Goal: Task Accomplishment & Management: Complete application form

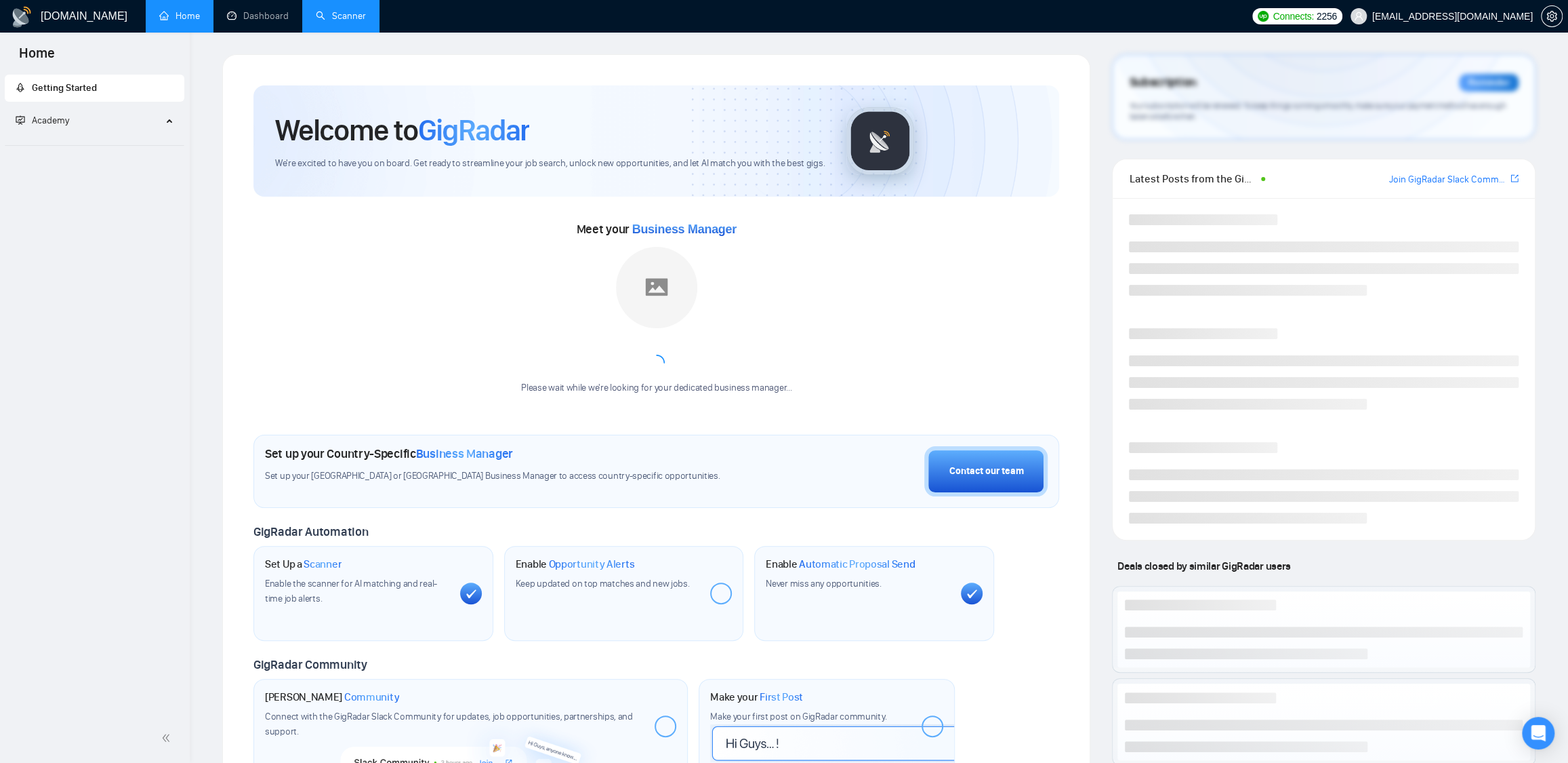
click at [332, 14] on link "Scanner" at bounding box center [341, 16] width 50 height 11
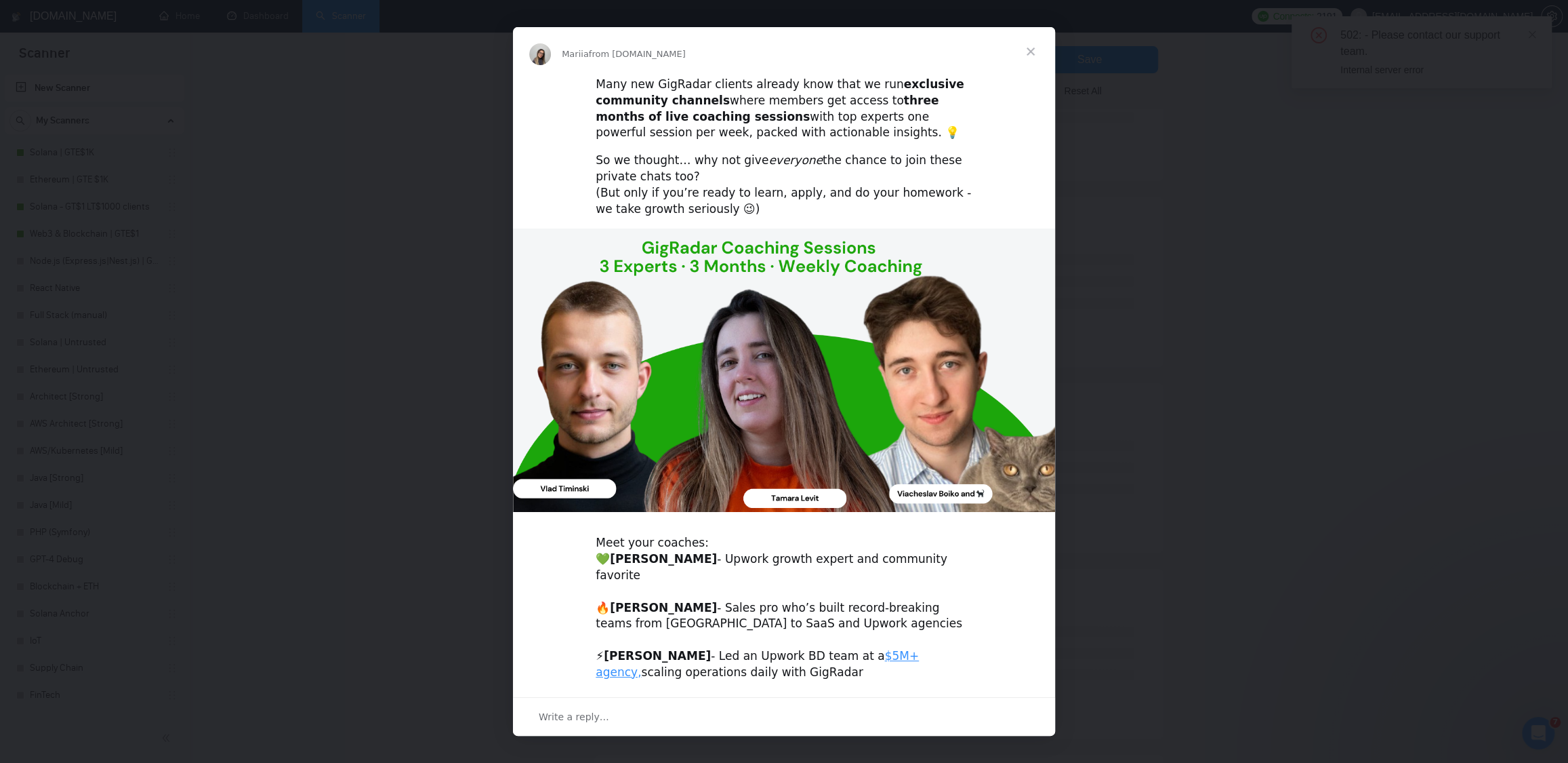
click at [1037, 48] on span "Close" at bounding box center [1031, 51] width 48 height 48
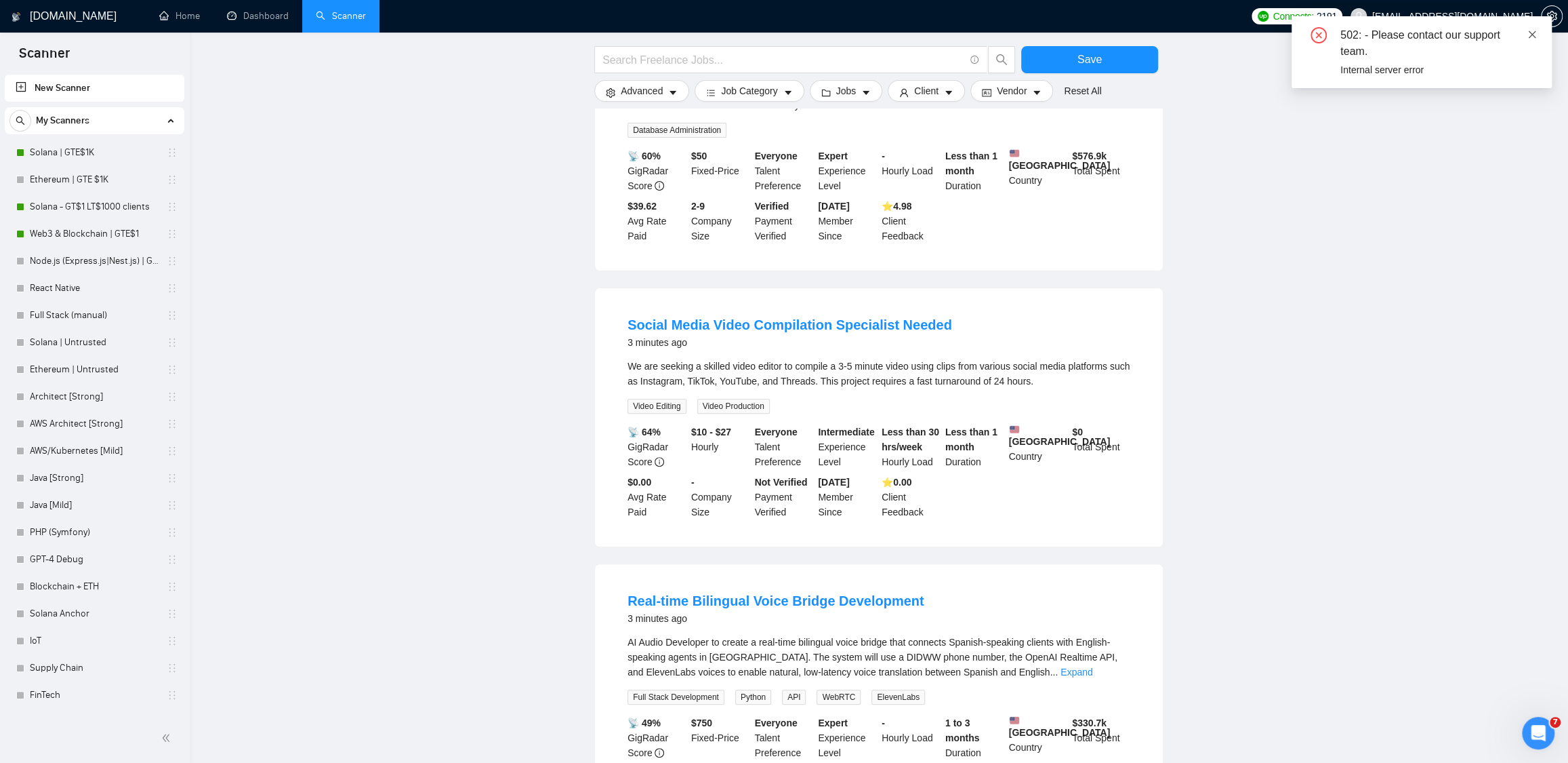
click at [1535, 30] on icon "close" at bounding box center [1532, 35] width 10 height 10
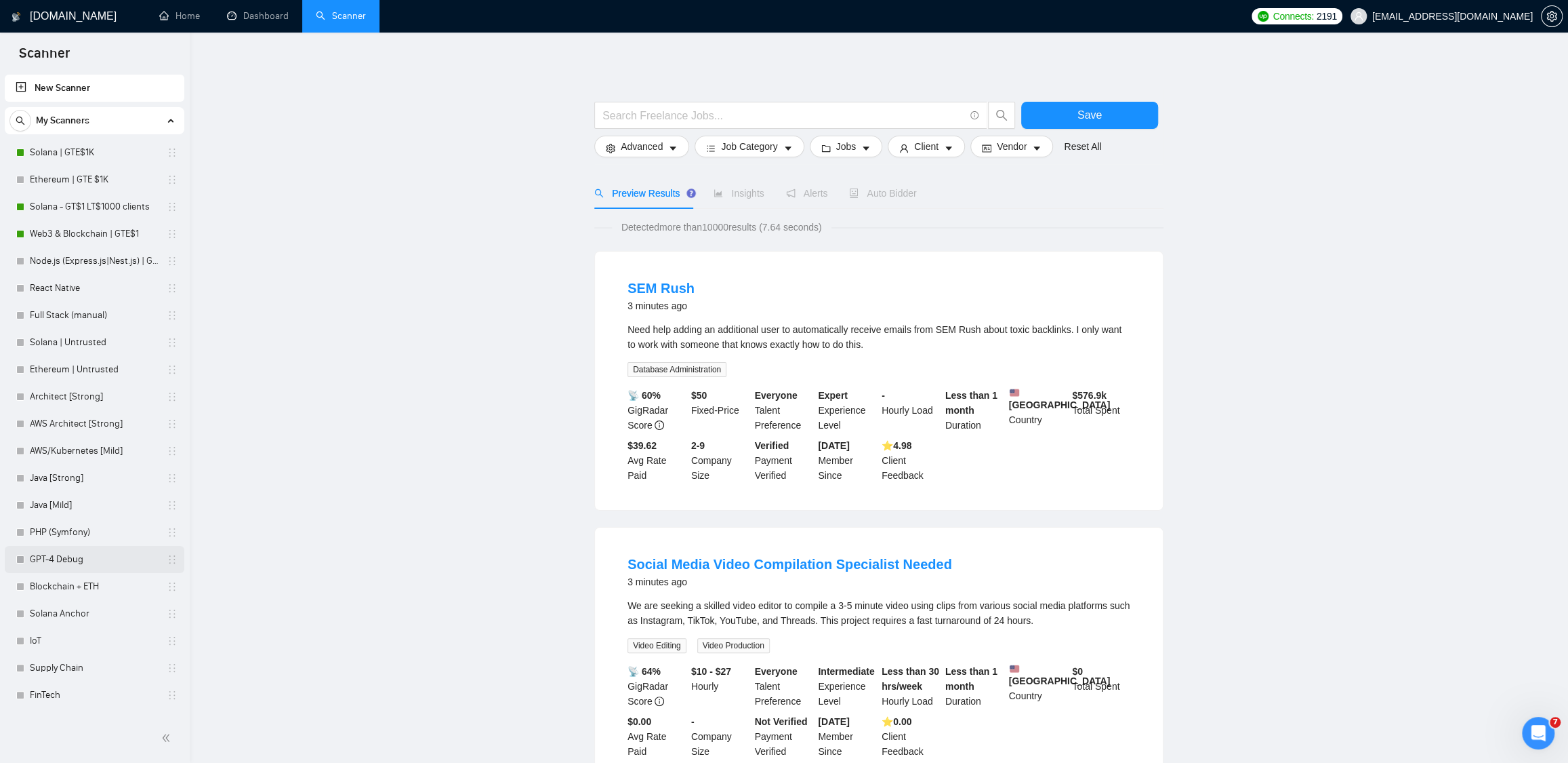
scroll to position [22, 0]
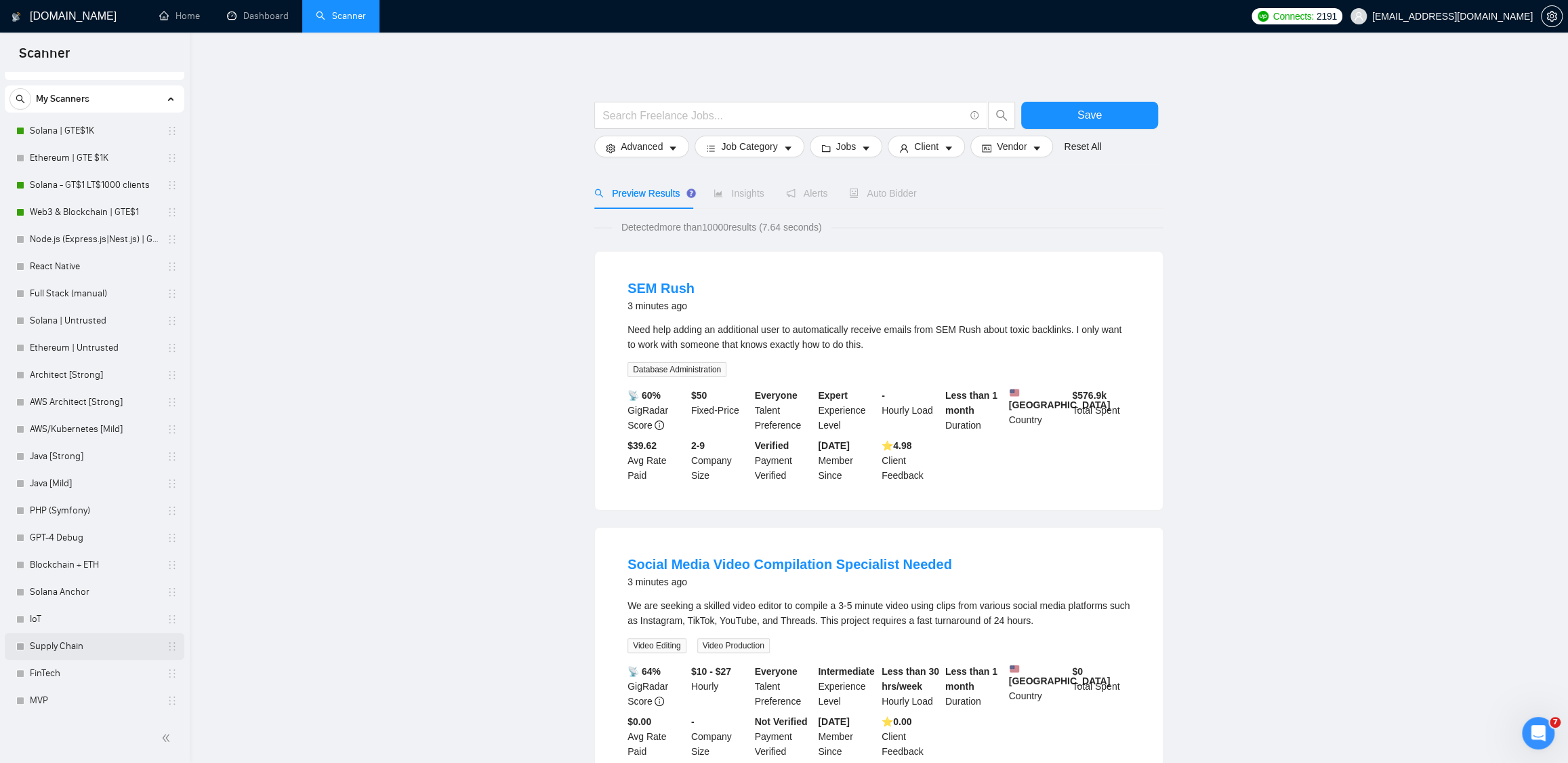
click at [62, 643] on link "Supply Chain" at bounding box center [94, 645] width 129 height 27
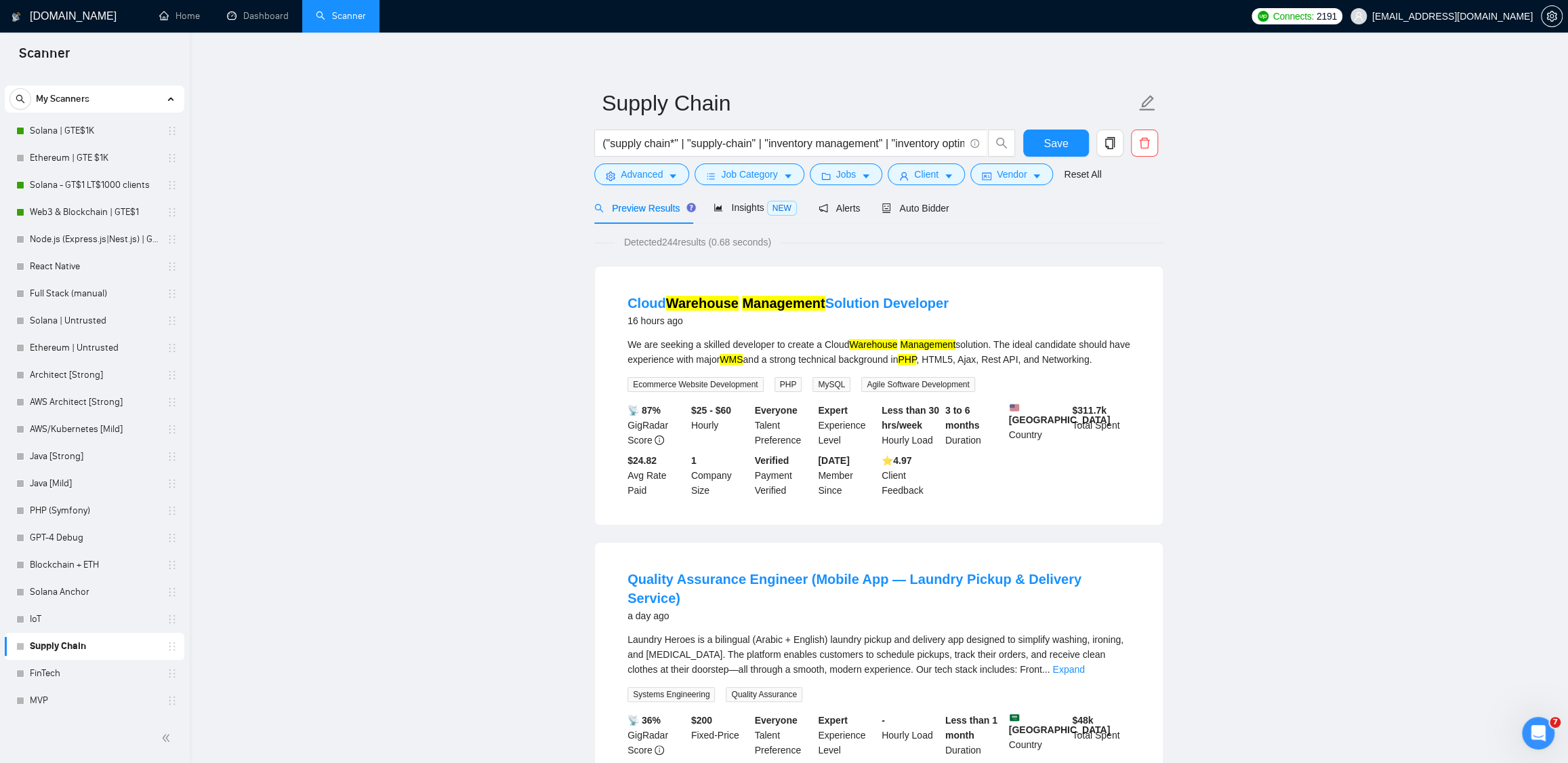
scroll to position [11, 0]
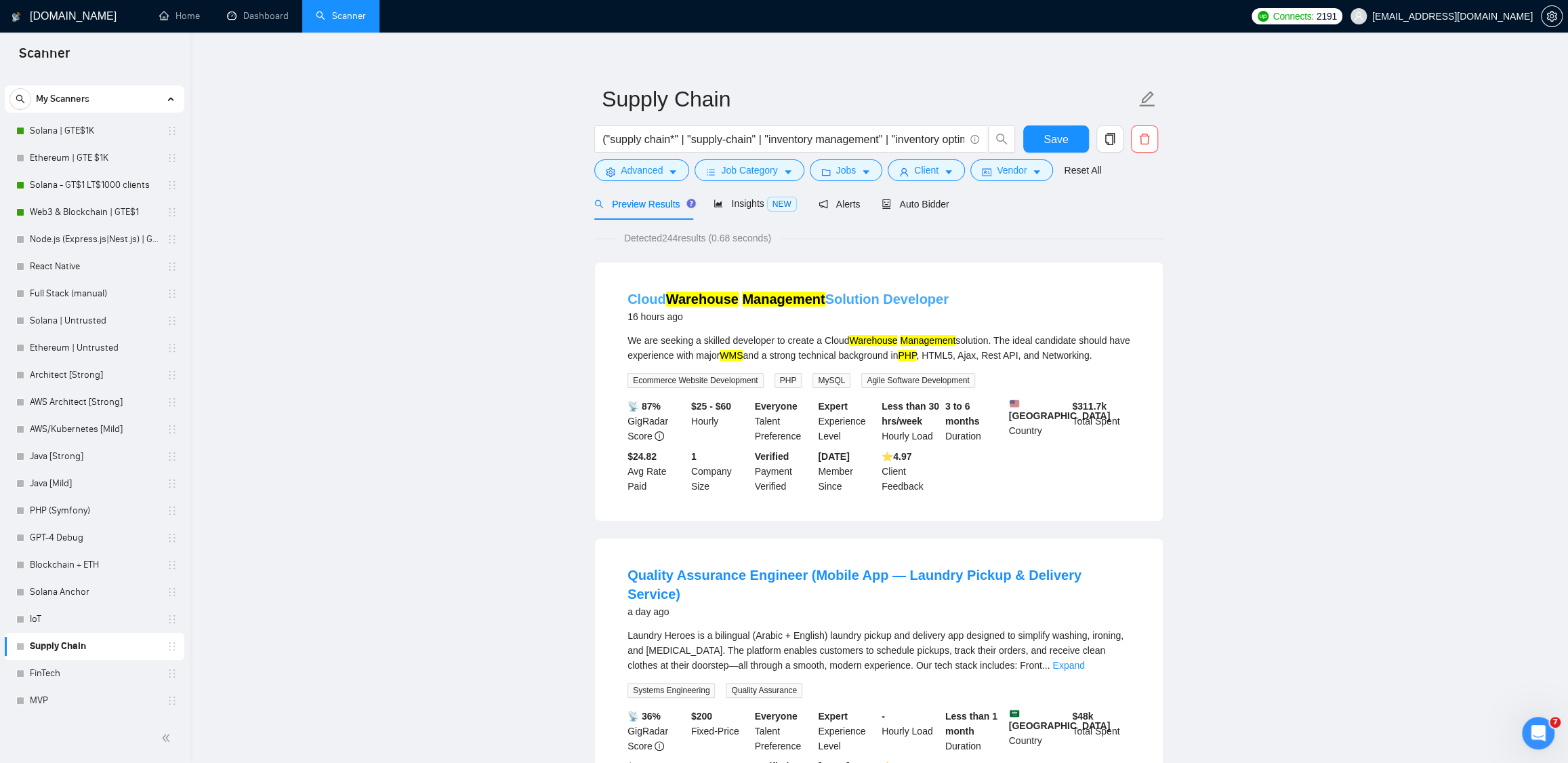
click at [857, 296] on link "Cloud Warehouse Management Solution Developer" at bounding box center [788, 298] width 321 height 15
click at [1128, 325] on div "Cloud Warehouse Management Solution Developer 16 hours ago" at bounding box center [879, 309] width 503 height 40
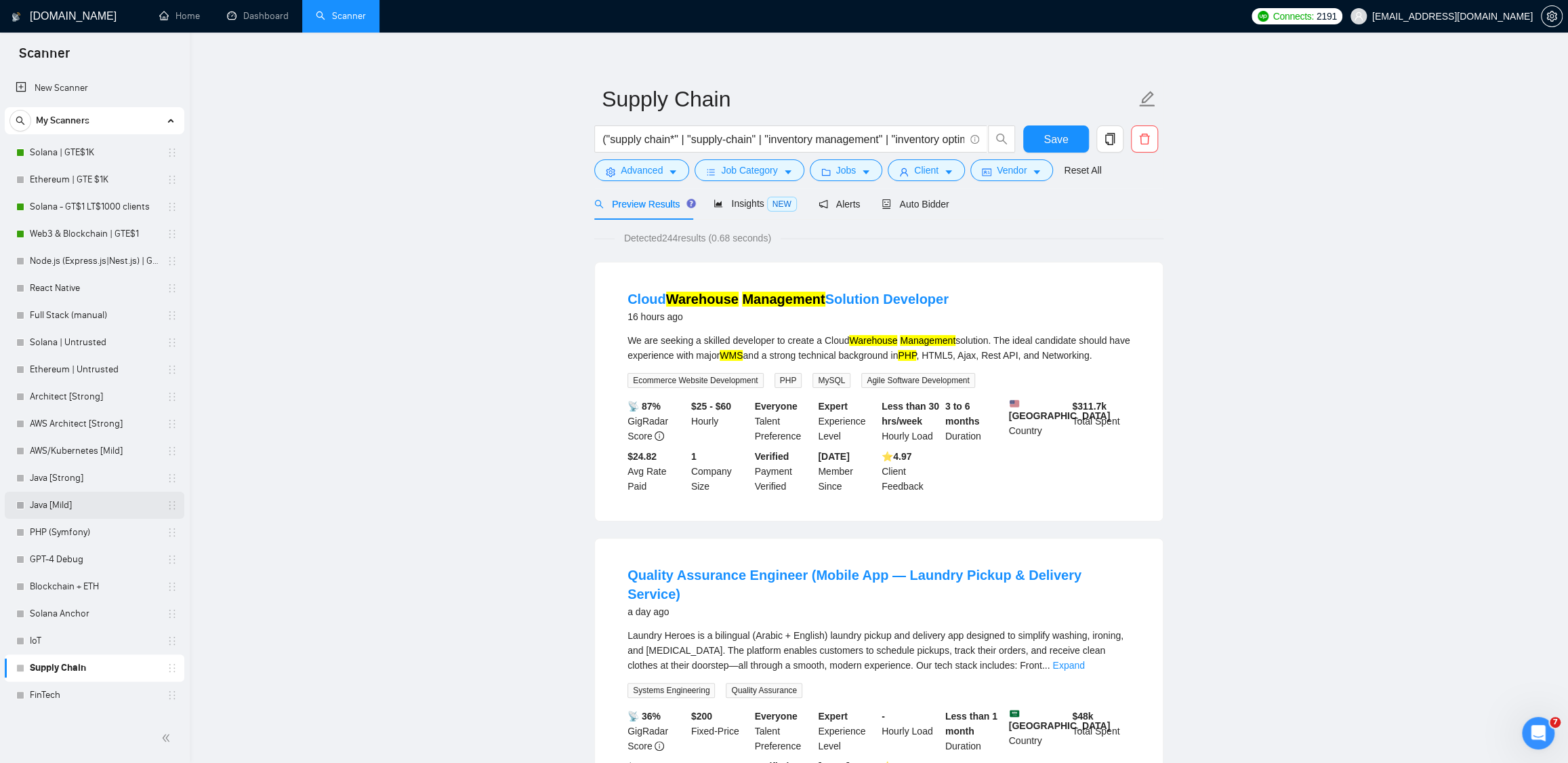
scroll to position [0, 0]
click at [72, 261] on link "IoT" at bounding box center [94, 260] width 129 height 27
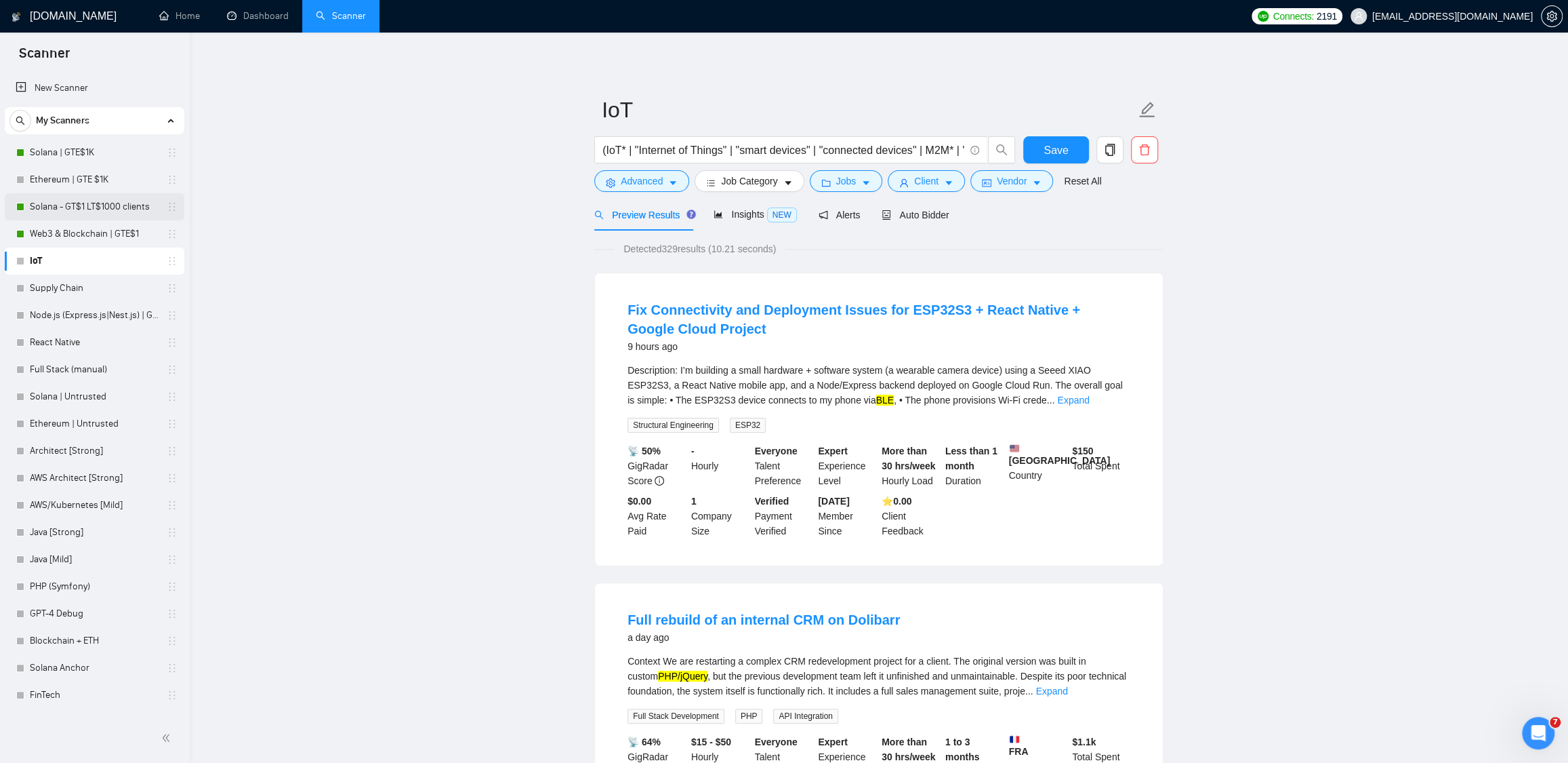
click at [131, 209] on link "Solana - GT$1 LT$1000 clients" at bounding box center [94, 207] width 129 height 27
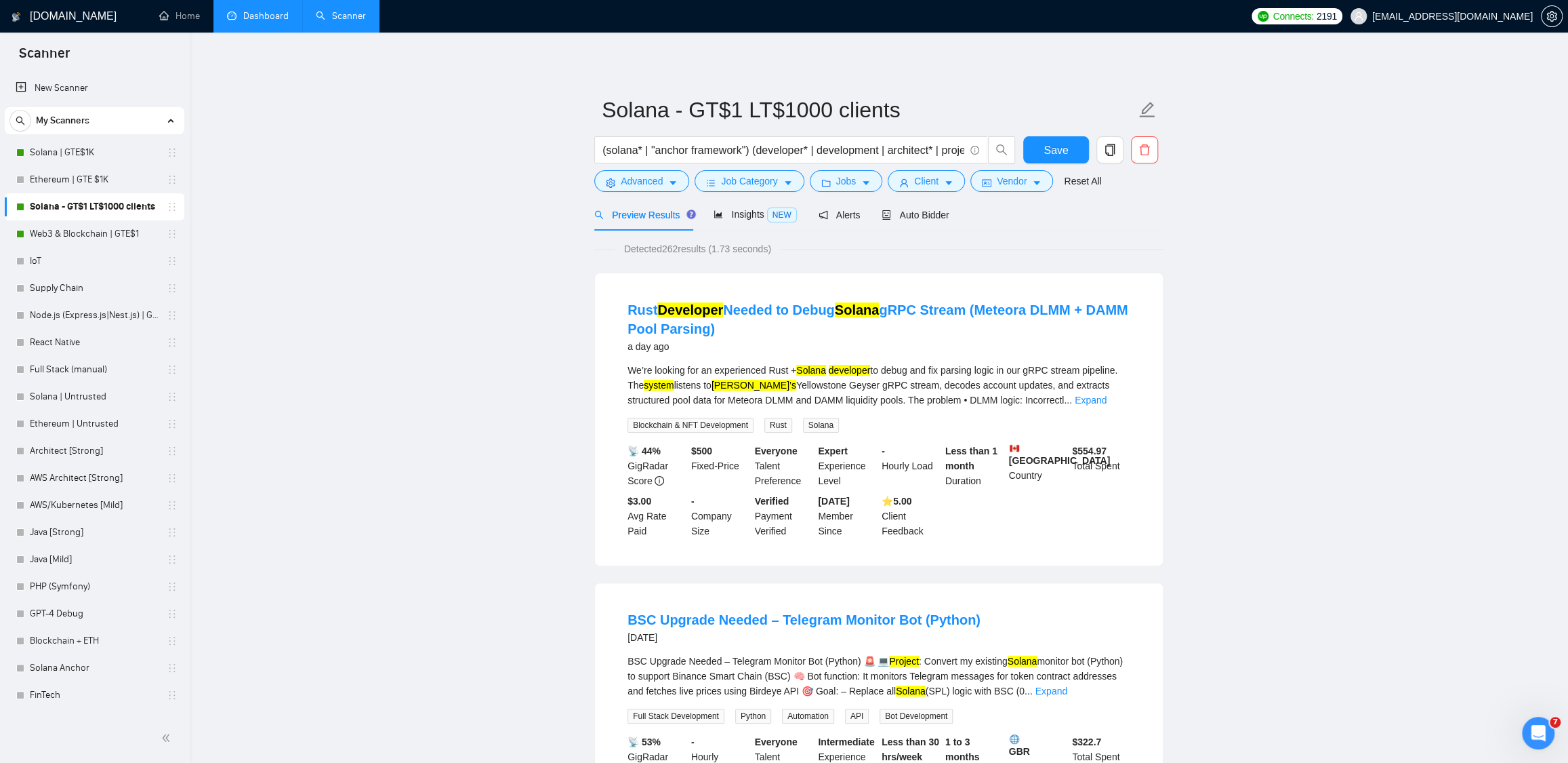
click at [257, 21] on link "Dashboard" at bounding box center [257, 16] width 61 height 11
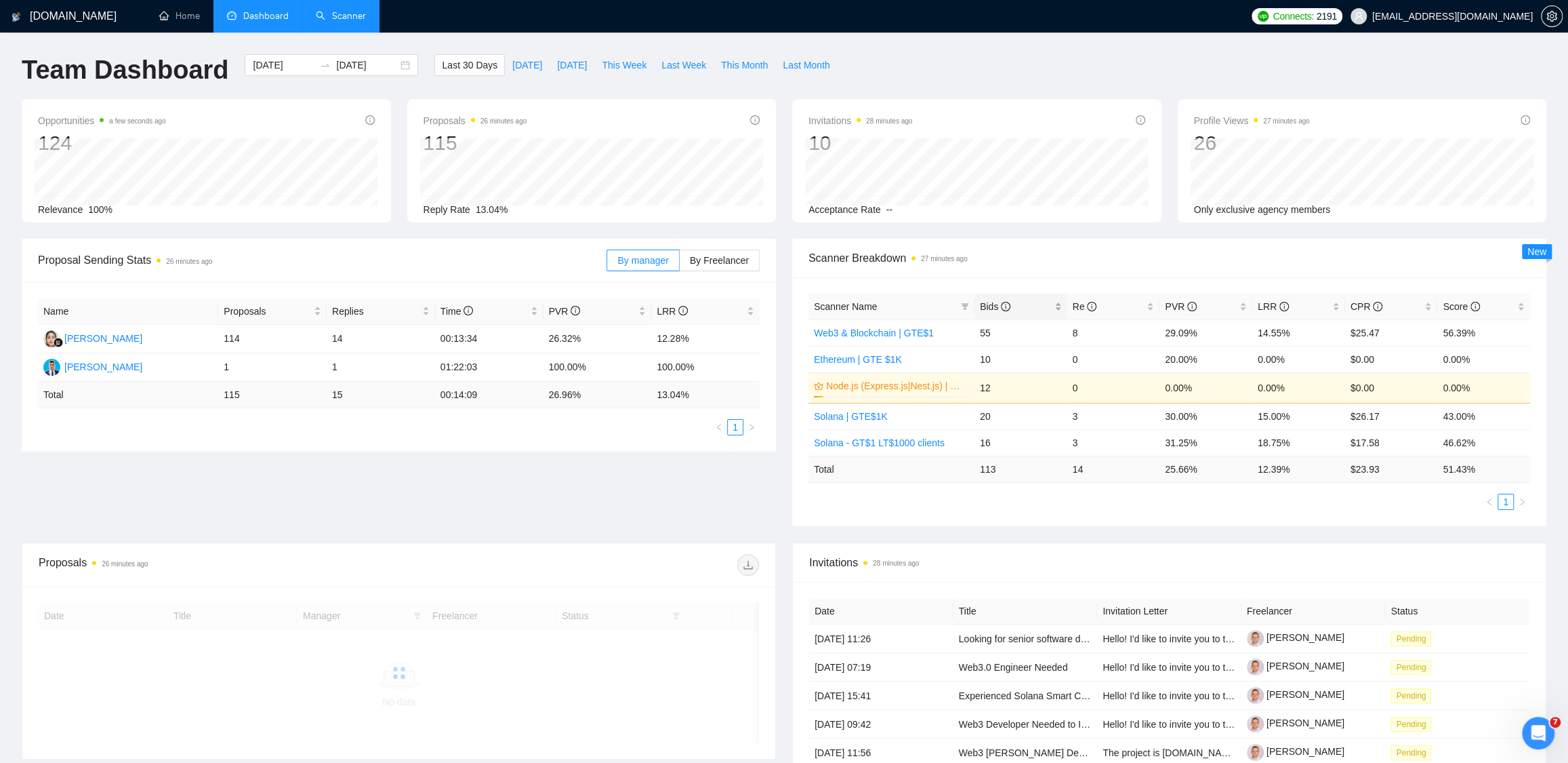
click at [1019, 299] on span "Bids" at bounding box center [1015, 306] width 72 height 15
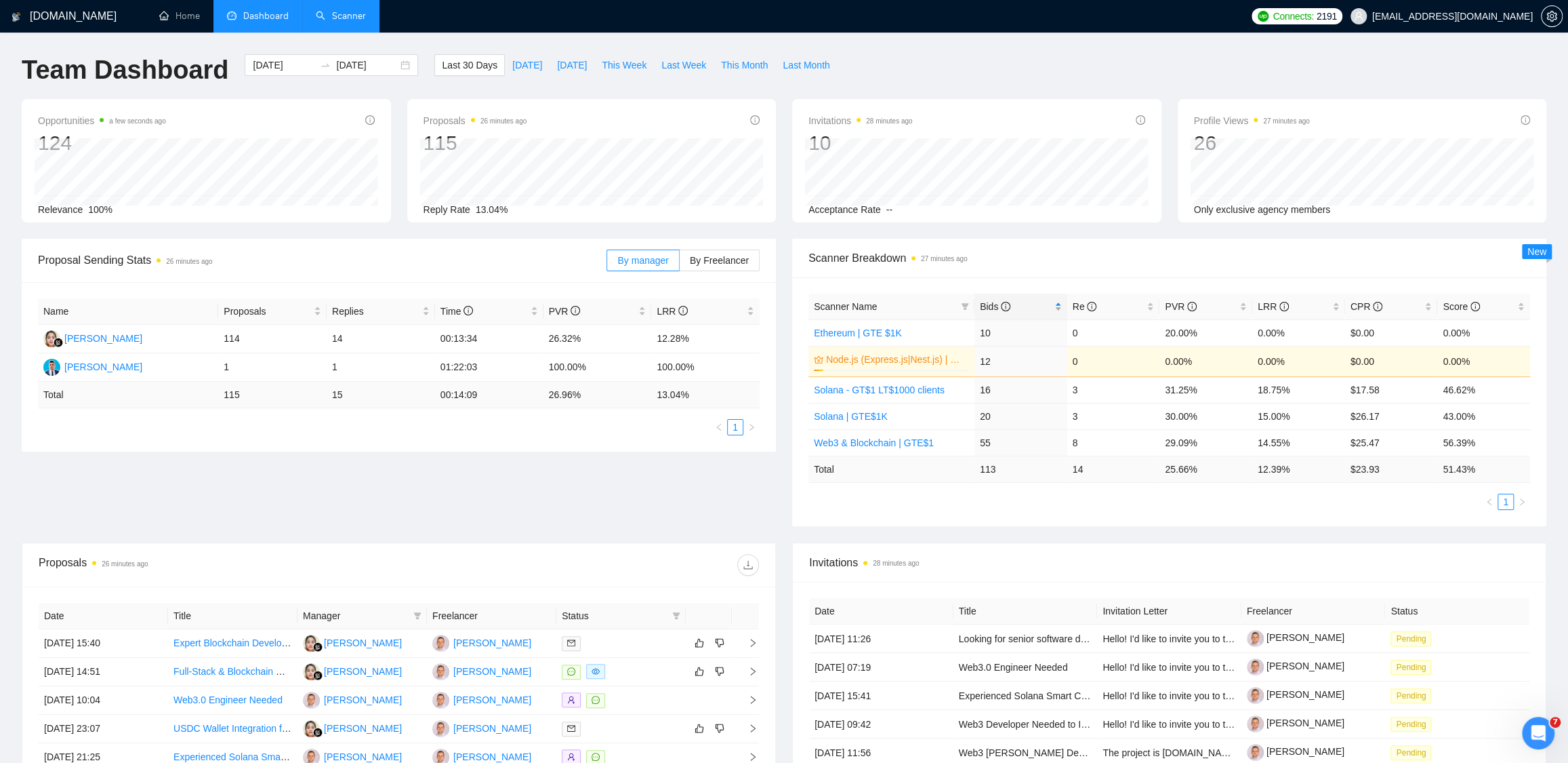
click at [1024, 302] on span "Bids" at bounding box center [1015, 306] width 72 height 15
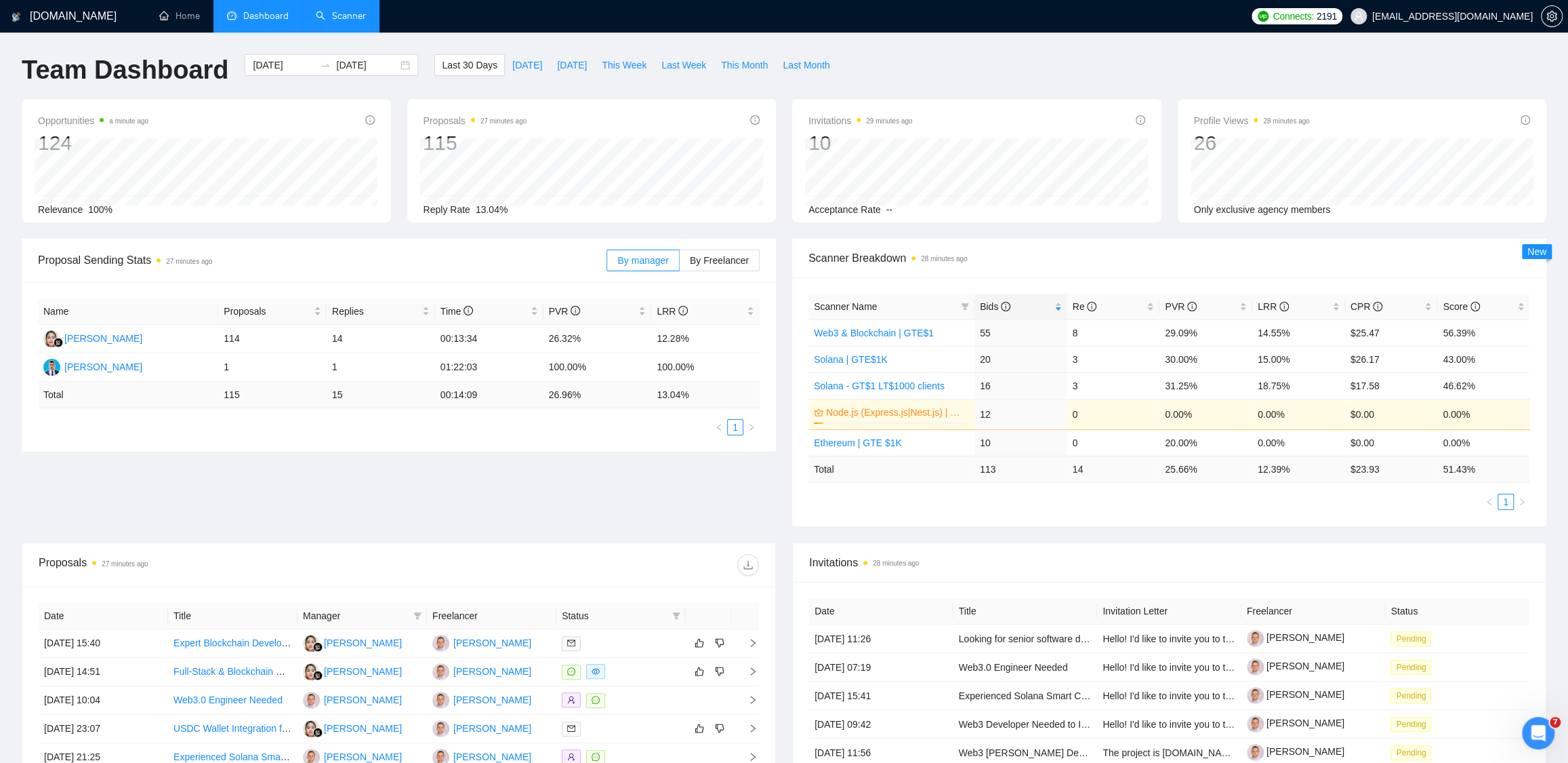
click at [341, 13] on link "Scanner" at bounding box center [341, 16] width 50 height 11
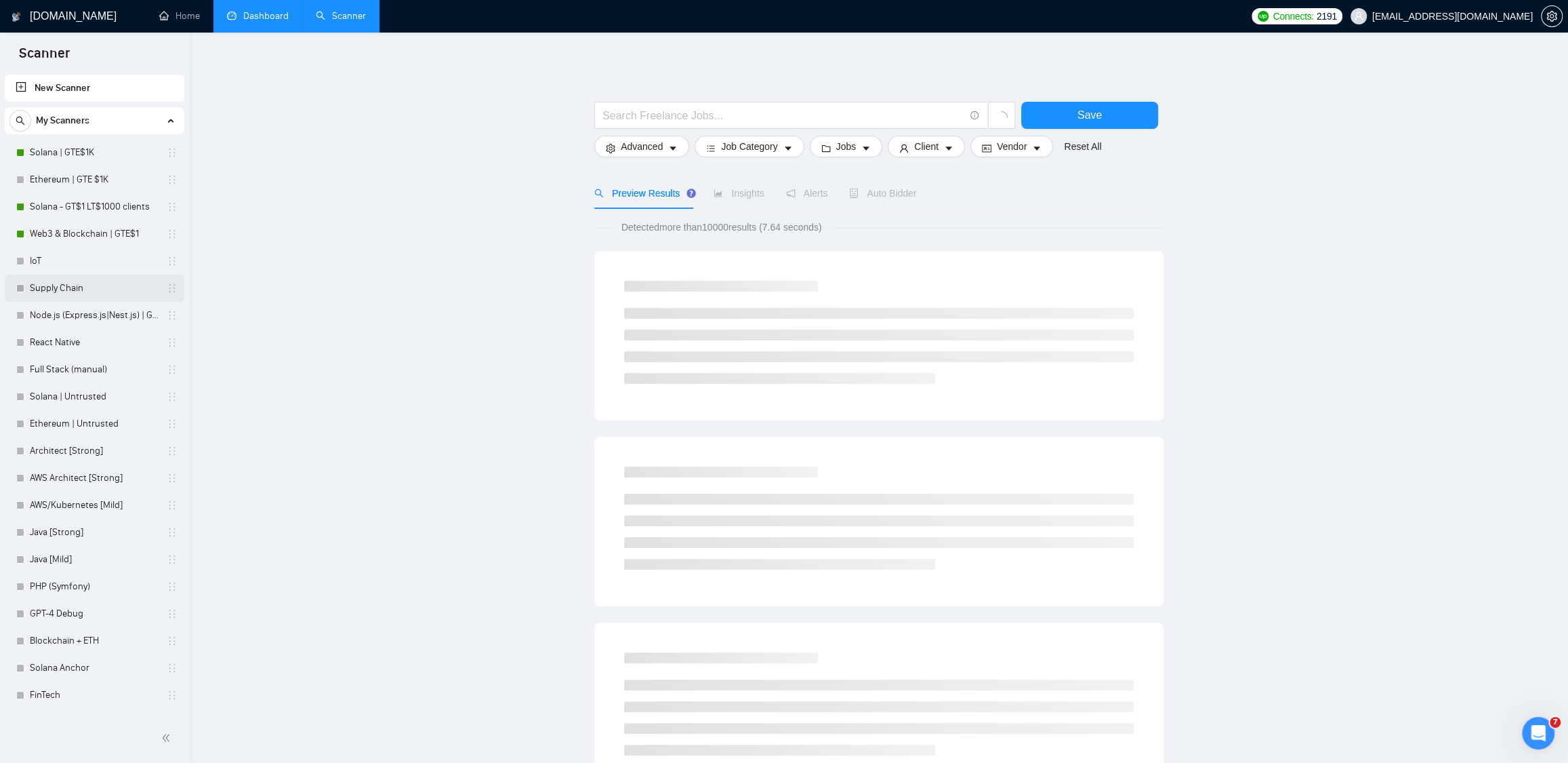
click at [53, 283] on link "Supply Chain" at bounding box center [94, 288] width 129 height 27
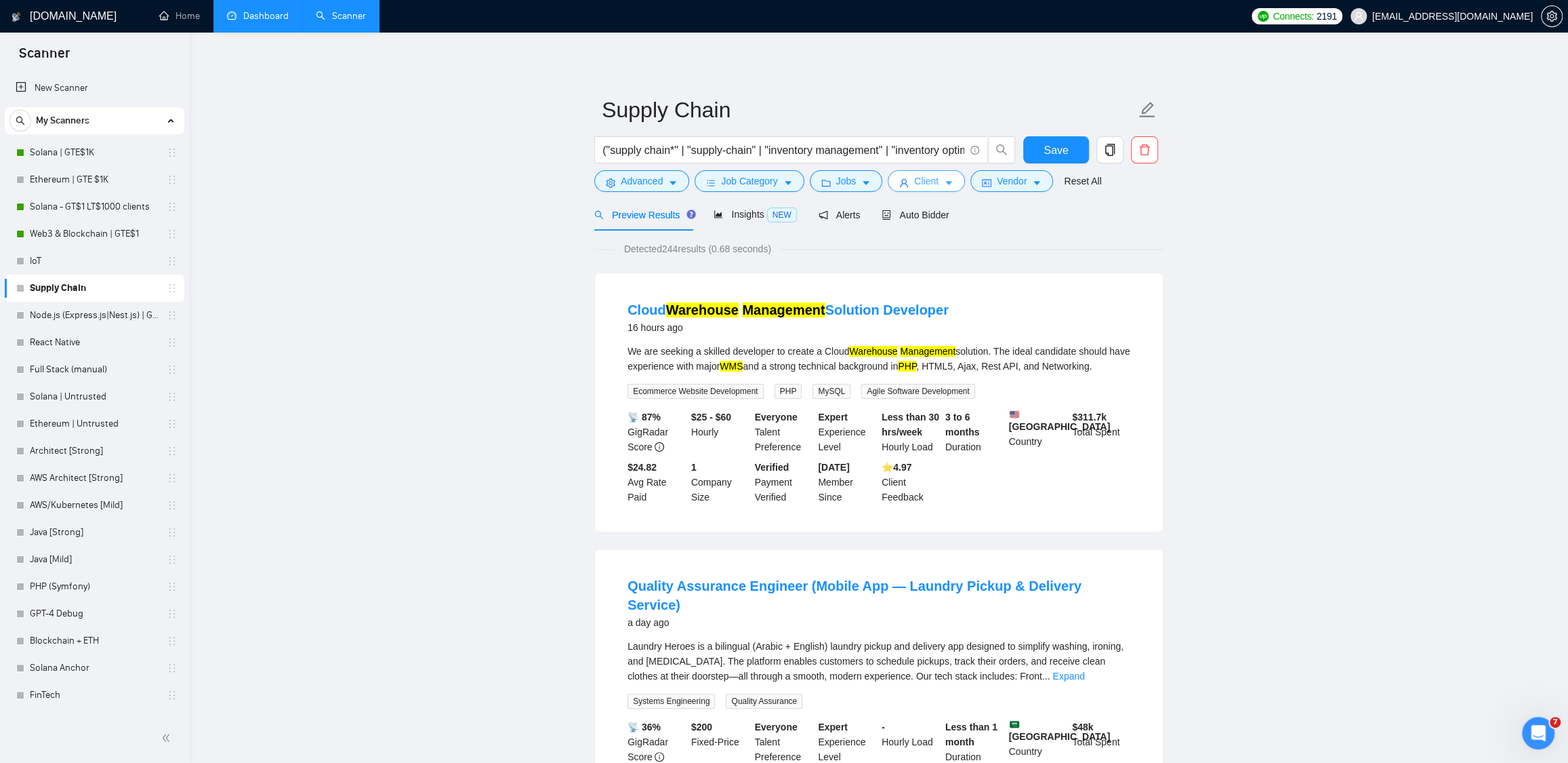
click at [952, 181] on icon "caret-down" at bounding box center [949, 183] width 7 height 4
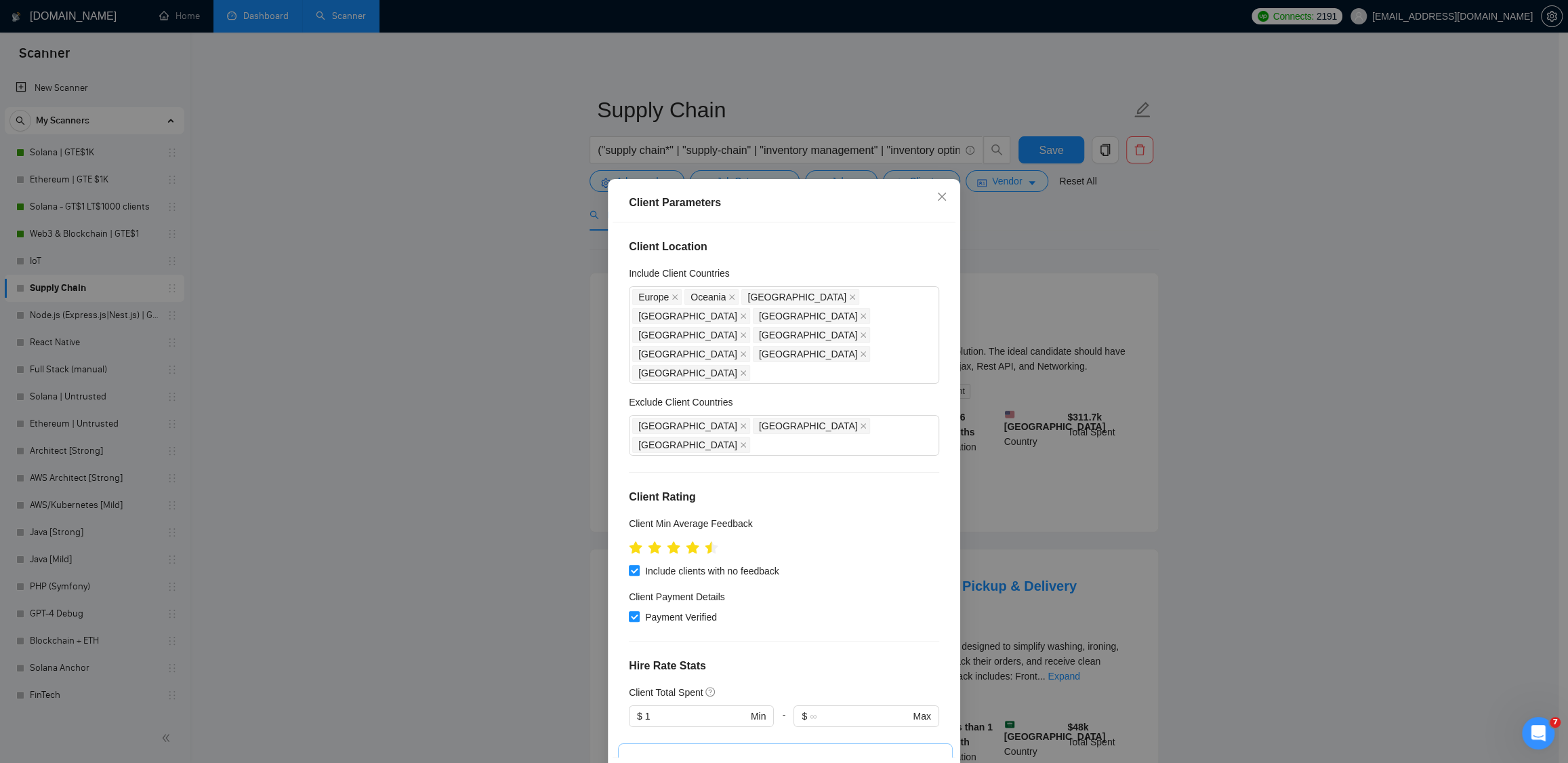
click at [1037, 227] on div "Client Parameters Client Location Include Client Countries Europe Oceania Unite…" at bounding box center [784, 381] width 1568 height 763
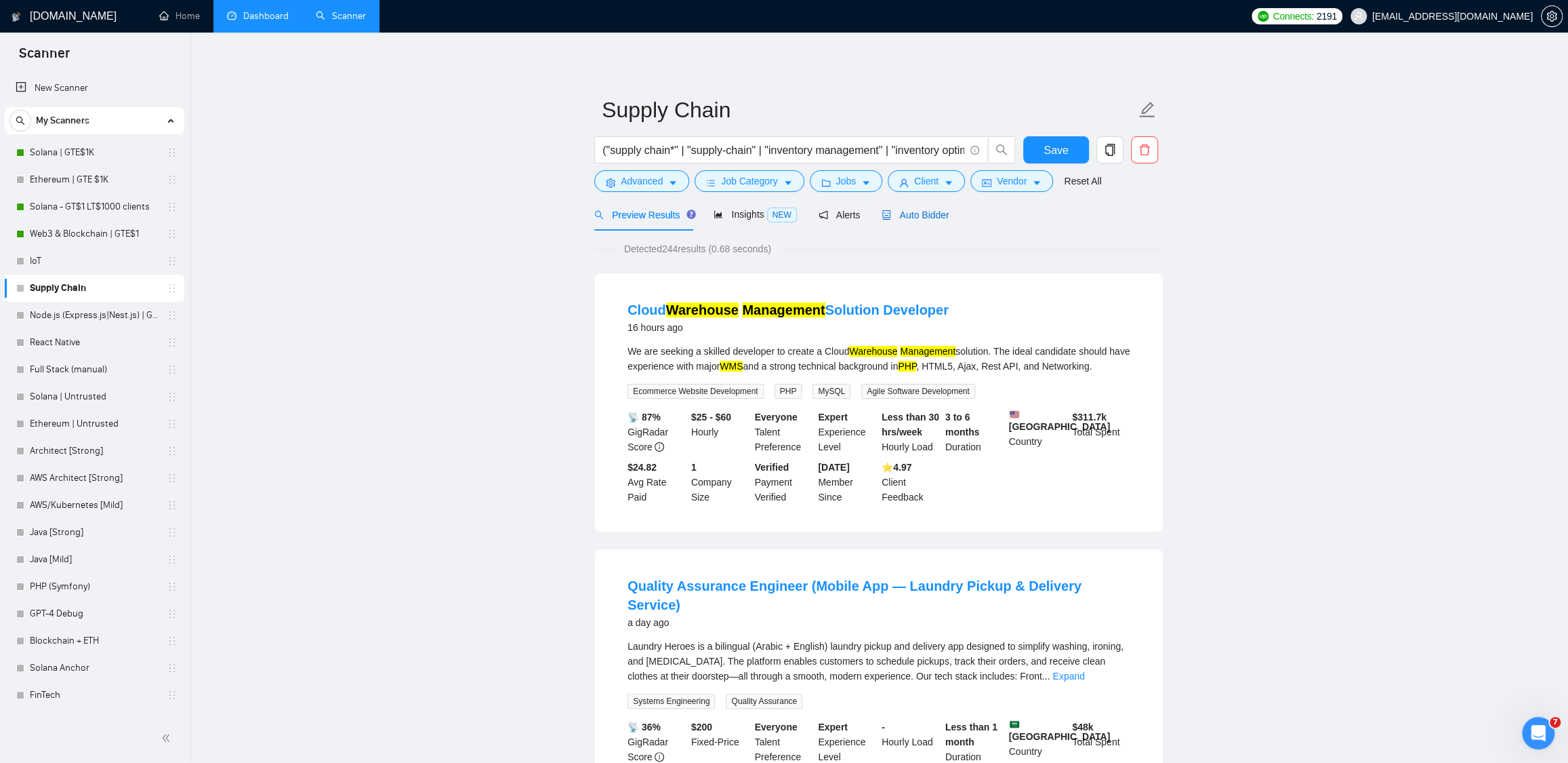
click at [920, 215] on span "Auto Bidder" at bounding box center [916, 214] width 67 height 11
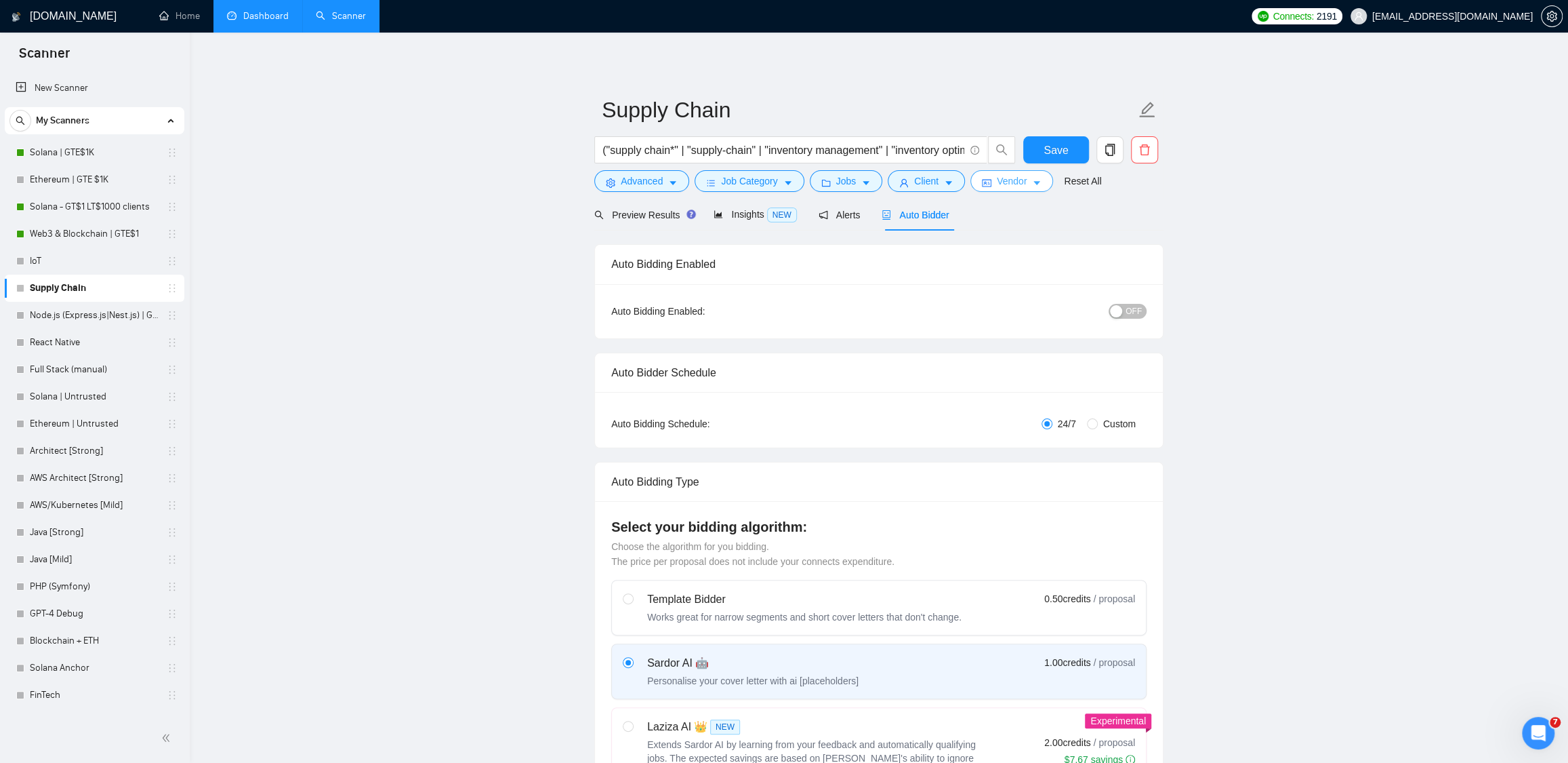
click at [1053, 188] on button "Vendor" at bounding box center [1012, 181] width 83 height 22
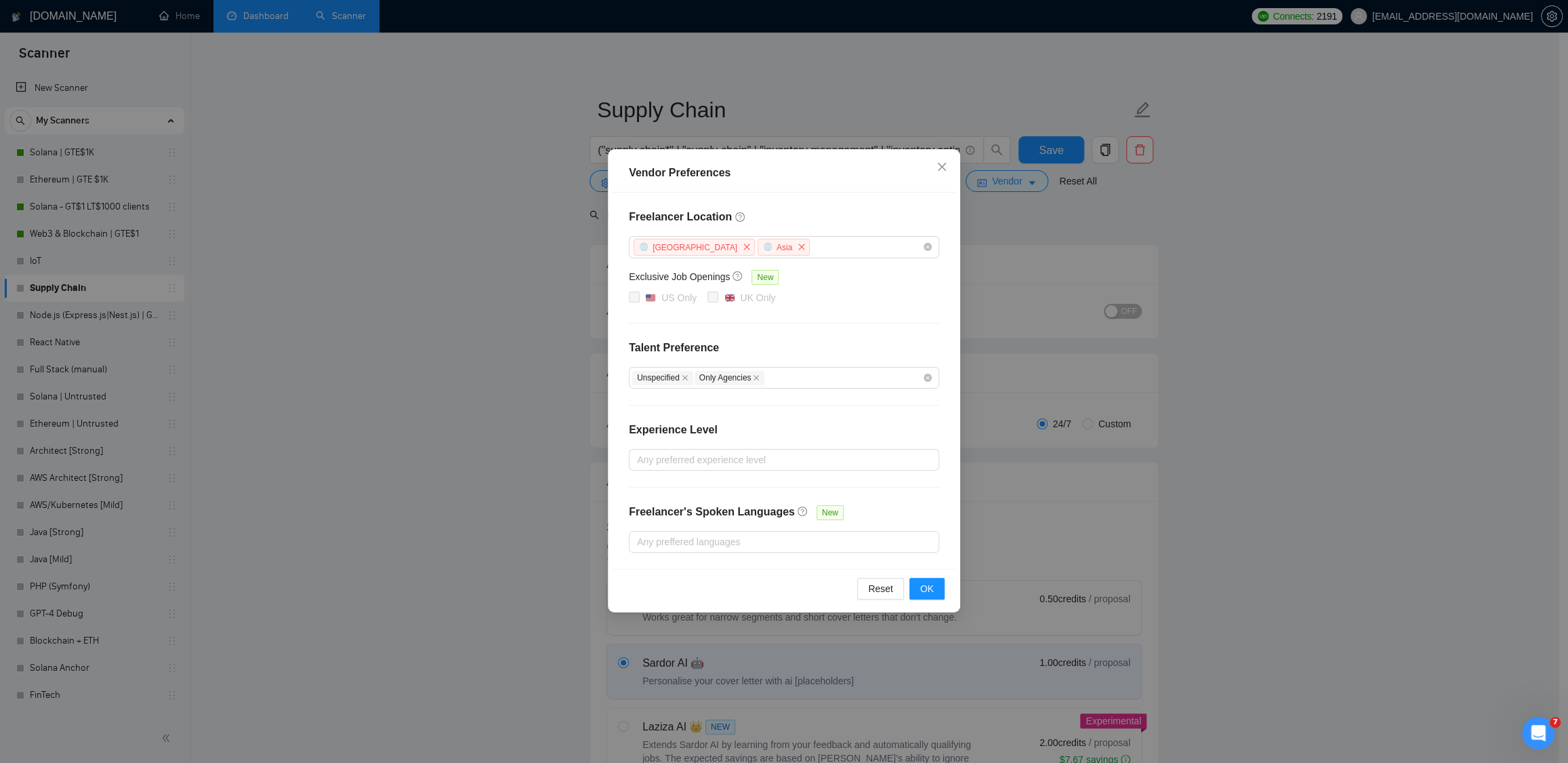
click at [1302, 320] on div "Vendor Preferences Freelancer Location Africa Asia Exclusive Job Openings New U…" at bounding box center [784, 381] width 1568 height 763
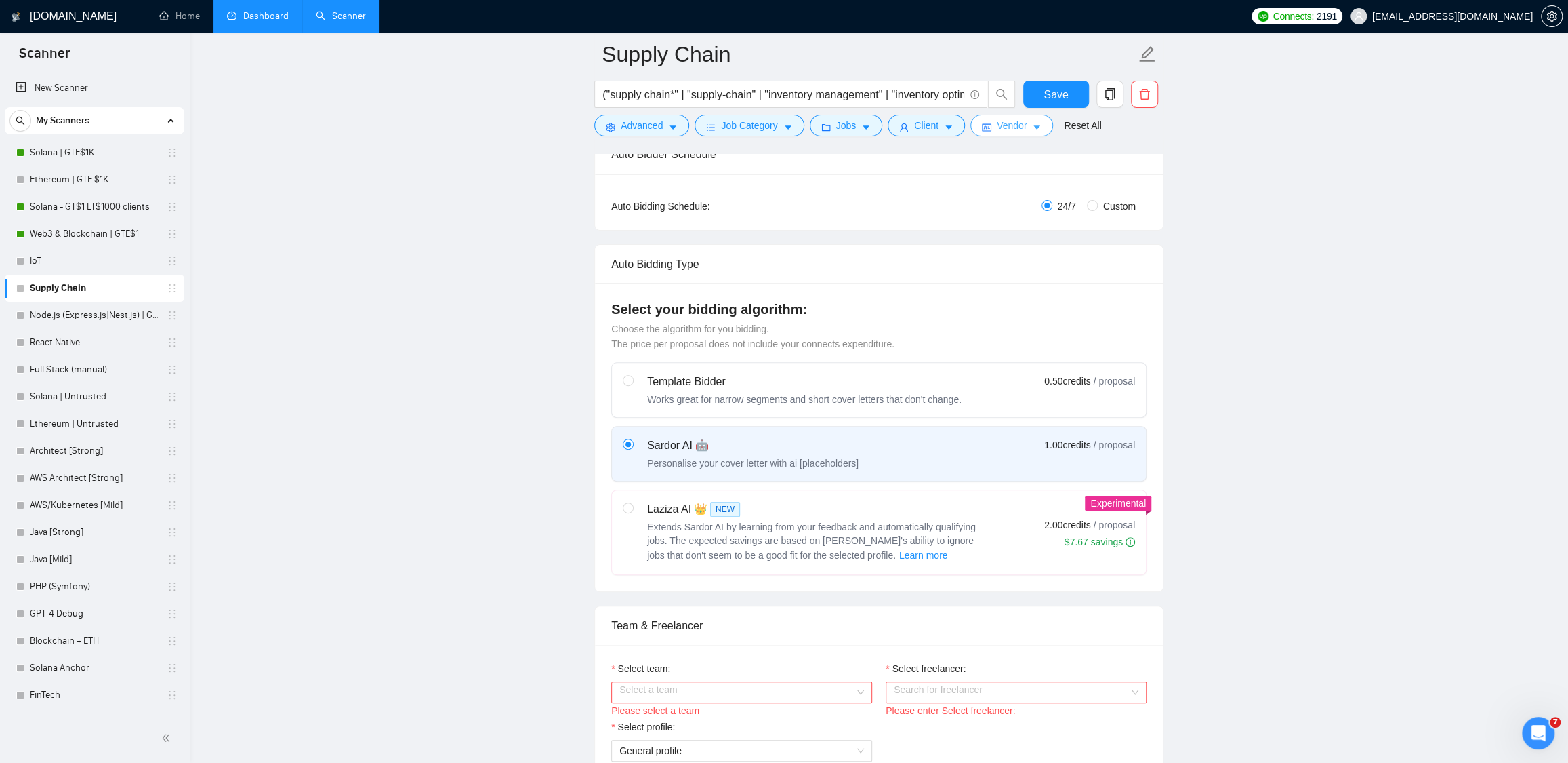
scroll to position [398, 0]
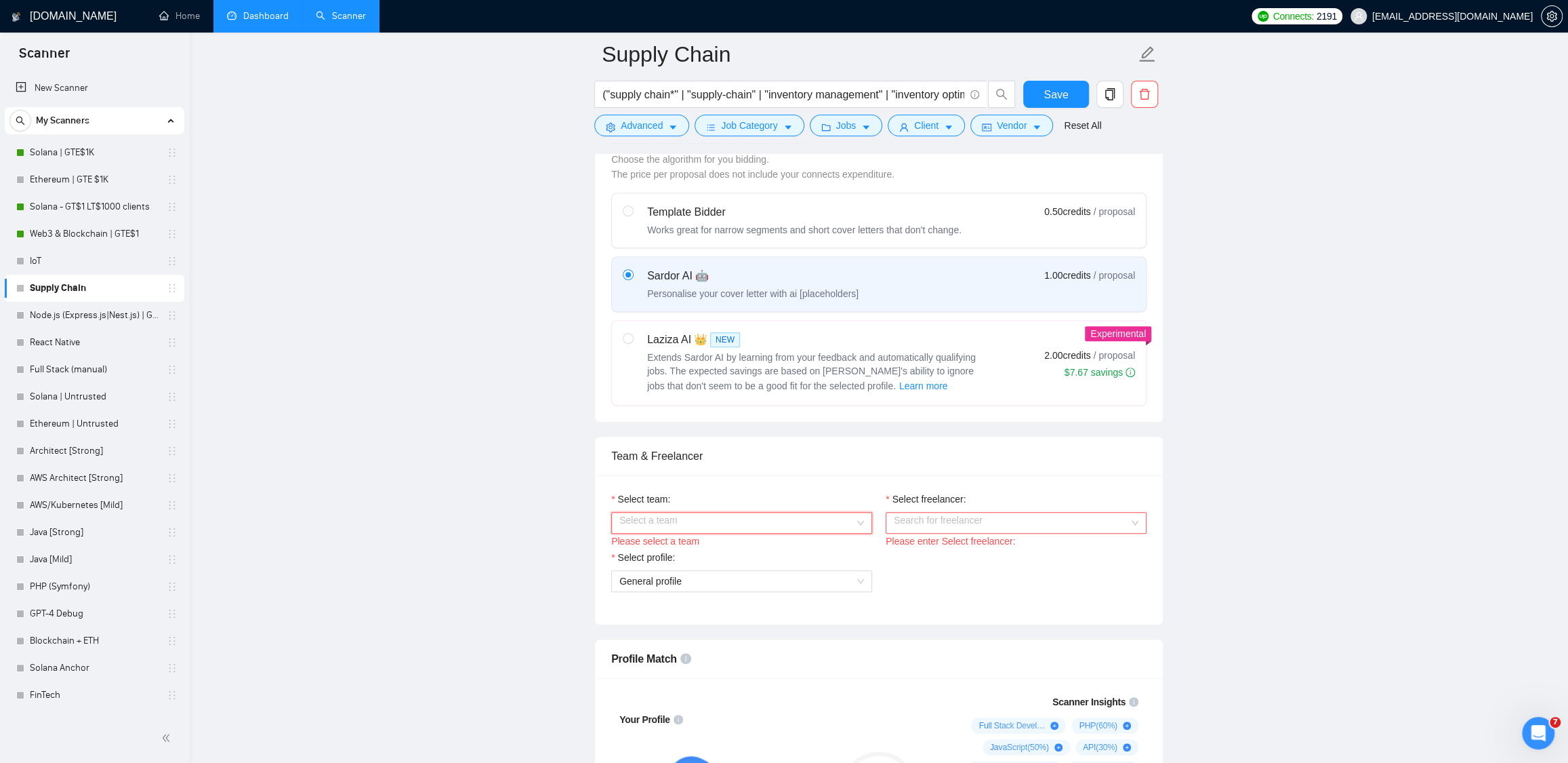
click at [828, 518] on input "Select team:" at bounding box center [737, 523] width 235 height 21
click at [700, 545] on div "Osambit" at bounding box center [740, 548] width 244 height 15
click at [962, 528] on input "Select freelancer:" at bounding box center [1012, 523] width 235 height 21
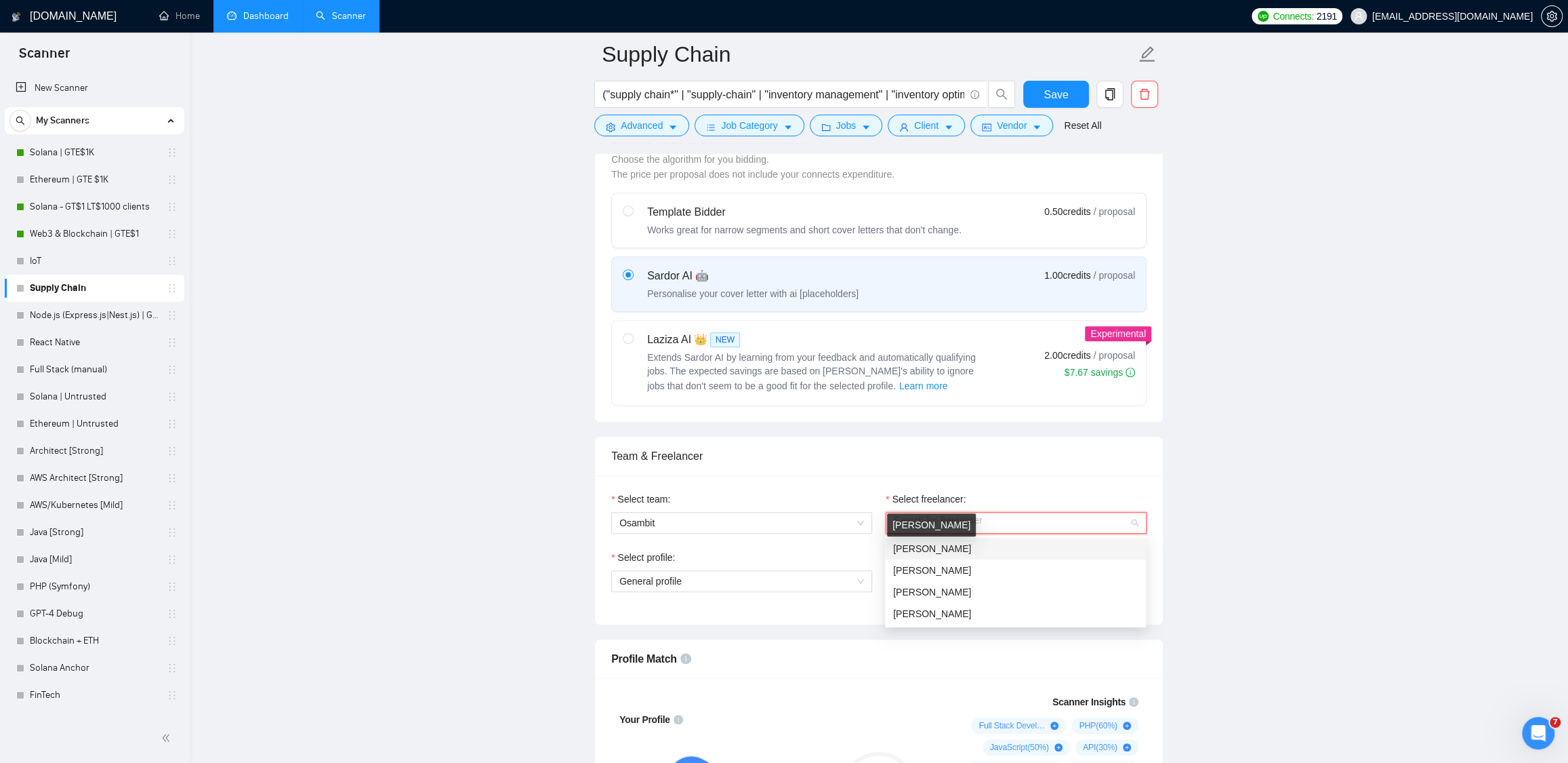
click at [955, 549] on span "[PERSON_NAME]" at bounding box center [932, 548] width 78 height 11
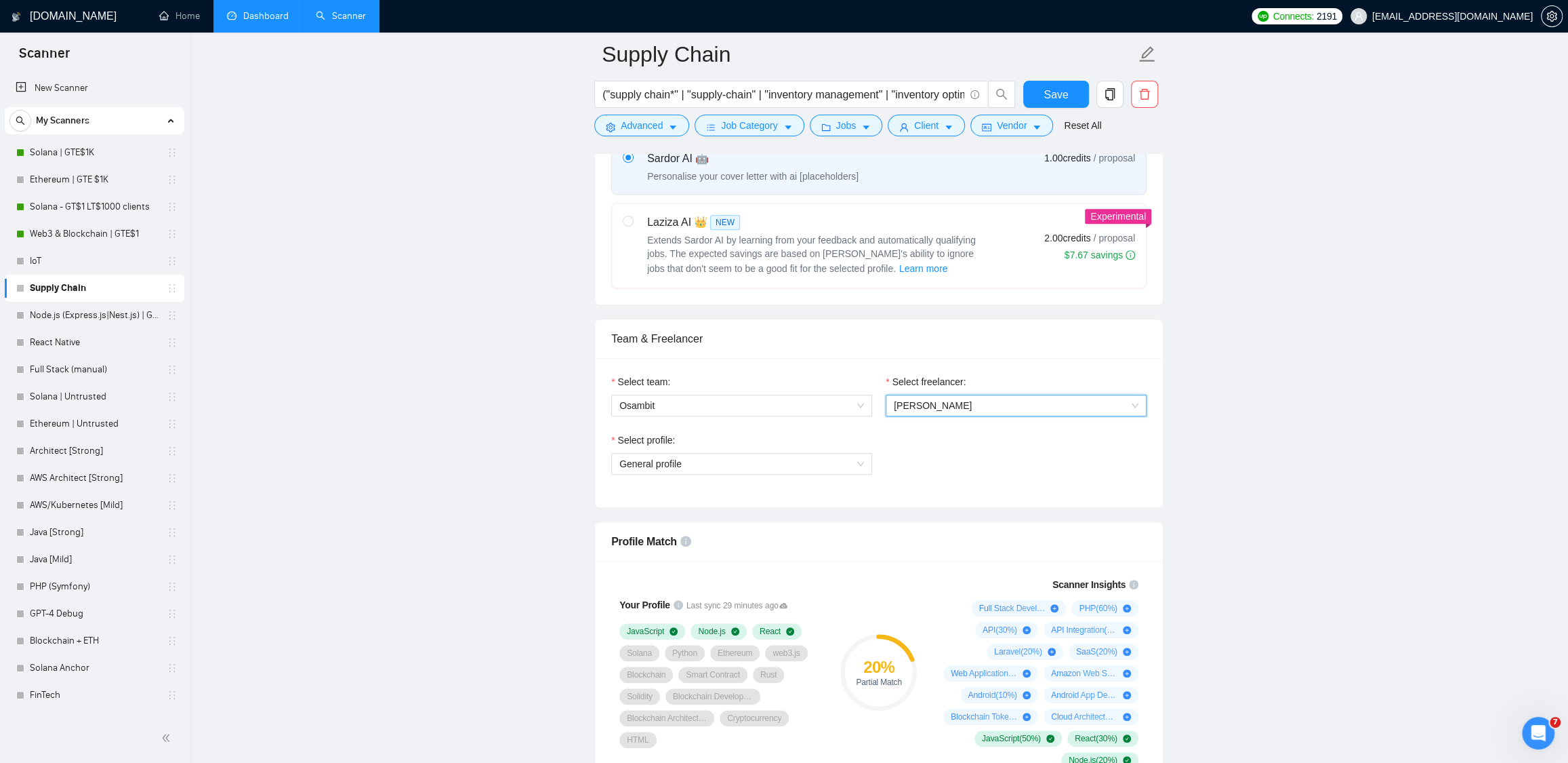
scroll to position [524, 0]
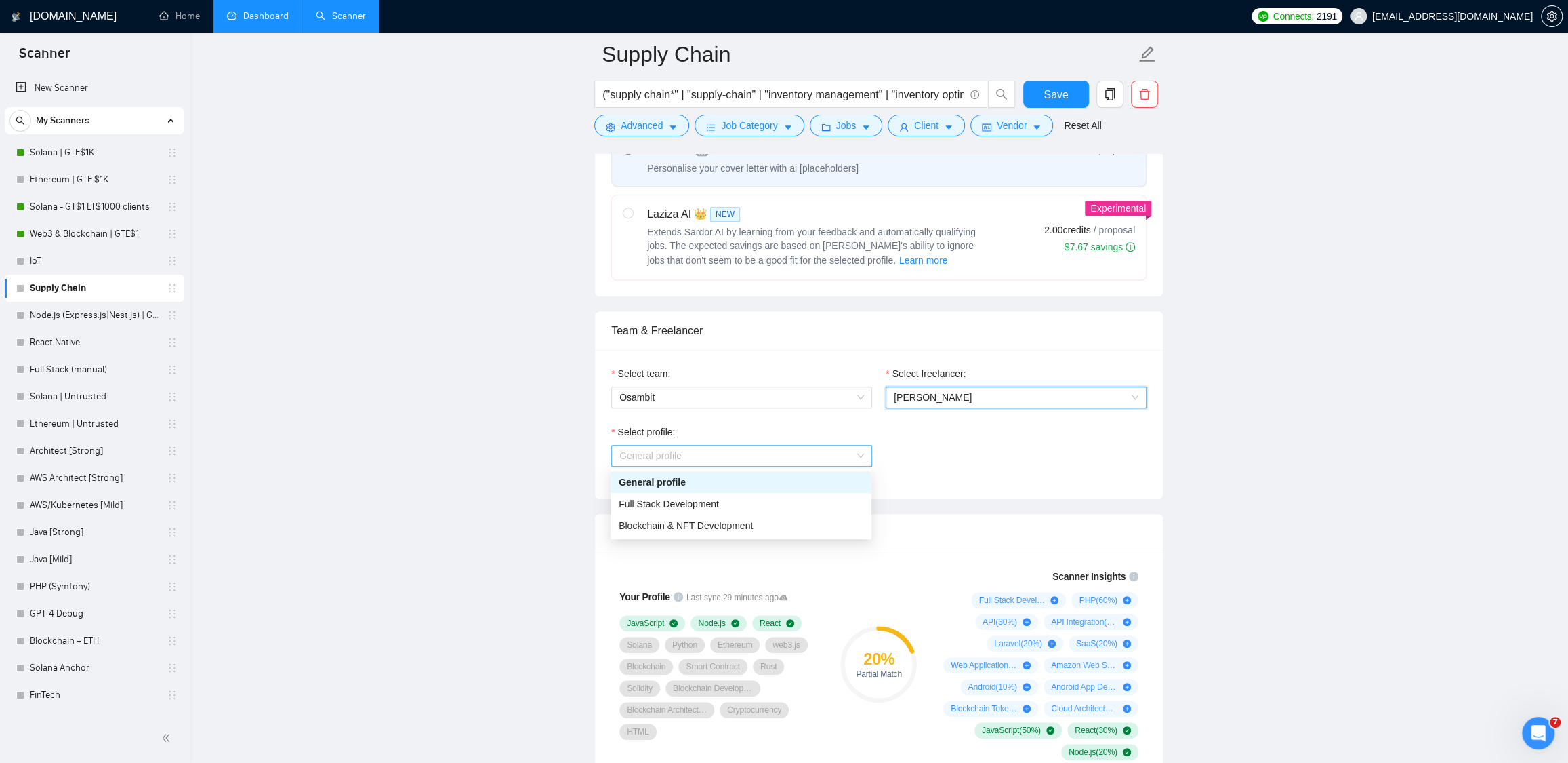
click at [713, 464] on span "General profile" at bounding box center [741, 455] width 244 height 21
click at [694, 499] on span "Full Stack Development" at bounding box center [669, 504] width 100 height 11
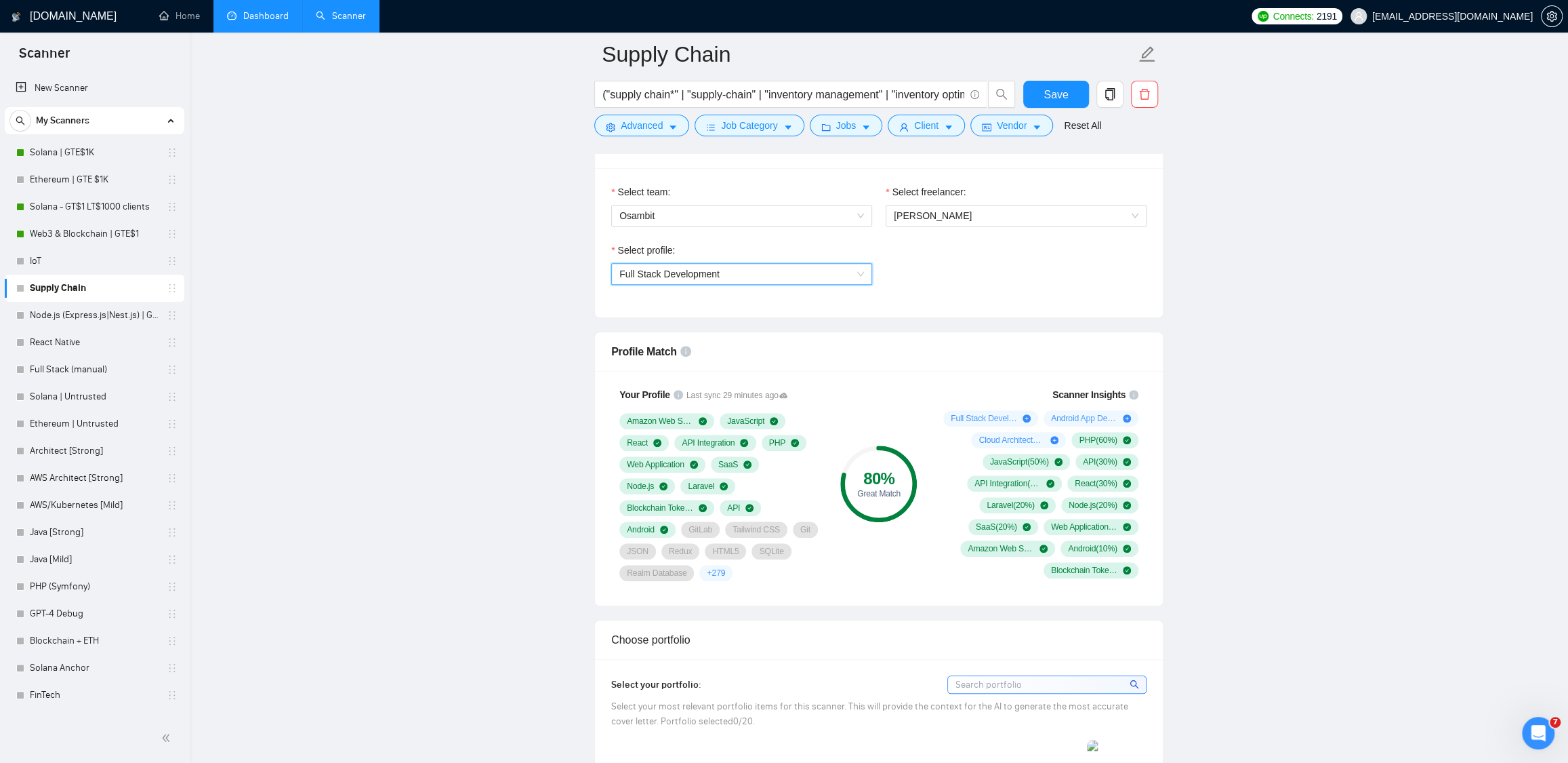
scroll to position [709, 0]
click at [1054, 99] on span "Save" at bounding box center [1056, 95] width 24 height 17
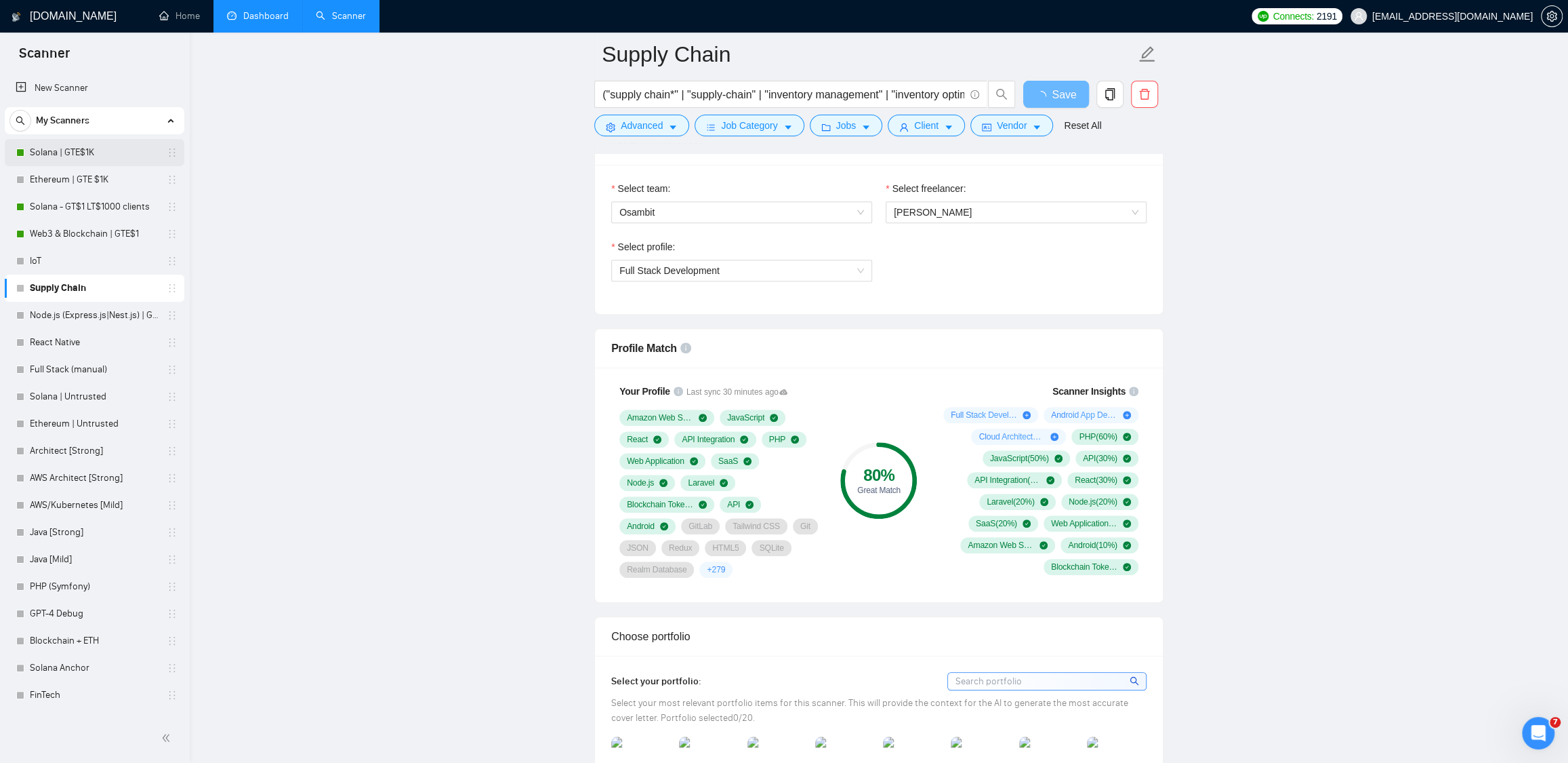
click at [74, 149] on link "Solana | GTE$1K" at bounding box center [94, 152] width 129 height 27
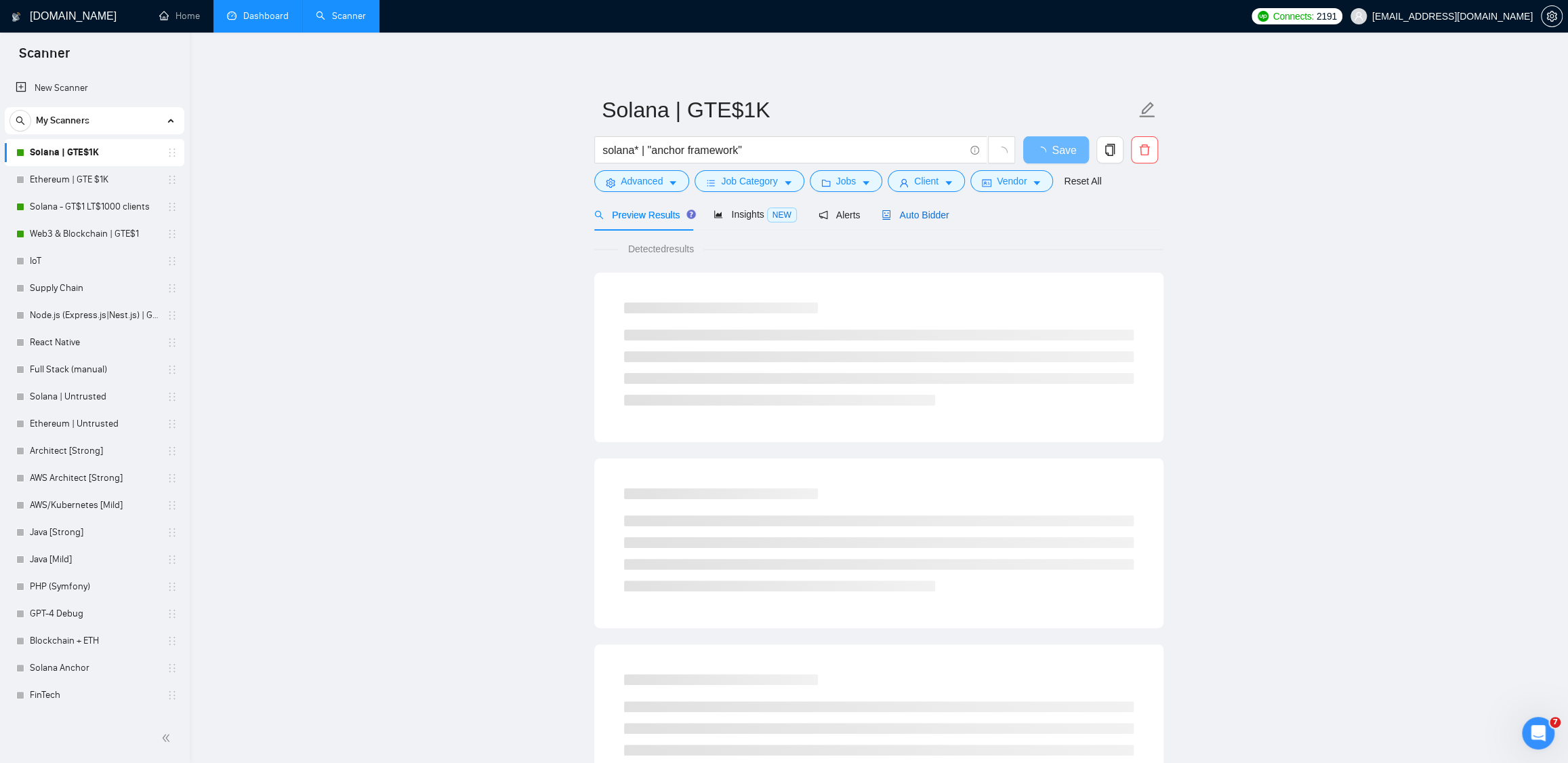
click at [908, 220] on div "Auto Bidder" at bounding box center [916, 214] width 67 height 15
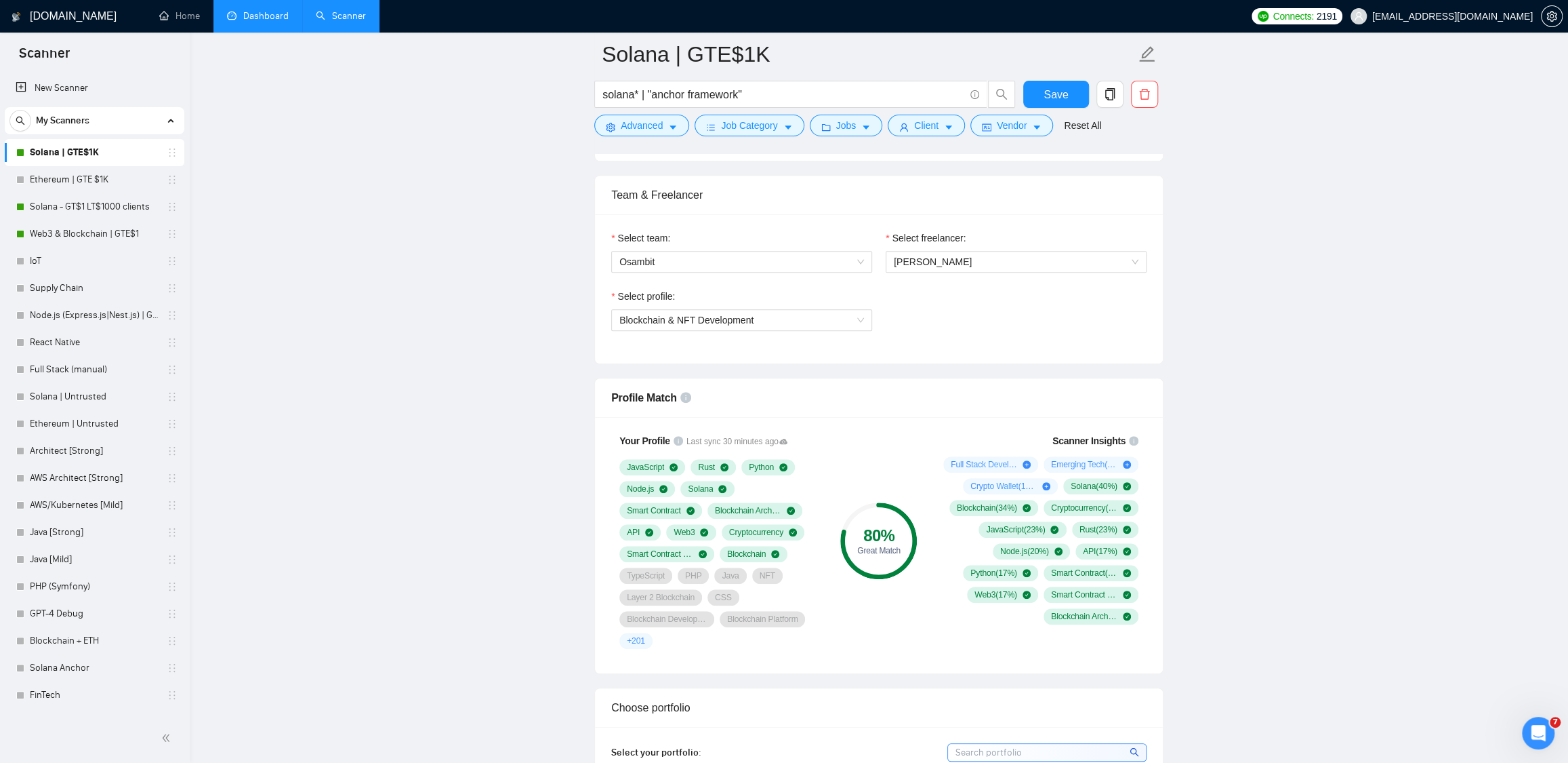
scroll to position [664, 0]
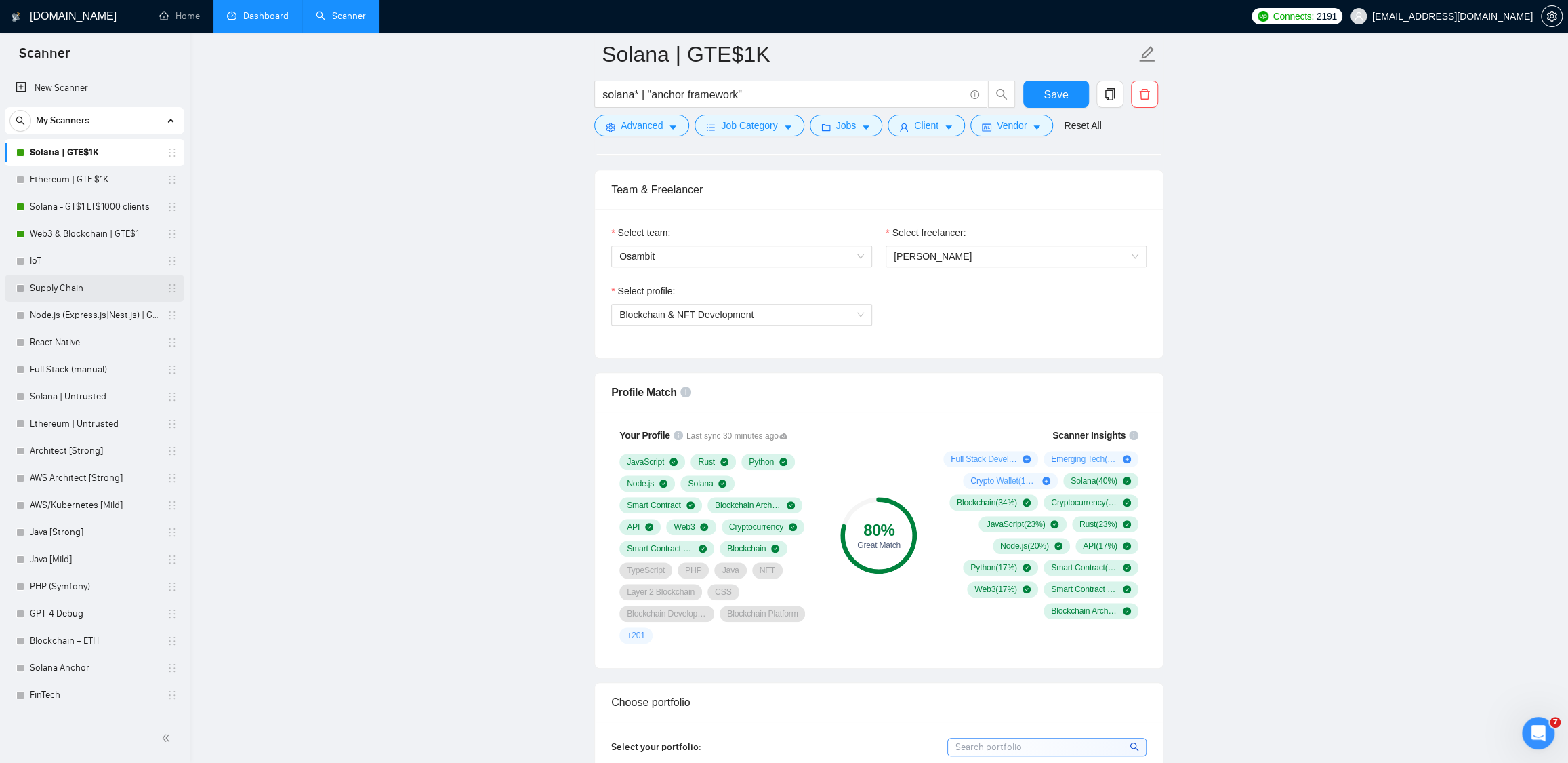
click at [59, 292] on link "Supply Chain" at bounding box center [94, 288] width 129 height 27
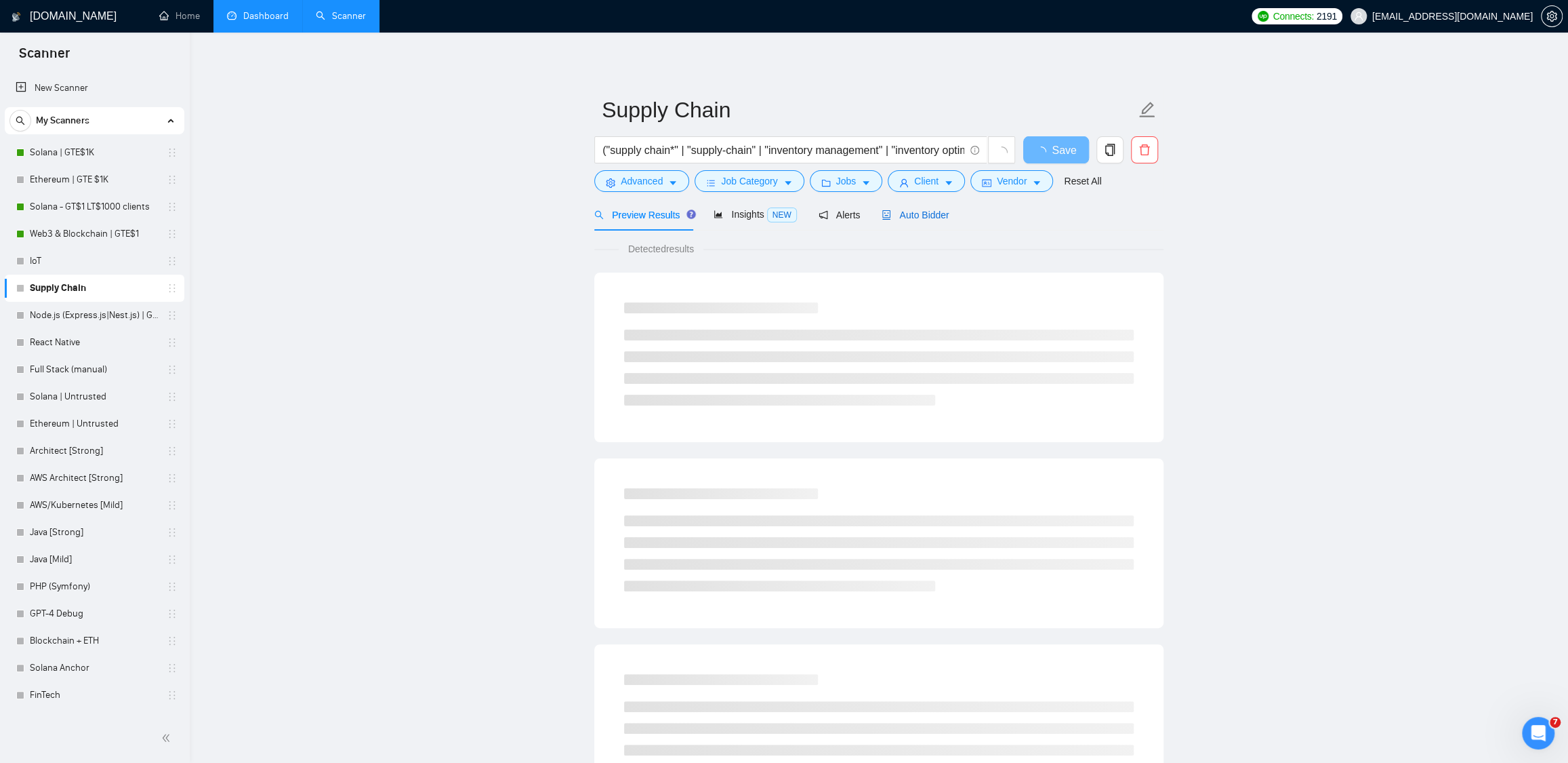
click at [945, 216] on span "Auto Bidder" at bounding box center [916, 214] width 67 height 11
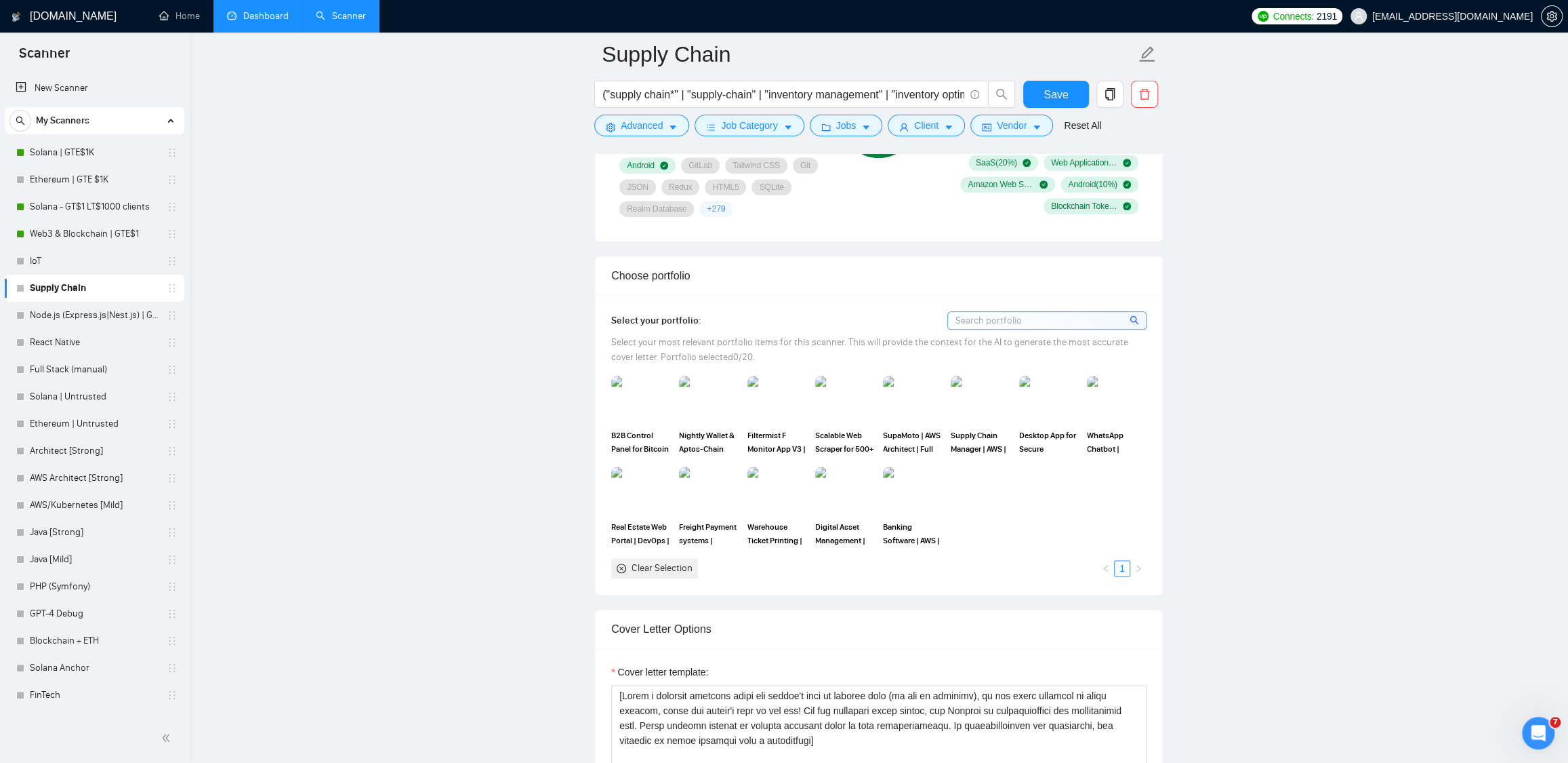
scroll to position [1099, 0]
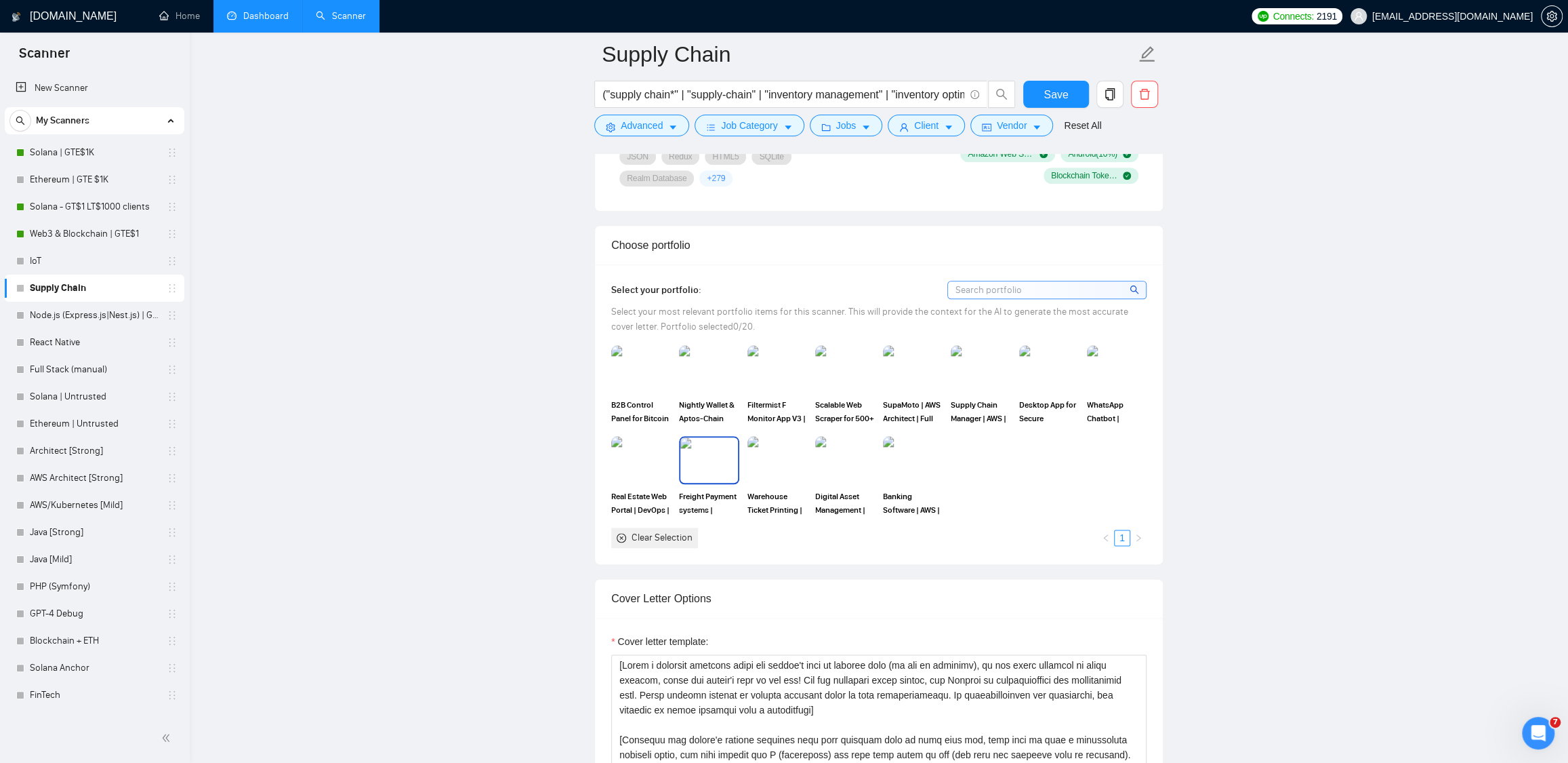
click at [725, 480] on img at bounding box center [709, 460] width 57 height 45
click at [778, 467] on img at bounding box center [778, 460] width 57 height 45
click at [974, 382] on img at bounding box center [981, 369] width 57 height 45
click at [635, 464] on img at bounding box center [641, 460] width 57 height 45
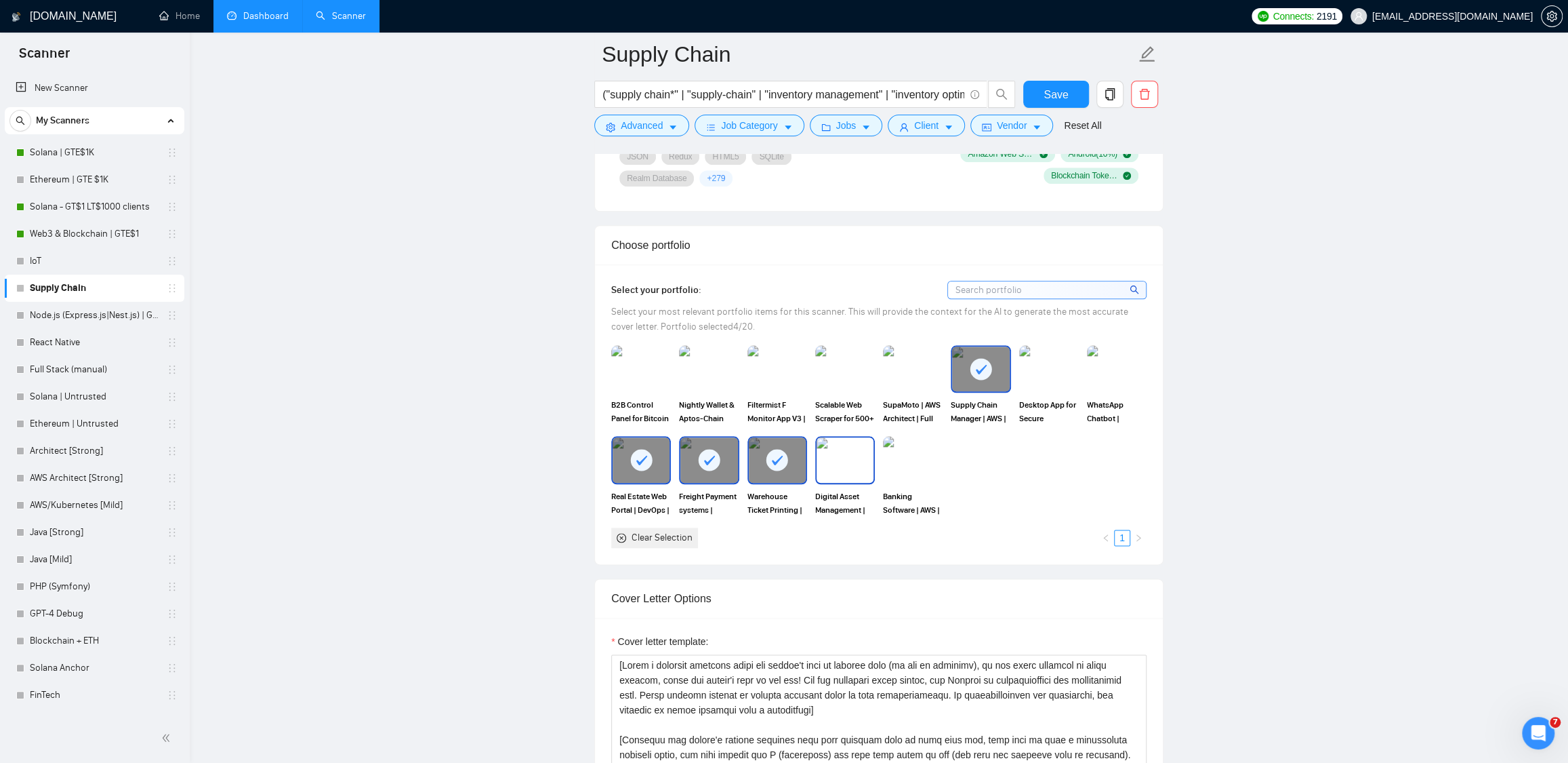
click at [860, 448] on img at bounding box center [845, 460] width 57 height 45
click at [910, 451] on img at bounding box center [913, 460] width 57 height 45
click at [1108, 372] on img at bounding box center [1117, 369] width 57 height 45
click at [1053, 371] on img at bounding box center [1049, 369] width 57 height 45
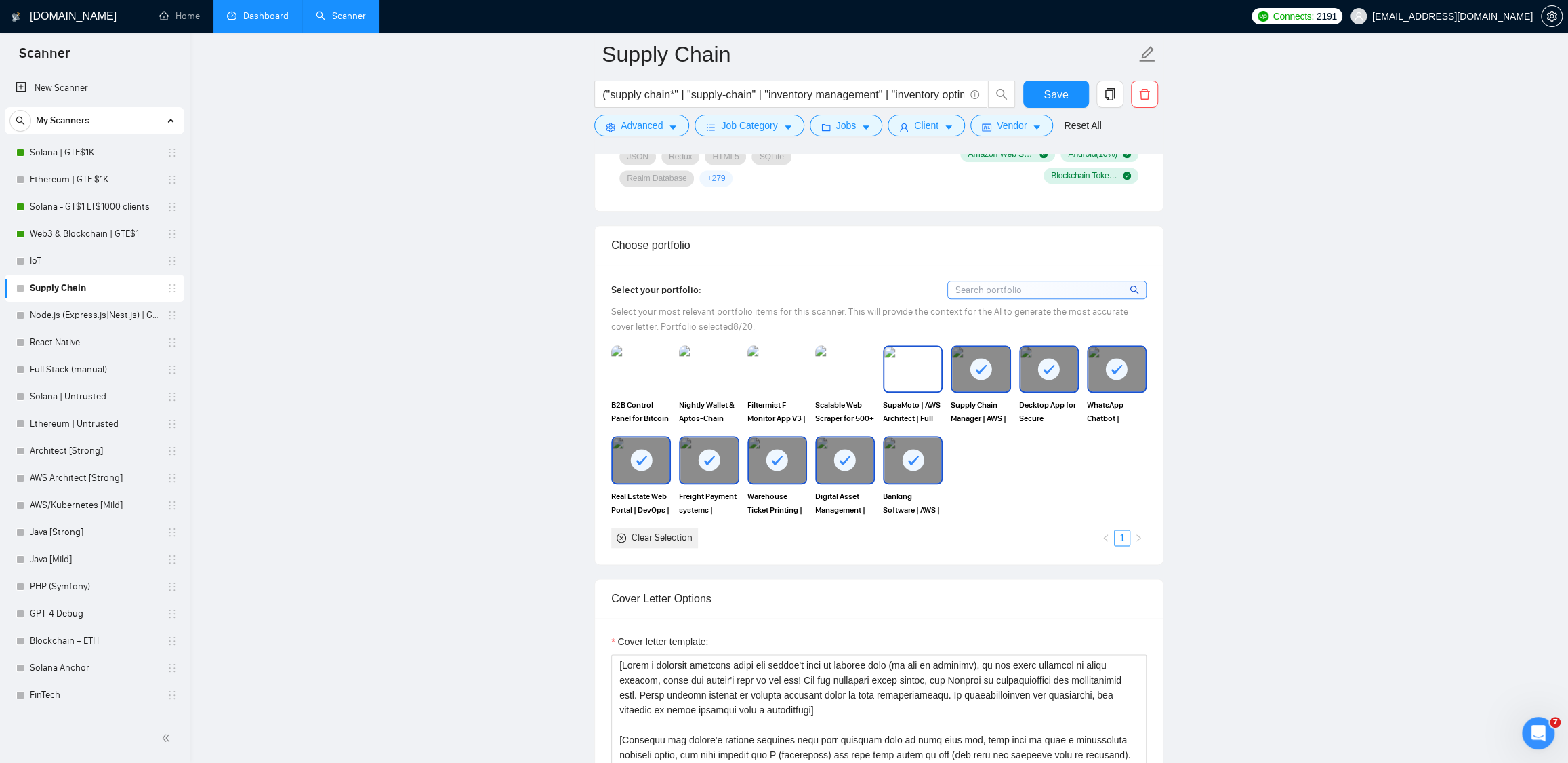
click at [911, 382] on img at bounding box center [913, 369] width 57 height 45
click at [855, 385] on img at bounding box center [845, 369] width 57 height 45
click at [782, 385] on img at bounding box center [778, 369] width 57 height 45
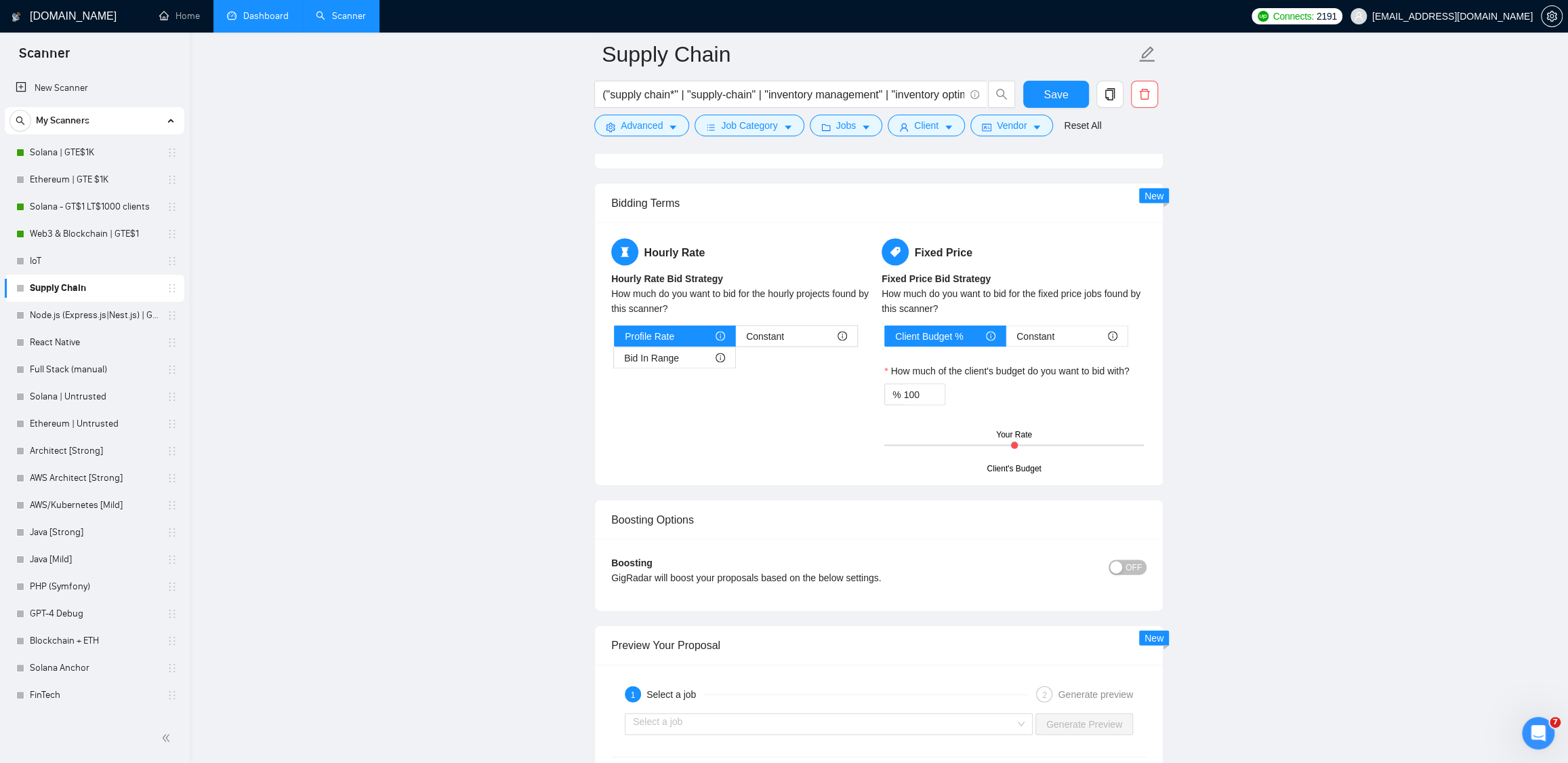
scroll to position [2142, 0]
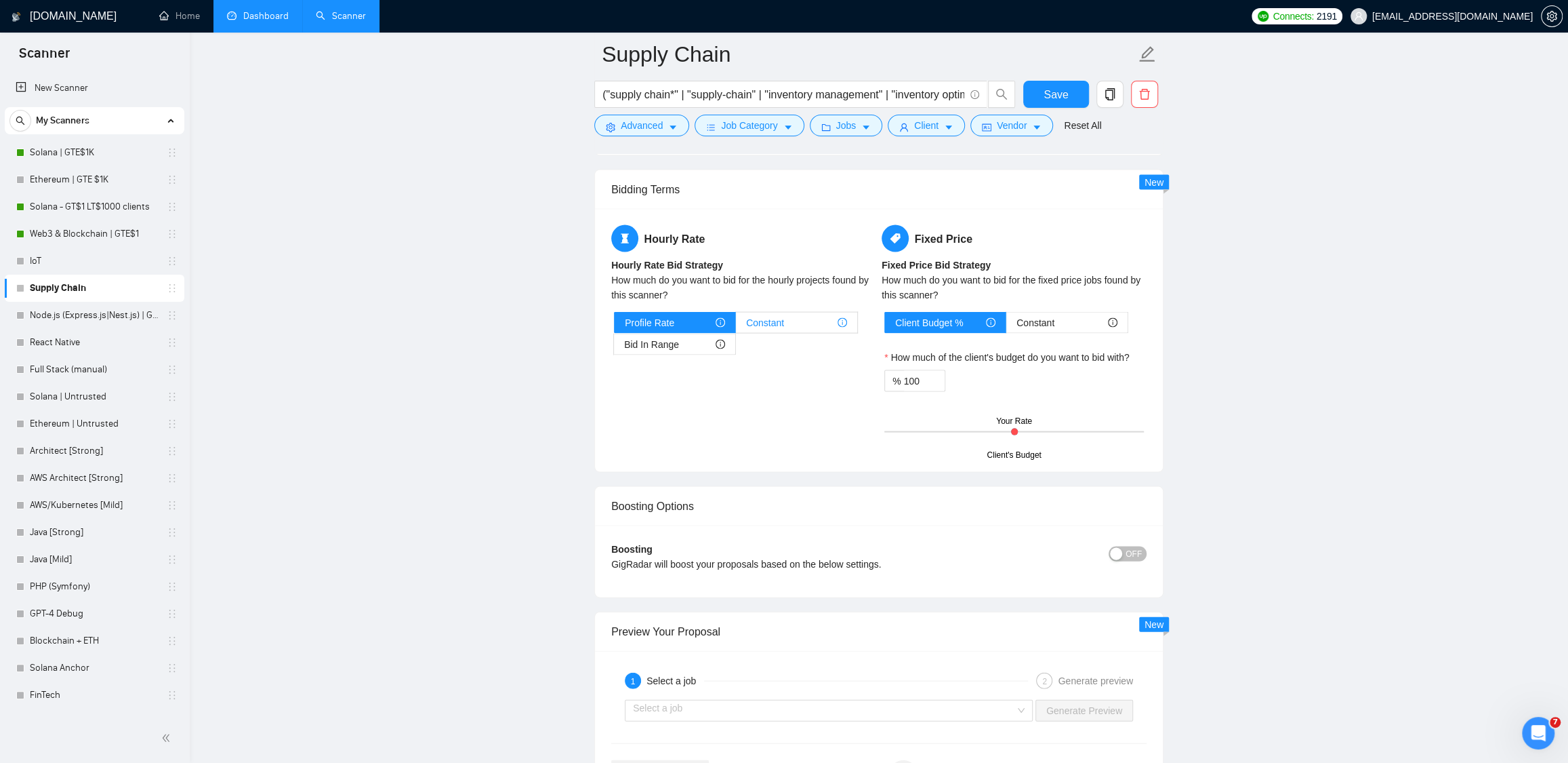
click at [784, 326] on span "Constant" at bounding box center [765, 322] width 38 height 21
click at [736, 326] on input "Constant" at bounding box center [736, 326] width 0 height 0
click at [640, 410] on input "50" at bounding box center [652, 402] width 44 height 21
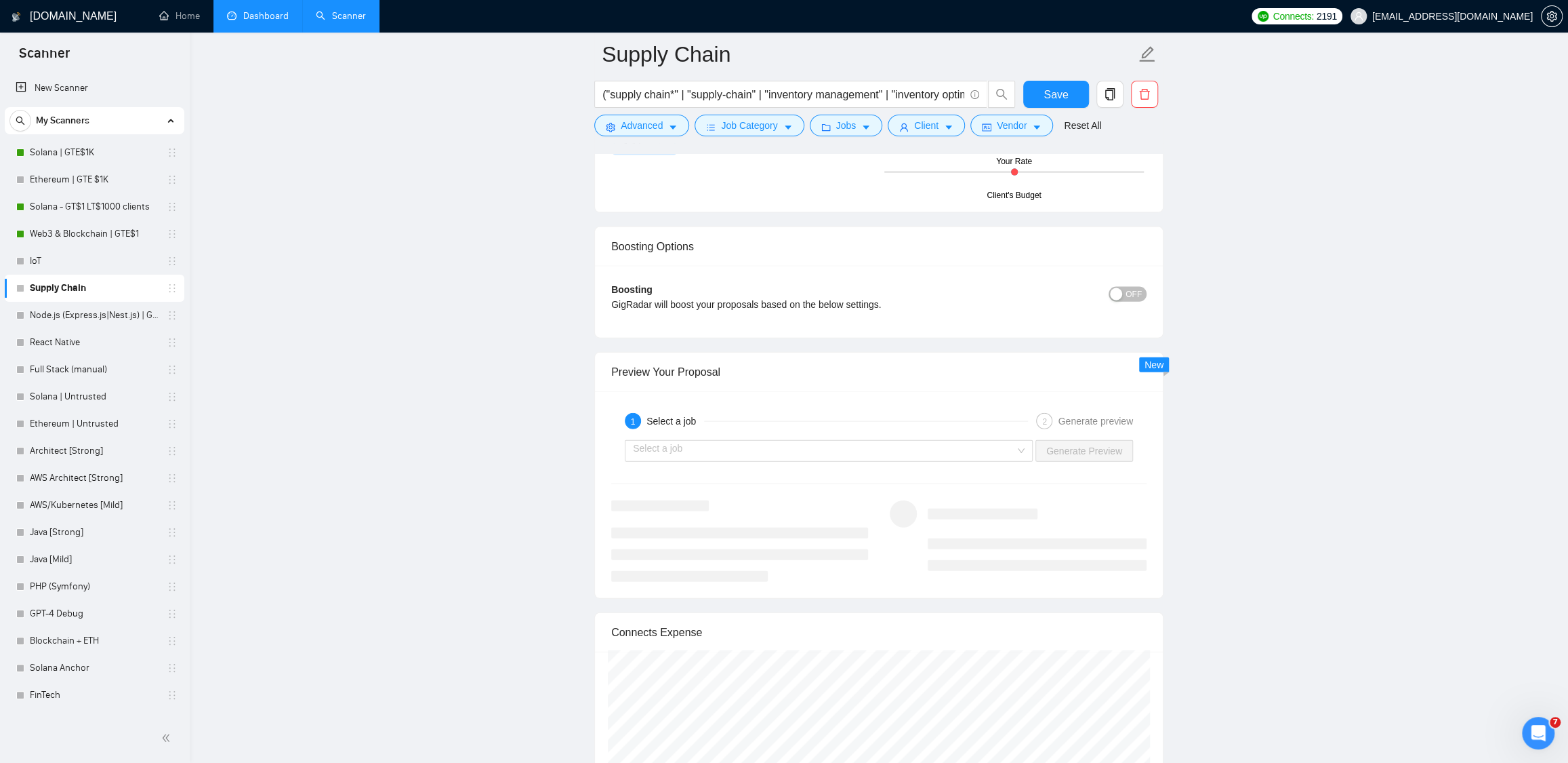
scroll to position [2440, 0]
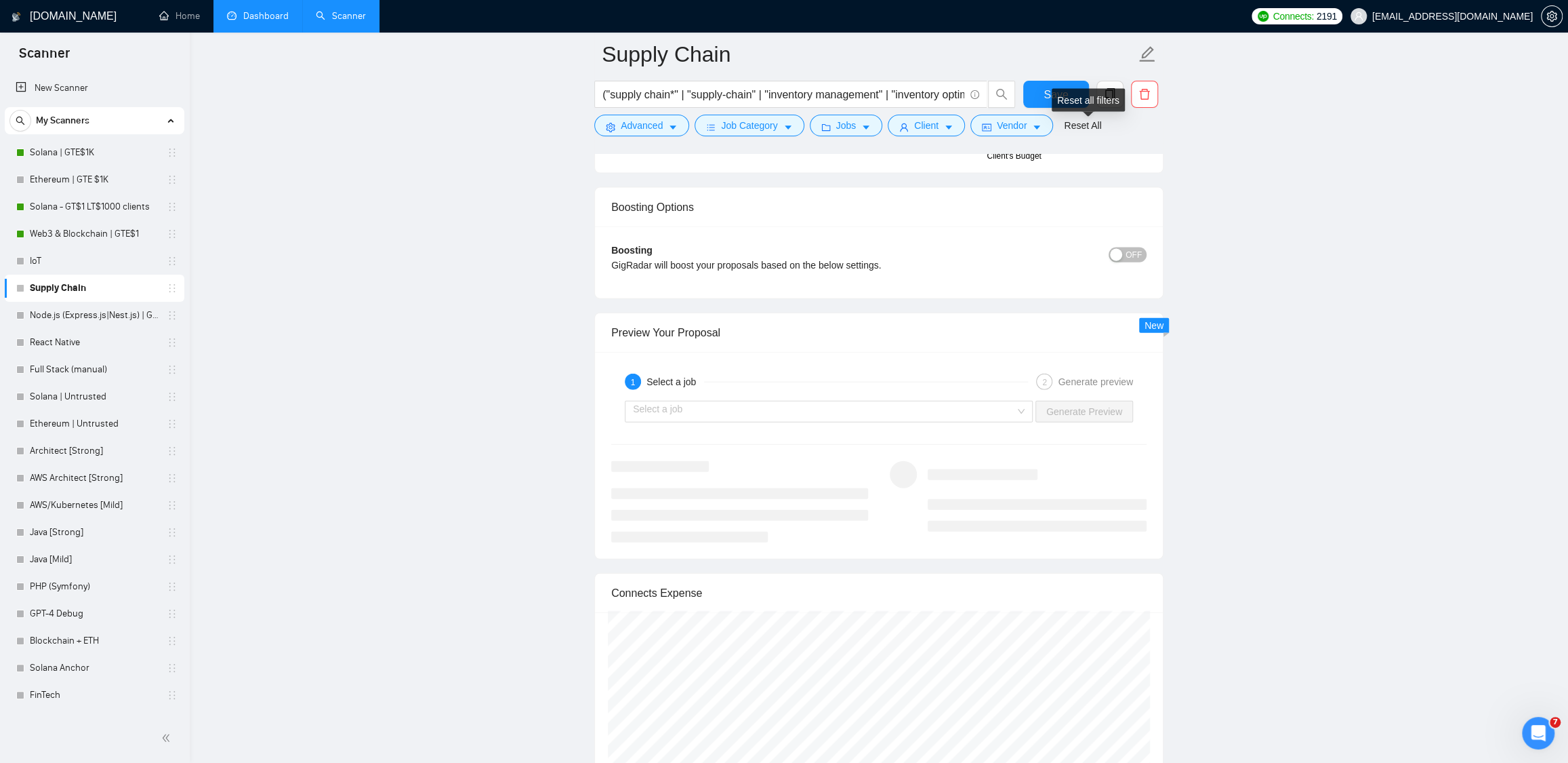
type input "35"
click at [1066, 99] on div "Reset all filters" at bounding box center [1089, 100] width 73 height 23
click at [1044, 91] on span "Save" at bounding box center [1056, 95] width 24 height 17
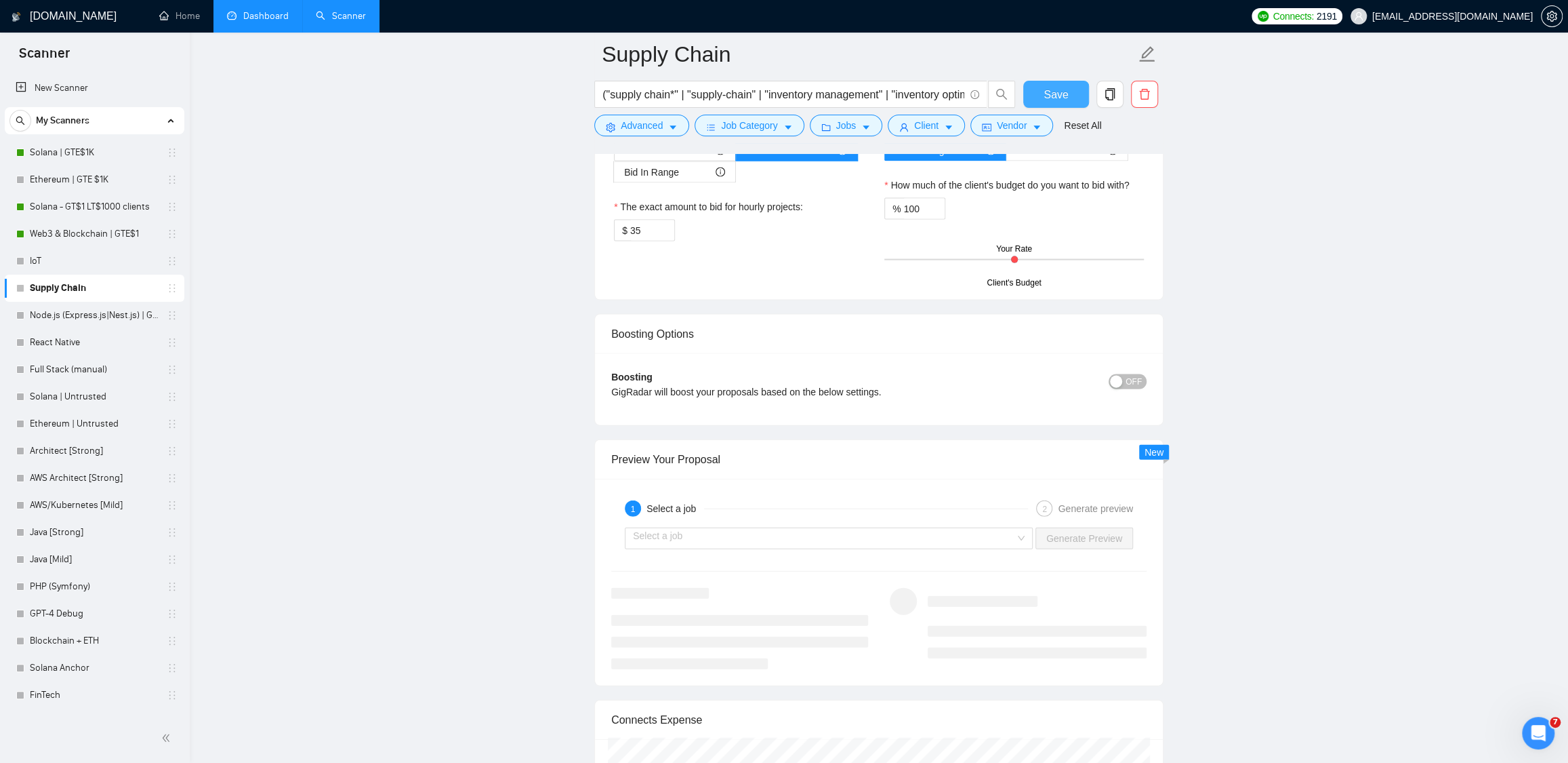
scroll to position [2172, 0]
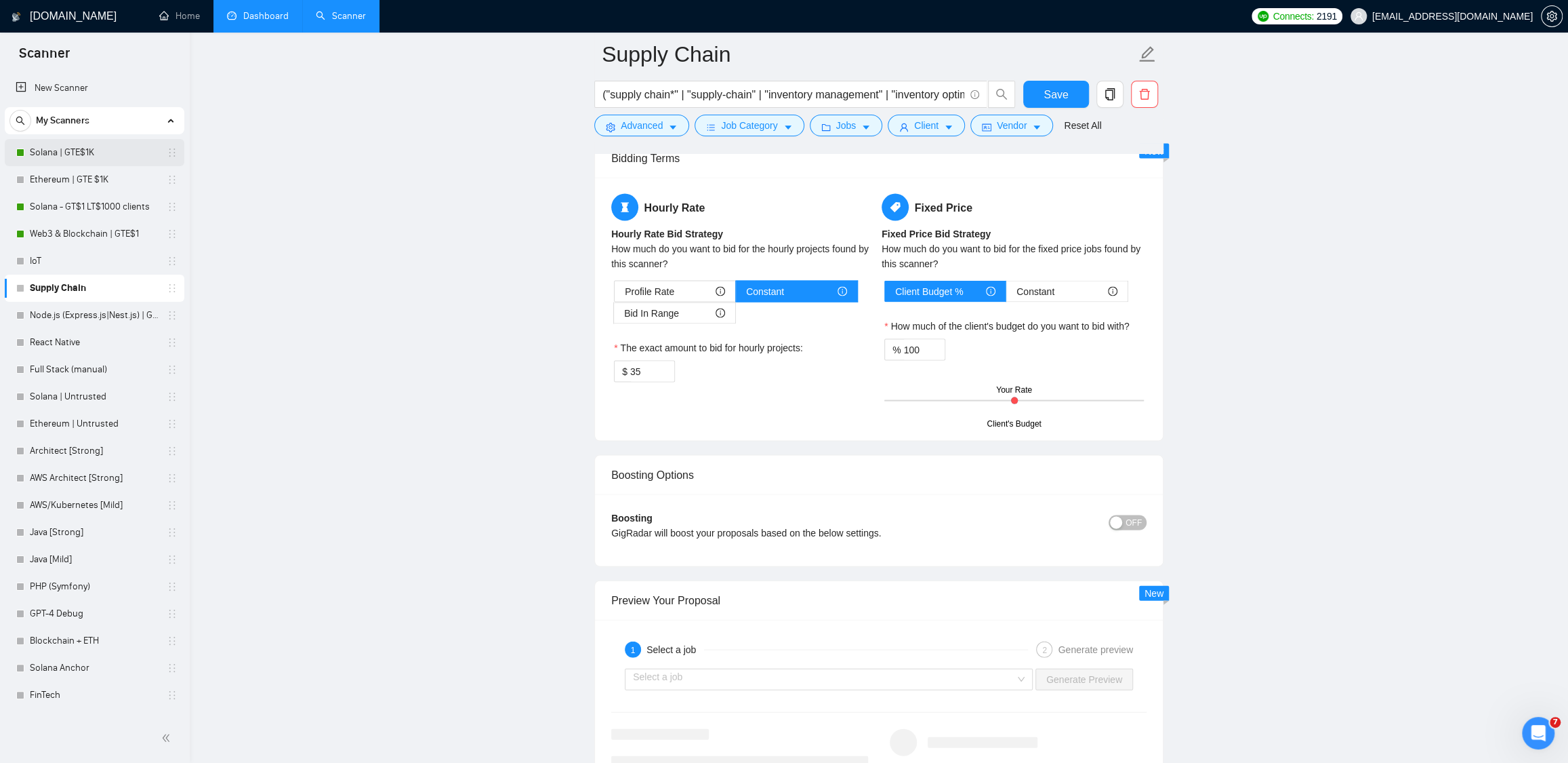
click at [52, 152] on link "Solana | GTE$1K" at bounding box center [94, 152] width 129 height 27
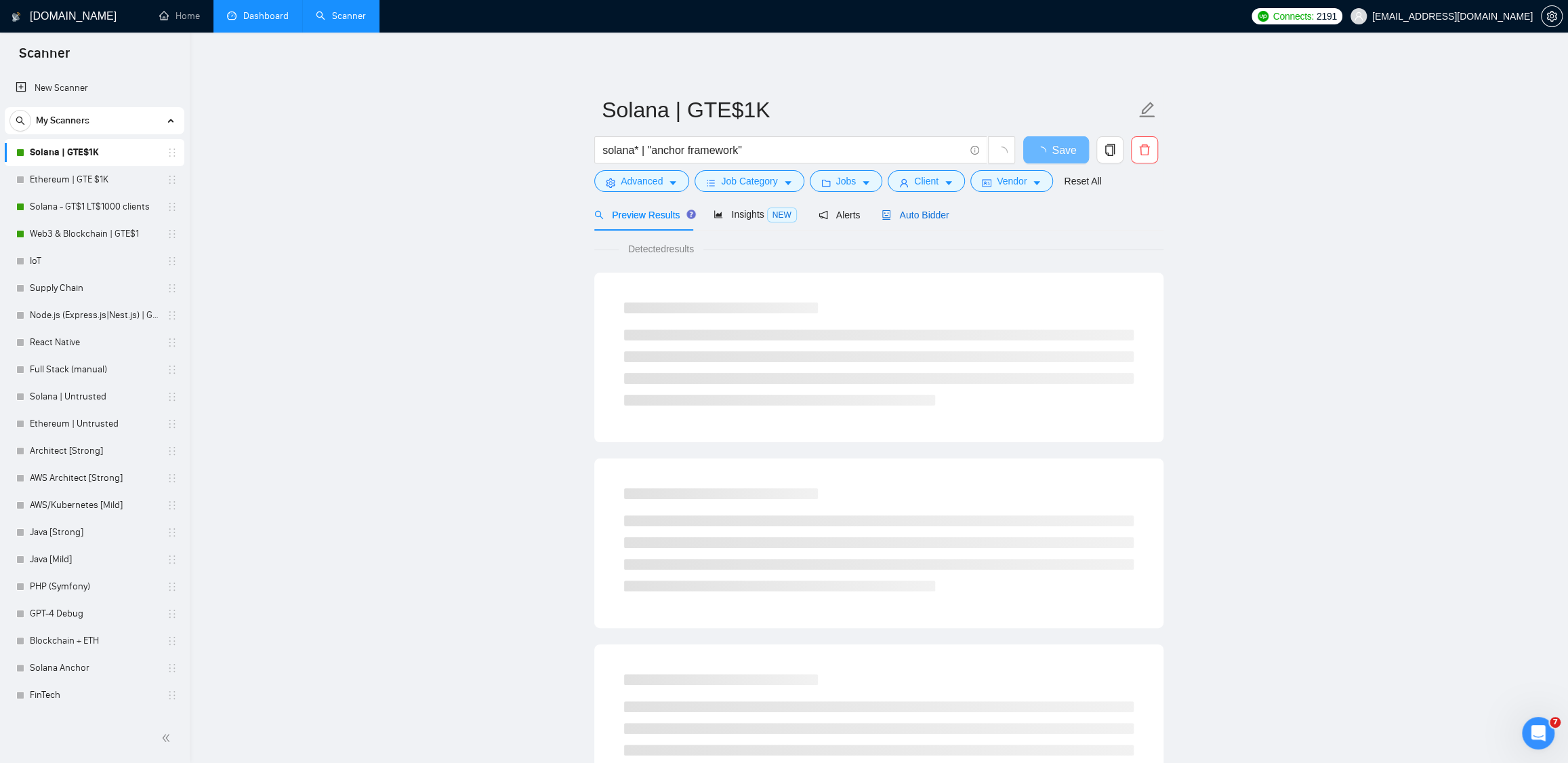
click at [939, 209] on span "Auto Bidder" at bounding box center [916, 214] width 67 height 11
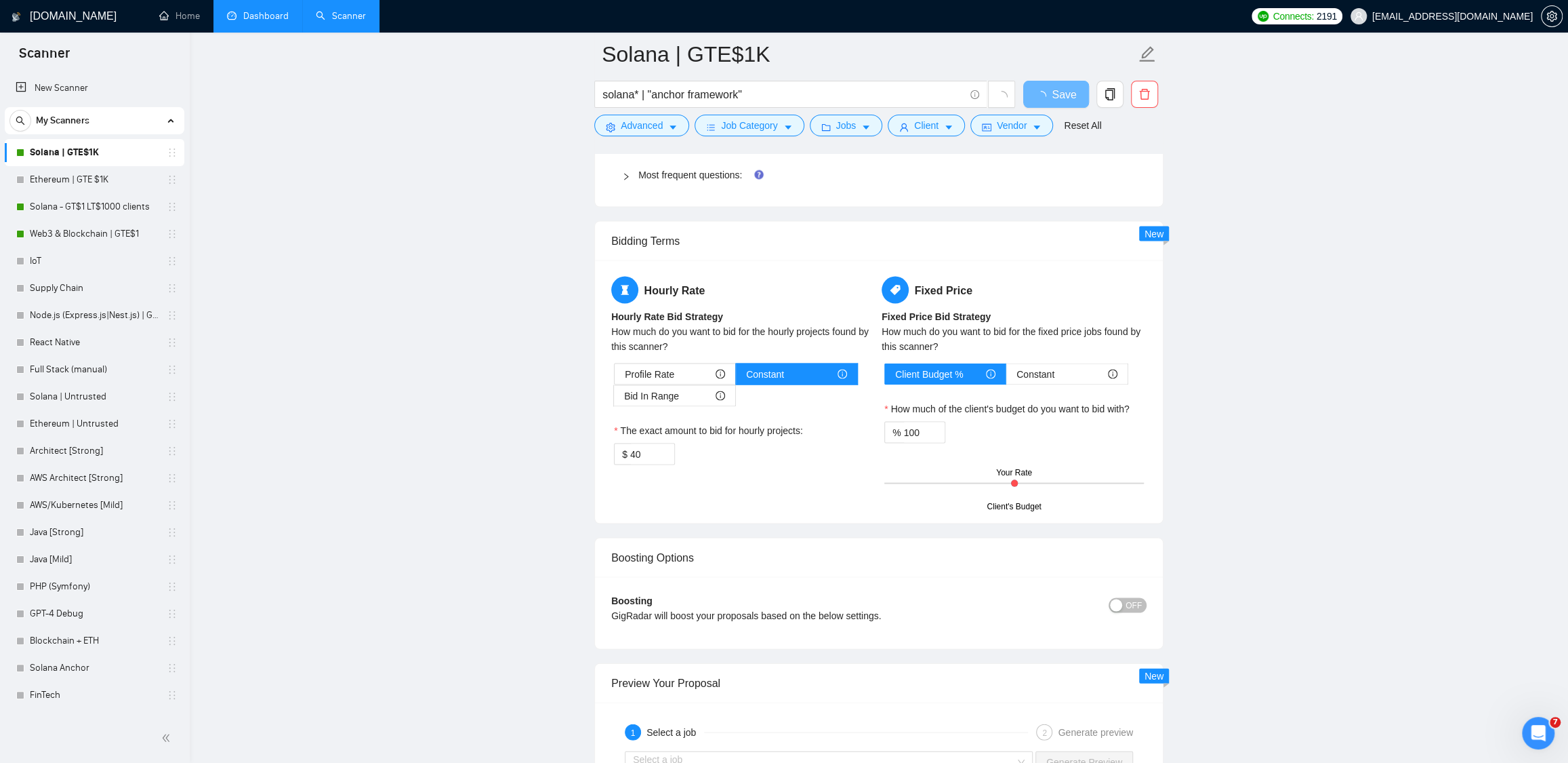
scroll to position [2116, 0]
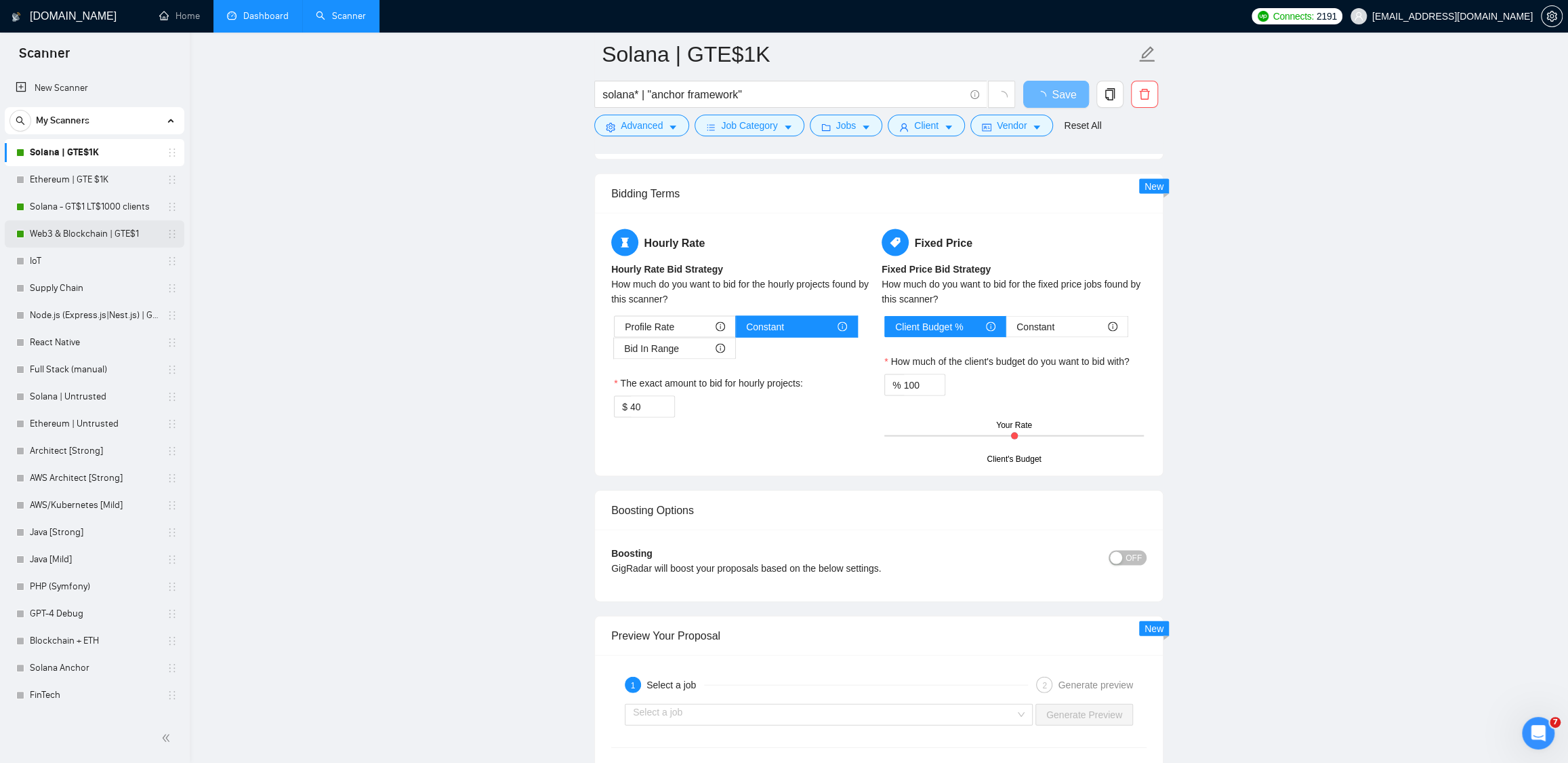
click at [52, 232] on link "Web3 & Blockchain | GTE$1" at bounding box center [94, 233] width 129 height 27
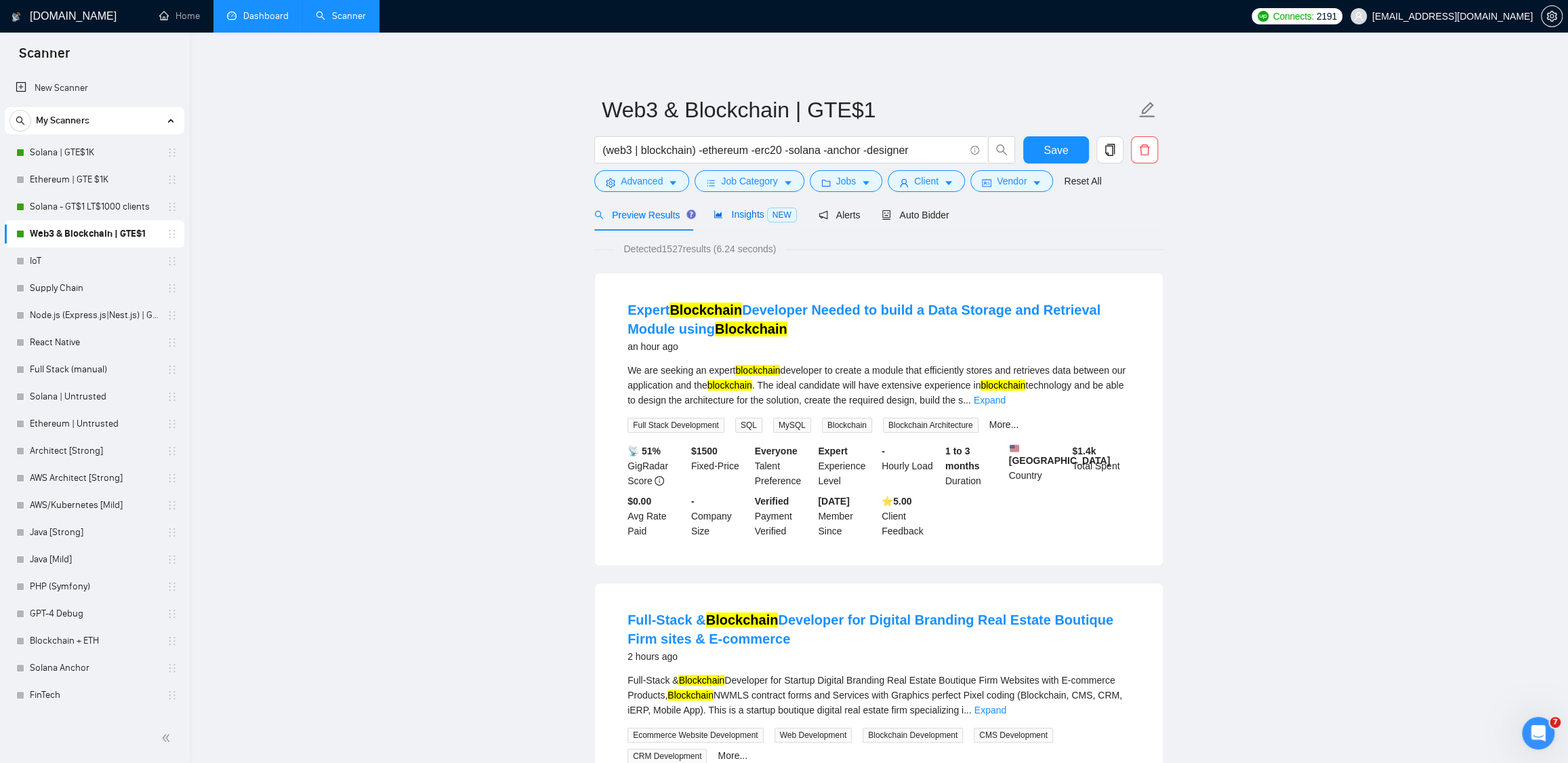
click at [751, 213] on span "Insights NEW" at bounding box center [755, 214] width 83 height 11
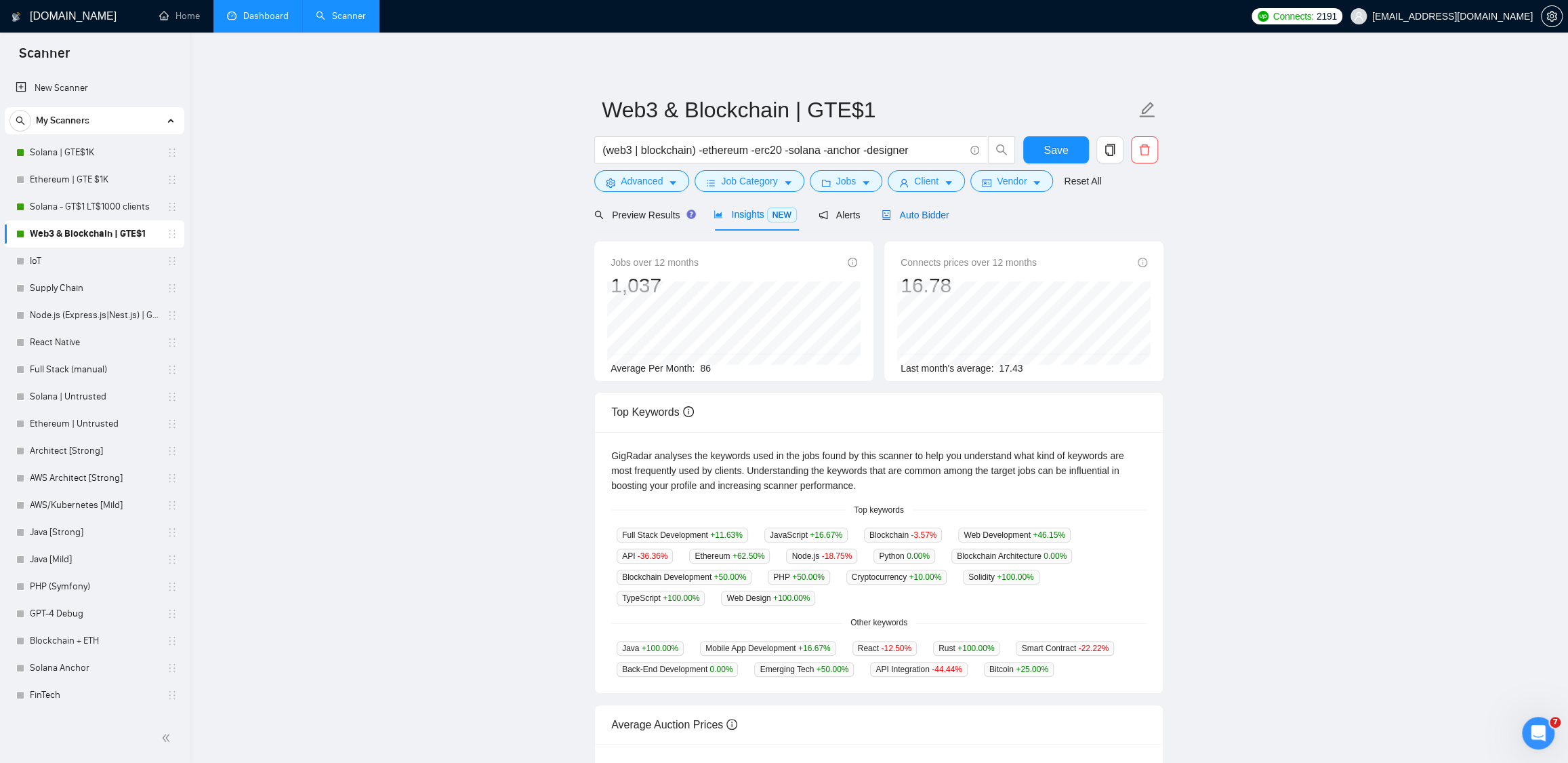
click at [935, 215] on span "Auto Bidder" at bounding box center [916, 214] width 67 height 11
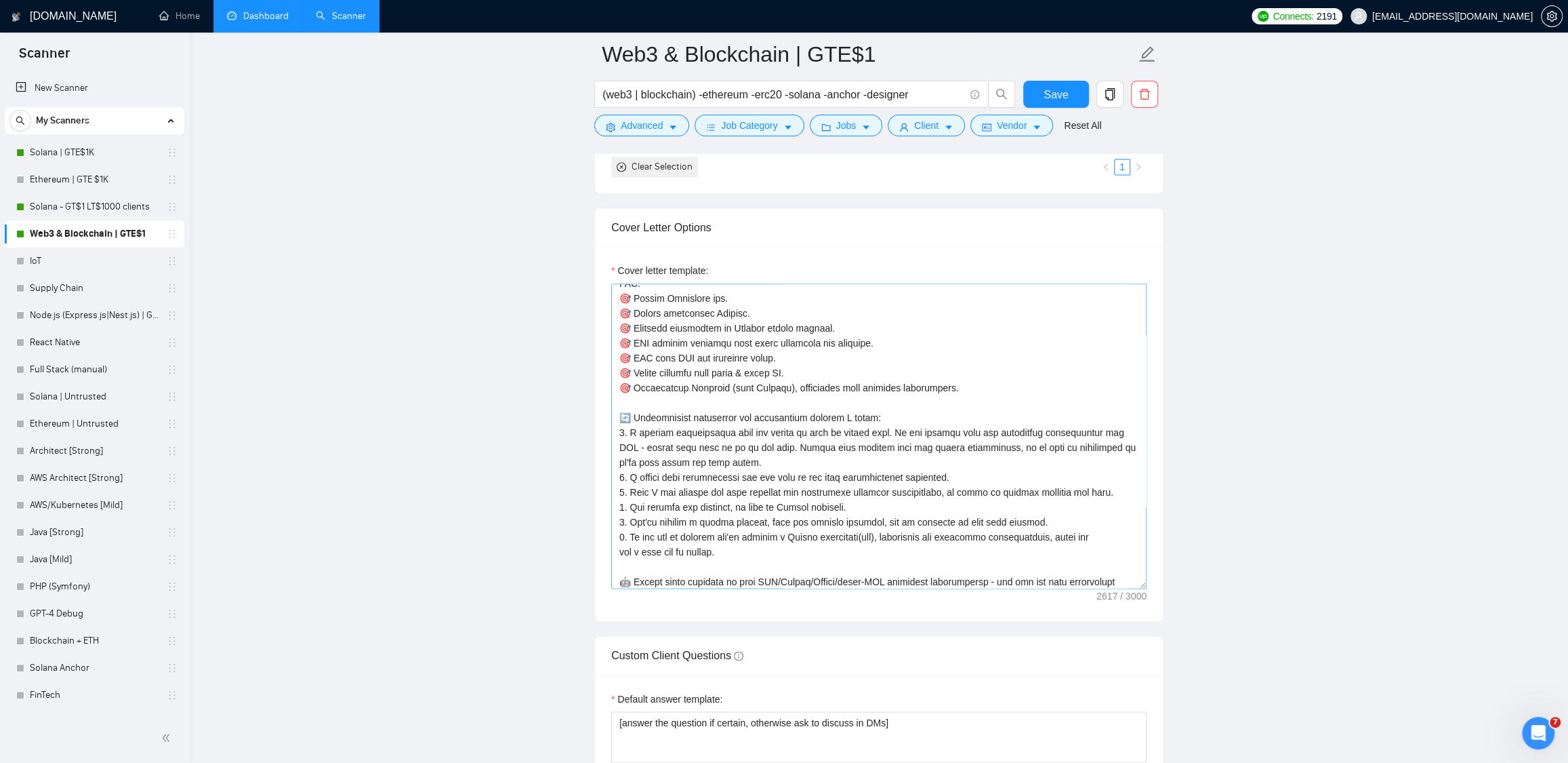
scroll to position [388, 0]
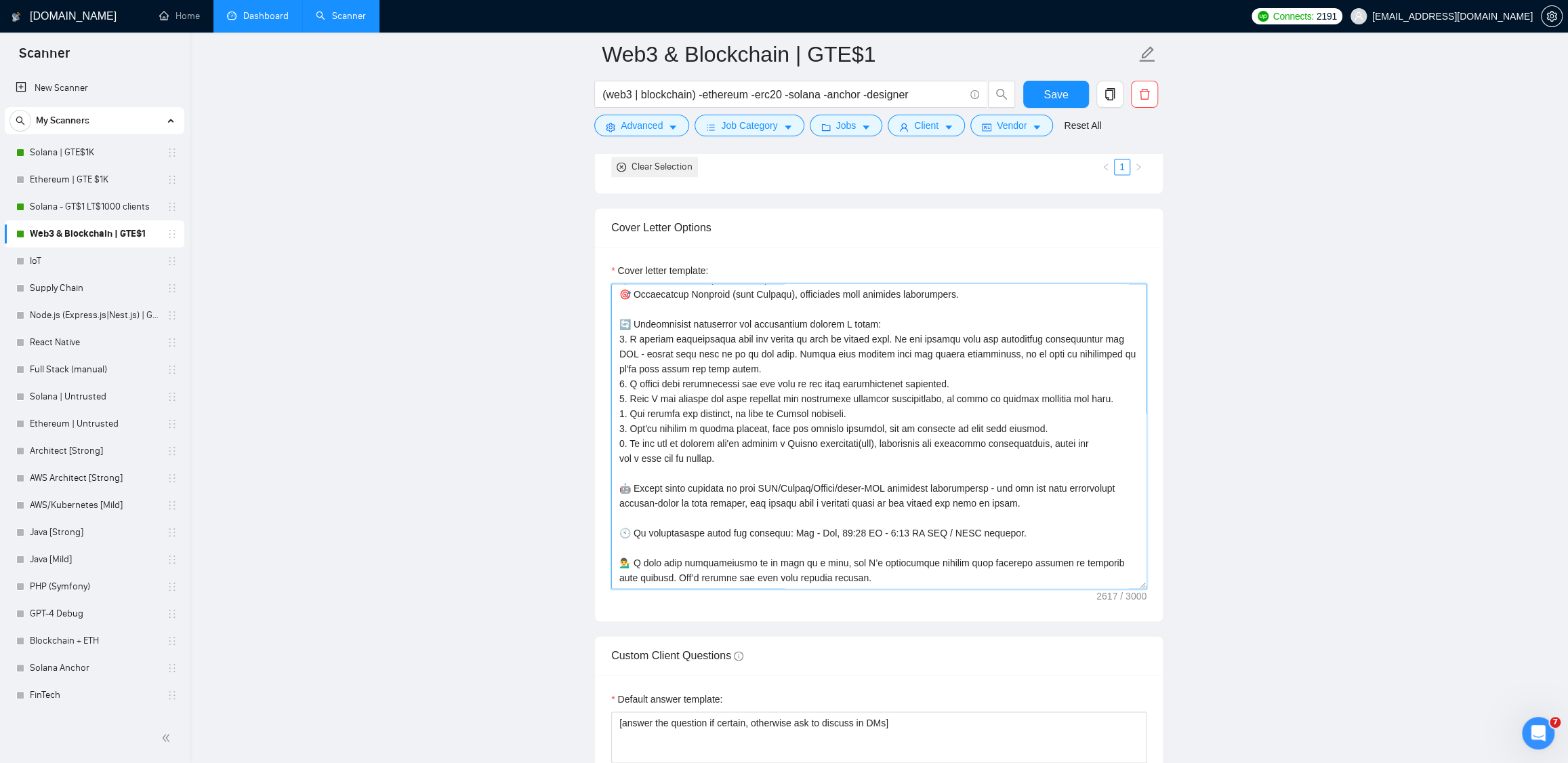
click at [887, 399] on textarea "Cover letter template:" at bounding box center [879, 436] width 536 height 305
click at [65, 284] on link "Supply Chain" at bounding box center [94, 288] width 129 height 27
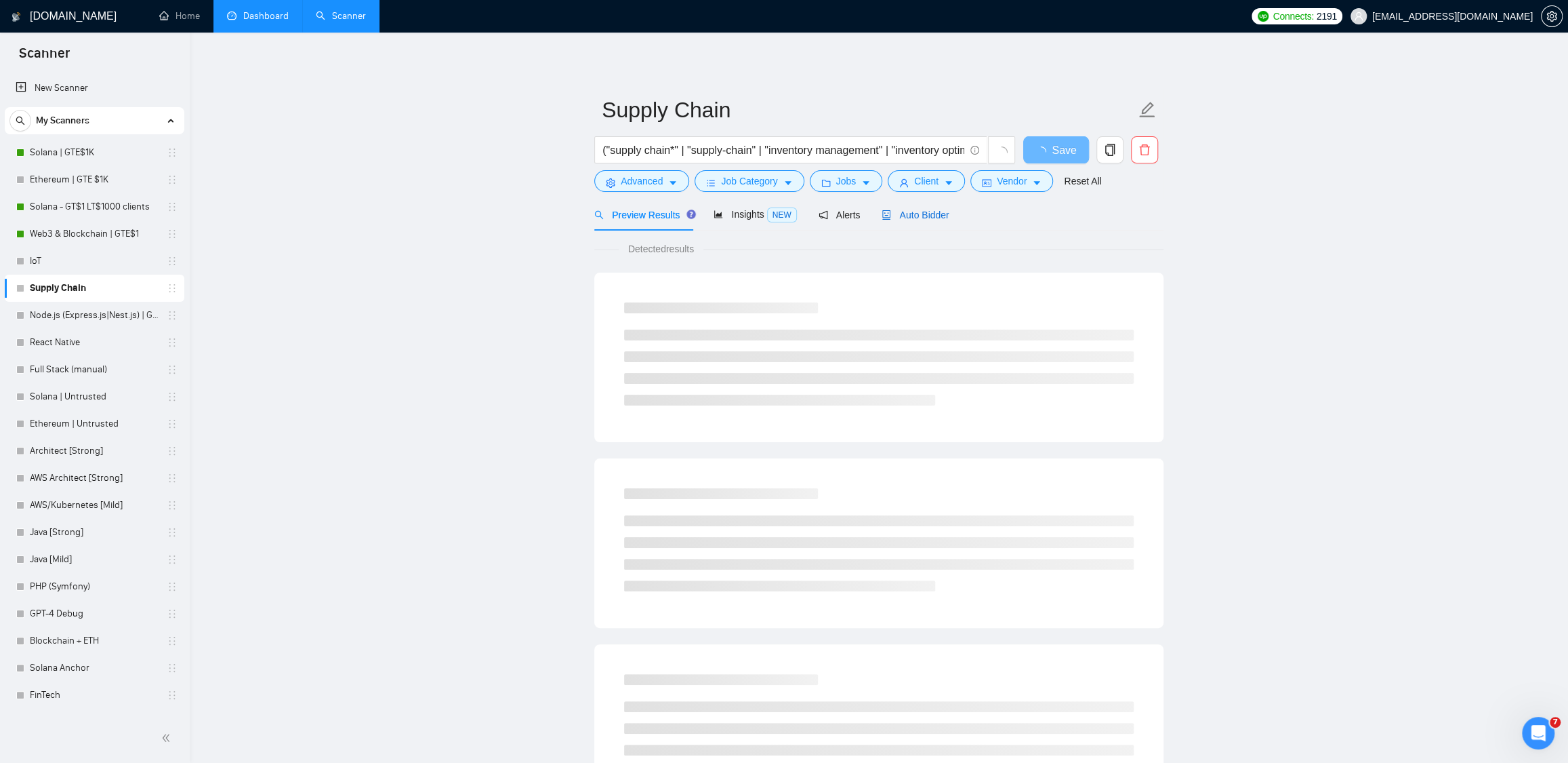
click at [929, 211] on span "Auto Bidder" at bounding box center [916, 214] width 67 height 11
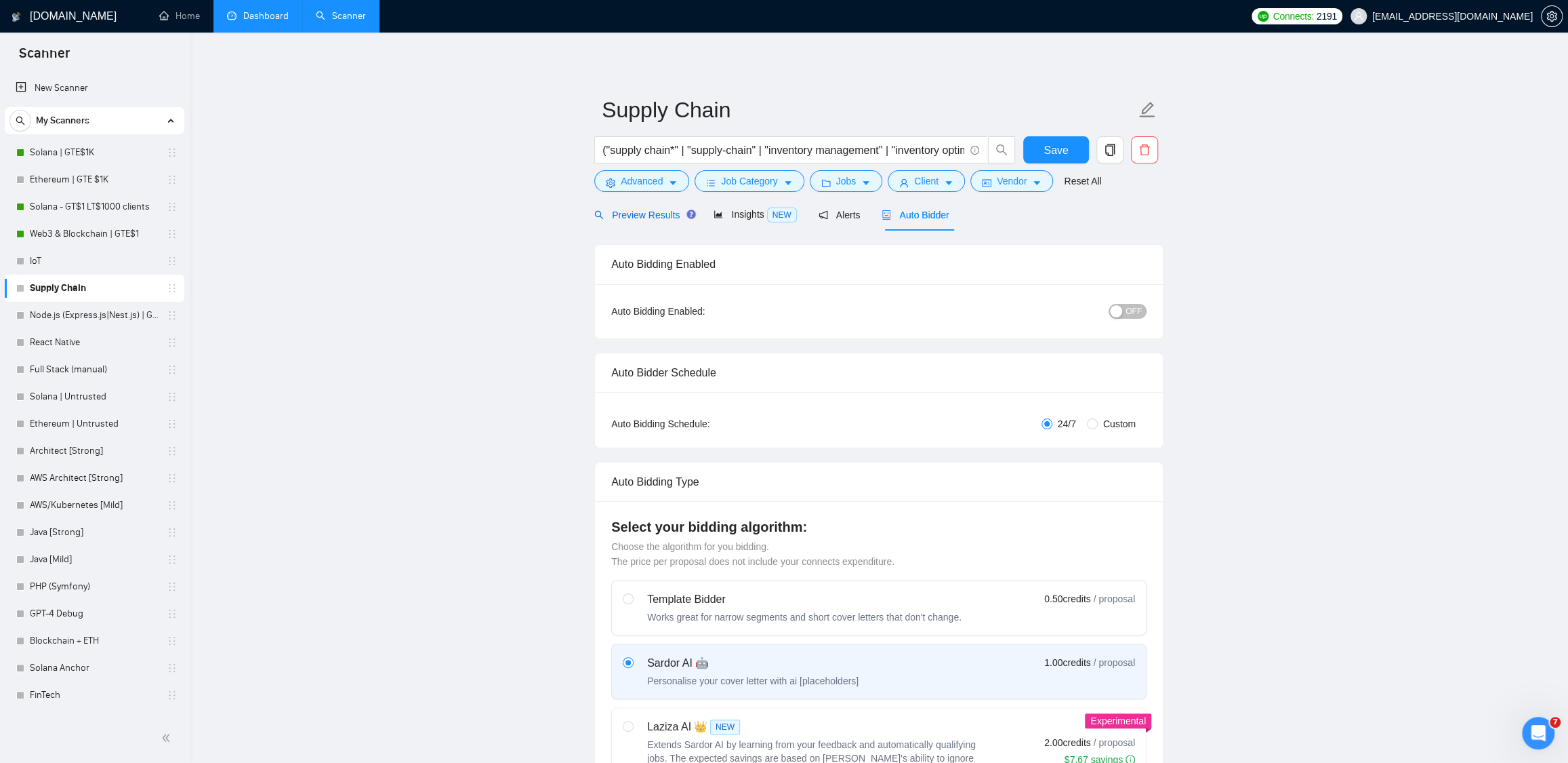
click at [640, 217] on span "Preview Results" at bounding box center [643, 214] width 98 height 11
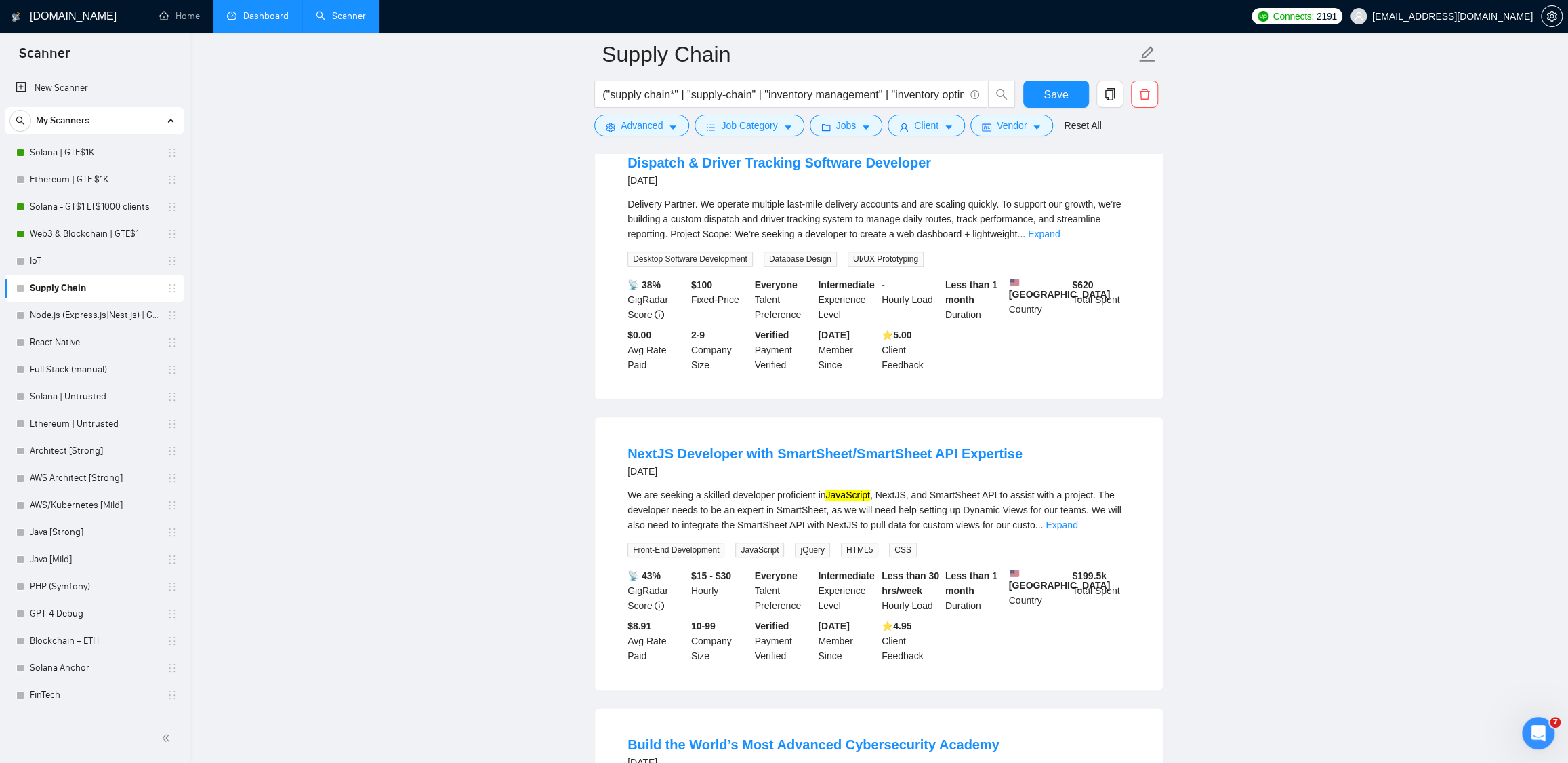
scroll to position [1058, 0]
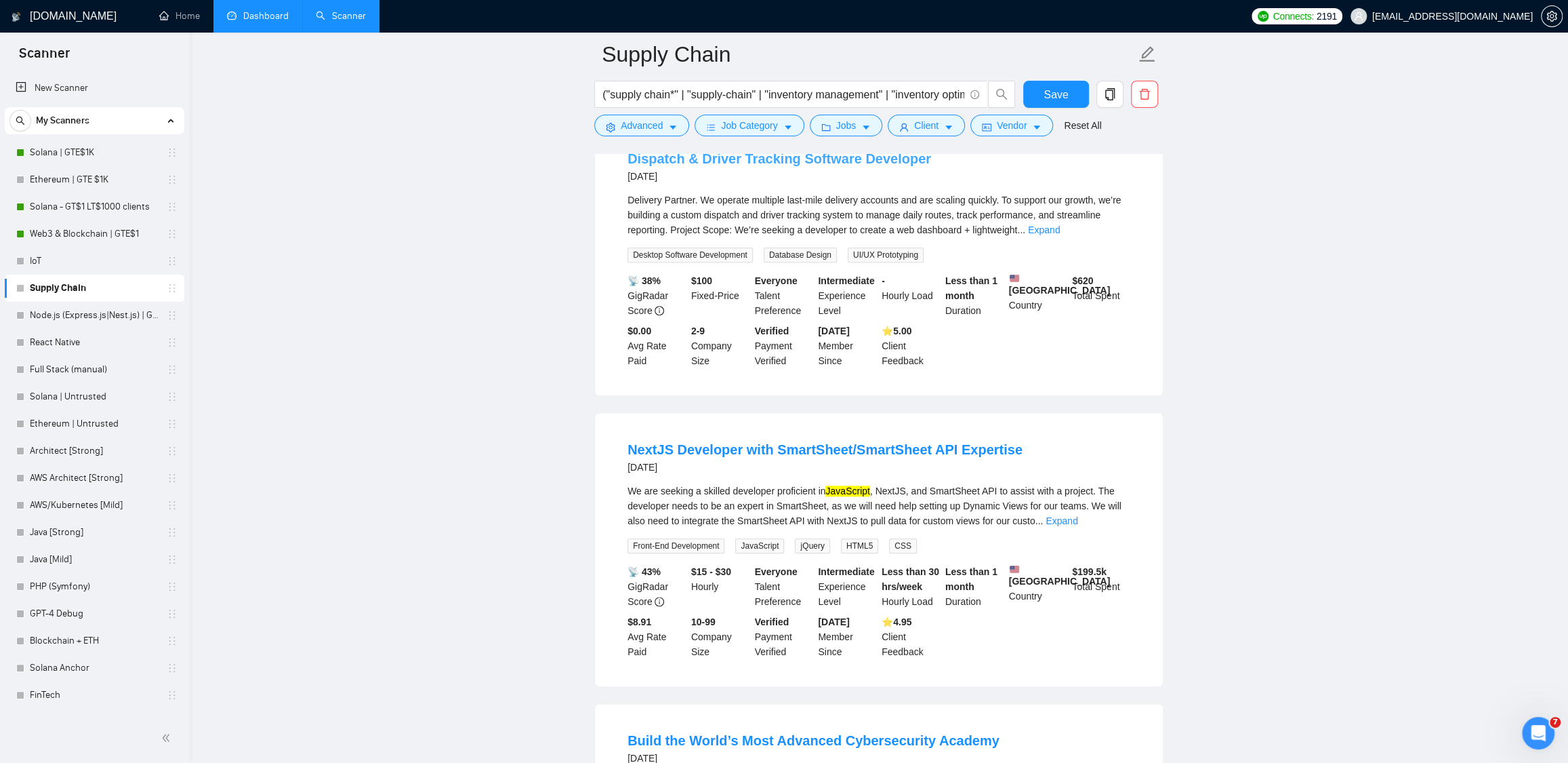
click at [819, 166] on link "Dispatch & Driver Tracking Software Developer" at bounding box center [778, 158] width 303 height 15
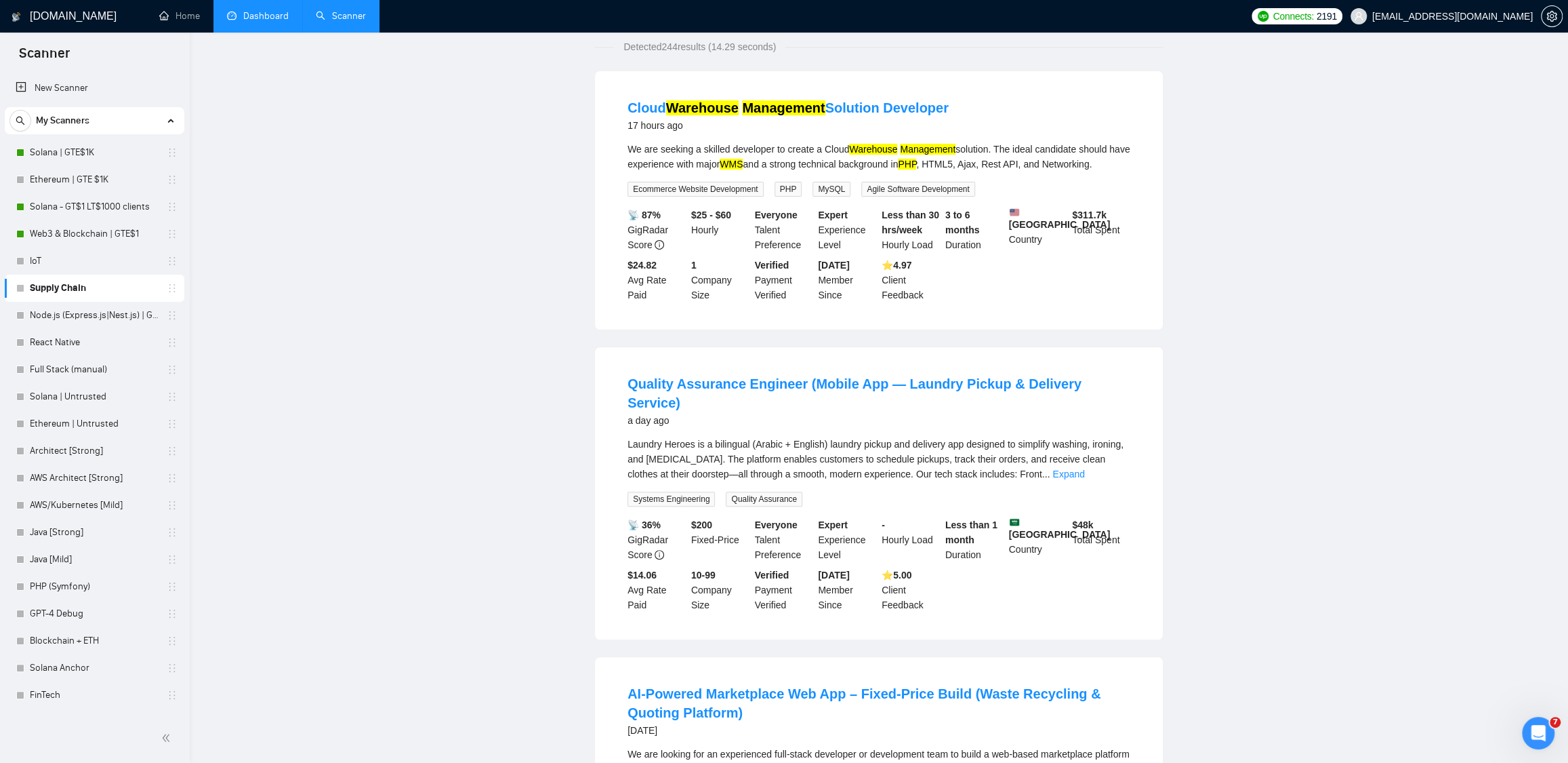
scroll to position [0, 0]
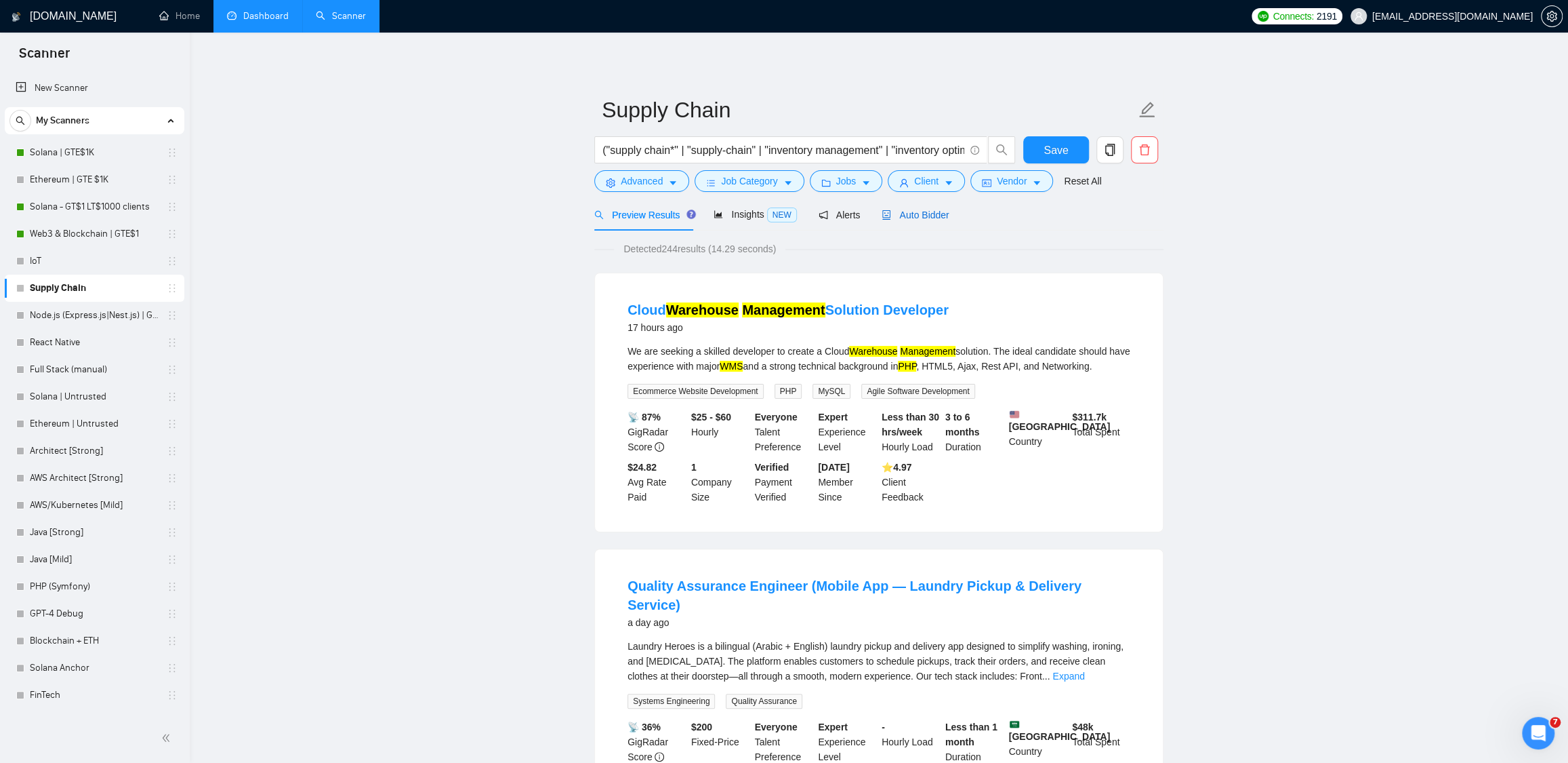
click at [920, 210] on span "Auto Bidder" at bounding box center [916, 214] width 67 height 11
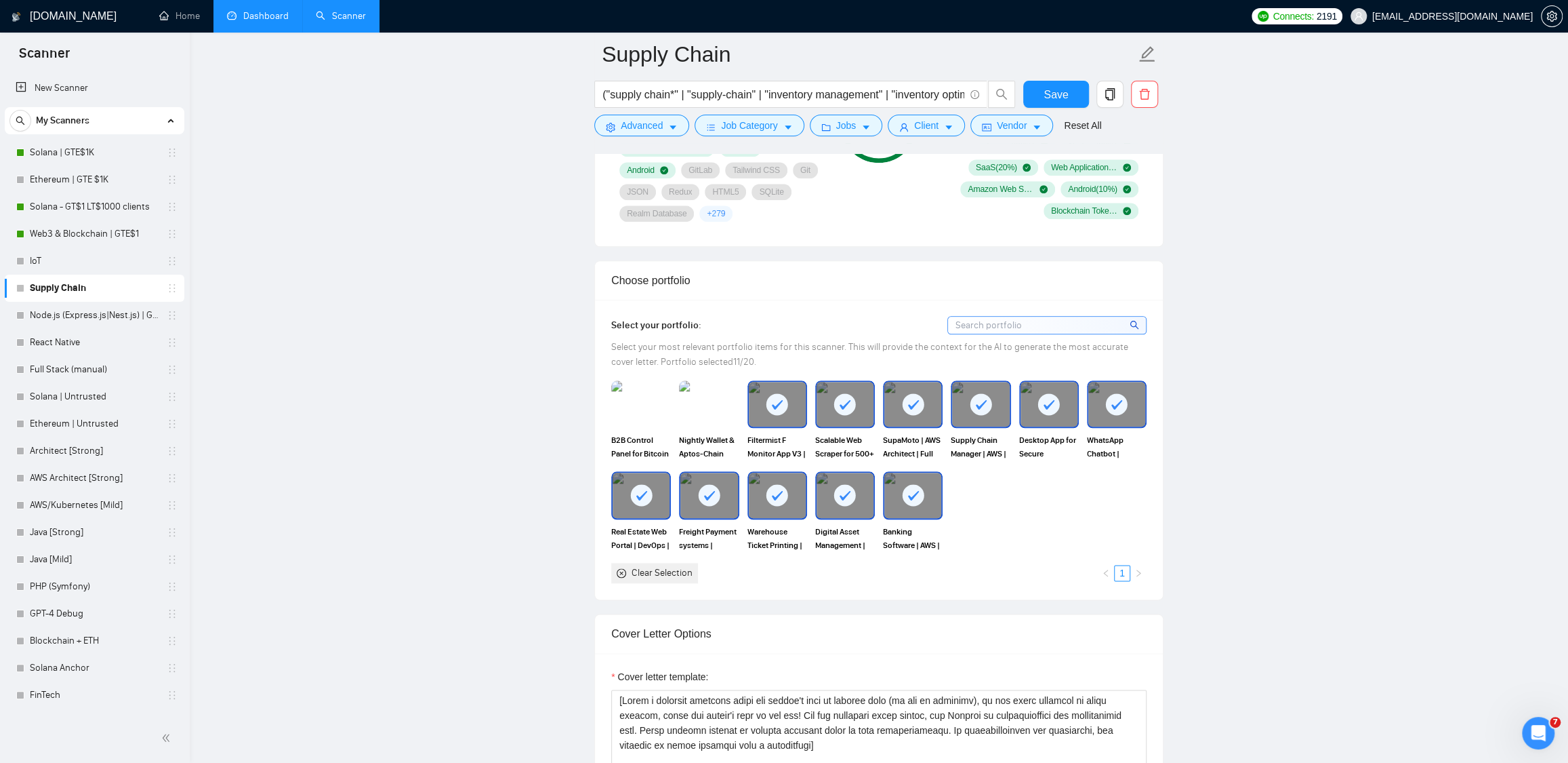
scroll to position [1398, 0]
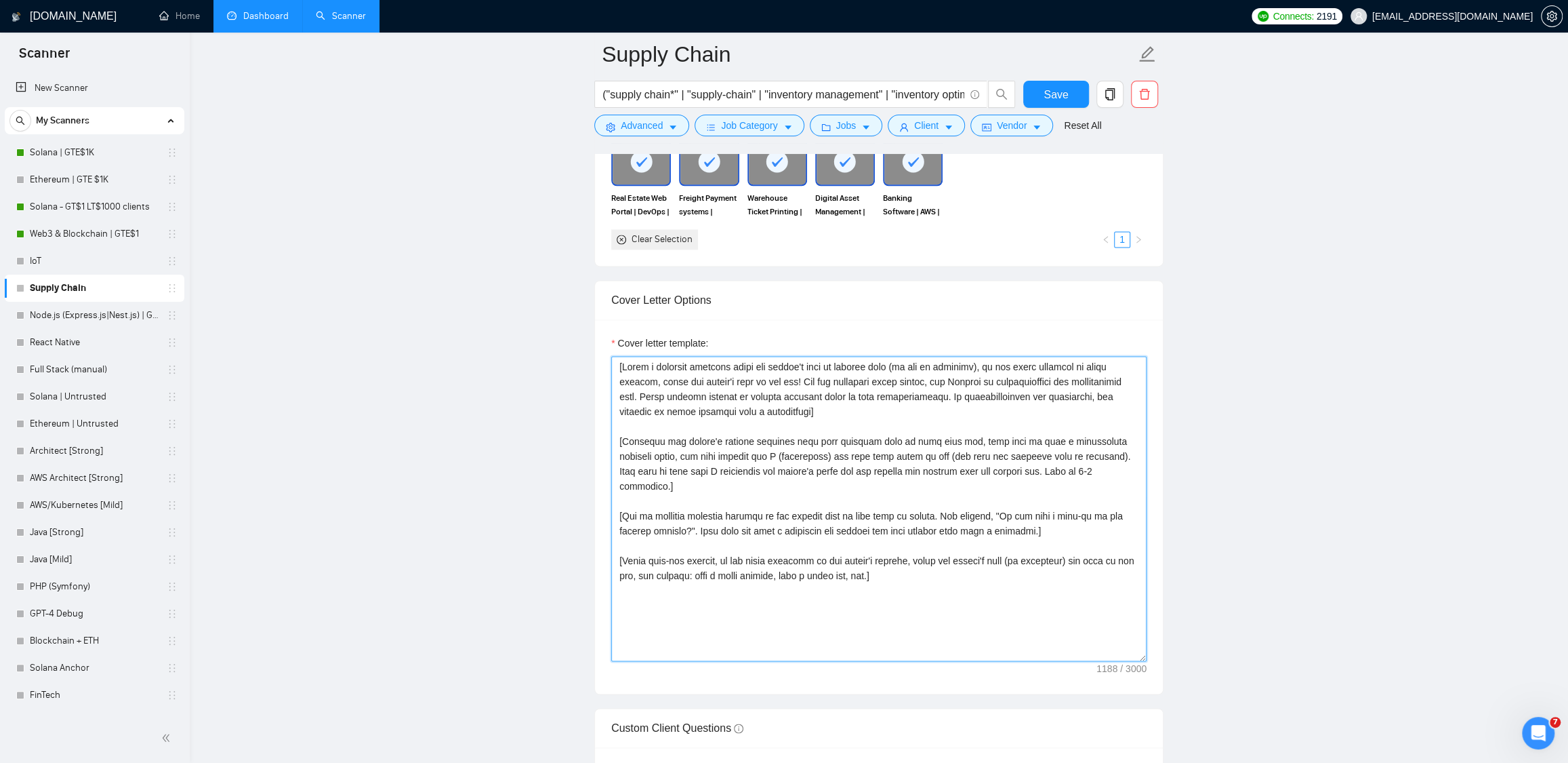
click at [734, 431] on textarea "Cover letter template:" at bounding box center [879, 508] width 536 height 305
paste textarea "Excellent — here’s the refined Supply Chain–focused Upwork cover letter for Vla…"
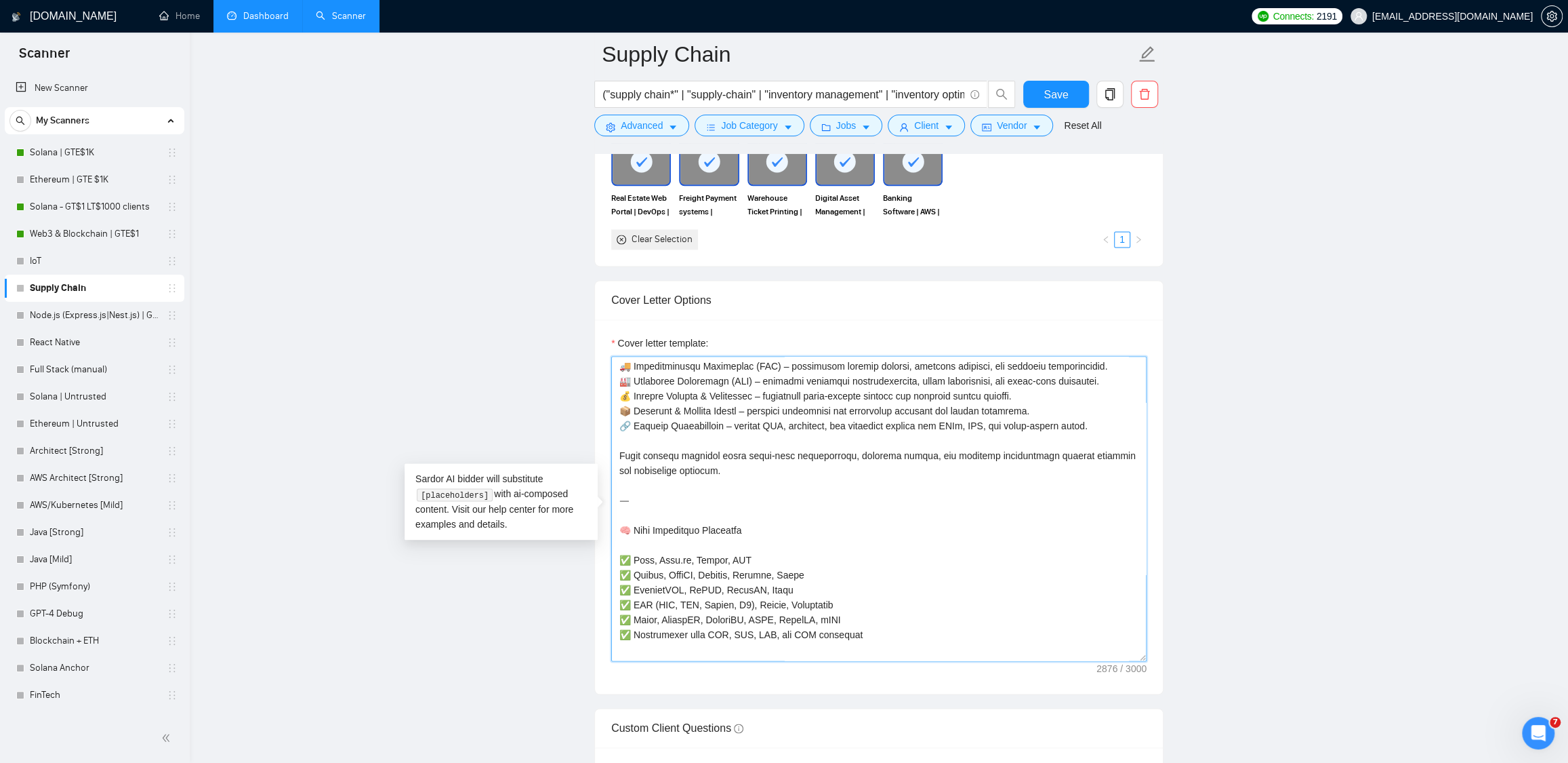
scroll to position [0, 0]
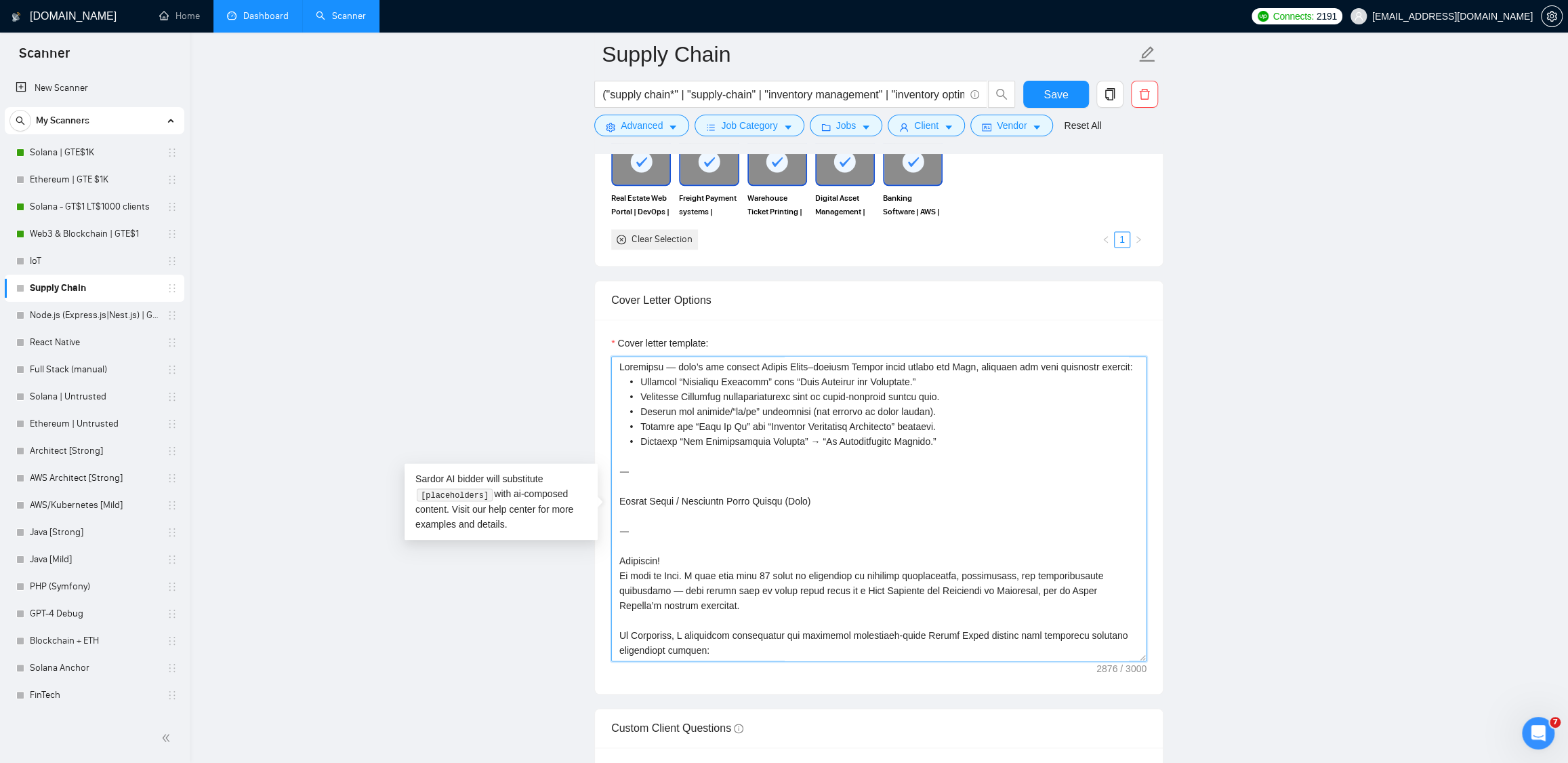
drag, startPoint x: 621, startPoint y: 582, endPoint x: 616, endPoint y: 358, distance: 224.1
click at [616, 358] on div "Cover letter template:" at bounding box center [879, 498] width 536 height 326
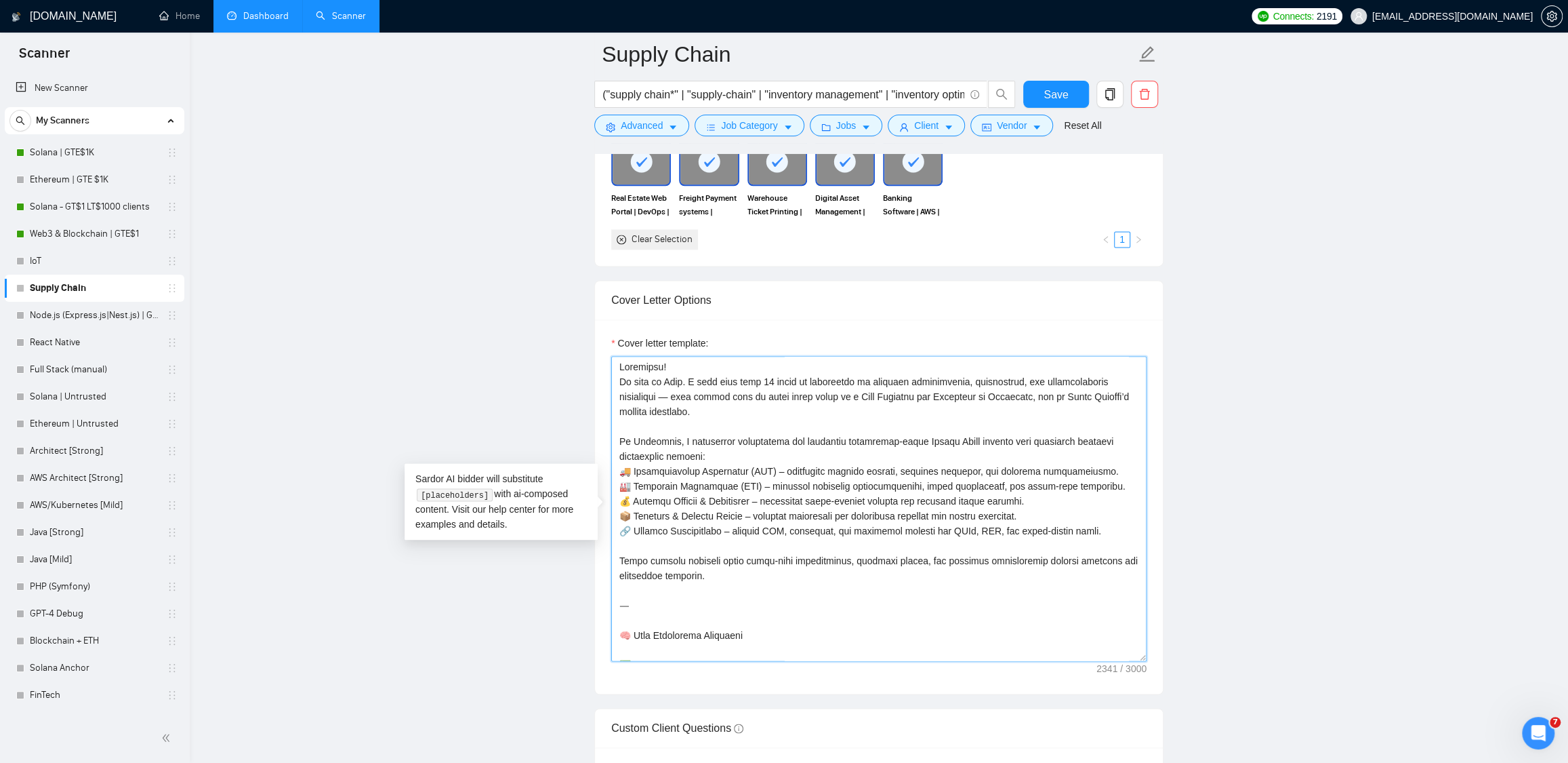
click at [694, 369] on textarea "Cover letter template:" at bounding box center [879, 508] width 536 height 305
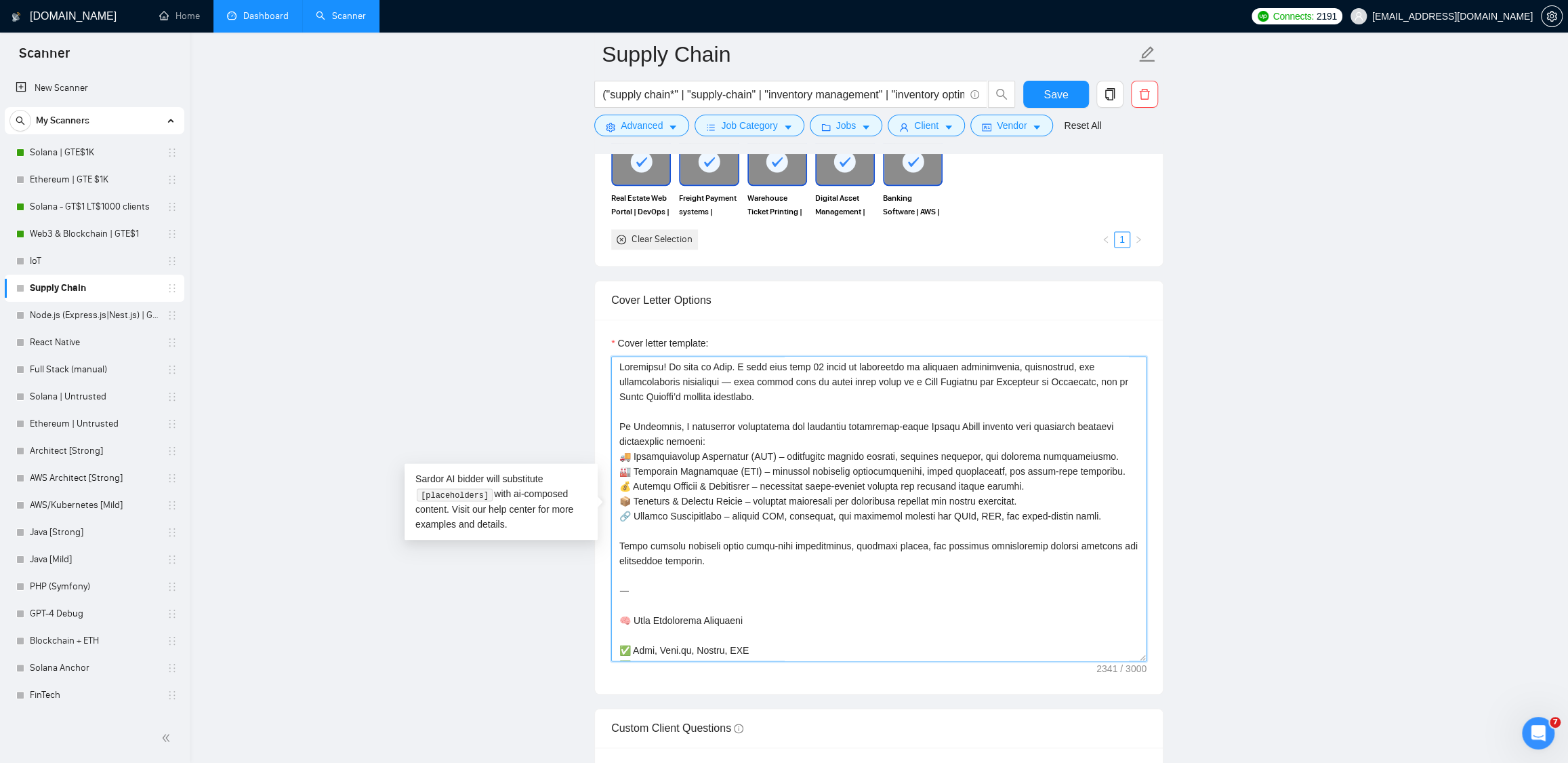
click at [747, 385] on textarea "Cover letter template:" at bounding box center [879, 508] width 536 height 305
click at [821, 395] on textarea "Cover letter template:" at bounding box center [879, 508] width 536 height 305
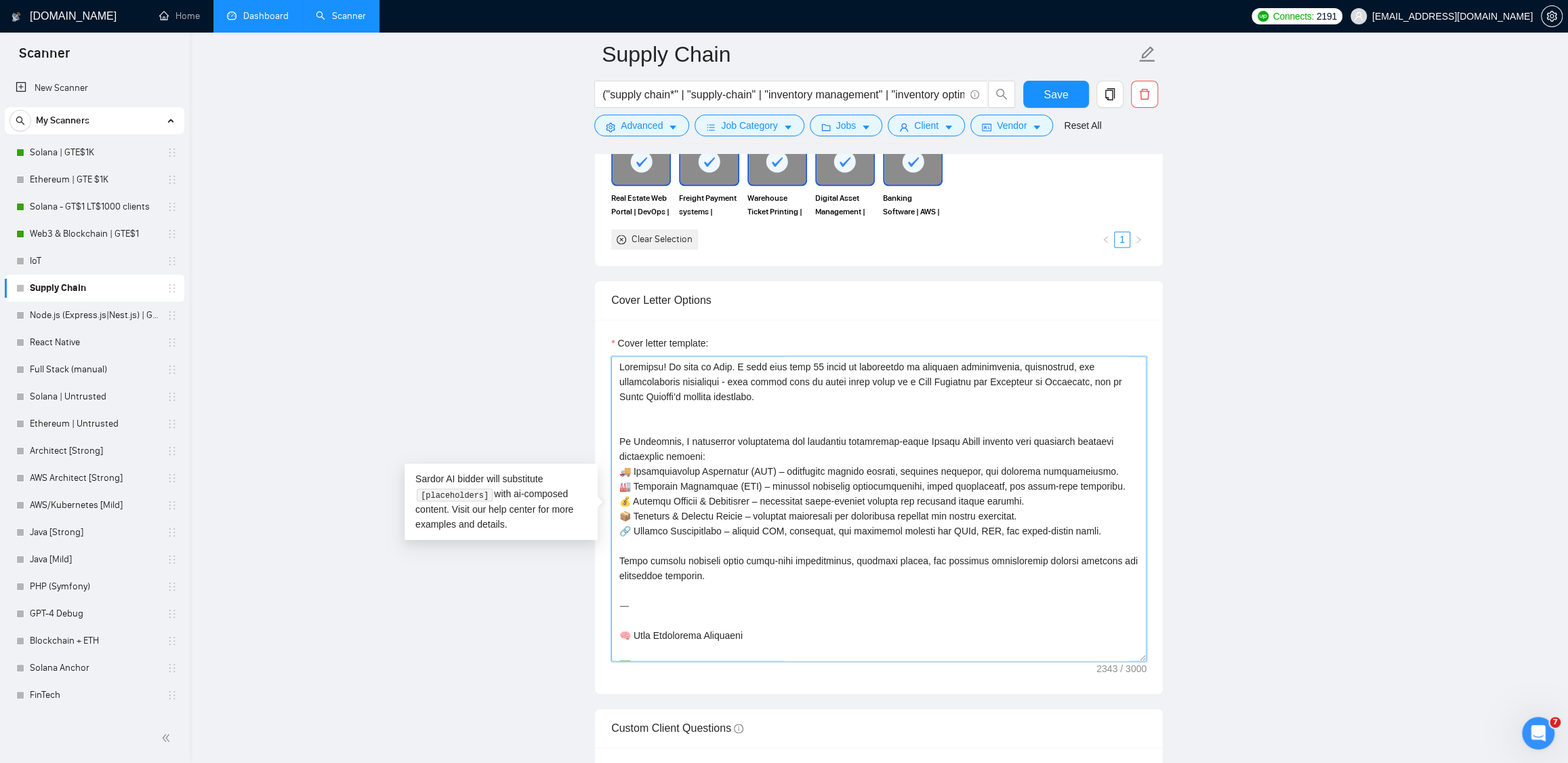
paste textarea "[For the cover letter, use English in conversational yet professional tone. Gen…"
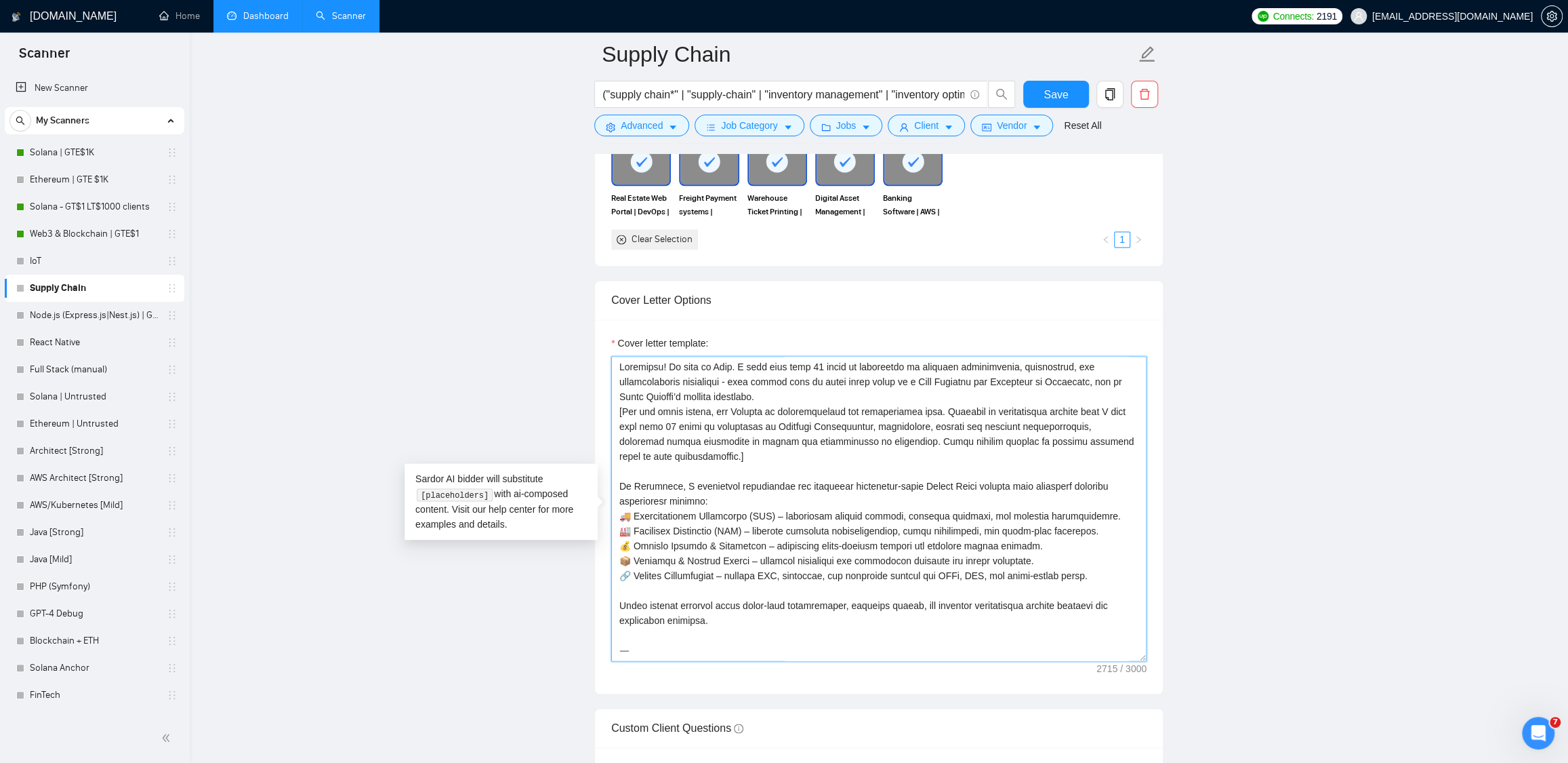
drag, startPoint x: 979, startPoint y: 414, endPoint x: 1102, endPoint y: 426, distance: 123.6
click at [1102, 426] on textarea "Cover letter template:" at bounding box center [879, 508] width 536 height 305
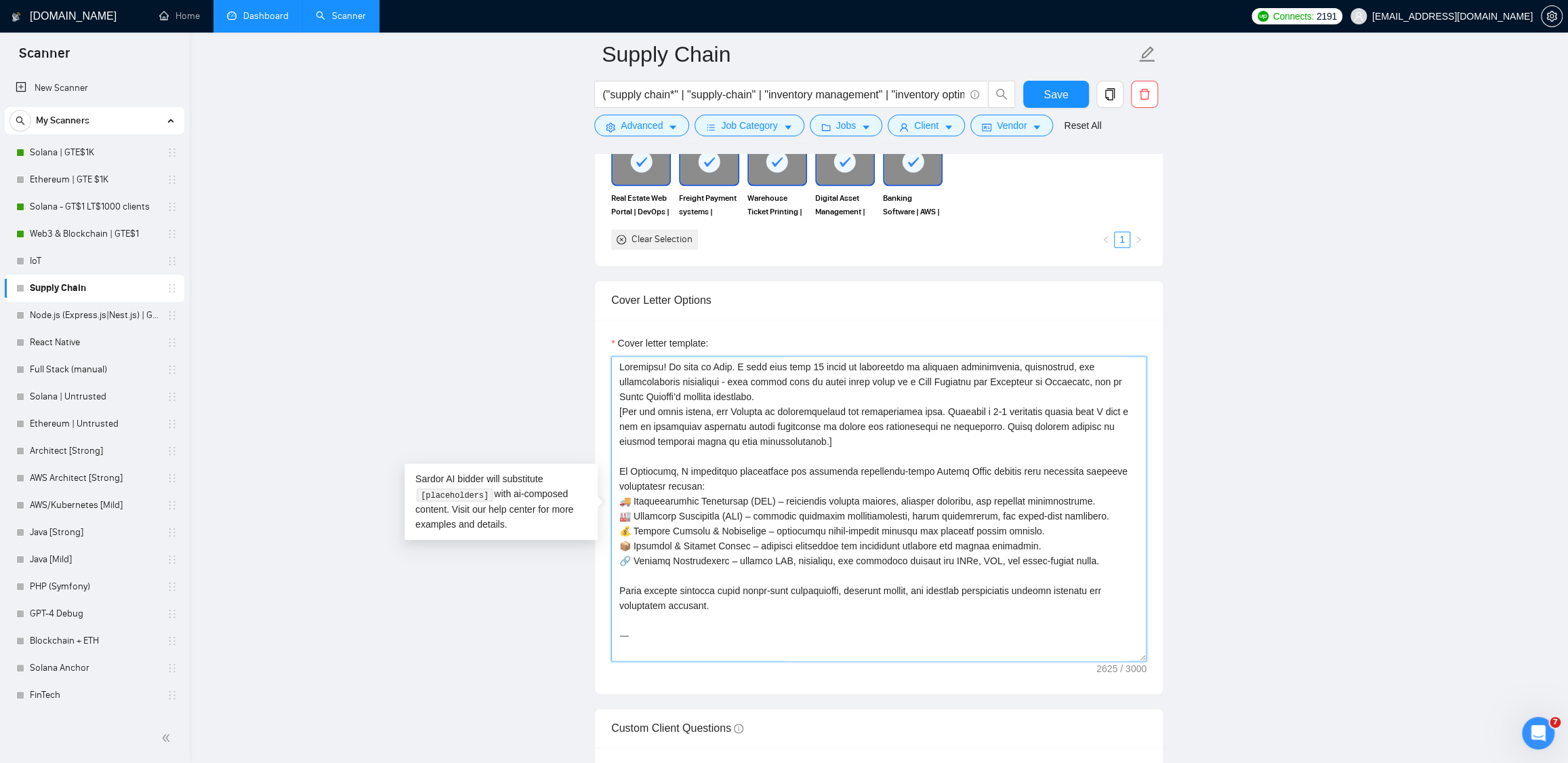
click at [989, 428] on textarea "Cover letter template:" at bounding box center [879, 508] width 536 height 305
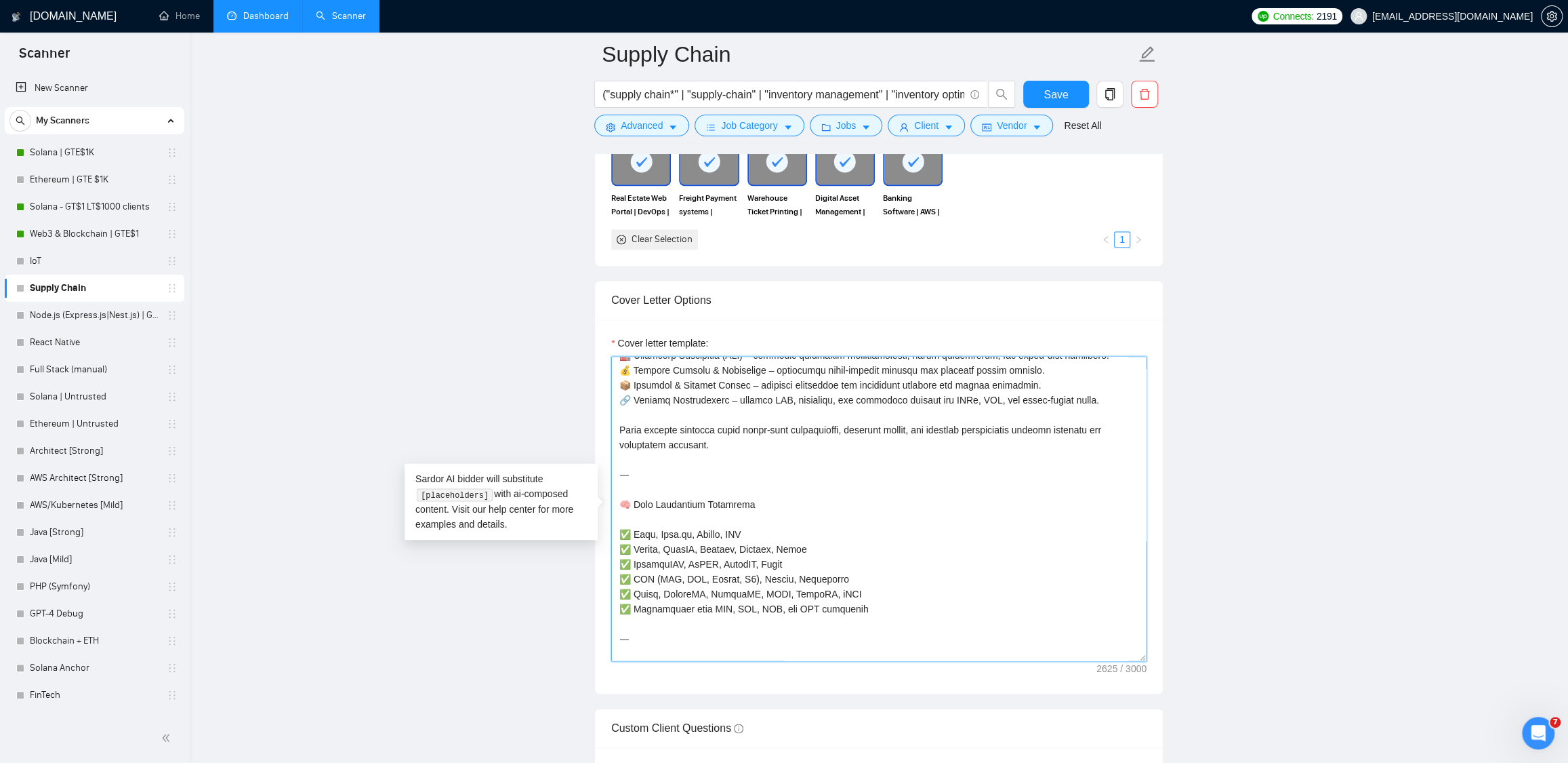
scroll to position [52, 0]
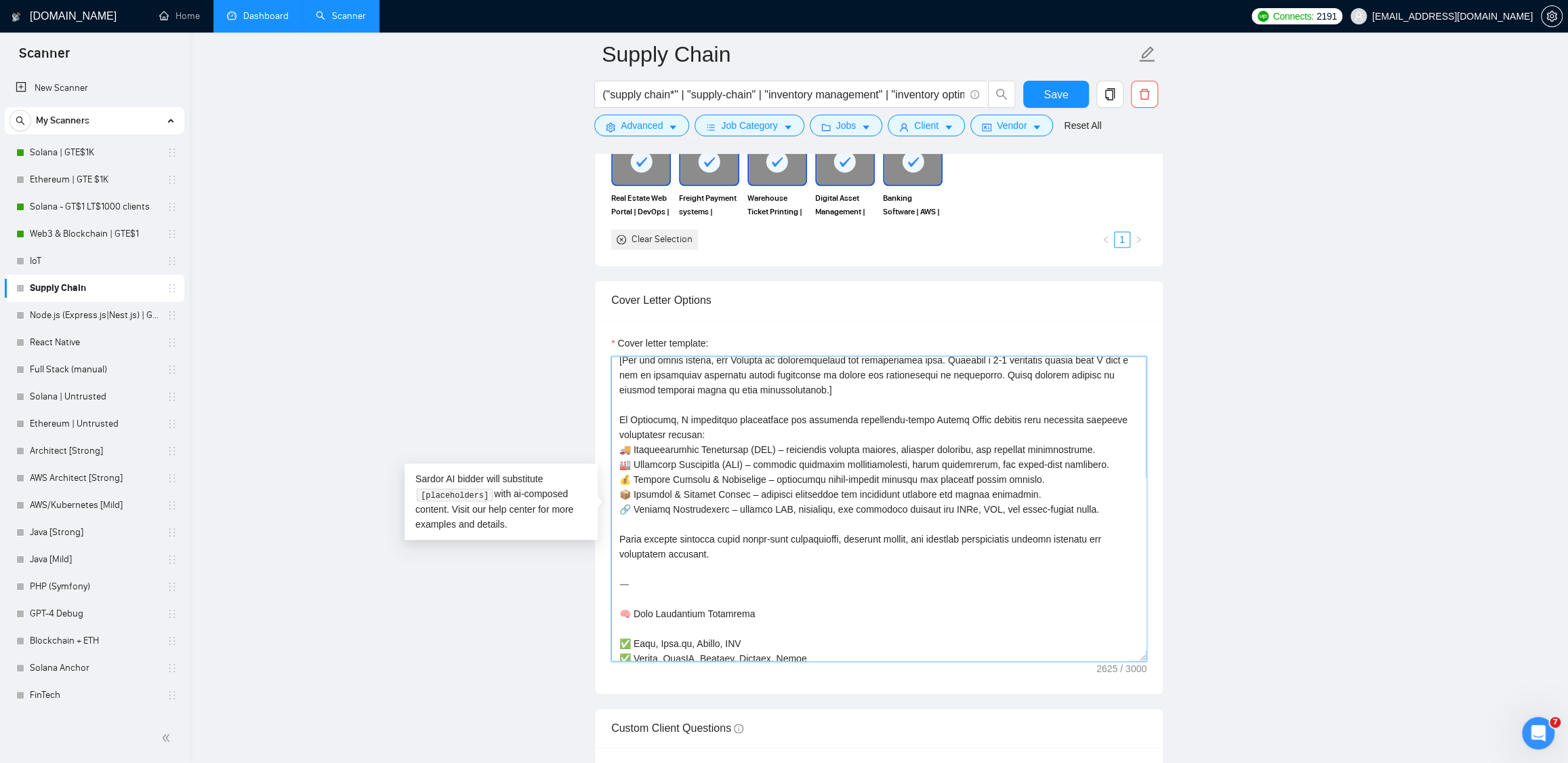
drag, startPoint x: 632, startPoint y: 452, endPoint x: 621, endPoint y: 449, distance: 11.4
click at [621, 449] on textarea "Cover letter template:" at bounding box center [879, 508] width 536 height 305
paste textarea
drag, startPoint x: 631, startPoint y: 467, endPoint x: 621, endPoint y: 465, distance: 10.2
click at [621, 465] on textarea "Cover letter template:" at bounding box center [879, 508] width 536 height 305
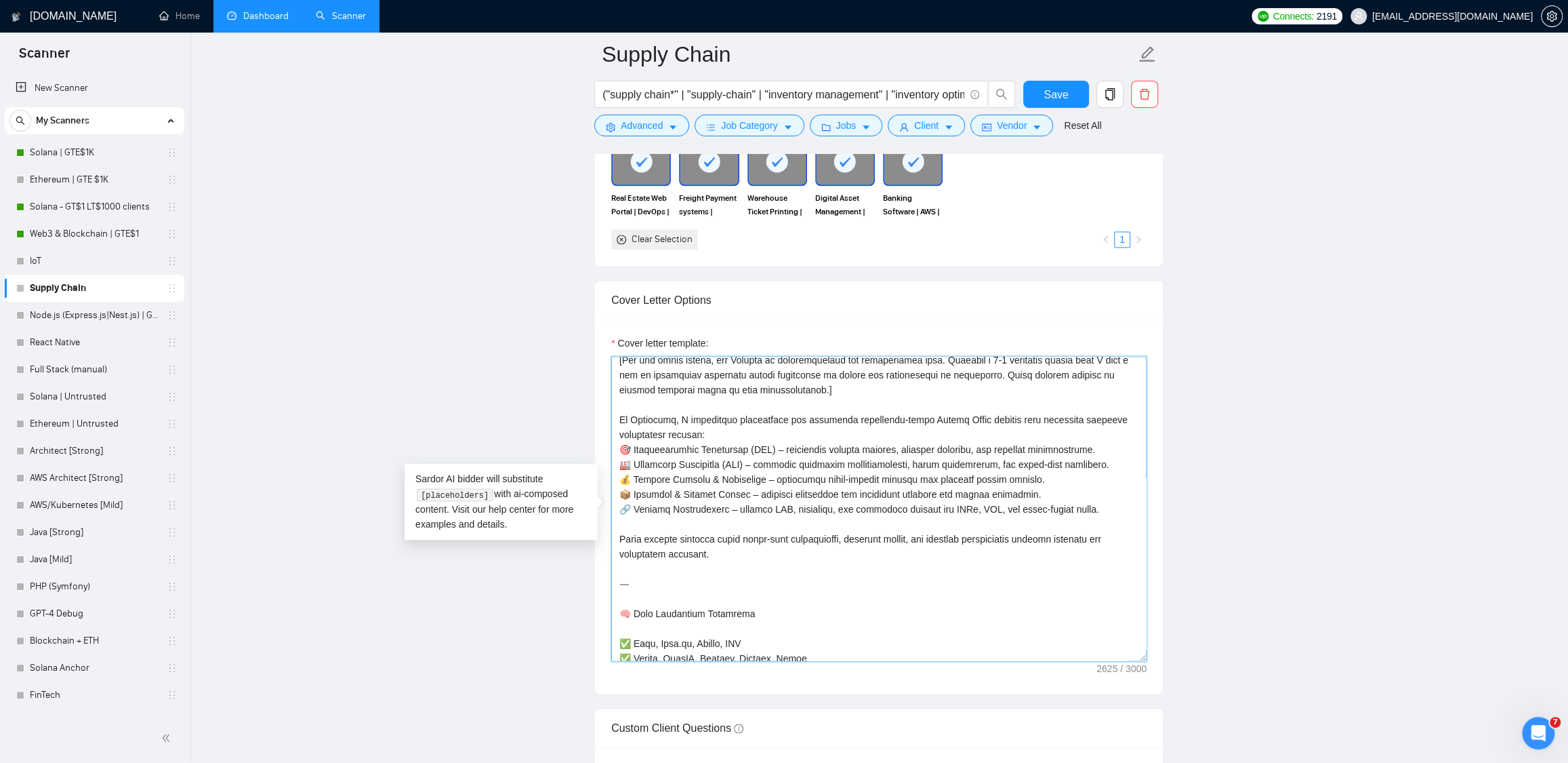
paste textarea
drag, startPoint x: 625, startPoint y: 499, endPoint x: 614, endPoint y: 498, distance: 11.0
click at [614, 498] on textarea "Cover letter template:" at bounding box center [879, 508] width 536 height 305
paste textarea
drag, startPoint x: 631, startPoint y: 516, endPoint x: 621, endPoint y: 513, distance: 10.4
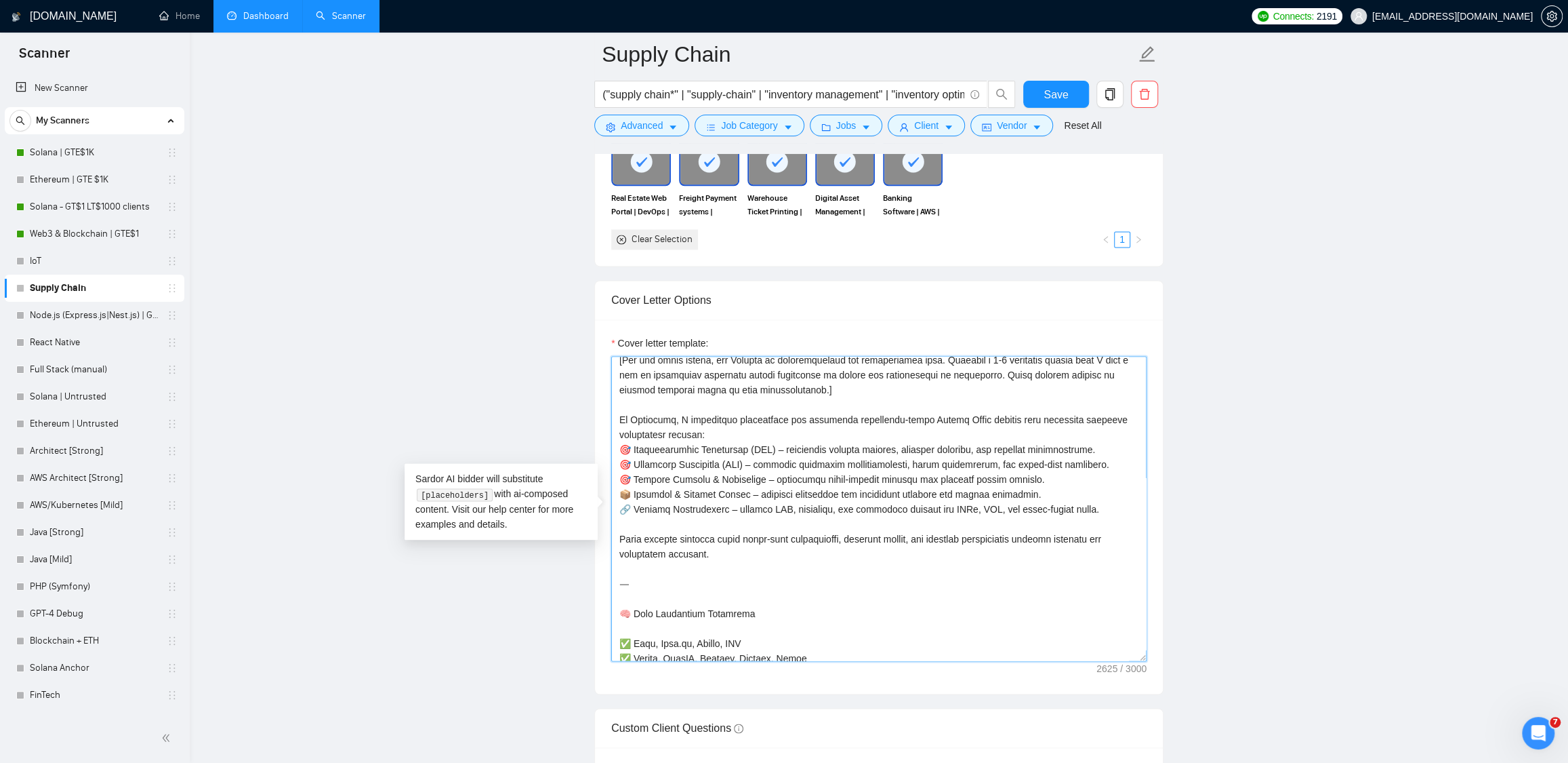
click at [621, 513] on textarea "Cover letter template:" at bounding box center [879, 508] width 536 height 305
paste textarea
drag, startPoint x: 629, startPoint y: 526, endPoint x: 619, endPoint y: 525, distance: 10.0
click at [619, 525] on textarea "Cover letter template:" at bounding box center [879, 508] width 536 height 305
paste textarea
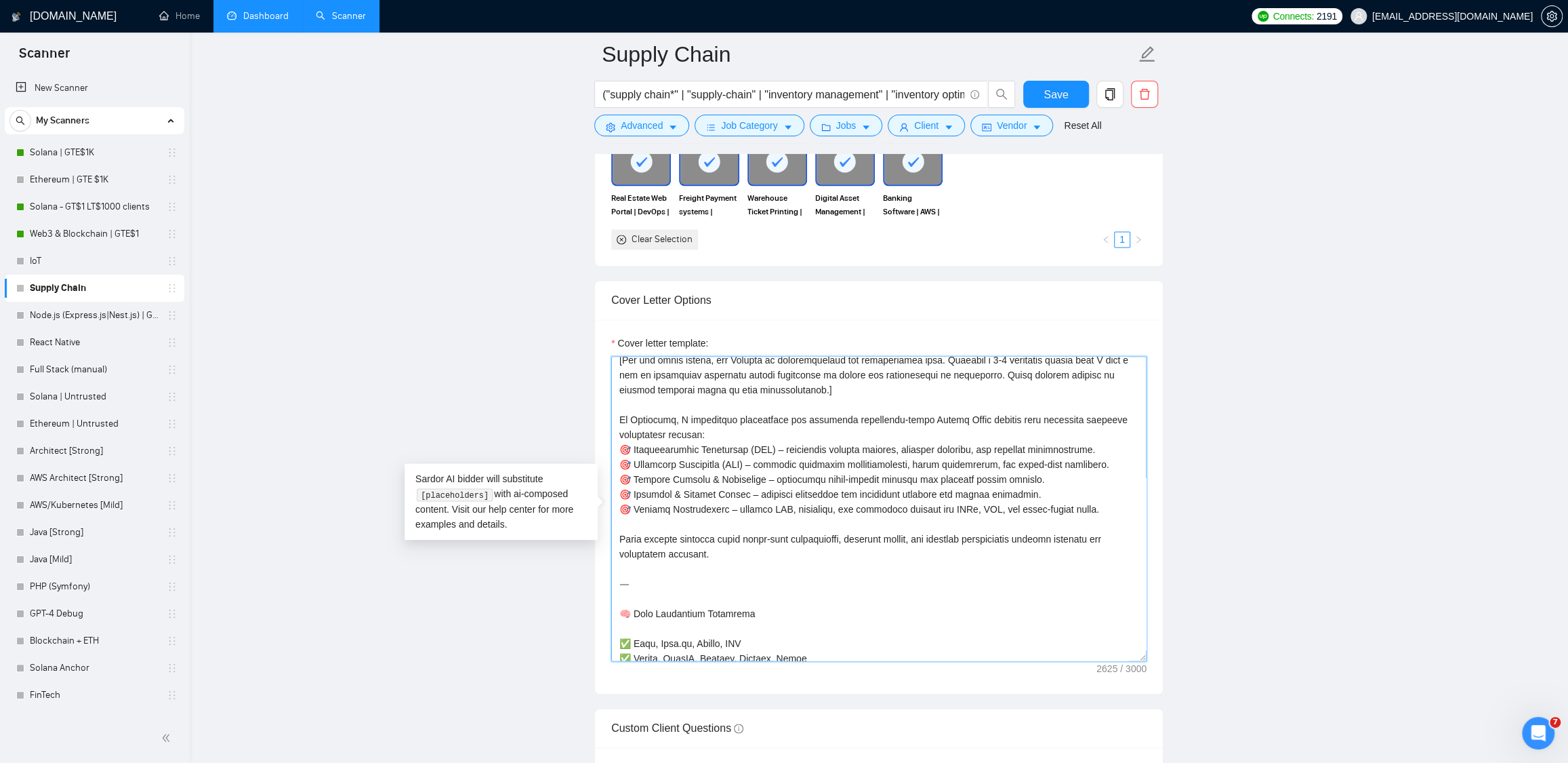
drag, startPoint x: 642, startPoint y: 602, endPoint x: 608, endPoint y: 595, distance: 34.7
click at [608, 595] on div "Cover letter template:" at bounding box center [879, 506] width 568 height 374
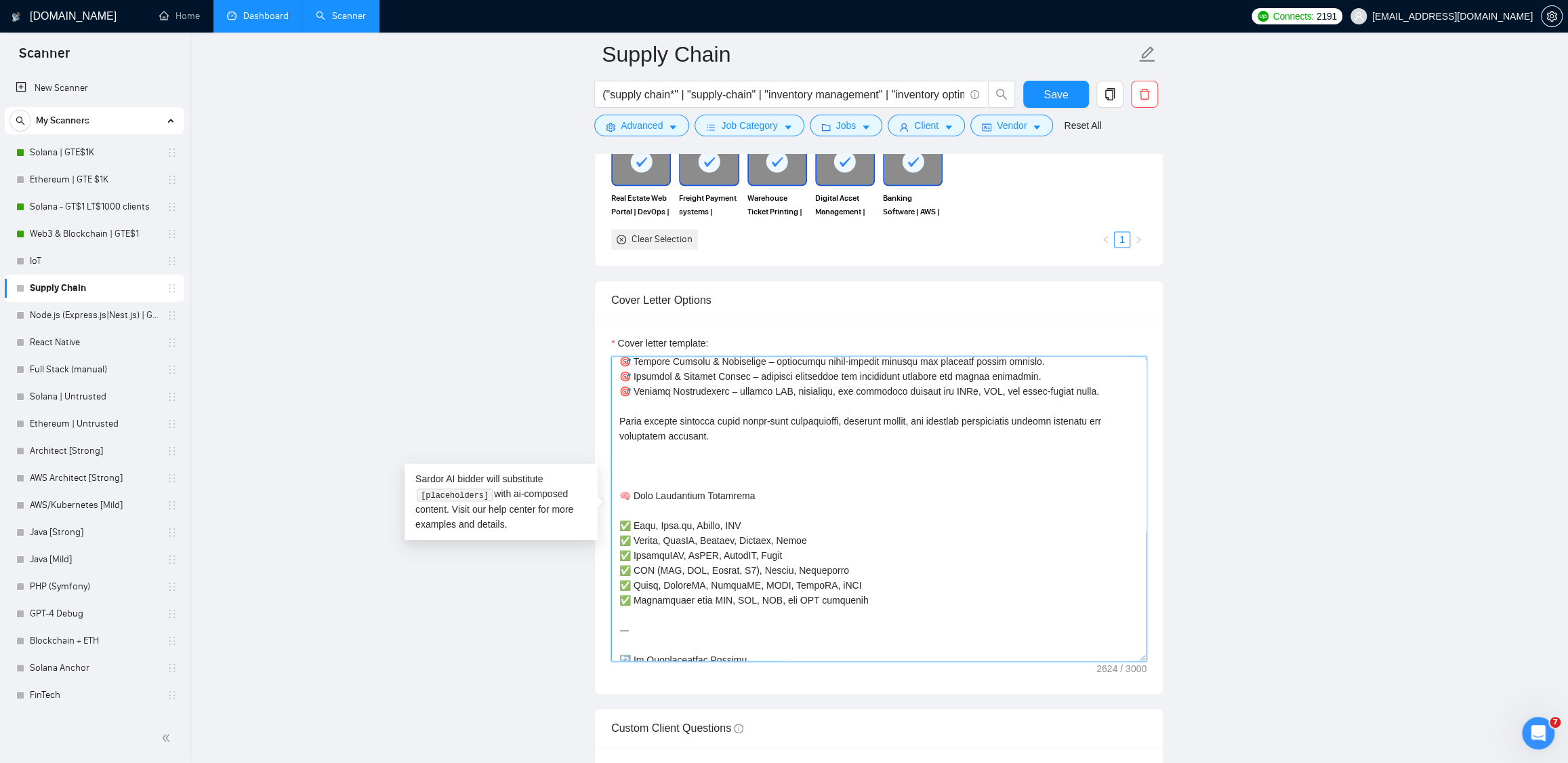
scroll to position [181, 0]
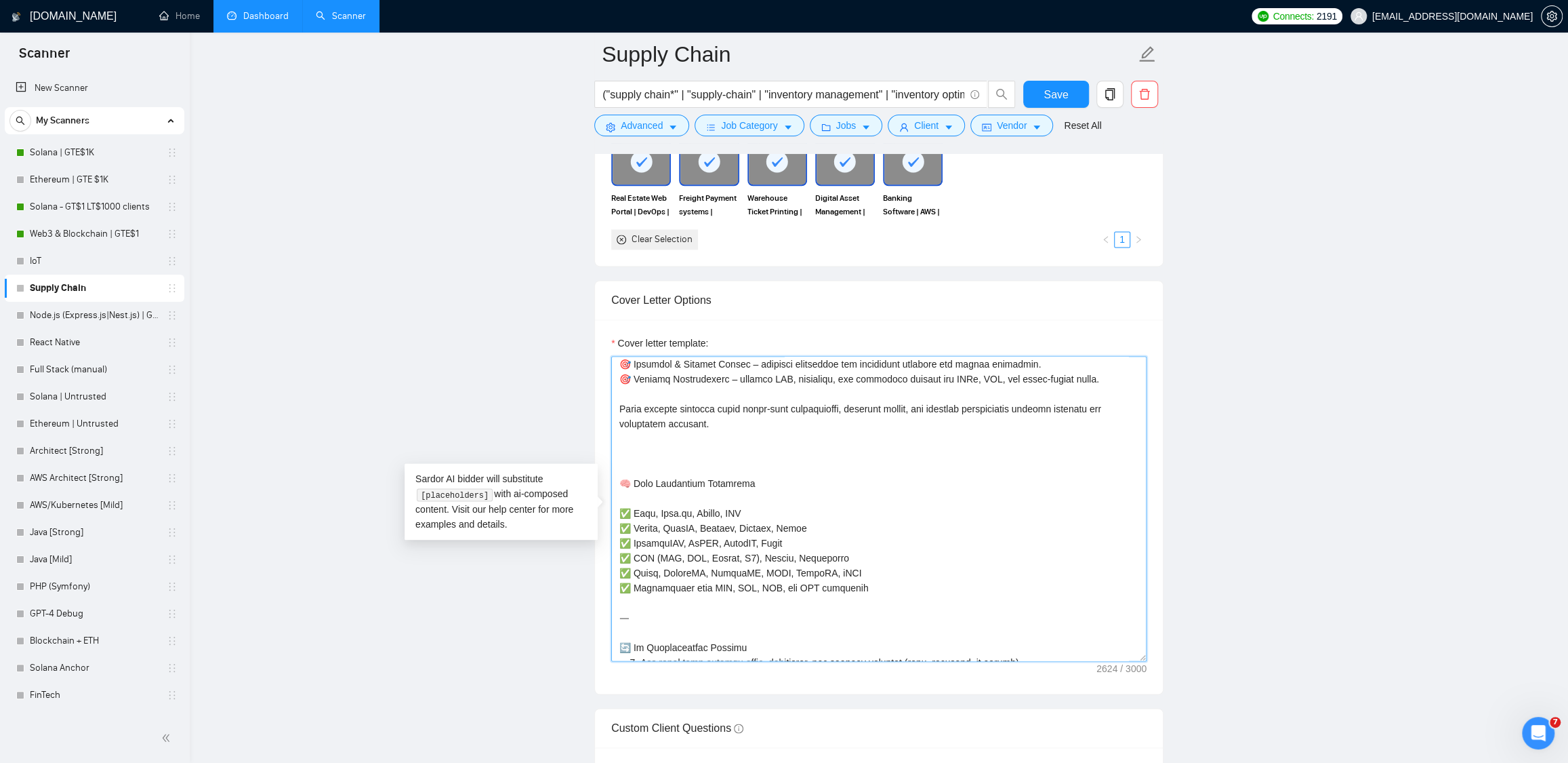
click at [631, 519] on textarea "Cover letter template:" at bounding box center [879, 508] width 536 height 305
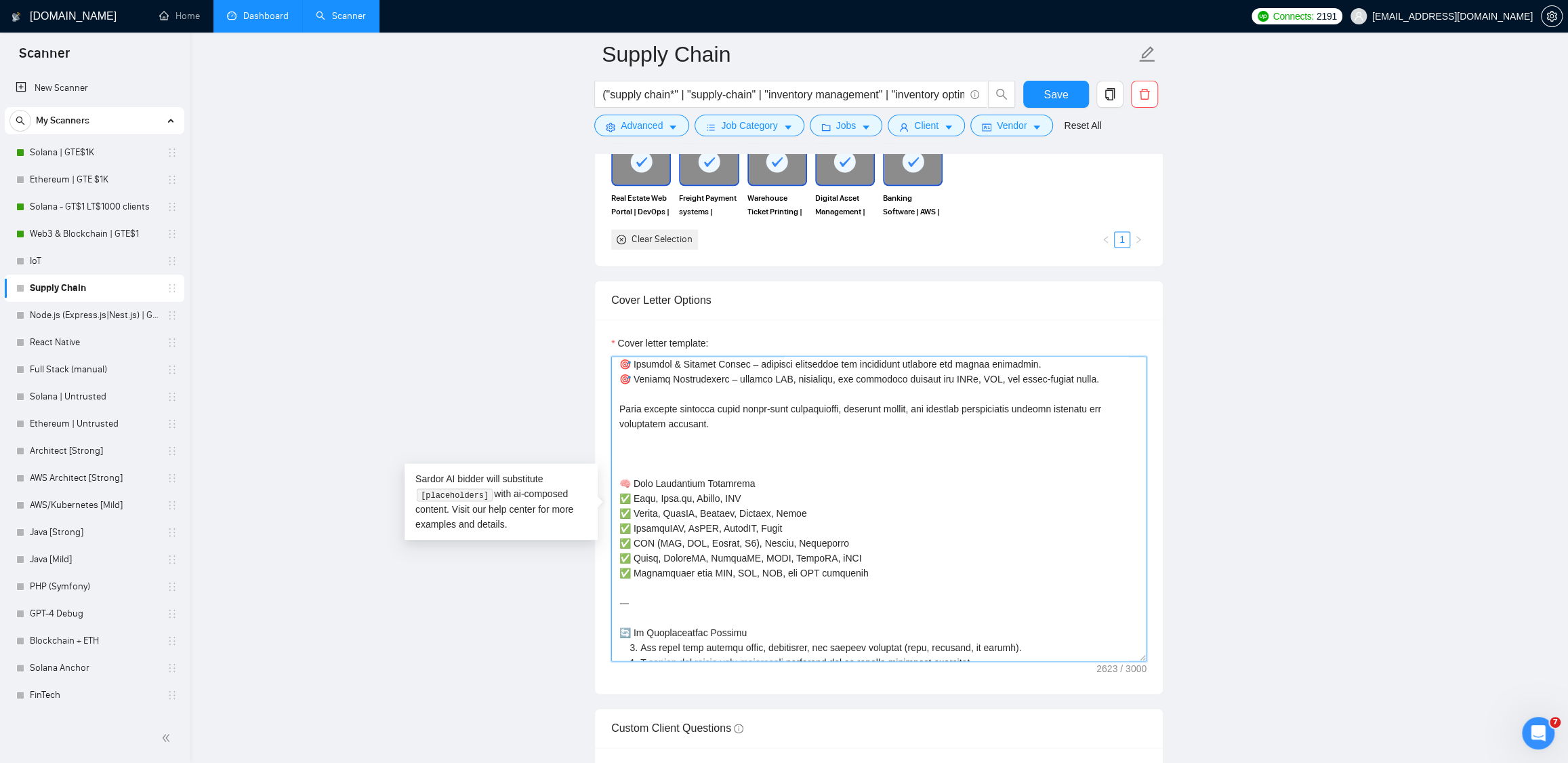
drag, startPoint x: 758, startPoint y: 514, endPoint x: 635, endPoint y: 518, distance: 123.1
click at [635, 518] on textarea "Cover letter template:" at bounding box center [879, 508] width 536 height 305
paste textarea "Javascript, Typescript, Rust, Python, PHP"
click at [738, 614] on textarea "Cover letter template:" at bounding box center [879, 508] width 536 height 305
click at [737, 607] on textarea "Cover letter template:" at bounding box center [879, 508] width 536 height 305
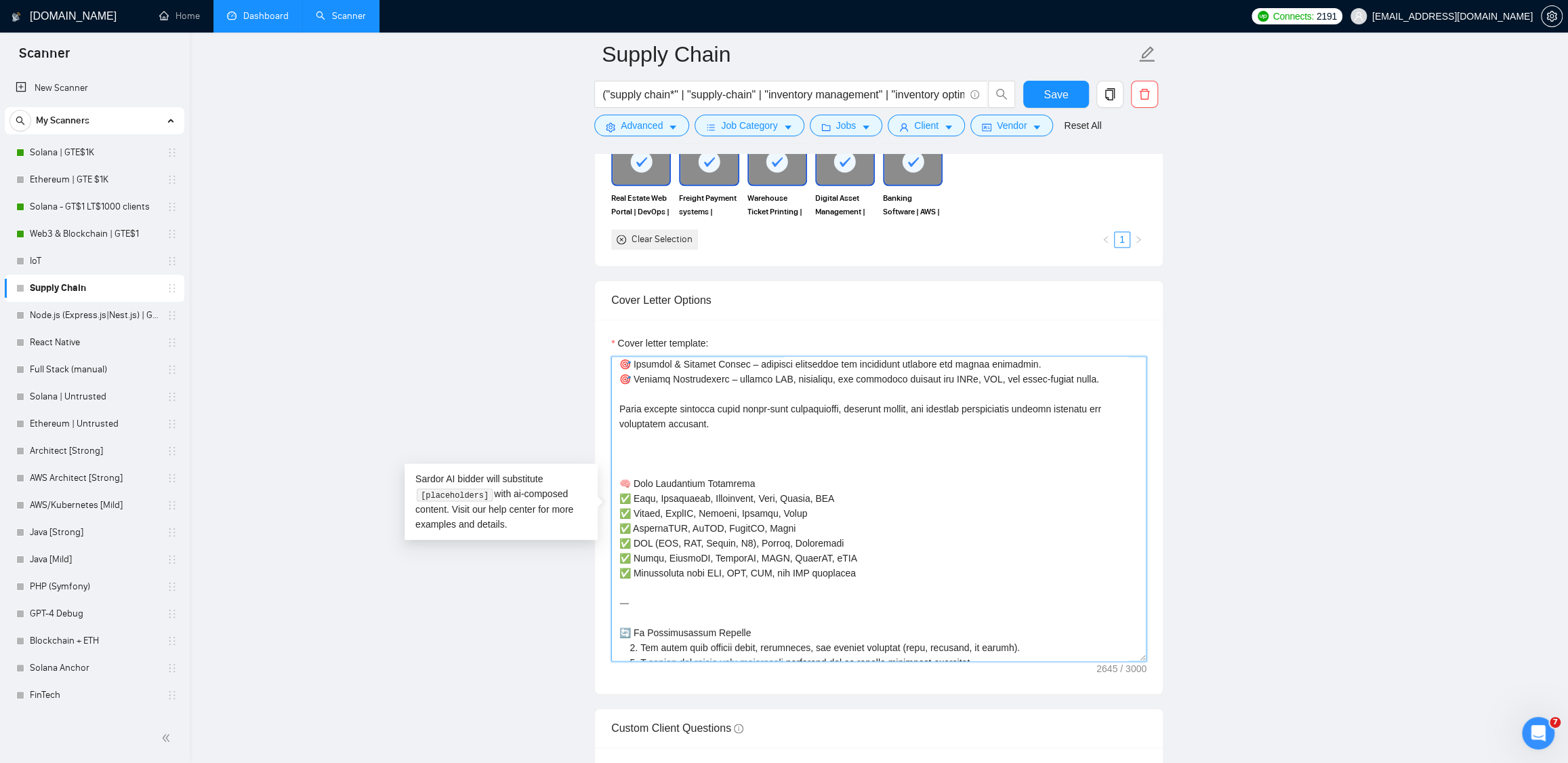
paste textarea "✅ Java, Javascript, Typescript, Rust, Python, PHP ✅ AWS, GCP ✅ Node.js, Spring,…"
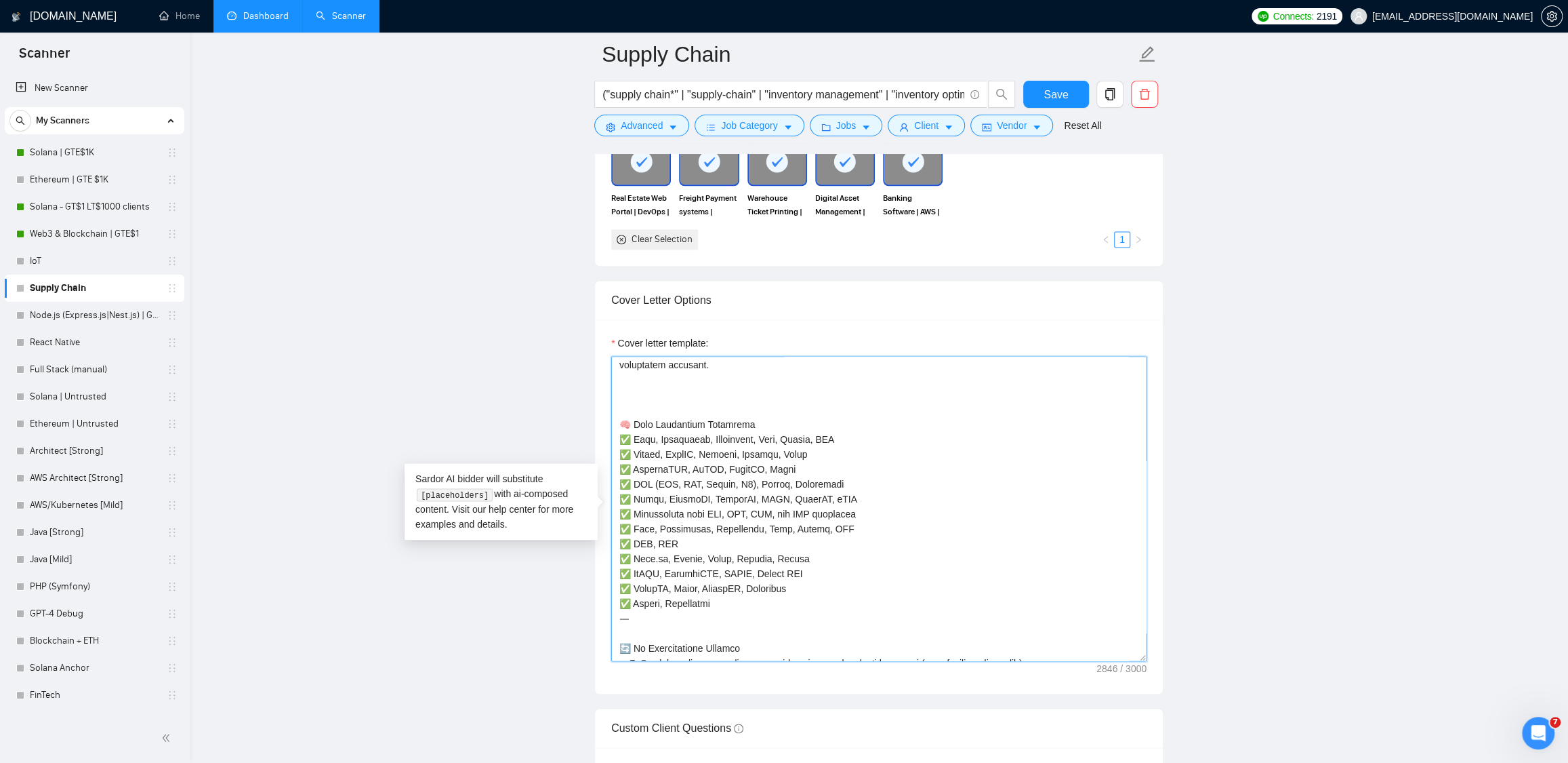
scroll to position [245, 0]
click at [869, 526] on textarea "Cover letter template:" at bounding box center [879, 508] width 536 height 305
click at [659, 412] on textarea "Cover letter template:" at bounding box center [879, 508] width 536 height 305
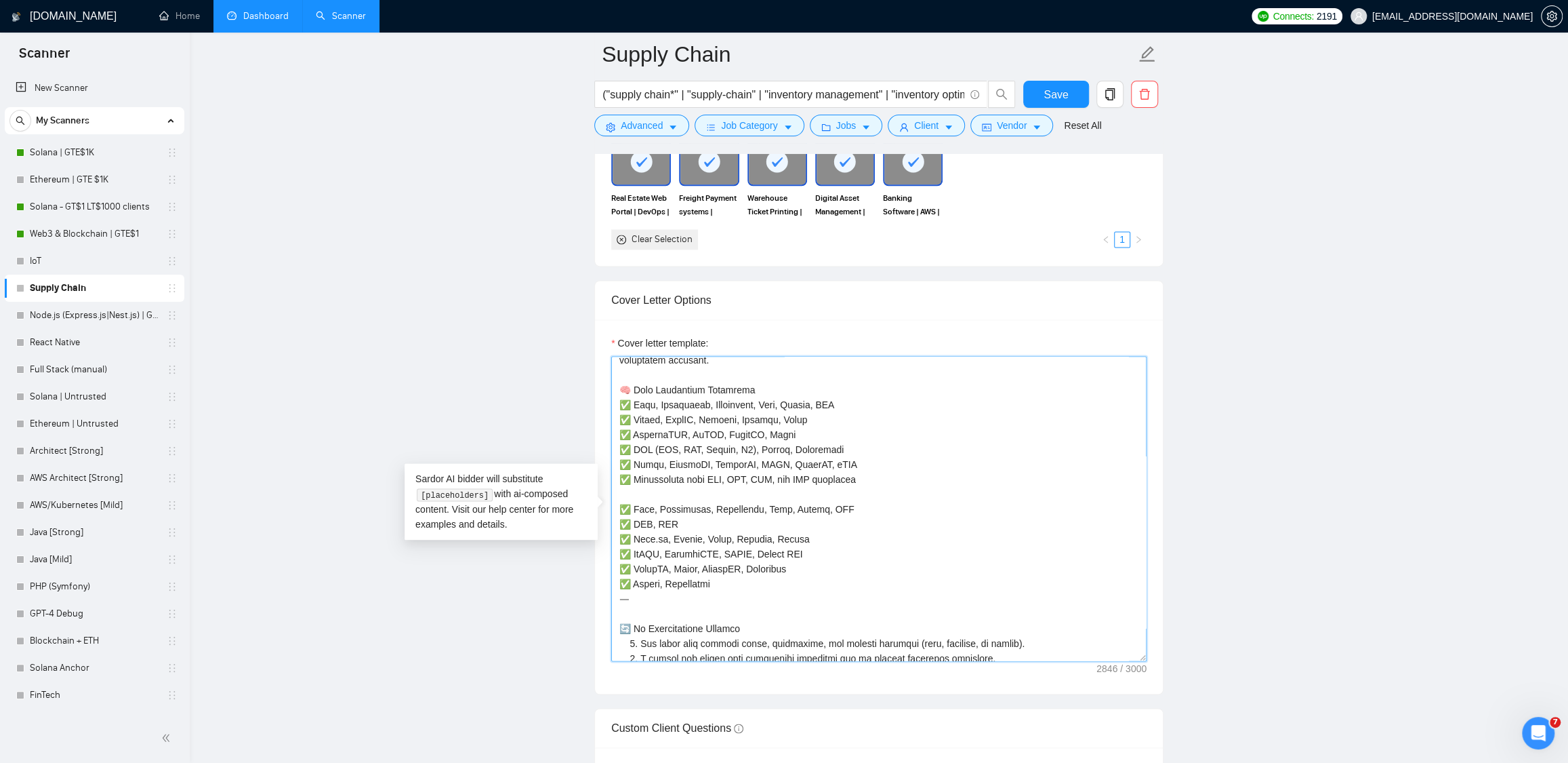
scroll to position [231, 0]
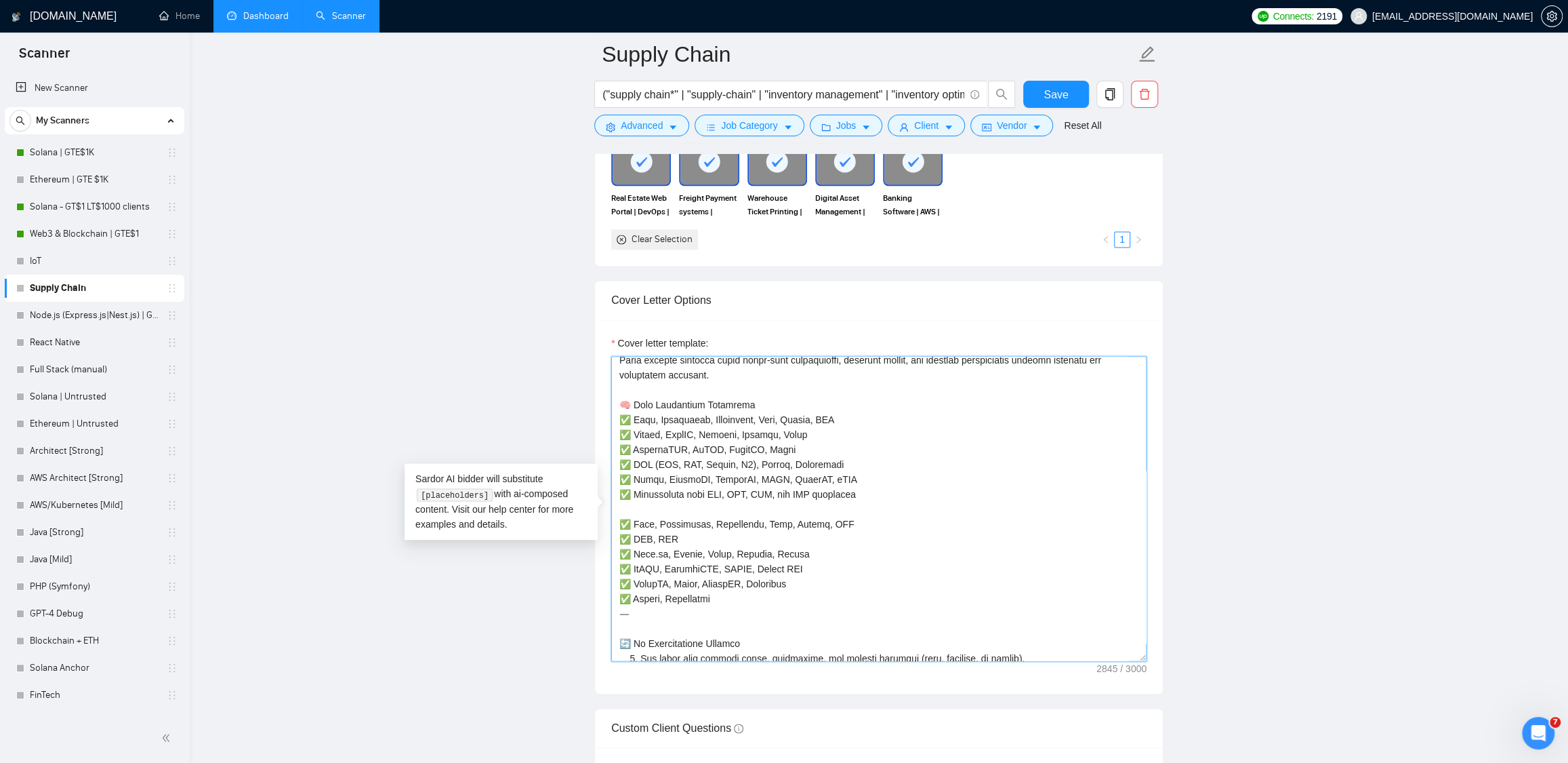
drag, startPoint x: 841, startPoint y: 540, endPoint x: 598, endPoint y: 544, distance: 243.0
click at [598, 544] on div "Cover letter template:" at bounding box center [879, 506] width 568 height 374
drag, startPoint x: 634, startPoint y: 584, endPoint x: 824, endPoint y: 587, distance: 190.0
click at [824, 587] on textarea "Cover letter template:" at bounding box center [879, 508] width 536 height 305
drag, startPoint x: 772, startPoint y: 467, endPoint x: 633, endPoint y: 467, distance: 139.0
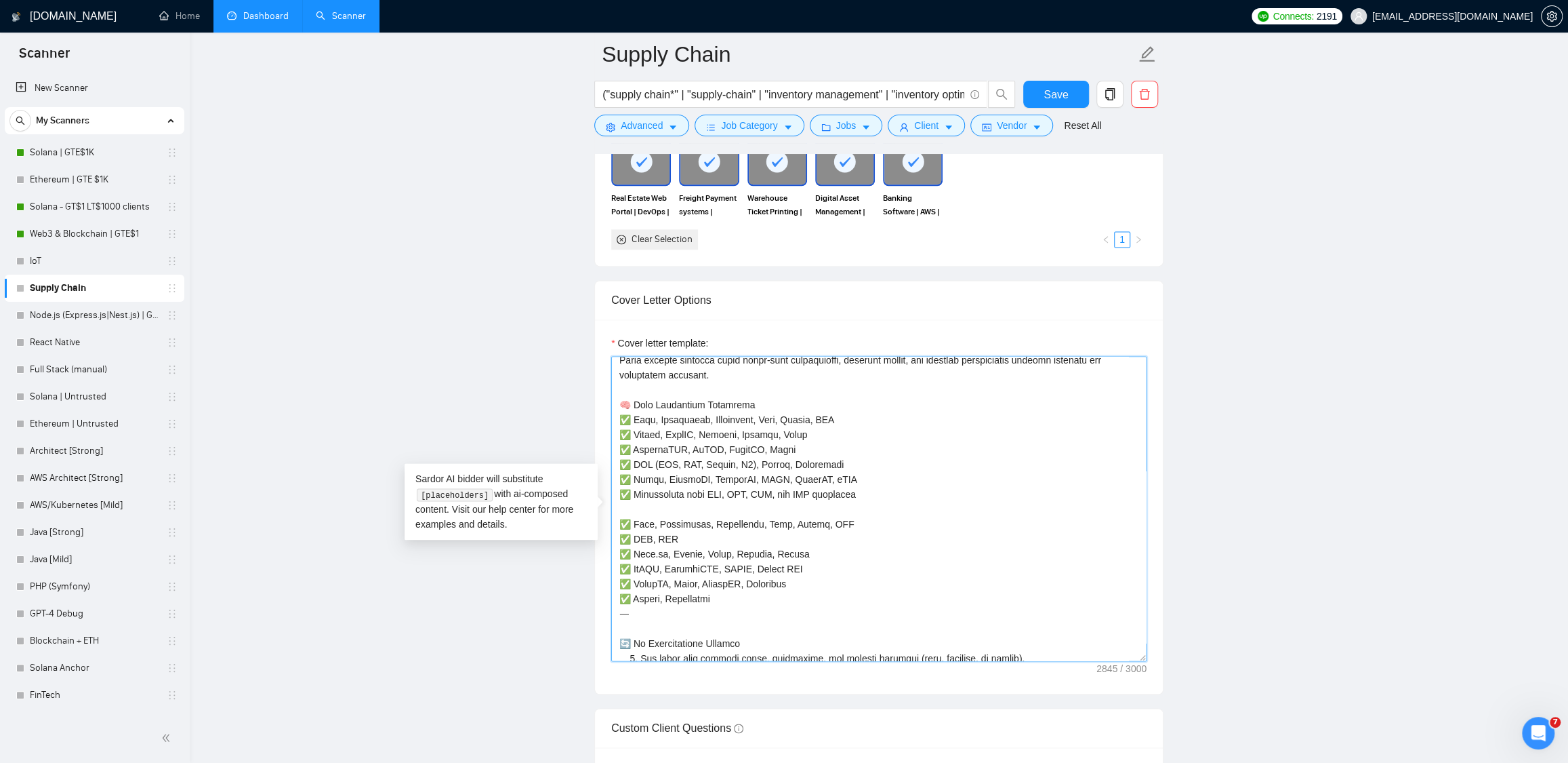
click at [633, 467] on textarea "Cover letter template:" at bounding box center [879, 508] width 536 height 305
paste textarea "MySQL, PostgreSQL, MSSQL, Amazon RDS"
drag, startPoint x: 636, startPoint y: 559, endPoint x: 687, endPoint y: 555, distance: 51.2
click at [687, 555] on textarea "Cover letter template:" at bounding box center [879, 508] width 536 height 305
drag, startPoint x: 636, startPoint y: 483, endPoint x: 876, endPoint y: 480, distance: 240.0
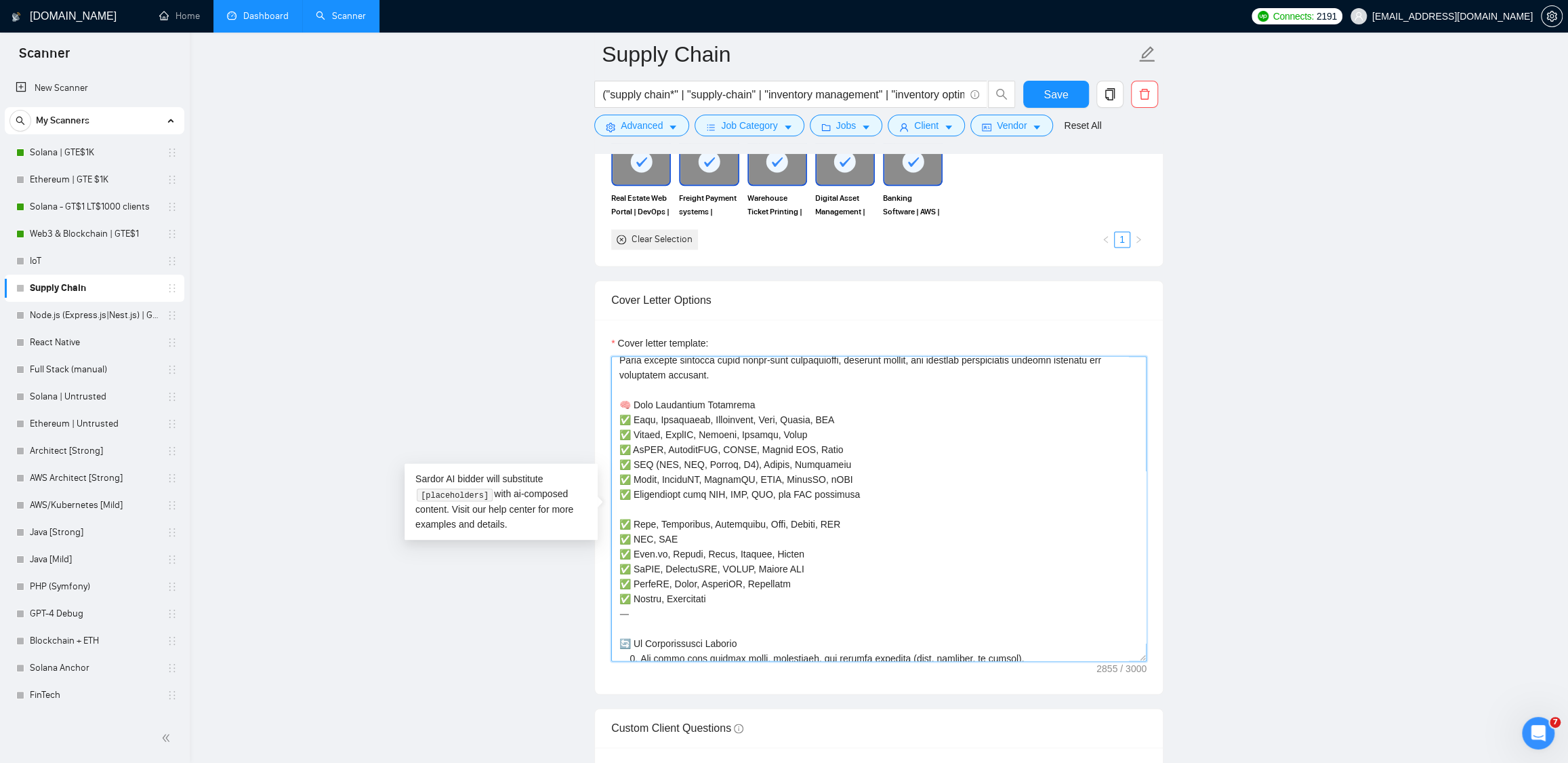
click at [876, 480] on textarea "Cover letter template:" at bounding box center [879, 508] width 536 height 305
paste textarea ", GCP"
drag, startPoint x: 723, startPoint y: 615, endPoint x: 614, endPoint y: 622, distance: 109.2
click at [614, 622] on textarea "Cover letter template:" at bounding box center [879, 508] width 536 height 305
click at [878, 497] on textarea "Cover letter template:" at bounding box center [879, 508] width 536 height 305
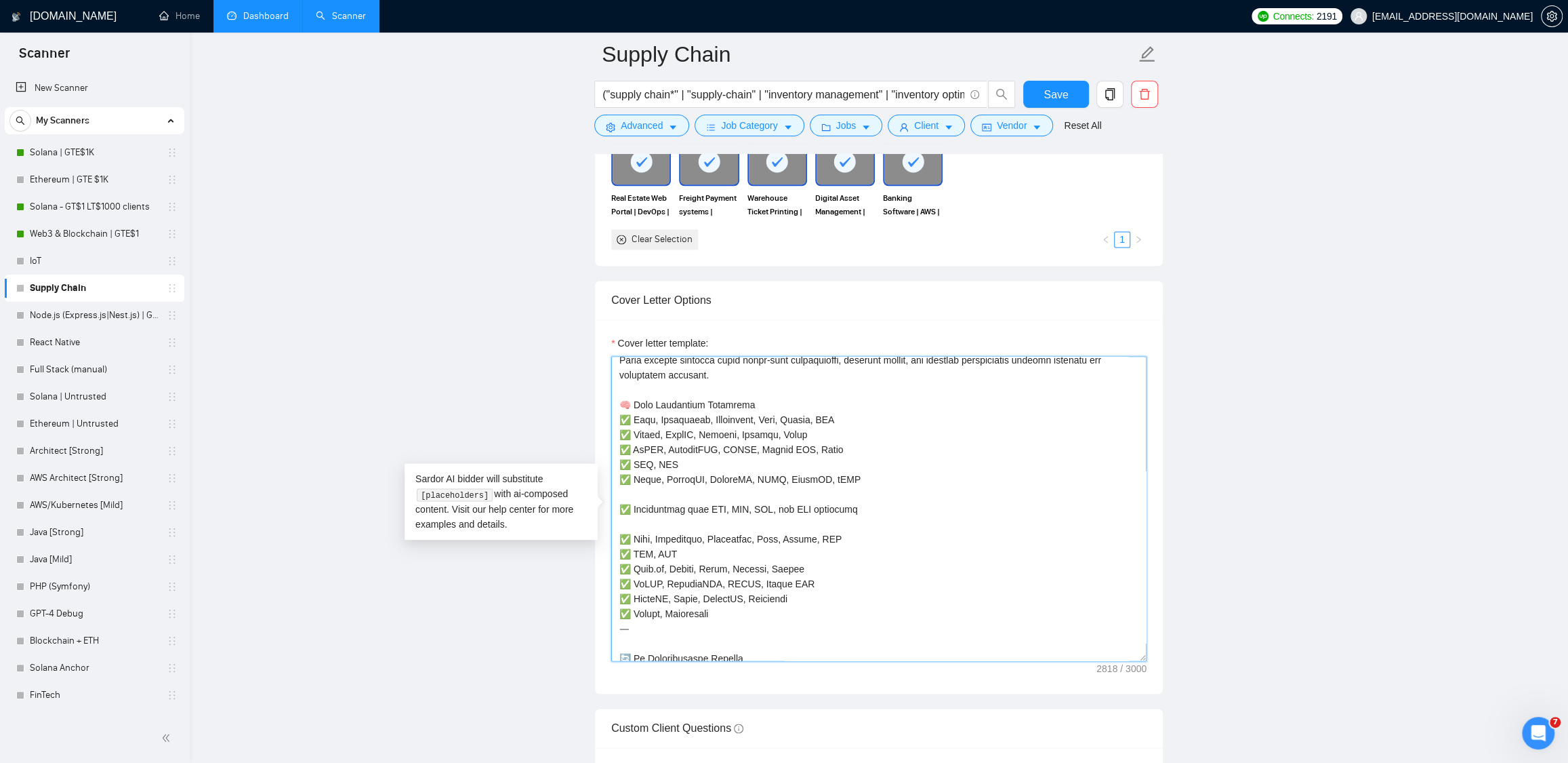
paste textarea "✅ Docker, Kubernetes"
click at [679, 496] on textarea "Cover letter template:" at bounding box center [879, 508] width 536 height 305
drag, startPoint x: 713, startPoint y: 499, endPoint x: 857, endPoint y: 499, distance: 144.0
click at [857, 499] on textarea "Cover letter template:" at bounding box center [879, 508] width 536 height 305
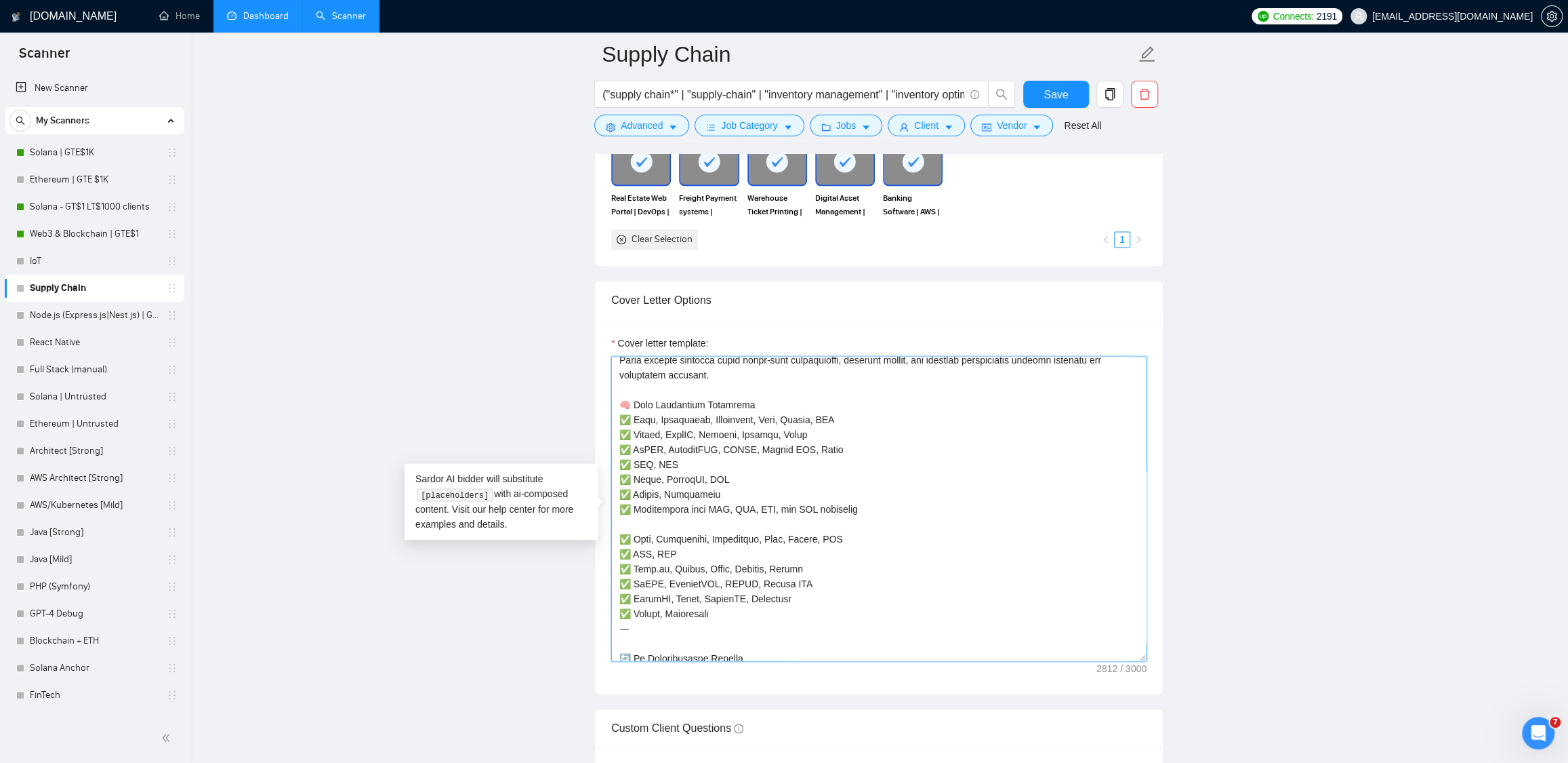
drag, startPoint x: 652, startPoint y: 646, endPoint x: 599, endPoint y: 530, distance: 127.5
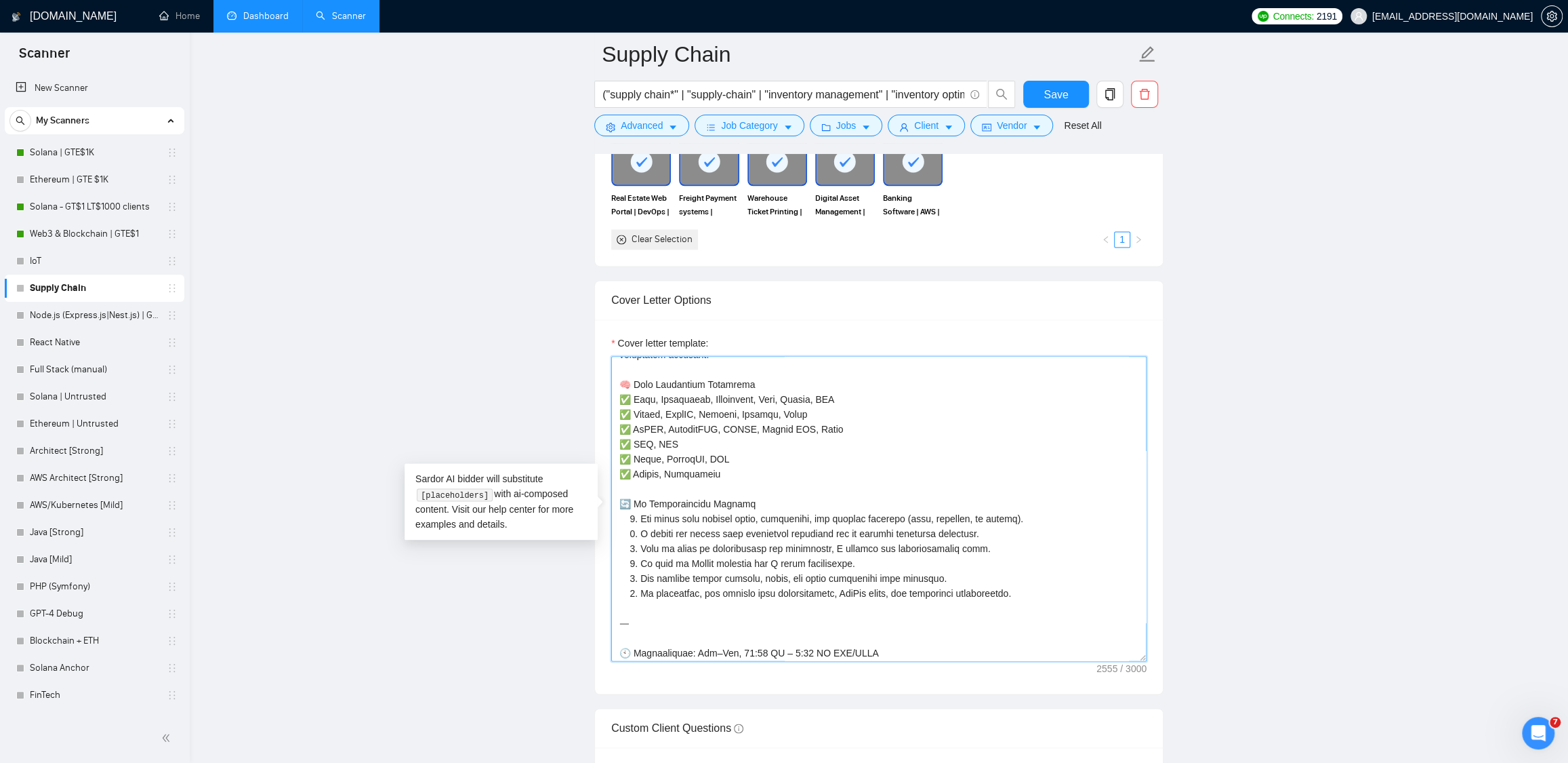
scroll to position [287, 0]
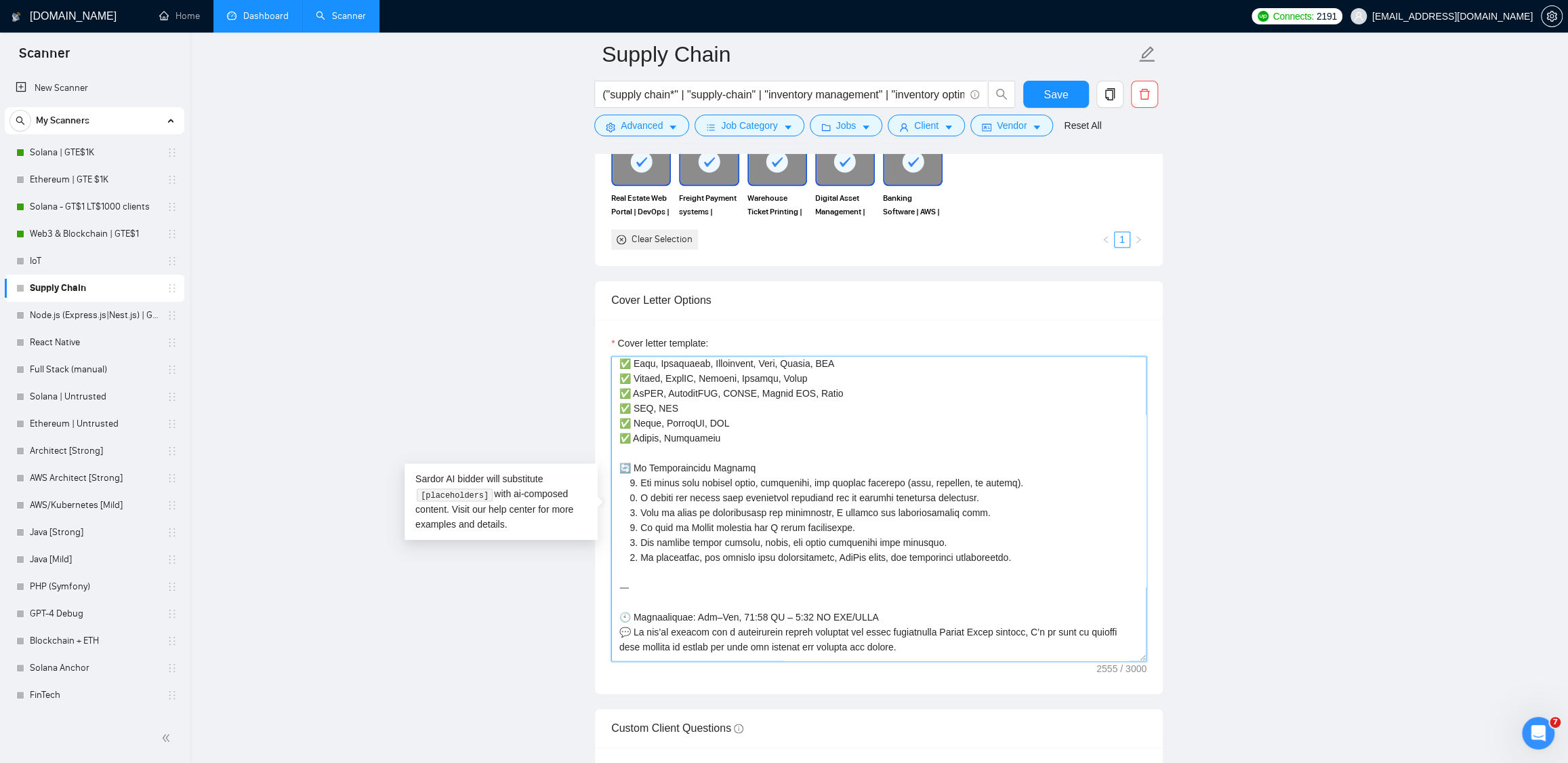
drag, startPoint x: 632, startPoint y: 501, endPoint x: 609, endPoint y: 499, distance: 23.1
click at [609, 499] on div "Cover letter template:" at bounding box center [879, 506] width 568 height 374
click at [632, 514] on textarea "Cover letter template:" at bounding box center [879, 508] width 536 height 305
click at [631, 526] on textarea "Cover letter template:" at bounding box center [879, 508] width 536 height 305
click at [631, 538] on textarea "Cover letter template:" at bounding box center [879, 508] width 536 height 305
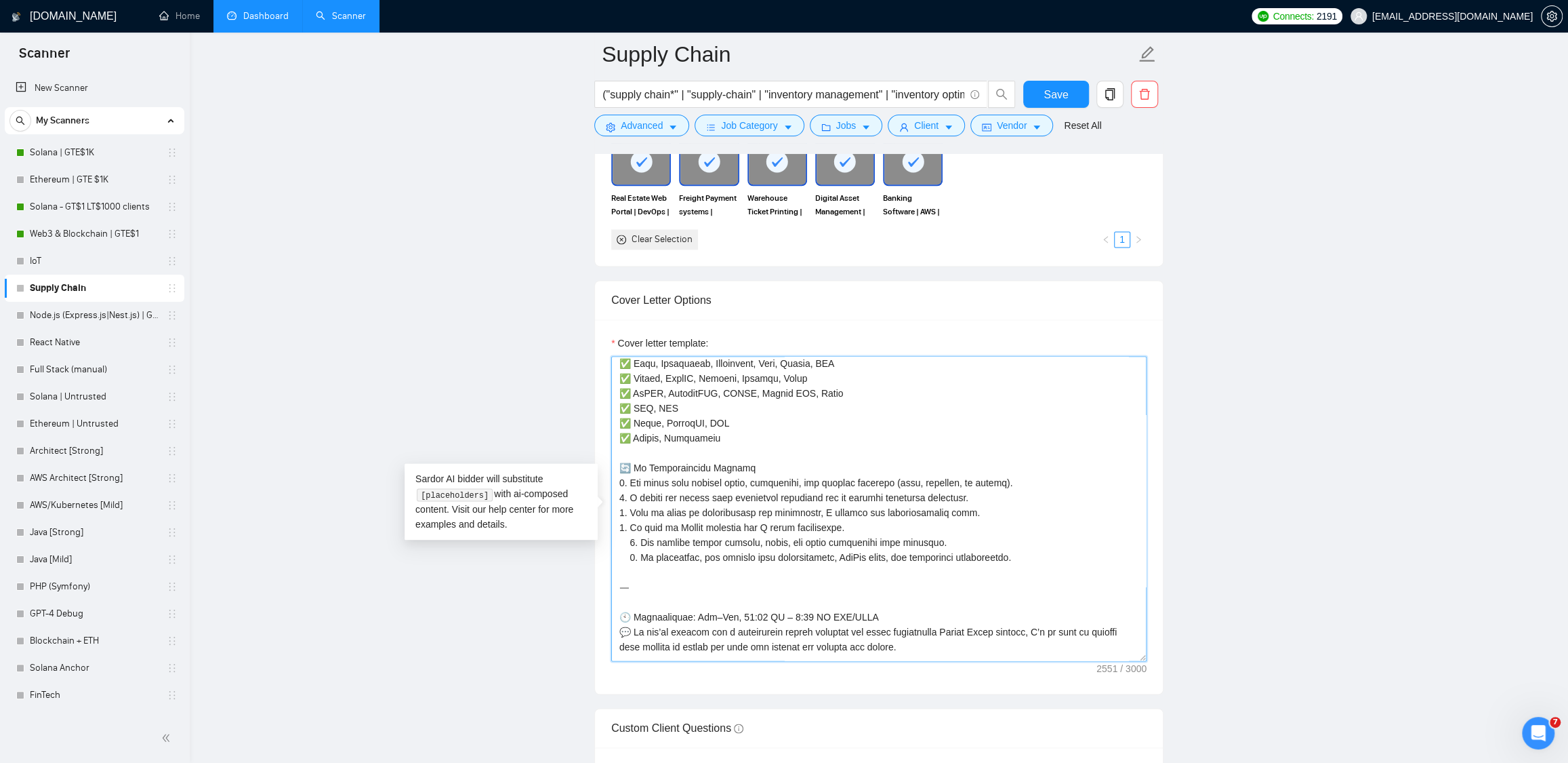
click at [630, 556] on textarea "Cover letter template:" at bounding box center [879, 508] width 536 height 305
click at [628, 574] on textarea "Cover letter template:" at bounding box center [879, 508] width 536 height 305
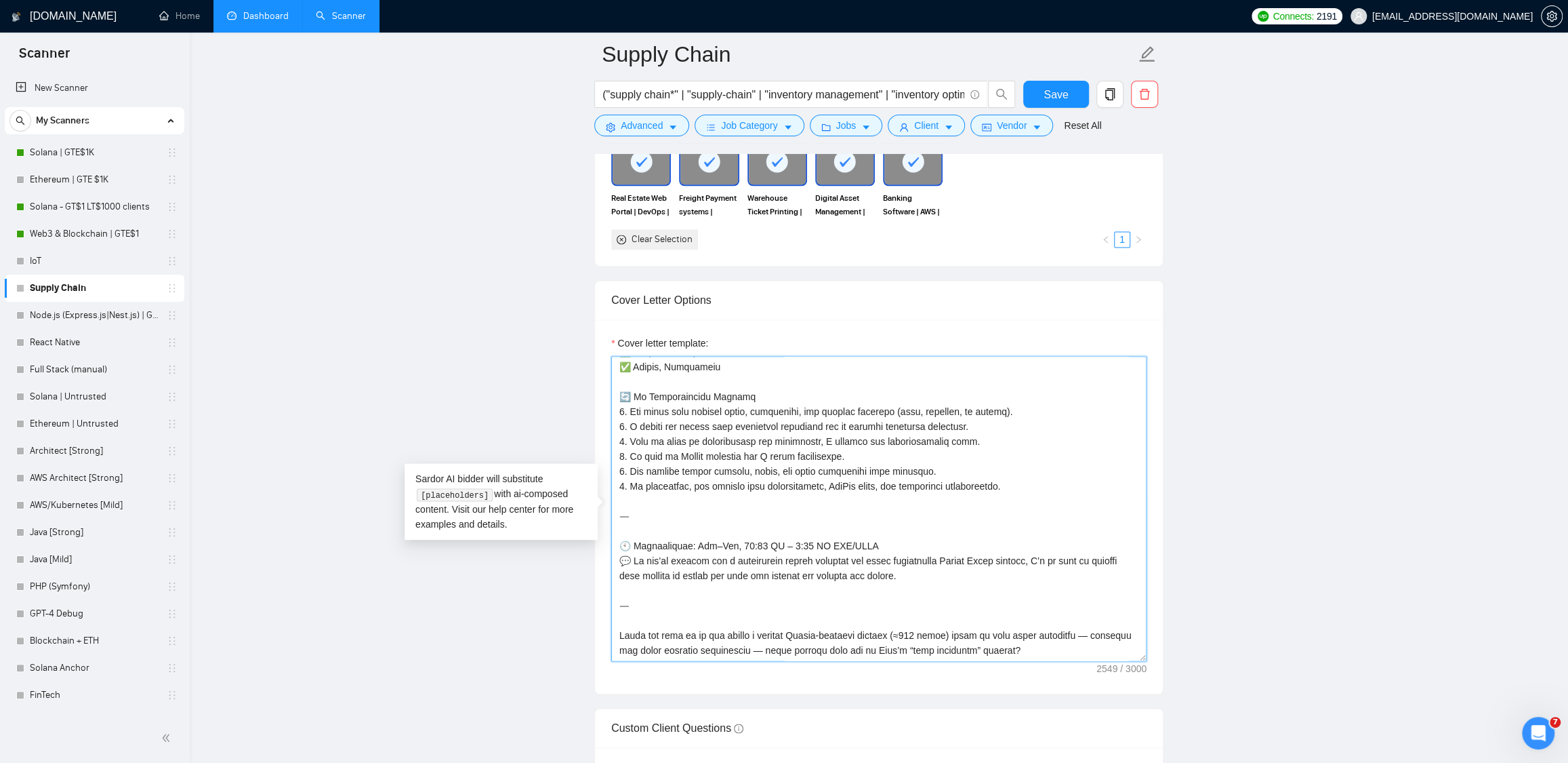
scroll to position [372, 0]
drag, startPoint x: 975, startPoint y: 639, endPoint x: 665, endPoint y: 593, distance: 313.4
click at [665, 593] on textarea "Cover letter template:" at bounding box center [879, 508] width 536 height 305
drag, startPoint x: 859, startPoint y: 546, endPoint x: 577, endPoint y: 518, distance: 283.4
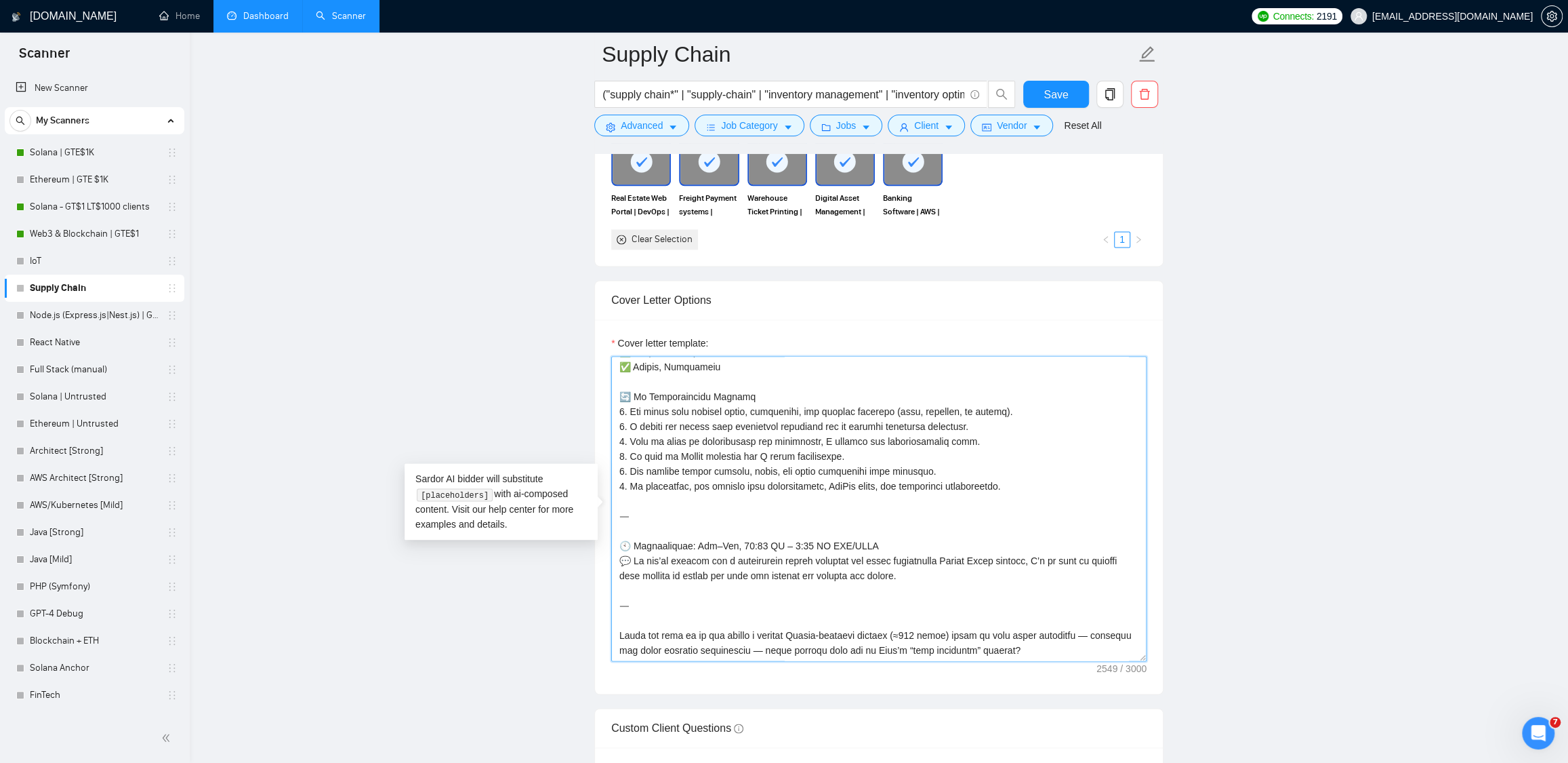
paste textarea "🕙 My availability hours for meetings: Mon - Fri, 09:30 AM - 9:30 PM EET / EEST …"
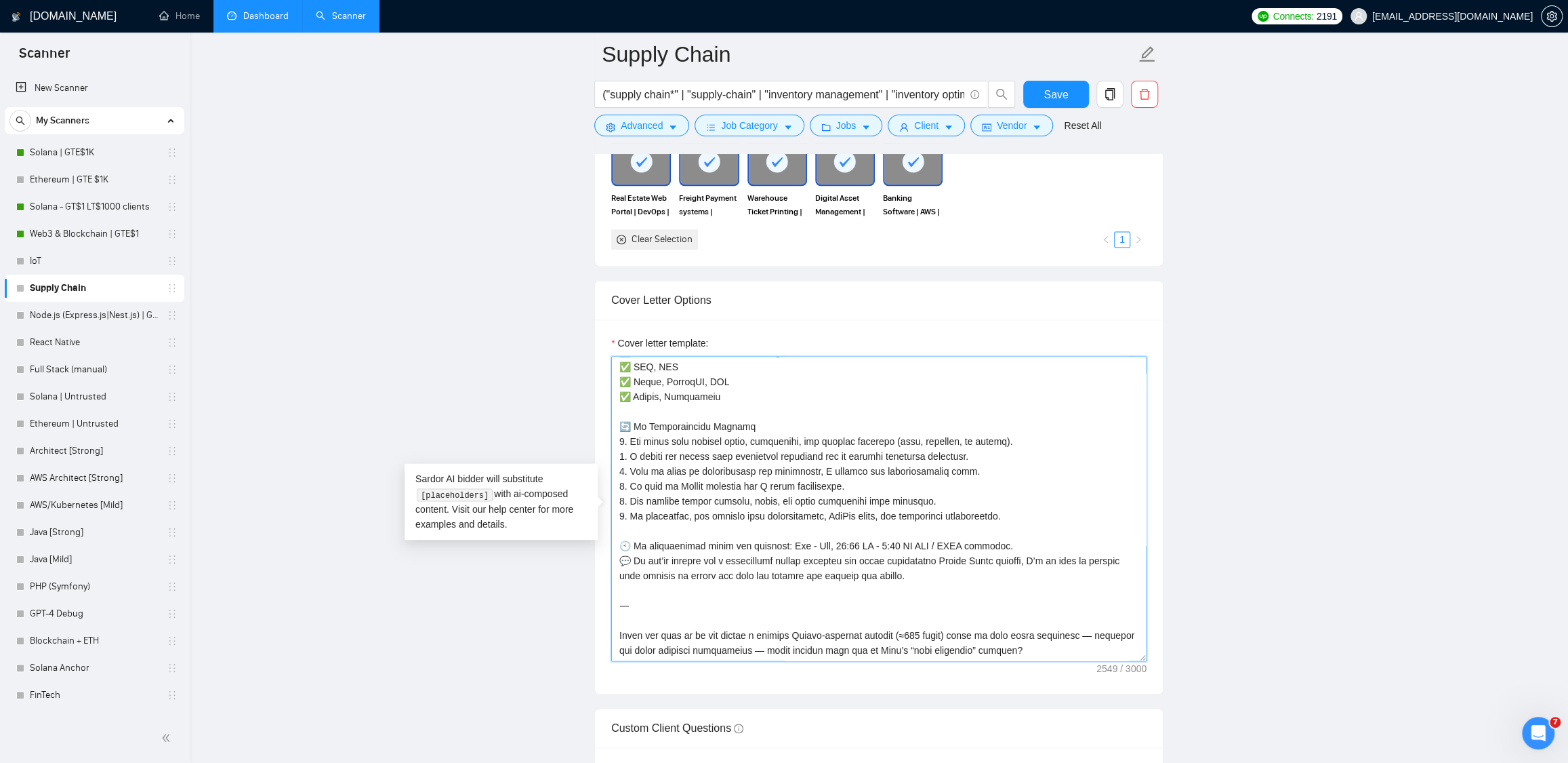
scroll to position [344, 0]
click at [624, 559] on textarea "Cover letter template:" at bounding box center [879, 508] width 536 height 305
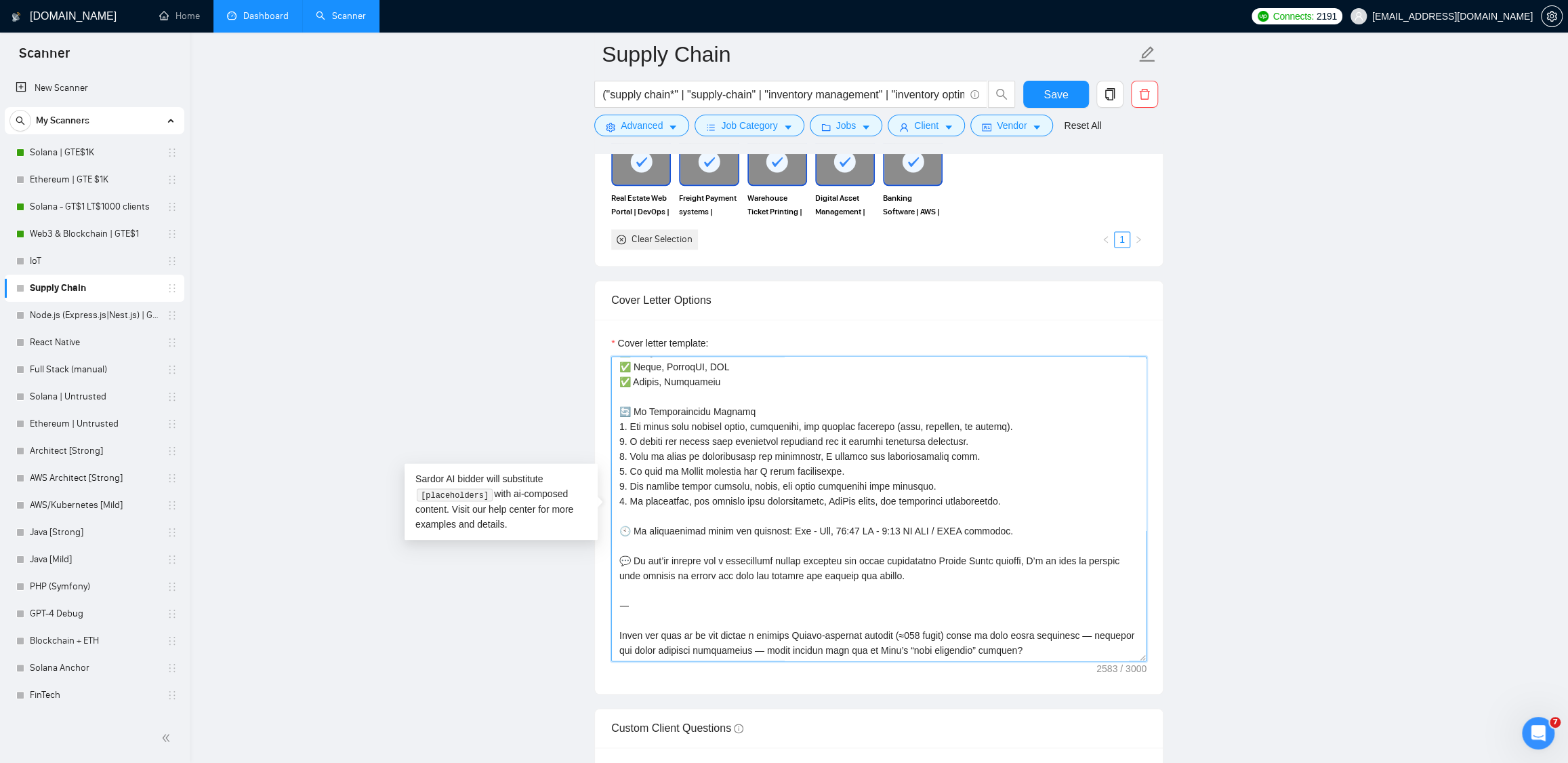
scroll to position [359, 0]
drag, startPoint x: 1062, startPoint y: 654, endPoint x: 643, endPoint y: 591, distance: 423.7
click at [643, 591] on textarea "Cover letter template:" at bounding box center [879, 508] width 536 height 305
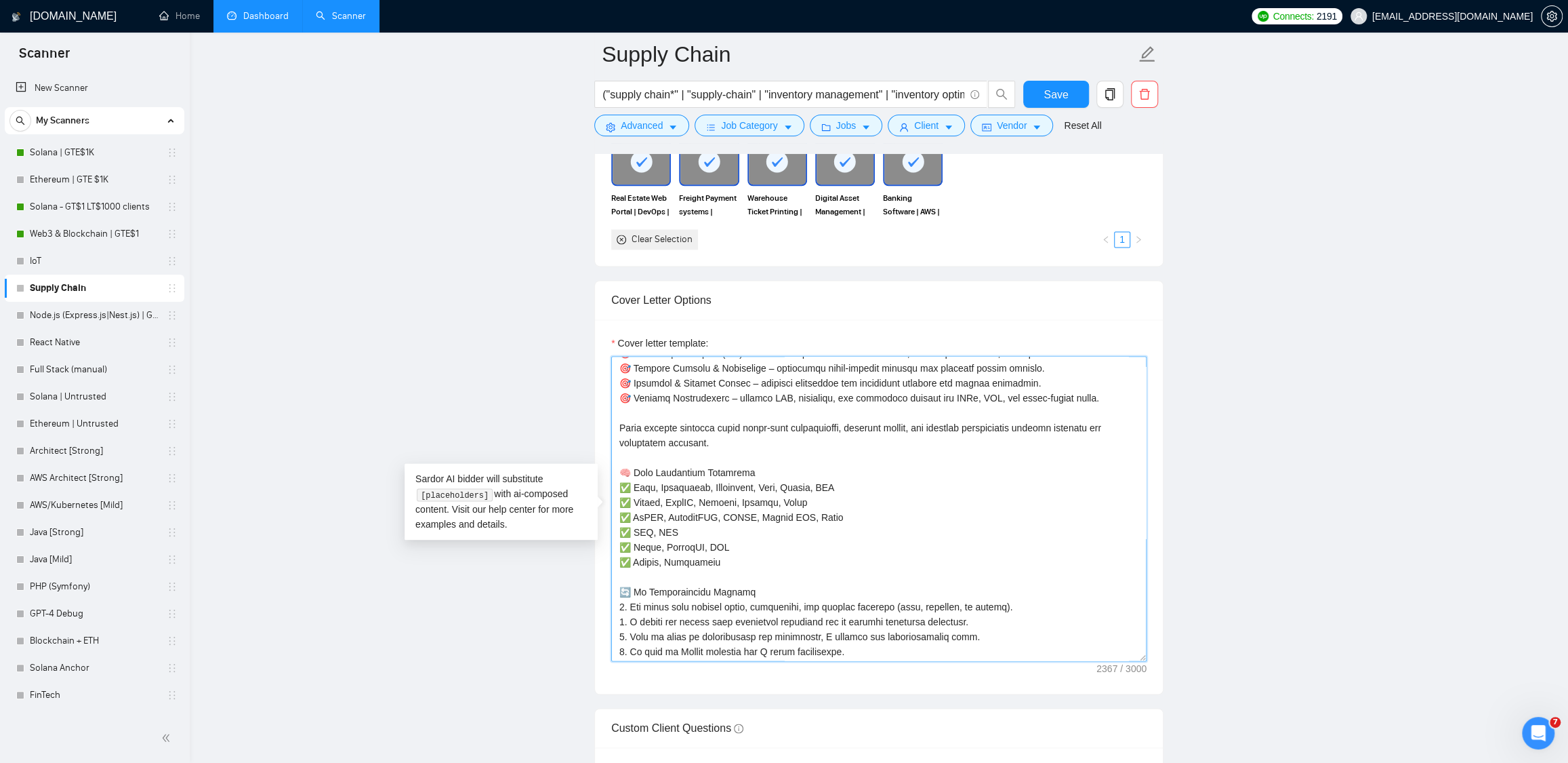
scroll to position [162, 0]
click at [635, 493] on textarea "Cover letter template:" at bounding box center [879, 508] width 536 height 305
click at [763, 489] on textarea "Cover letter template:" at bounding box center [879, 508] width 536 height 305
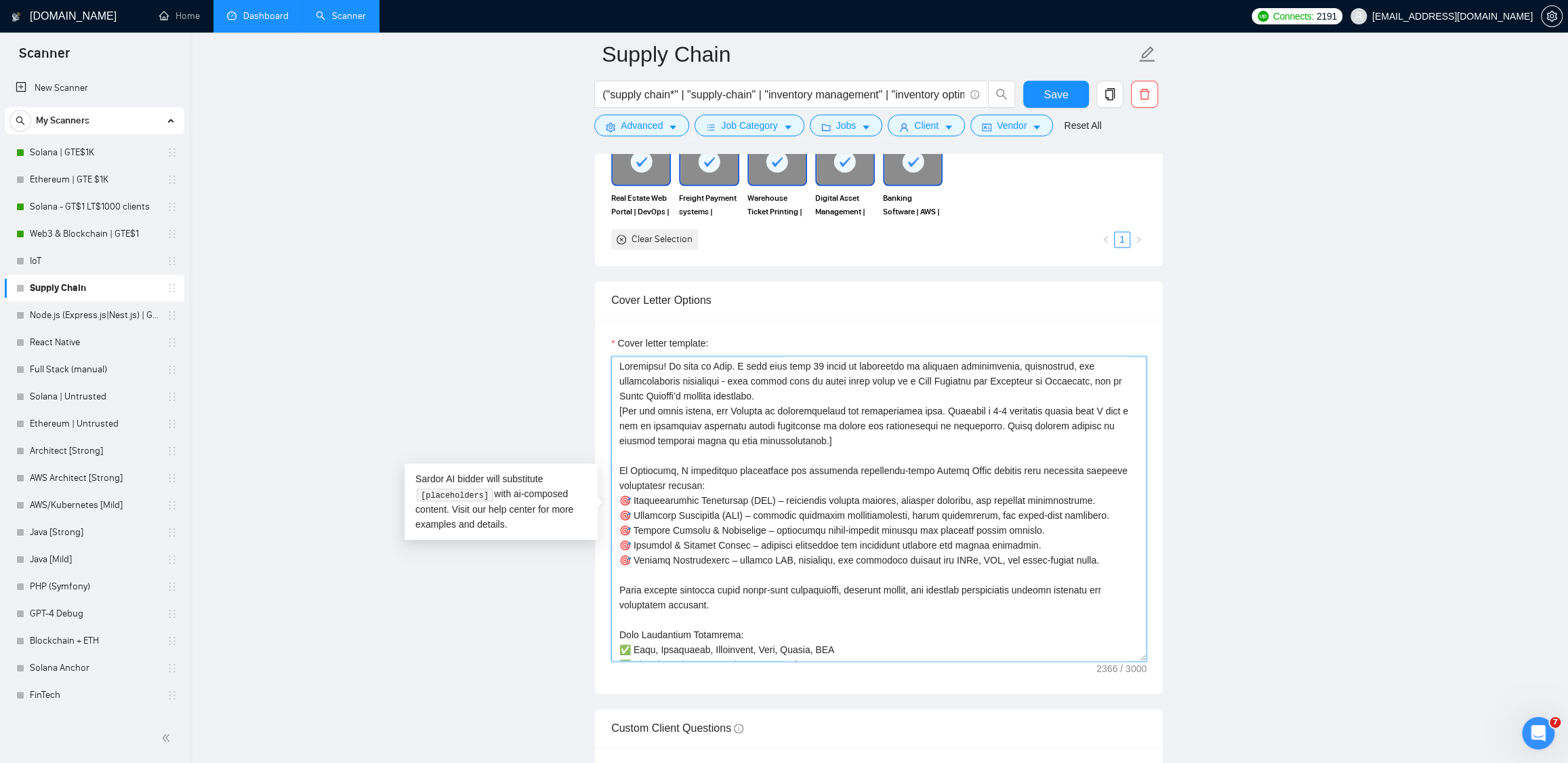
scroll to position [0, 0]
click at [695, 457] on textarea "Cover letter template:" at bounding box center [879, 508] width 536 height 305
type textarea "Greetings! My name is Vlad. I have more than 18 years of experience in software…"
click at [1060, 97] on span "Save" at bounding box center [1056, 95] width 24 height 17
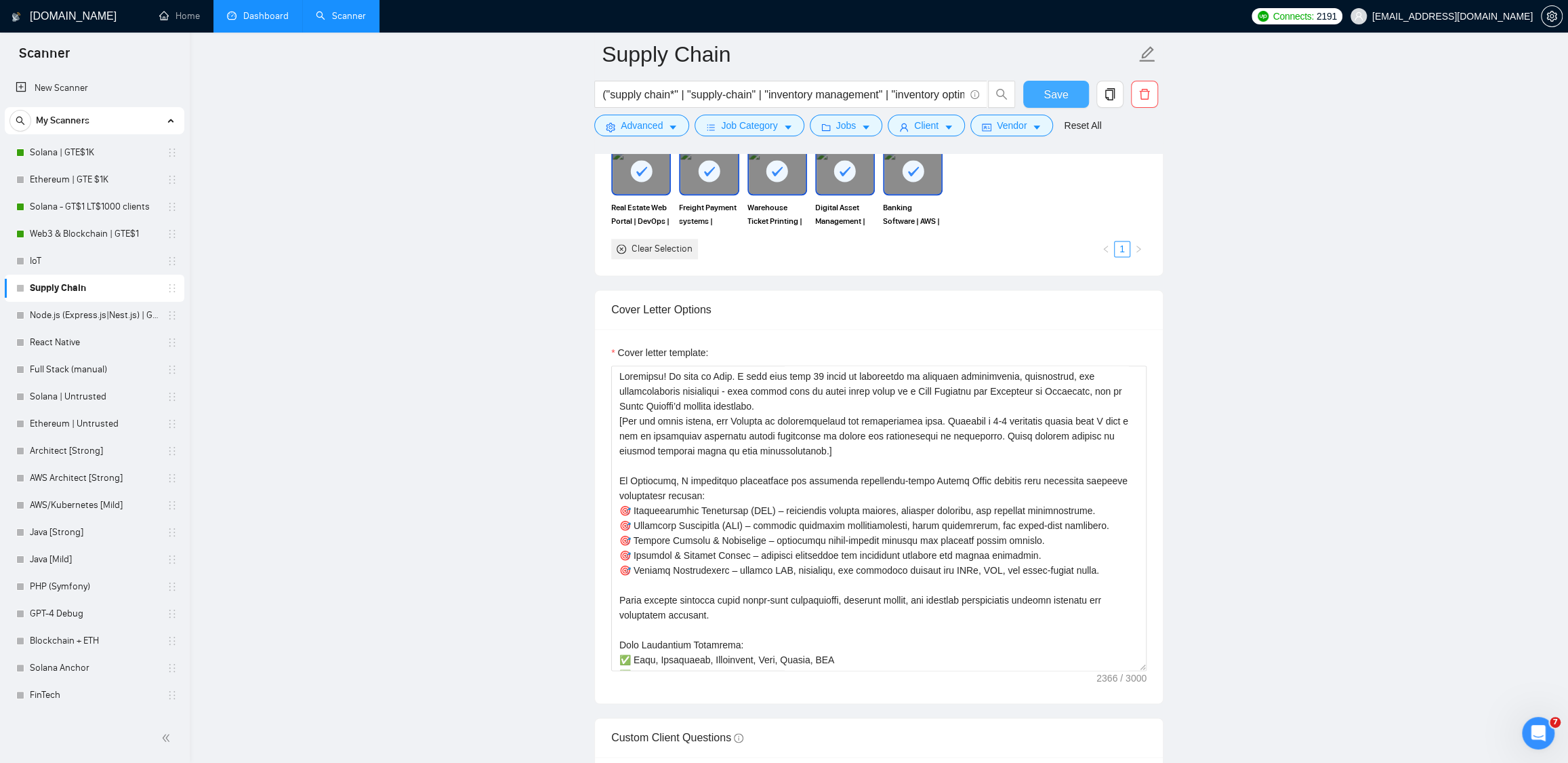
scroll to position [1395, 0]
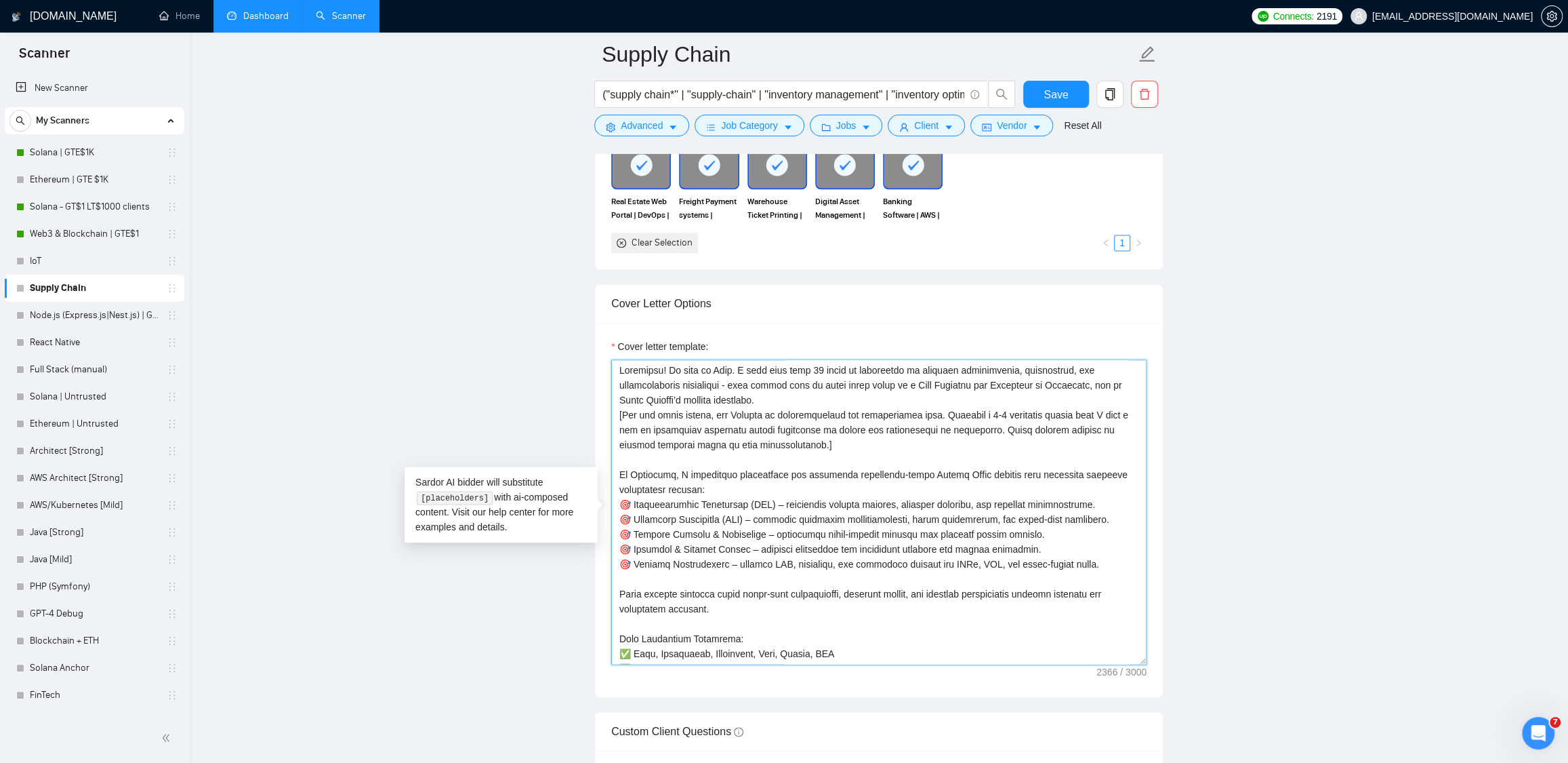
drag, startPoint x: 715, startPoint y: 420, endPoint x: 621, endPoint y: 423, distance: 94.0
click at [621, 423] on textarea "Cover letter template:" at bounding box center [879, 512] width 536 height 305
drag, startPoint x: 958, startPoint y: 433, endPoint x: 1078, endPoint y: 507, distance: 141.0
click at [958, 433] on textarea "Cover letter template:" at bounding box center [879, 512] width 536 height 305
drag, startPoint x: 944, startPoint y: 448, endPoint x: 620, endPoint y: 424, distance: 324.9
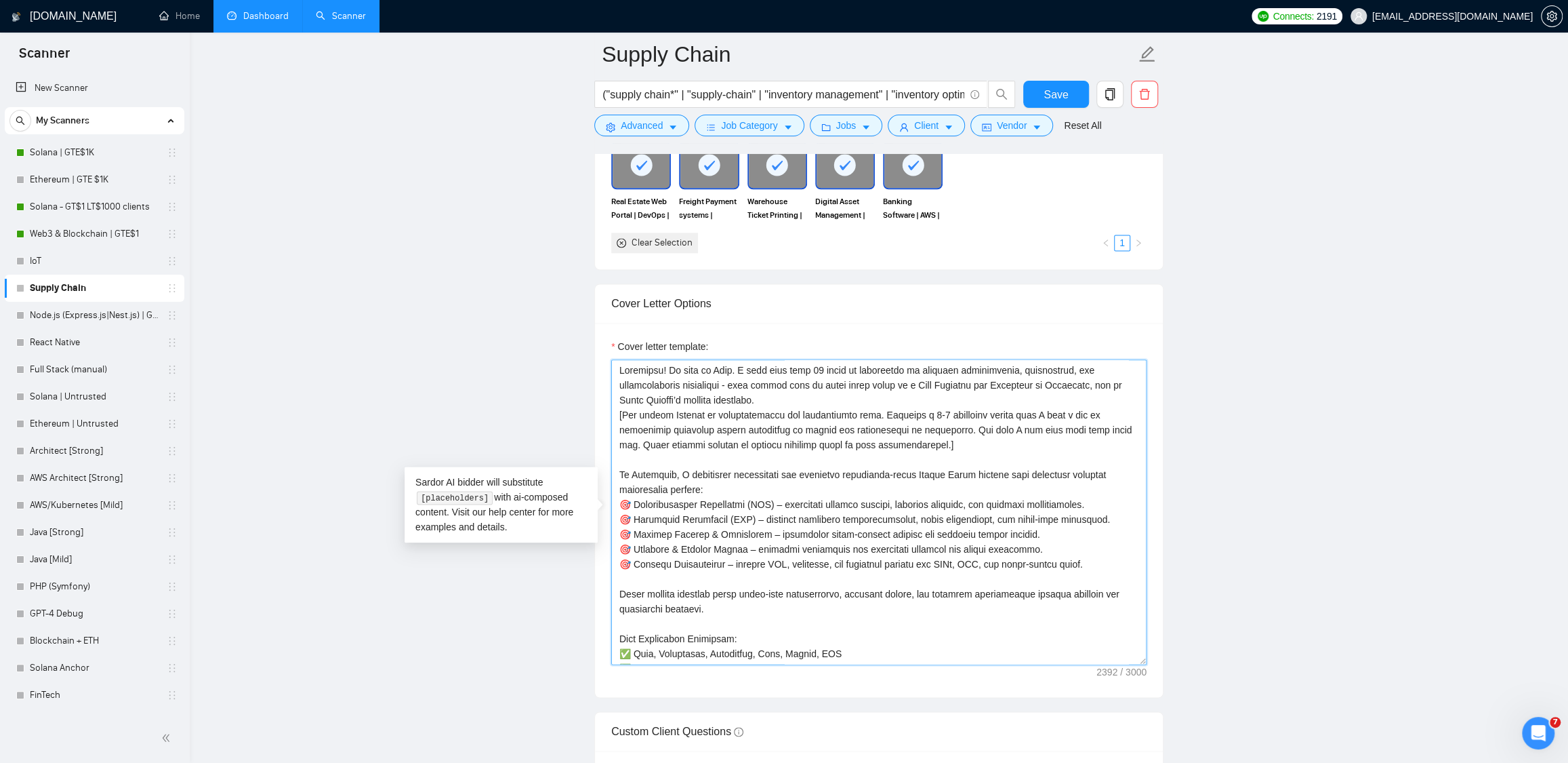
click at [620, 424] on textarea "Cover letter template:" at bounding box center [879, 512] width 536 height 305
click at [950, 448] on textarea "Cover letter template:" at bounding box center [879, 512] width 536 height 305
drag, startPoint x: 946, startPoint y: 448, endPoint x: 625, endPoint y: 419, distance: 322.3
click at [625, 419] on textarea "Cover letter template:" at bounding box center [879, 512] width 536 height 305
type textarea "Greetings! My name is Vlad. I have more than 18 years of experience in software…"
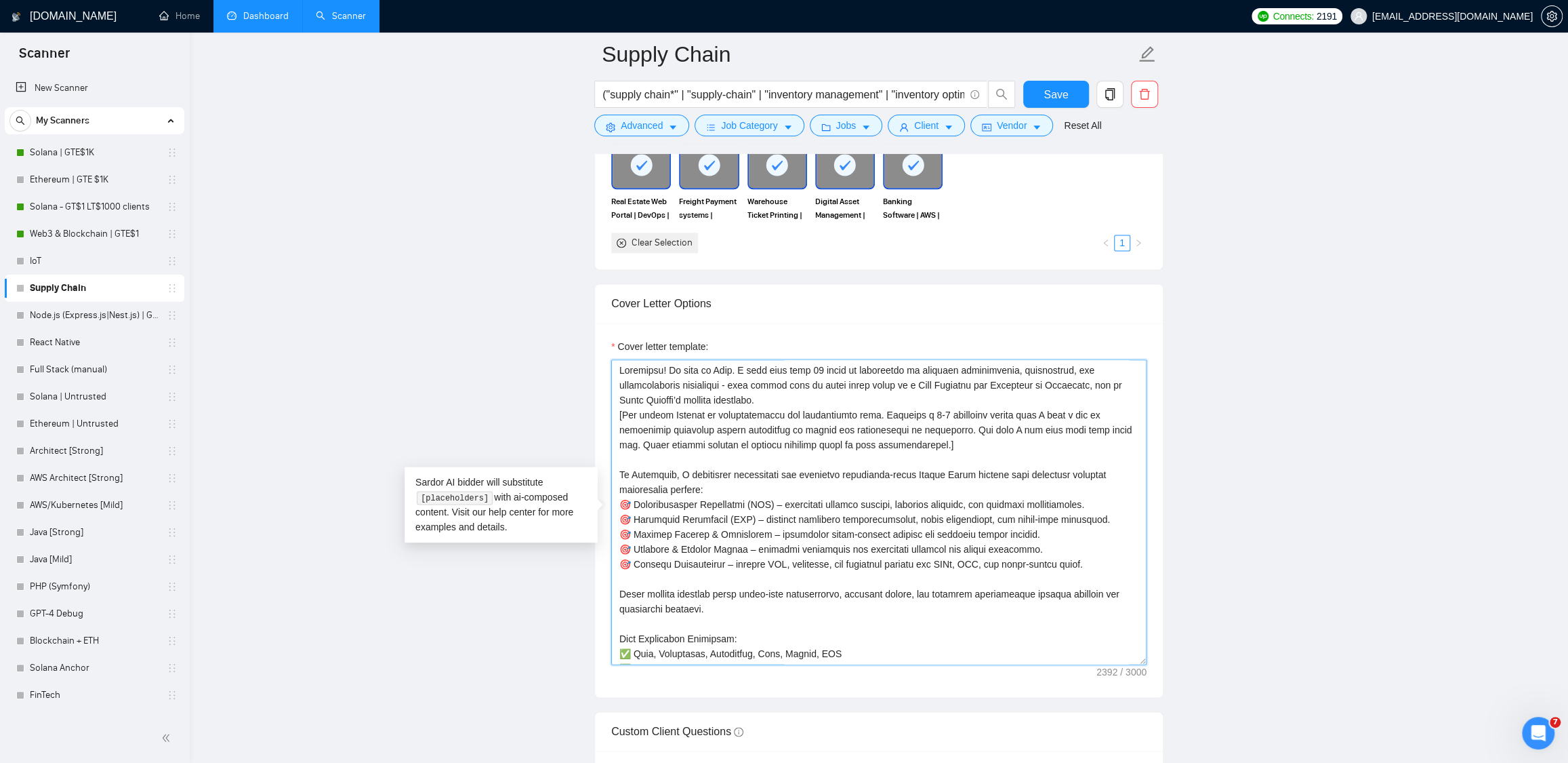
click at [944, 451] on textarea "Cover letter template:" at bounding box center [879, 512] width 536 height 305
click at [1055, 94] on span "Save" at bounding box center [1056, 95] width 24 height 17
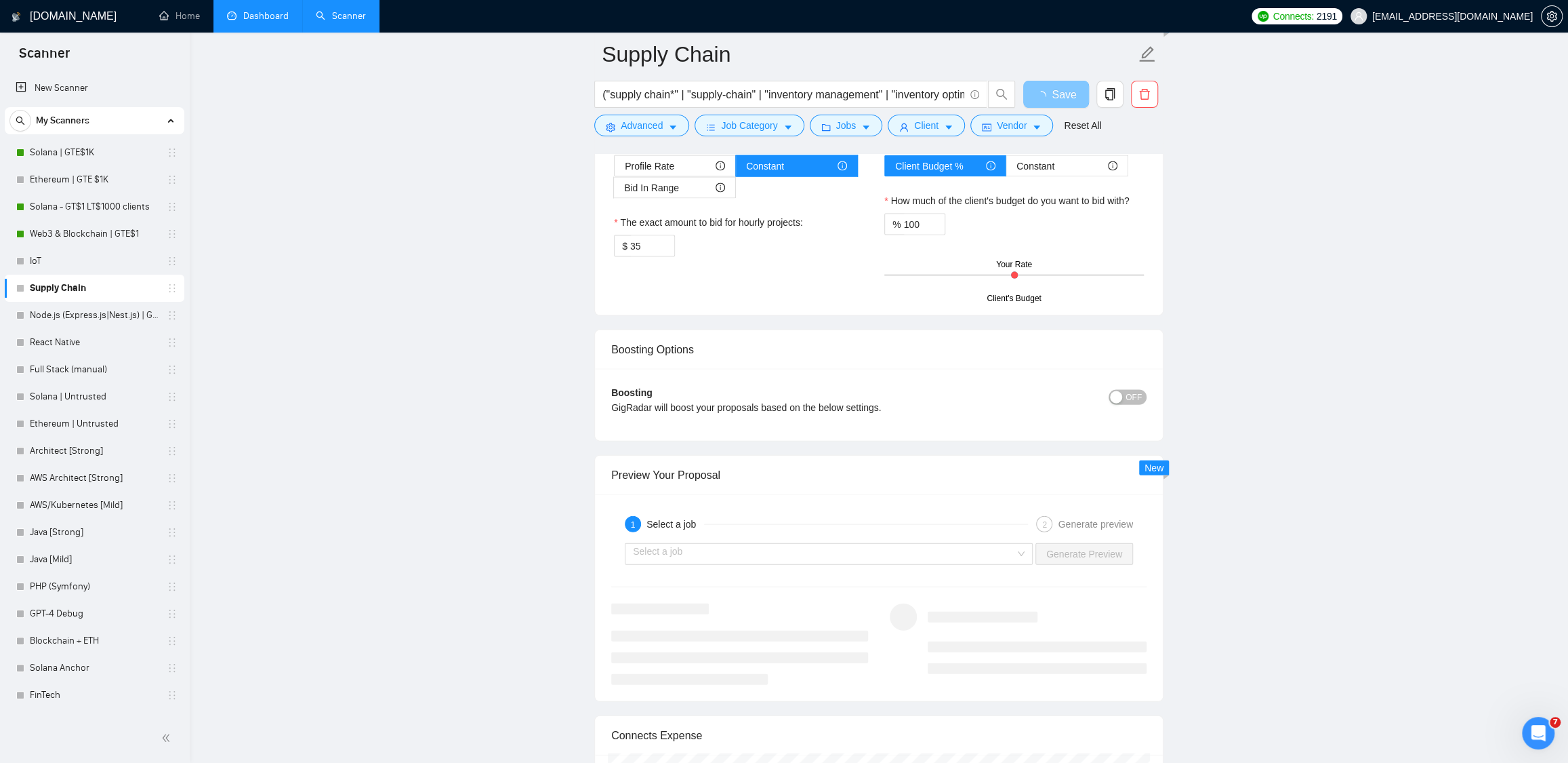
scroll to position [2316, 0]
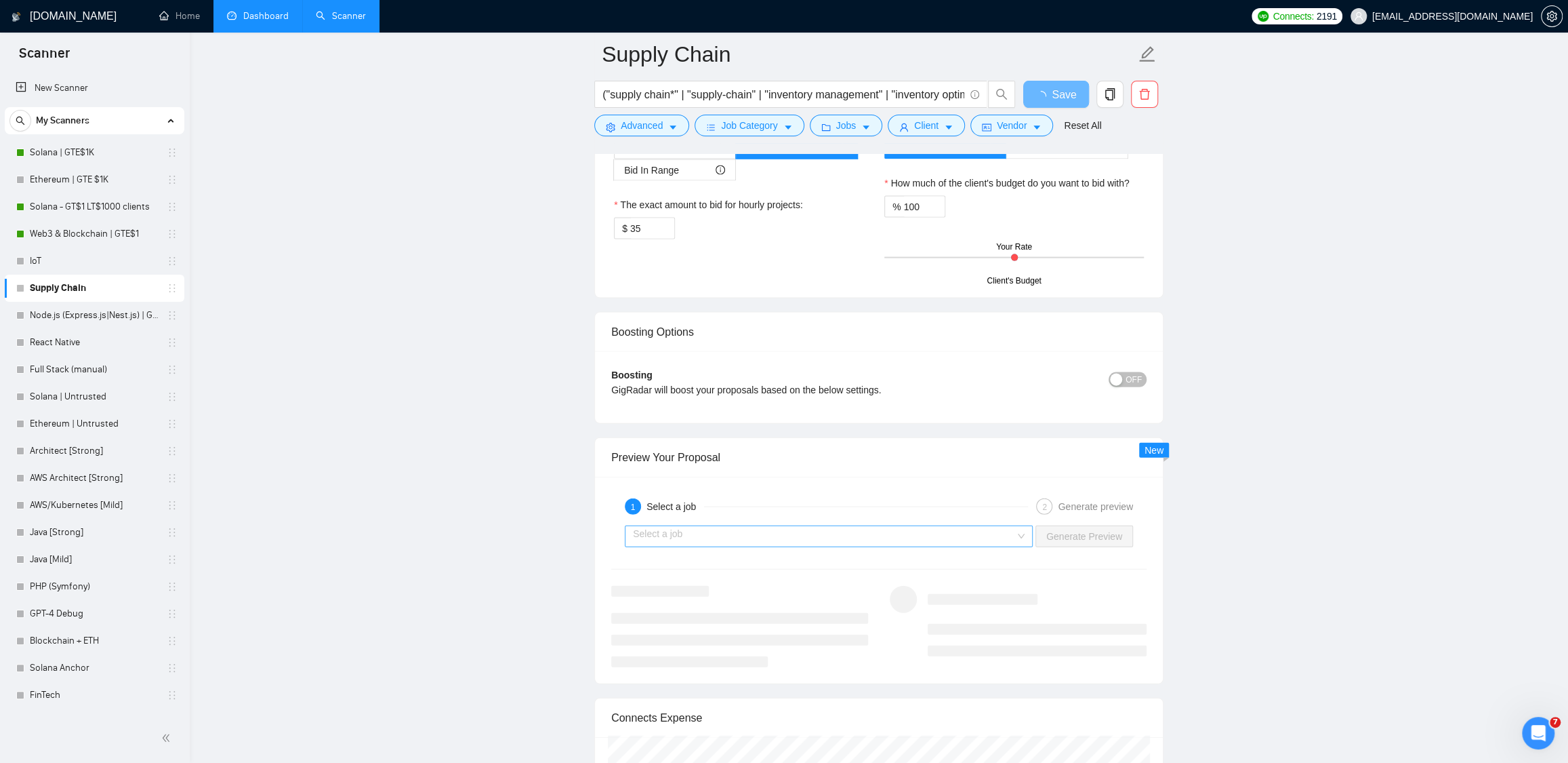
click at [796, 543] on input "search" at bounding box center [824, 537] width 382 height 21
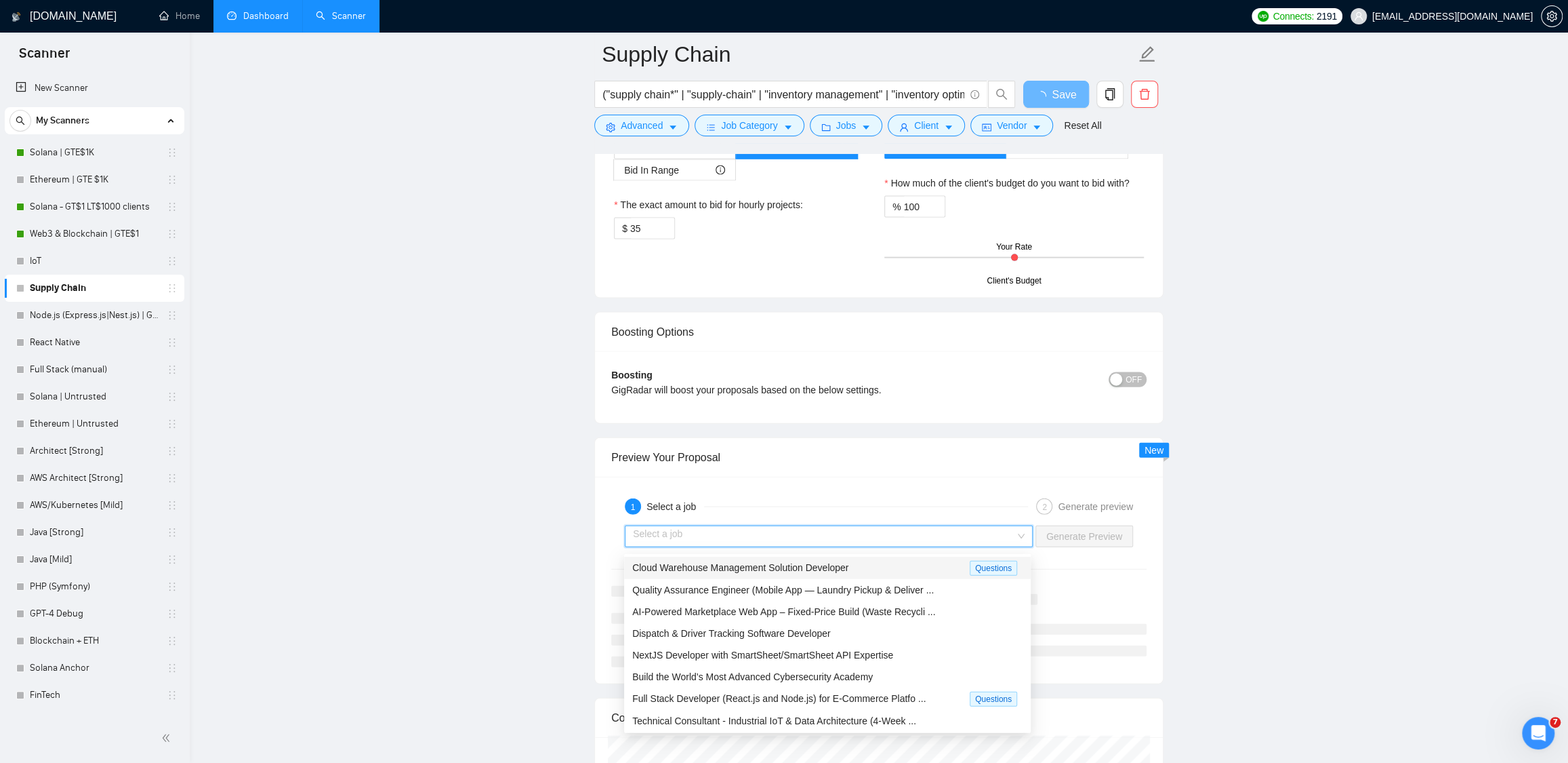
click at [753, 571] on span "Cloud Warehouse Management Solution Developer" at bounding box center [740, 567] width 216 height 11
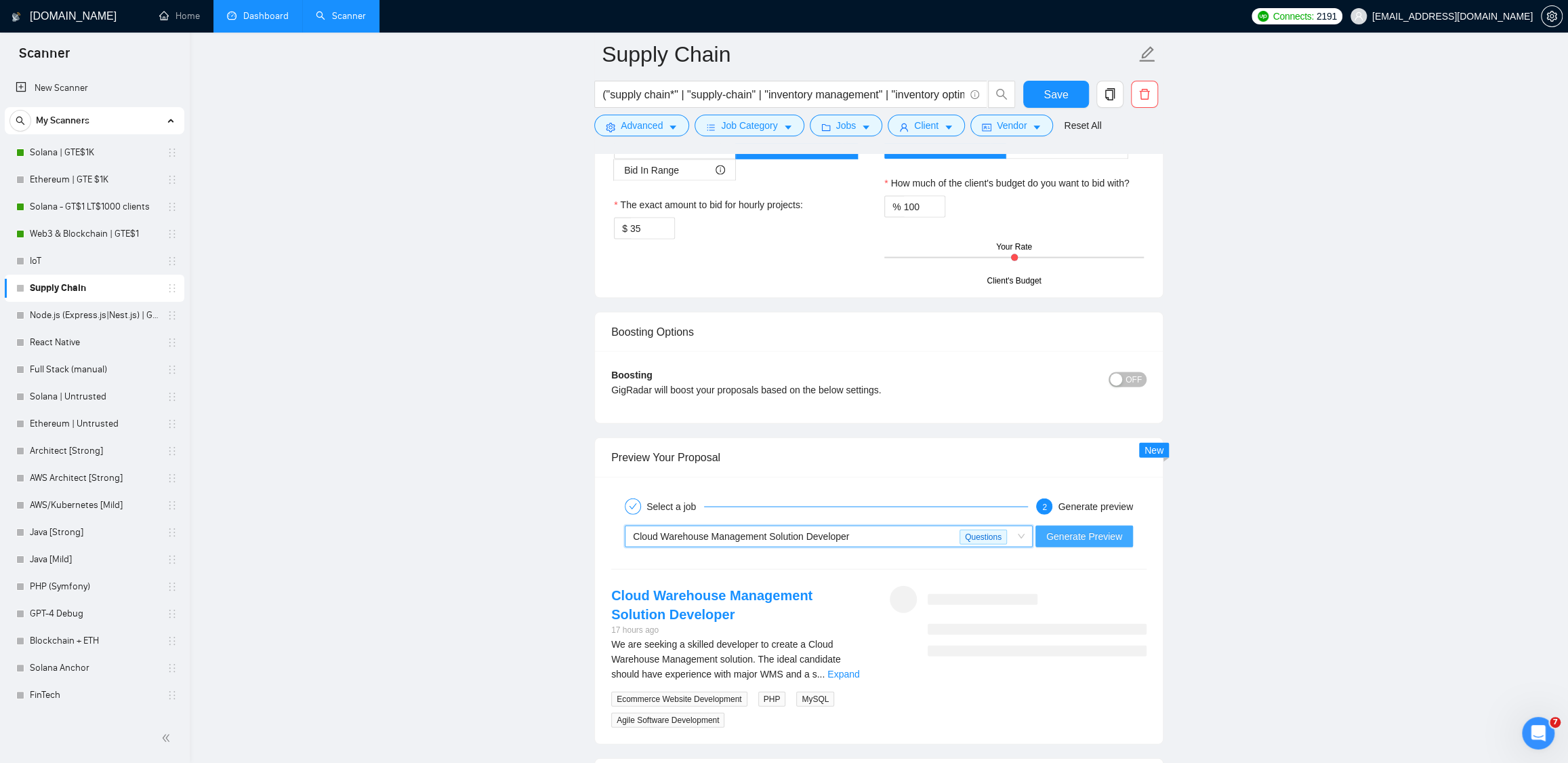
click at [1116, 544] on span "Generate Preview" at bounding box center [1084, 536] width 76 height 15
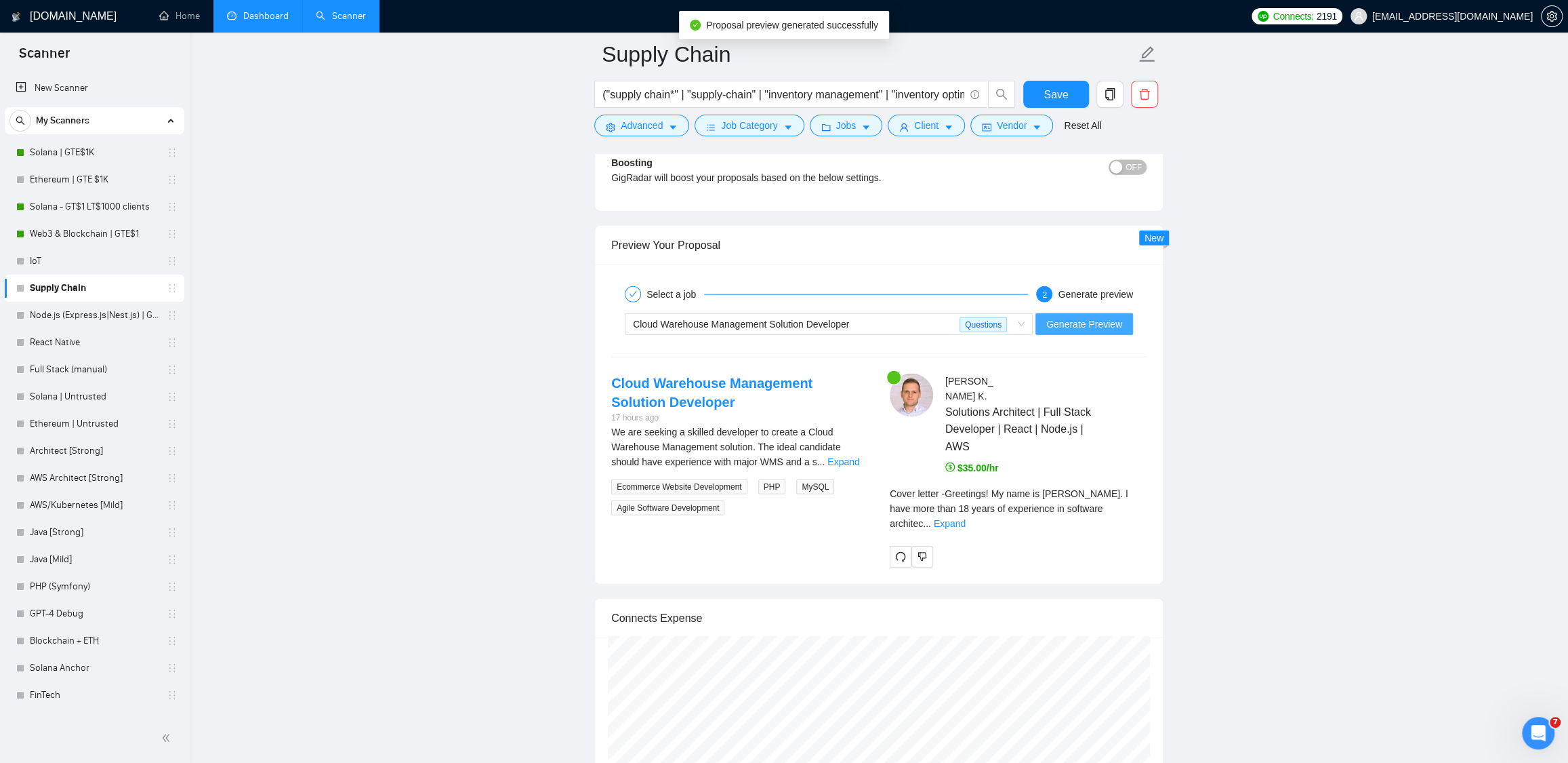
scroll to position [2529, 0]
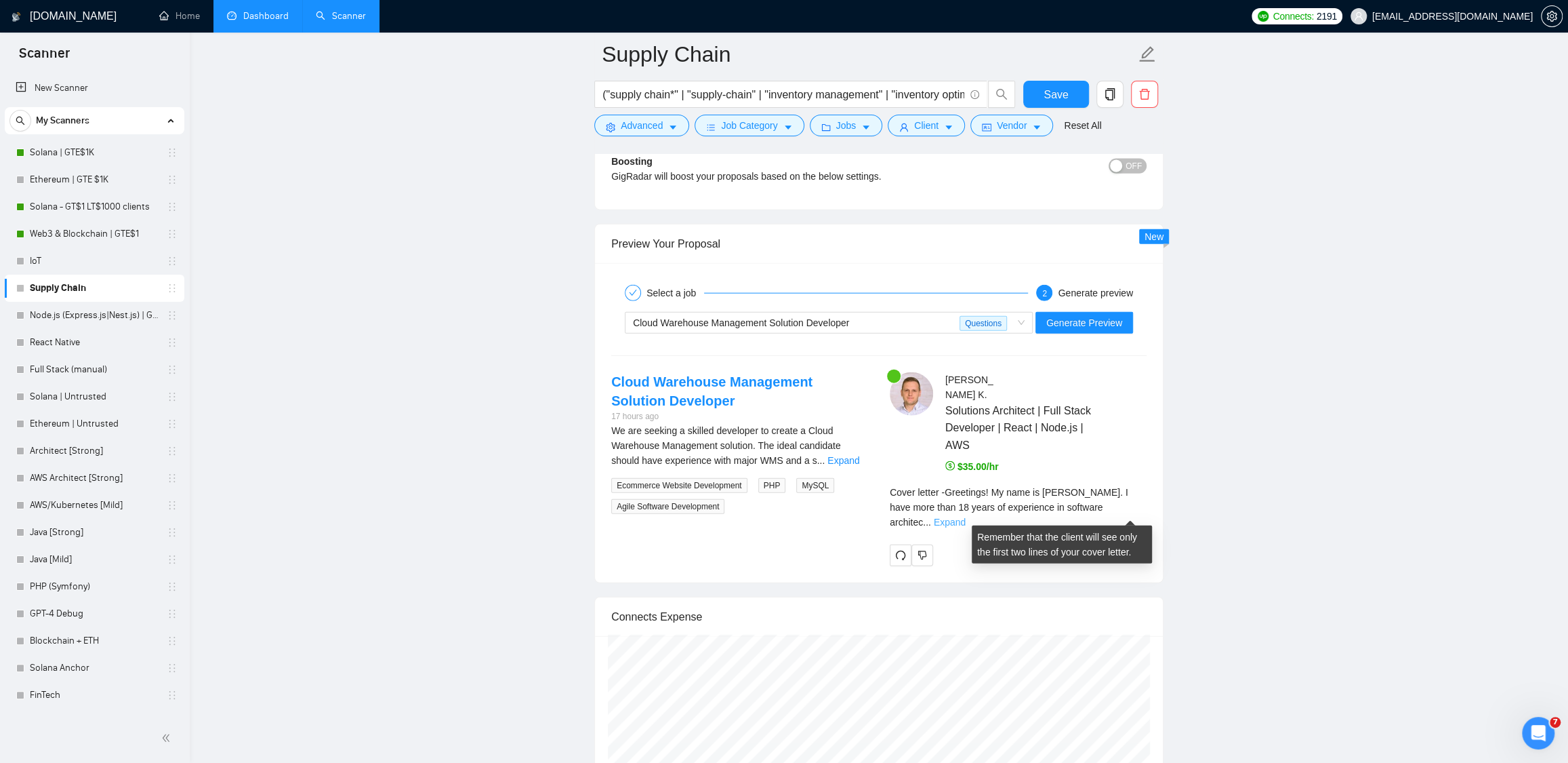
click at [966, 517] on link "Expand" at bounding box center [949, 522] width 32 height 11
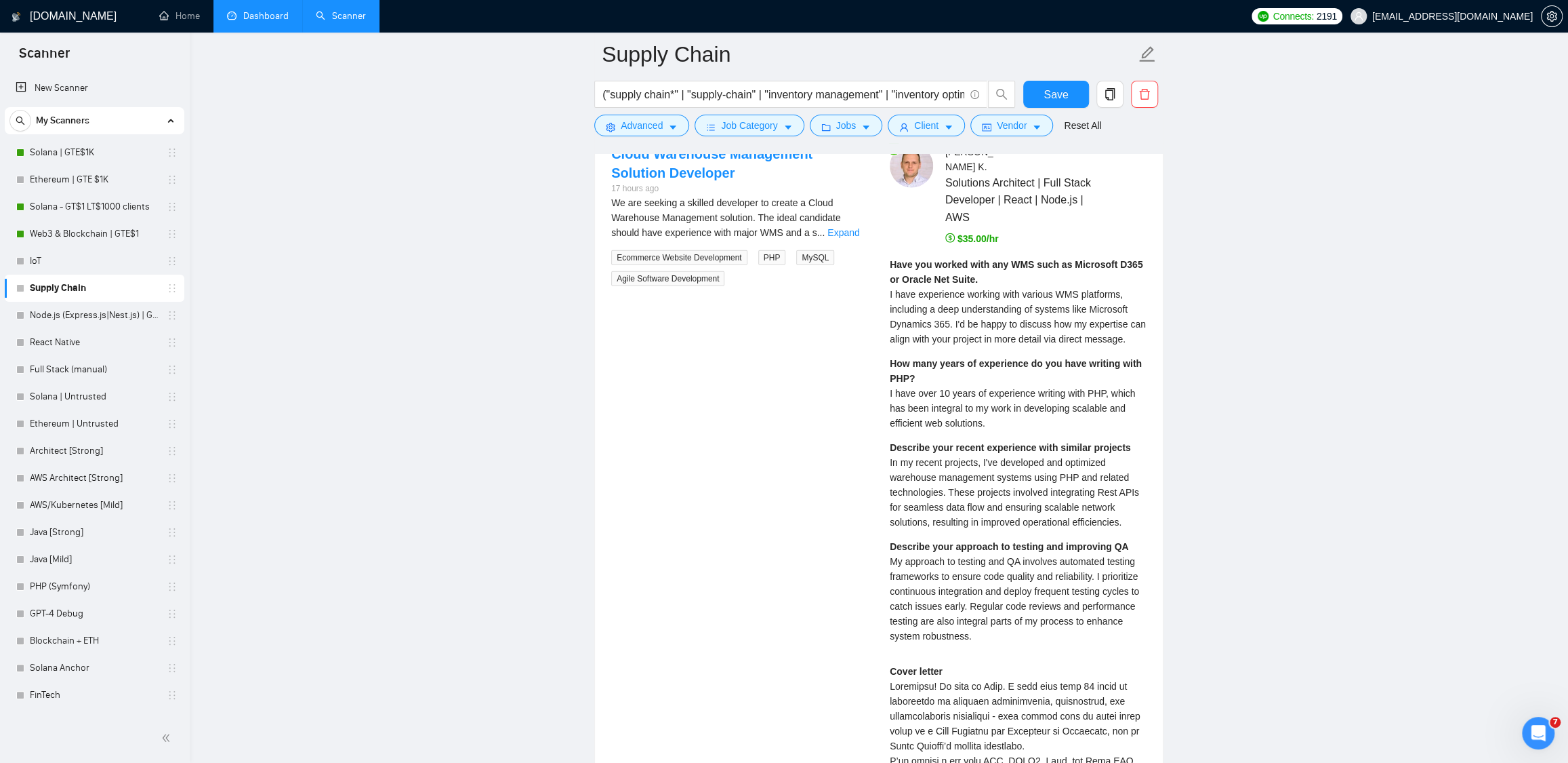
scroll to position [2787, 0]
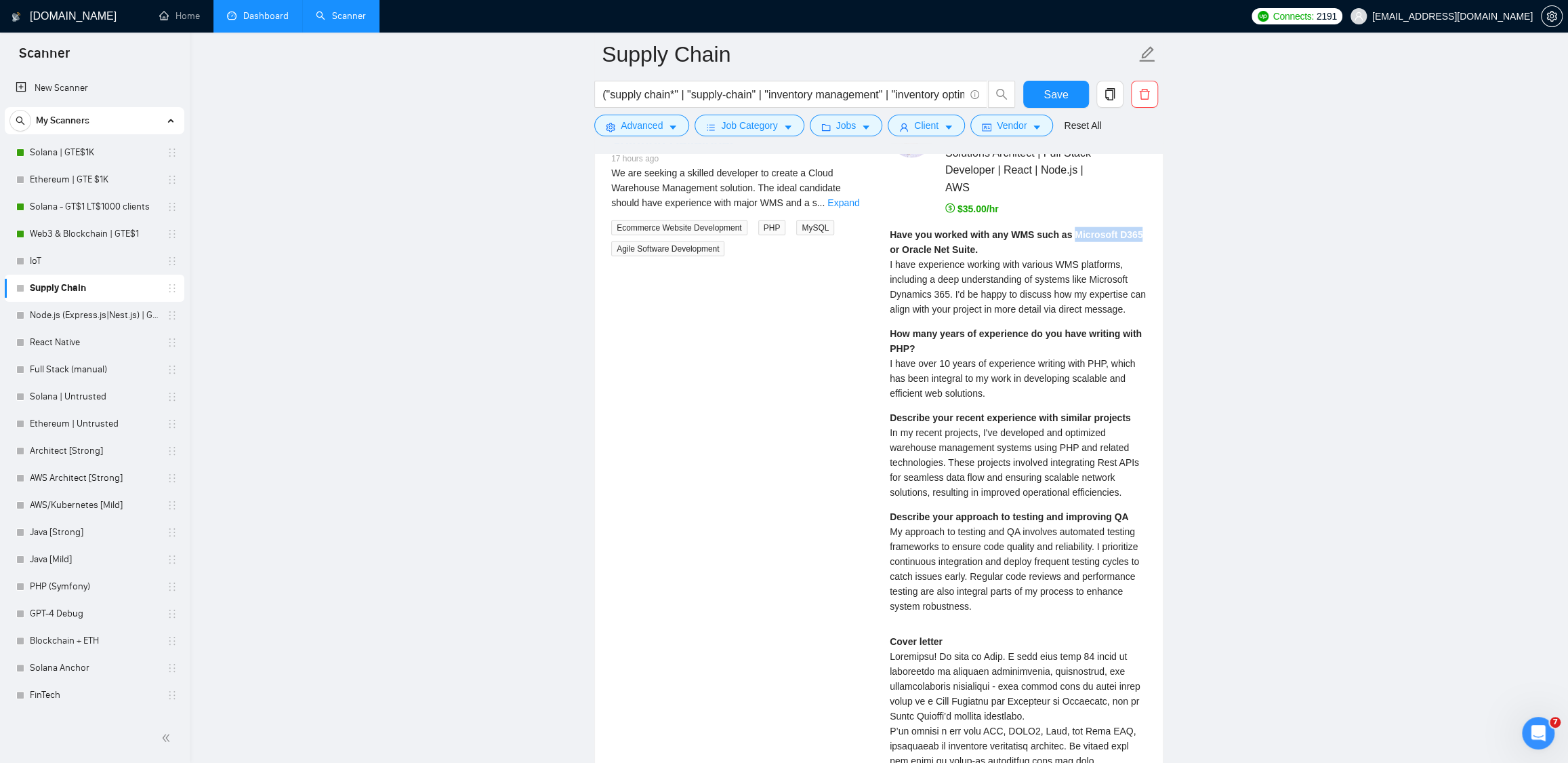
drag, startPoint x: 1077, startPoint y: 234, endPoint x: 1152, endPoint y: 235, distance: 75.0
copy strong "Microsoft D365"
click at [978, 301] on span "I have experience working with various WMS platforms, including a deep understa…" at bounding box center [1018, 287] width 257 height 55
click at [1023, 236] on strong "Have you worked with any WMS such as Microsoft D365 or Oracle Net Suite." at bounding box center [1016, 242] width 253 height 26
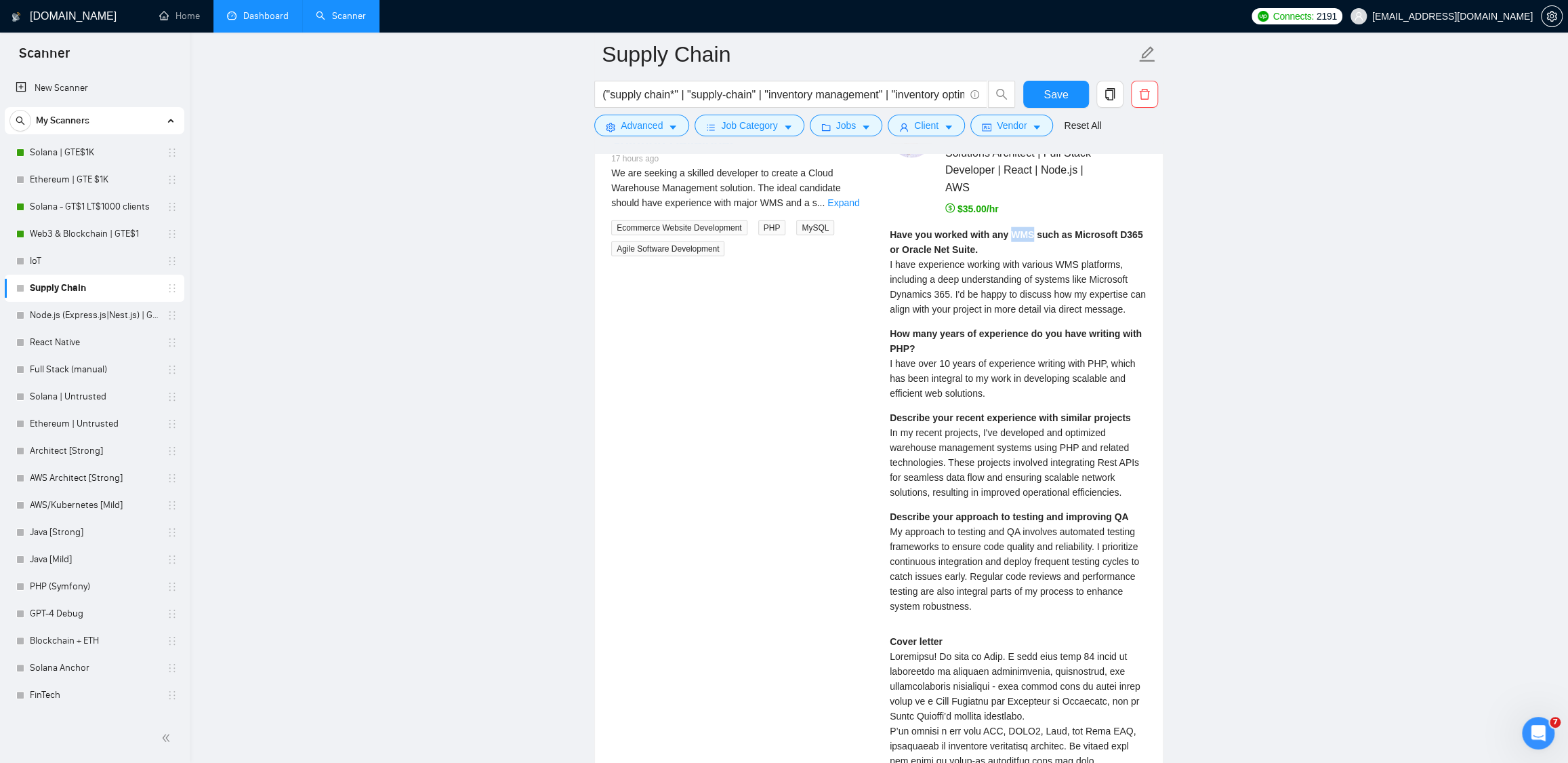
click at [1023, 236] on strong "Have you worked with any WMS such as Microsoft D365 or Oracle Net Suite." at bounding box center [1016, 242] width 253 height 26
copy strong "WMS"
click at [1075, 299] on span "I have experience working with various WMS platforms, including a deep understa…" at bounding box center [1018, 287] width 257 height 55
drag, startPoint x: 1014, startPoint y: 238, endPoint x: 976, endPoint y: 253, distance: 40.9
click at [976, 253] on strong "Have you worked with any WMS such as Microsoft D365 or Oracle Net Suite." at bounding box center [1016, 242] width 253 height 26
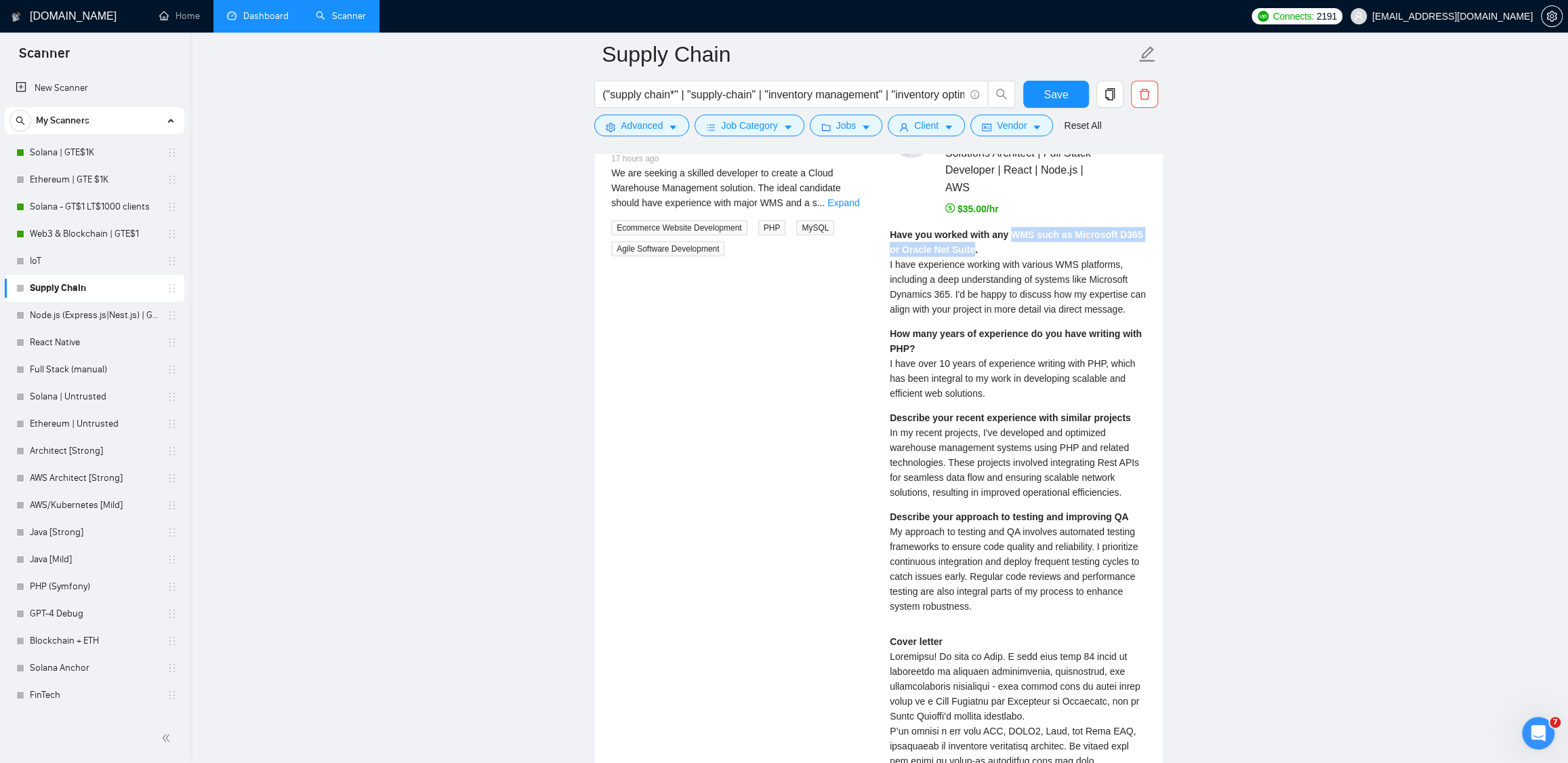
copy strong "WMS such as Microsoft D365 or Oracle Net Suite"
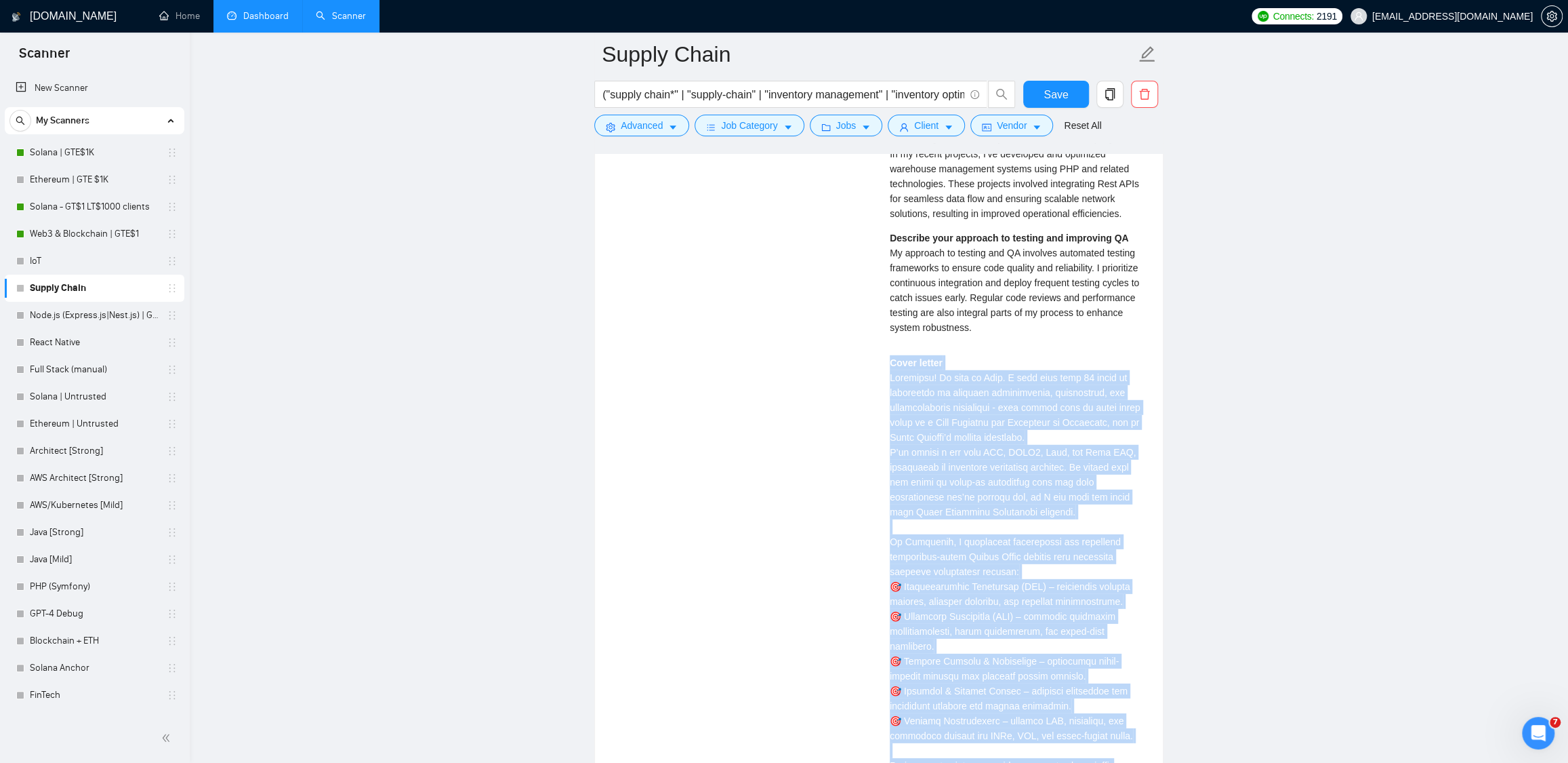
scroll to position [3049, 0]
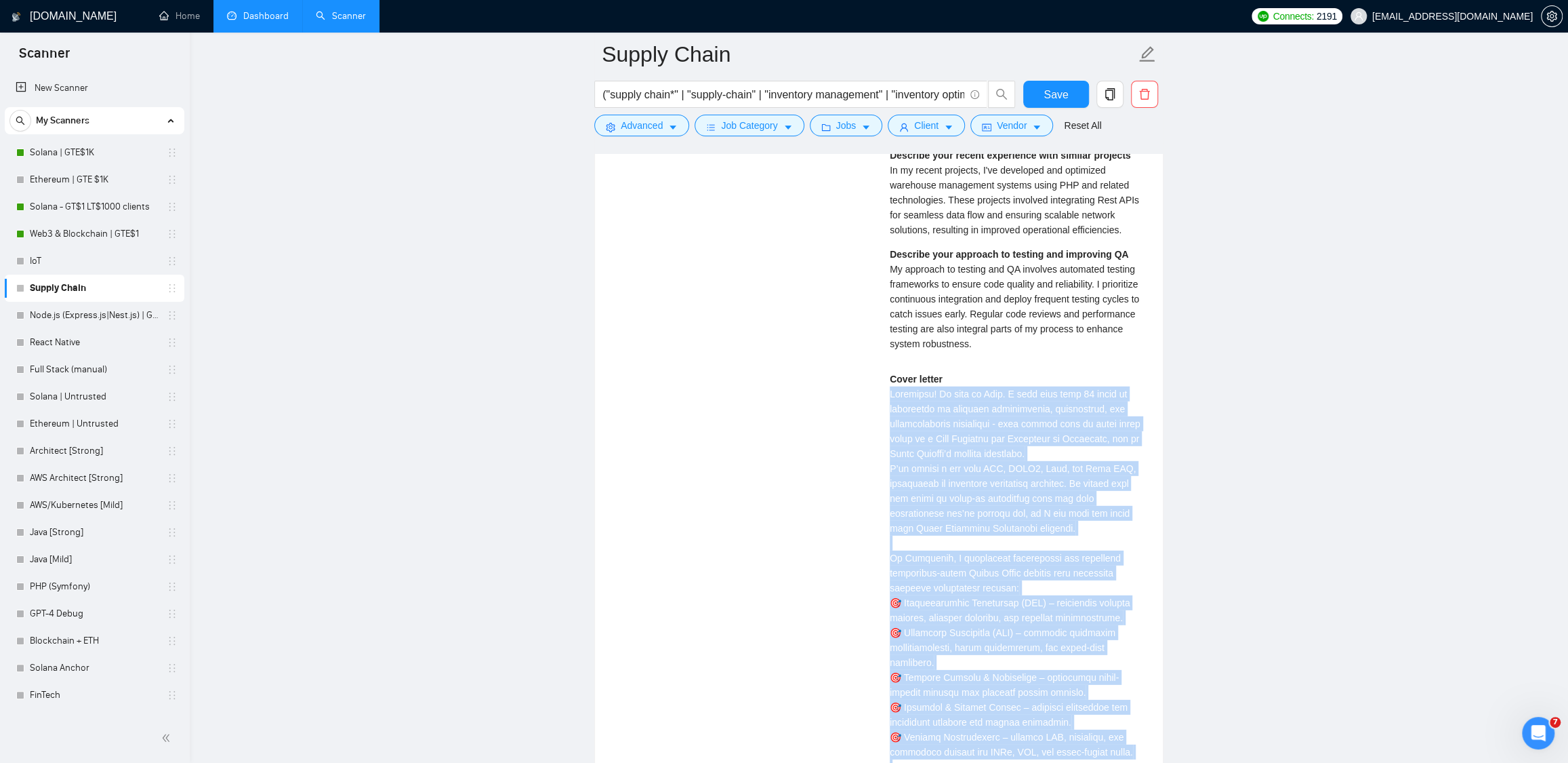
drag, startPoint x: 976, startPoint y: 395, endPoint x: 888, endPoint y: 410, distance: 89.3
click at [888, 410] on div "Vladyslav K . Solutions Architect | Full Stack Developer | React | Node.js | AW…" at bounding box center [1019, 569] width 278 height 1435
copy div "Greetings! My name is Vlad. I have more than 18 years of experience in software…"
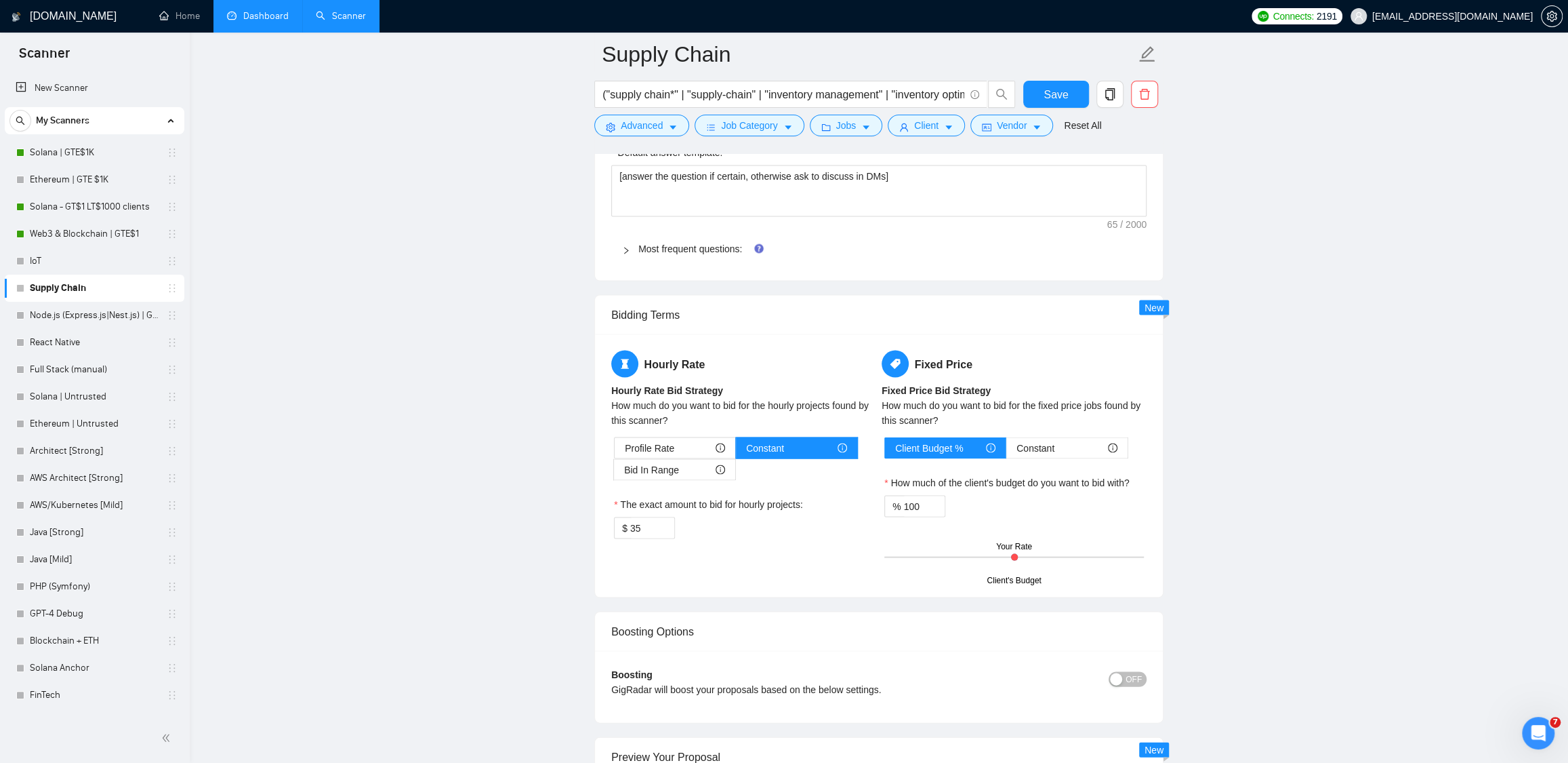
scroll to position [1968, 0]
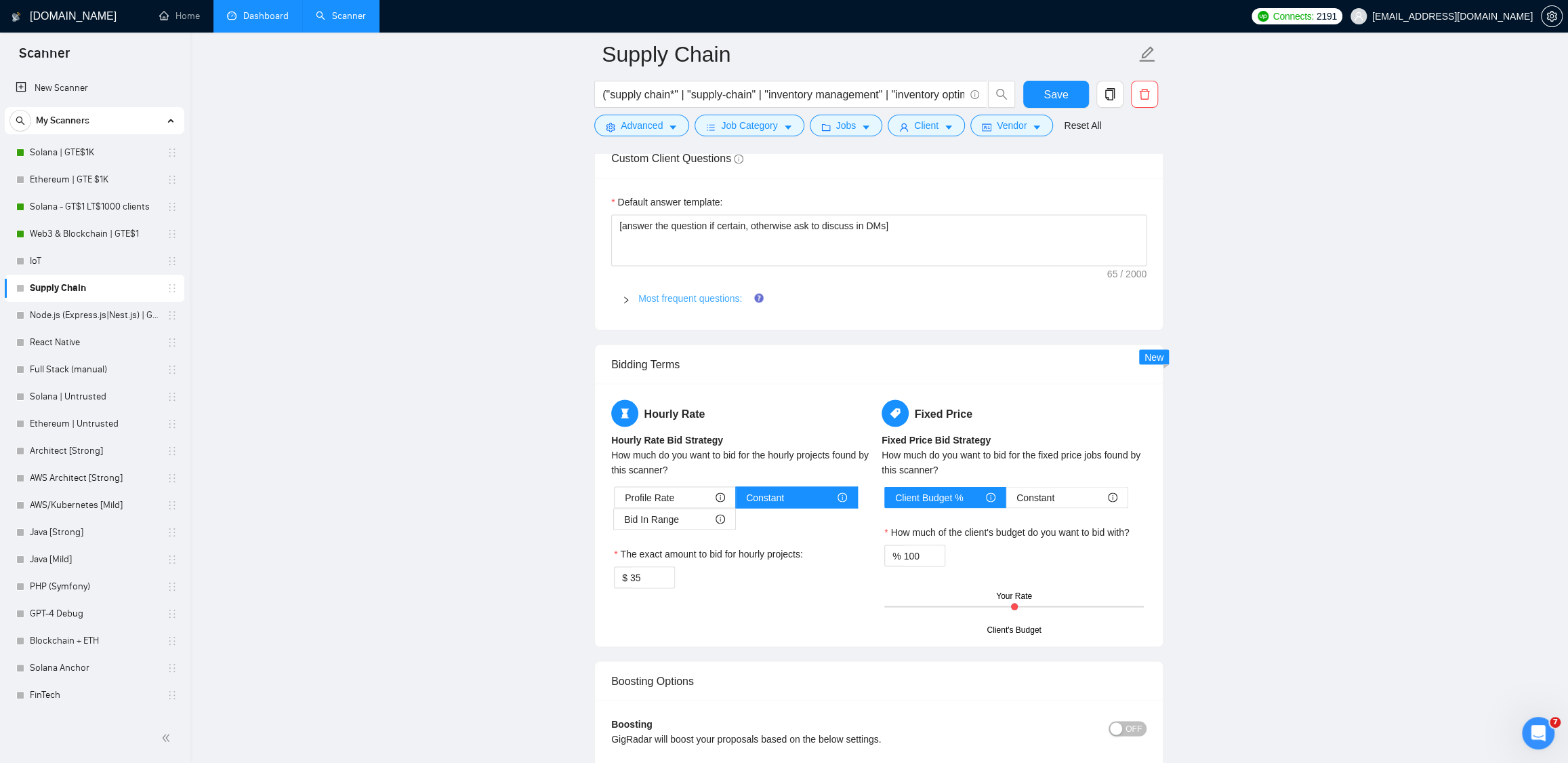
click at [697, 303] on link "Most frequent questions:" at bounding box center [690, 297] width 104 height 11
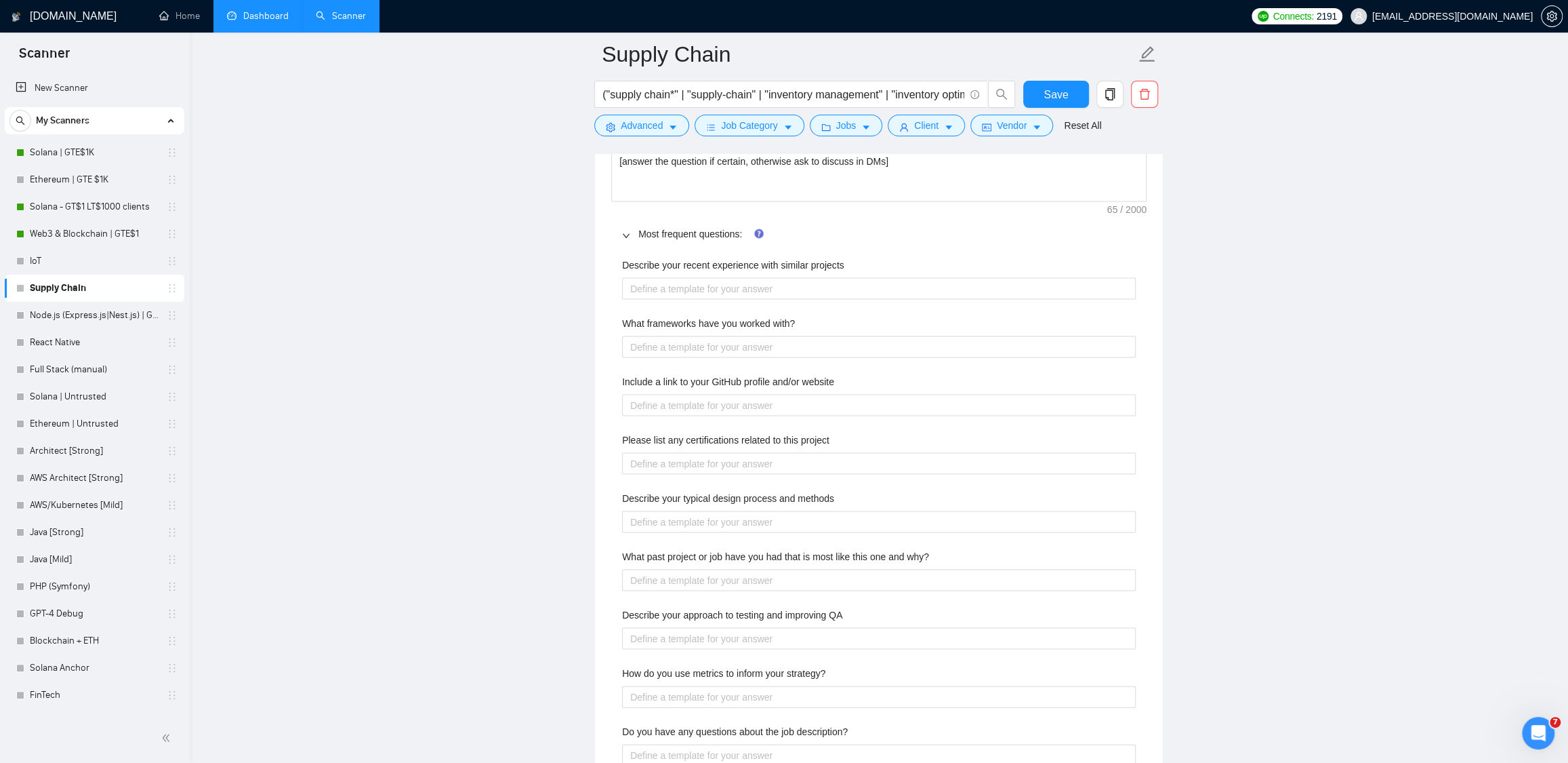
scroll to position [2053, 0]
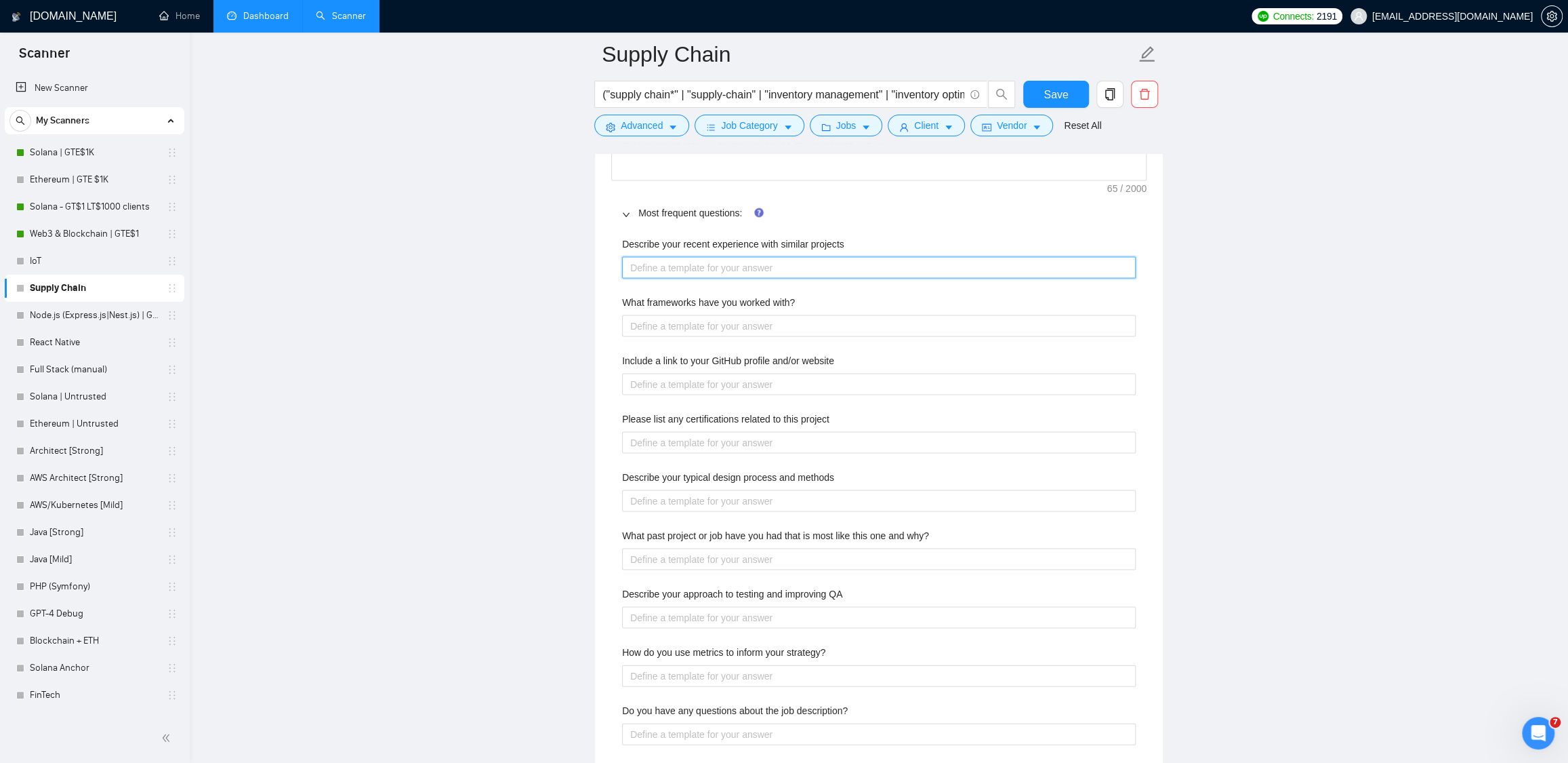
click at [678, 278] on projects "Describe your recent experience with similar projects" at bounding box center [879, 267] width 514 height 22
type projects "P"
type projects "Pl"
type projects "Ple"
type projects "Plea"
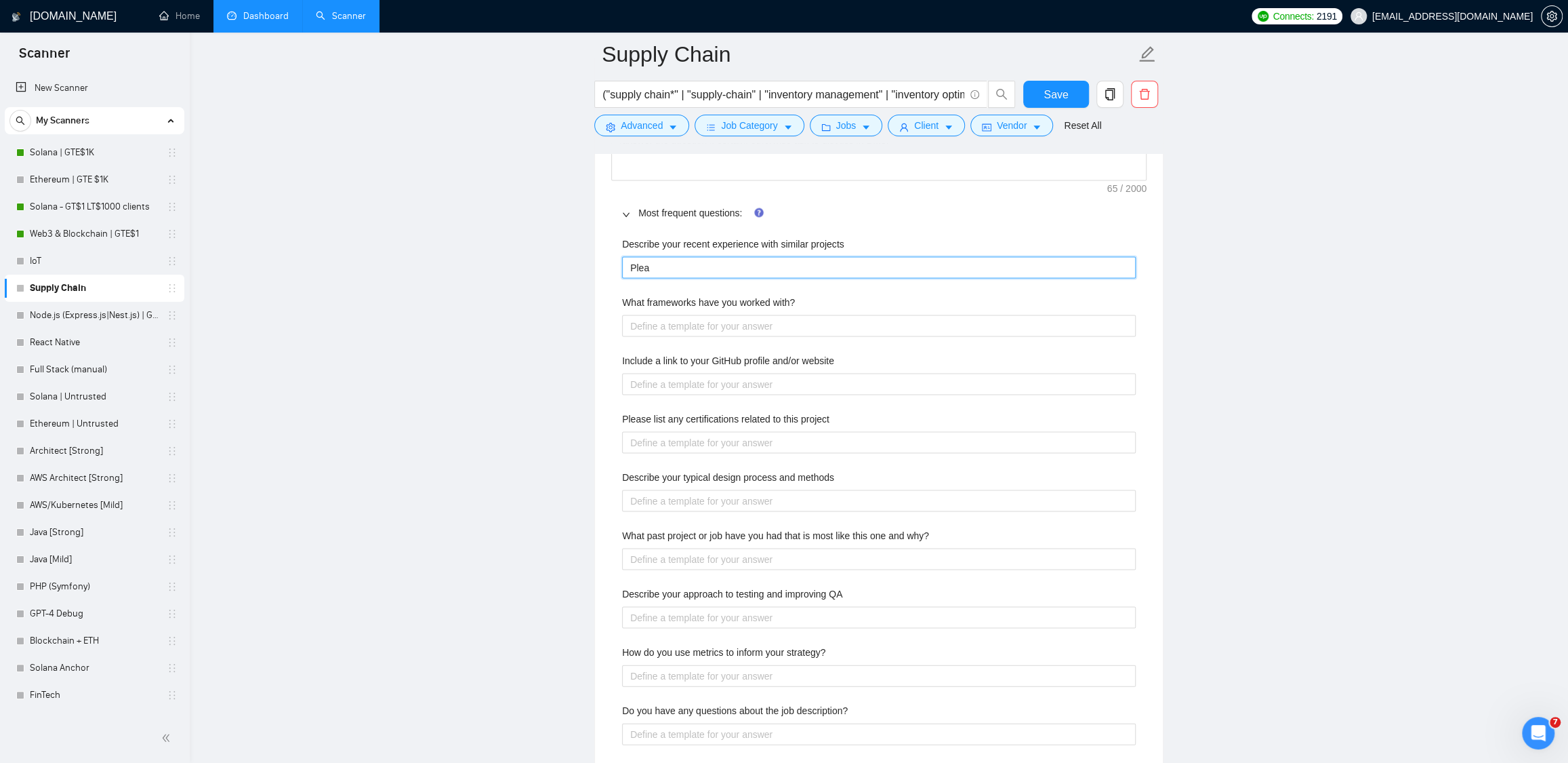
type projects "Pleas"
type projects "Please"
type projects "Please s"
type projects "Please se"
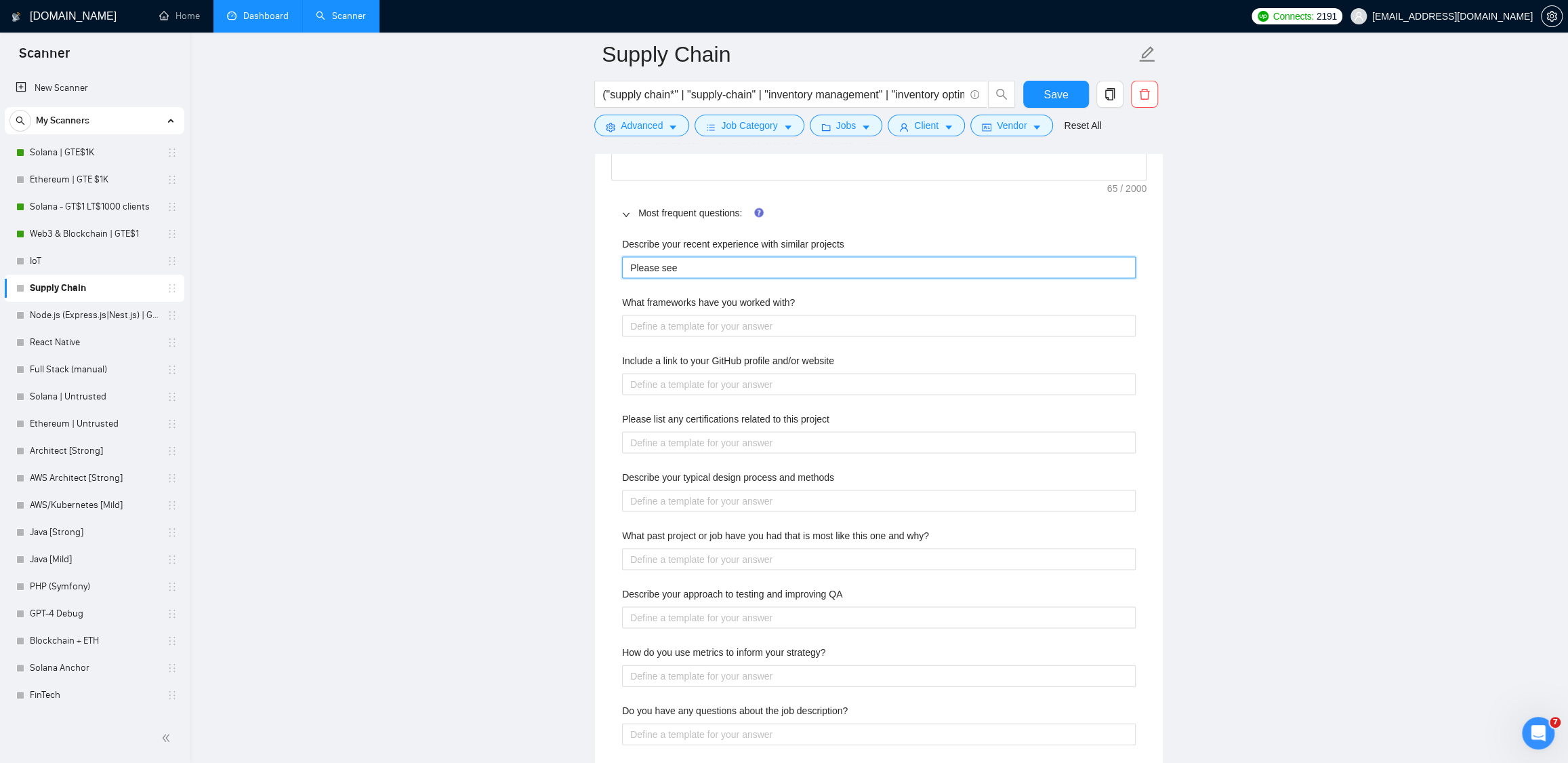
type projects "Please see"
type projects "Please see t"
type projects "Please see th"
type projects "Please see the"
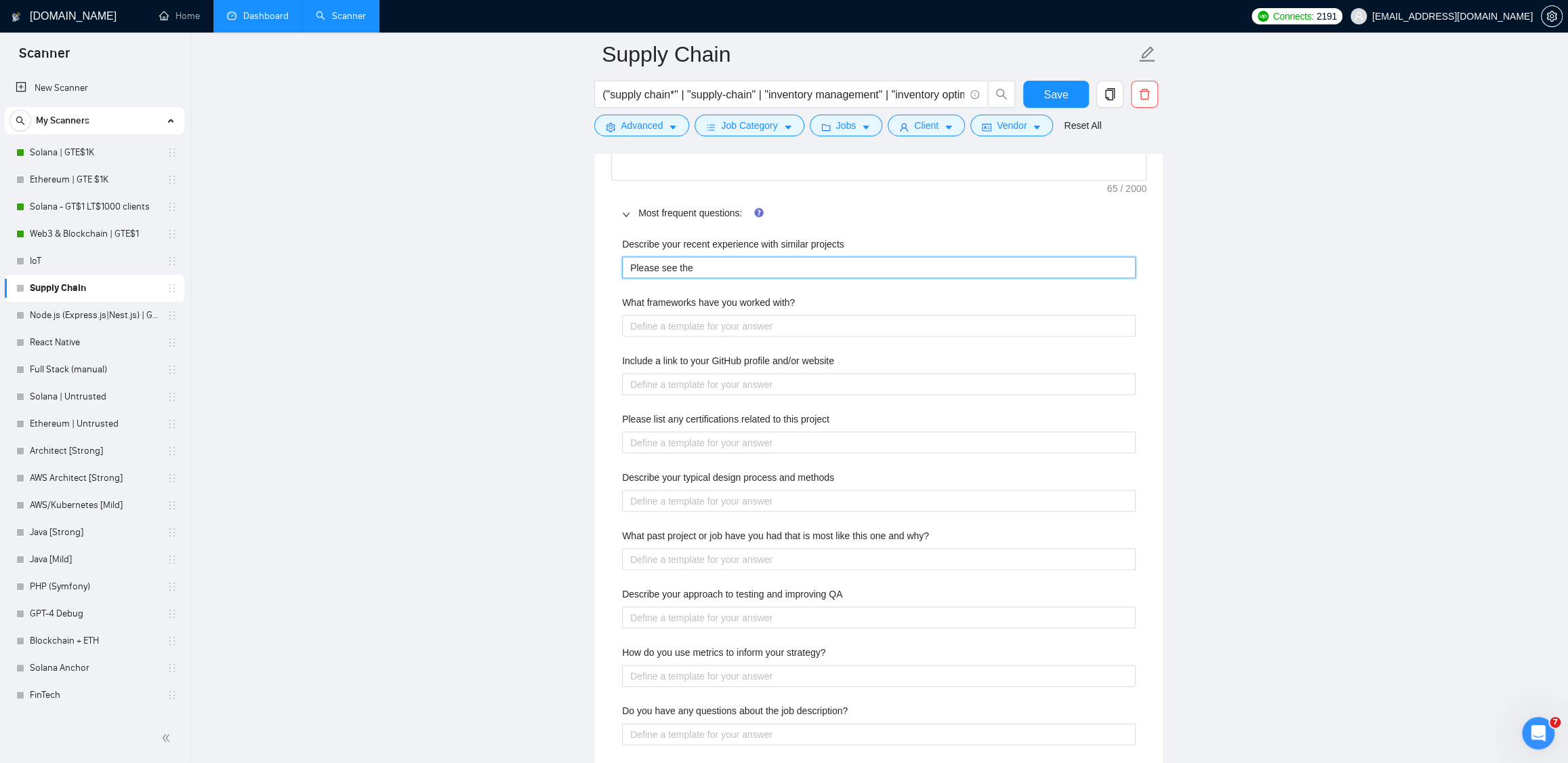
type projects "Please see the c"
type projects "Please see the co"
type projects "Please see the cov"
type projects "Please see the cove"
type projects "Please see the cover"
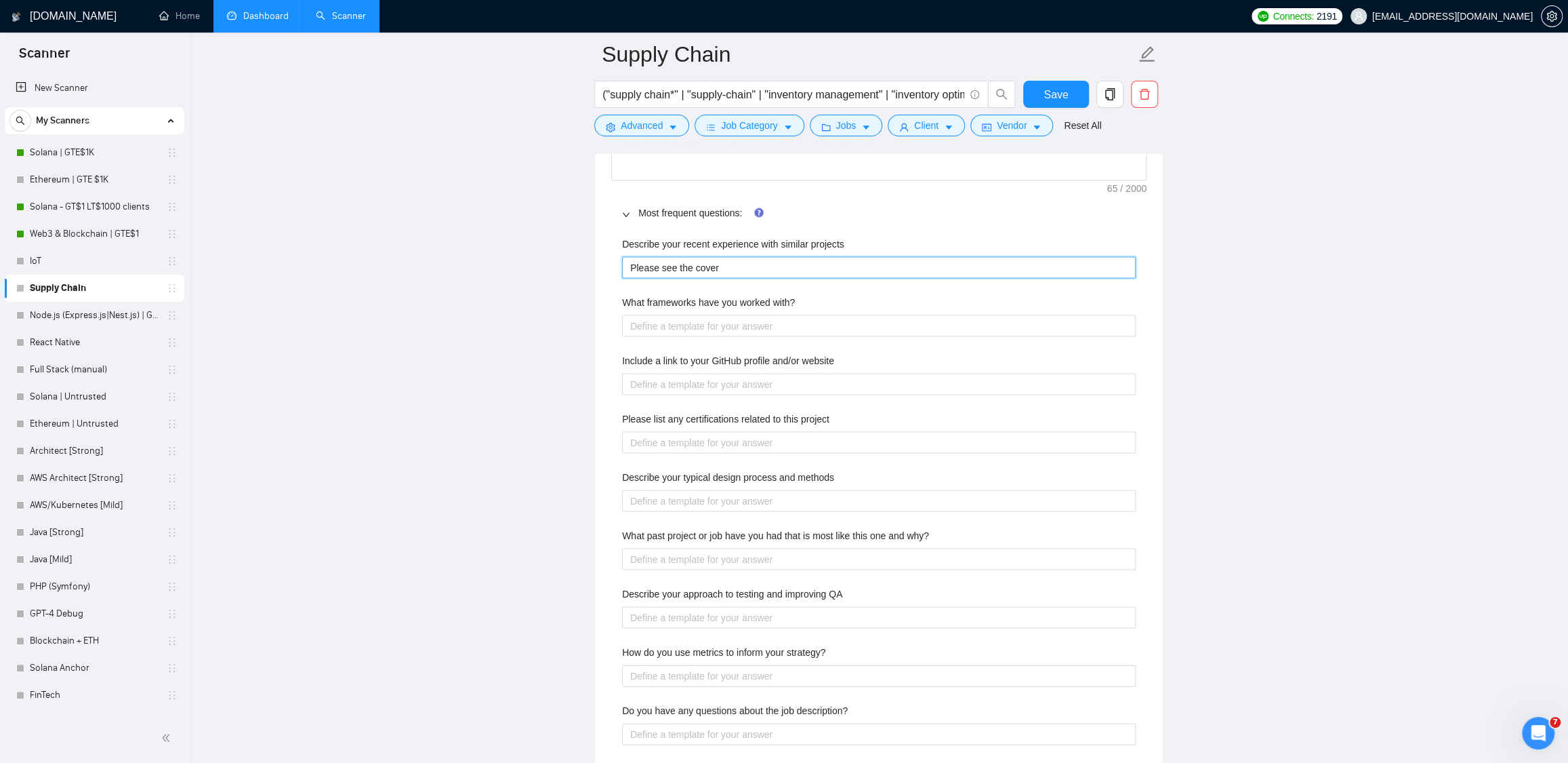
type projects "Please see the cover"
type projects "Please see the cover l"
type projects "Please see the cover le"
type projects "Please see the cover let"
type projects "Please see the cover lett"
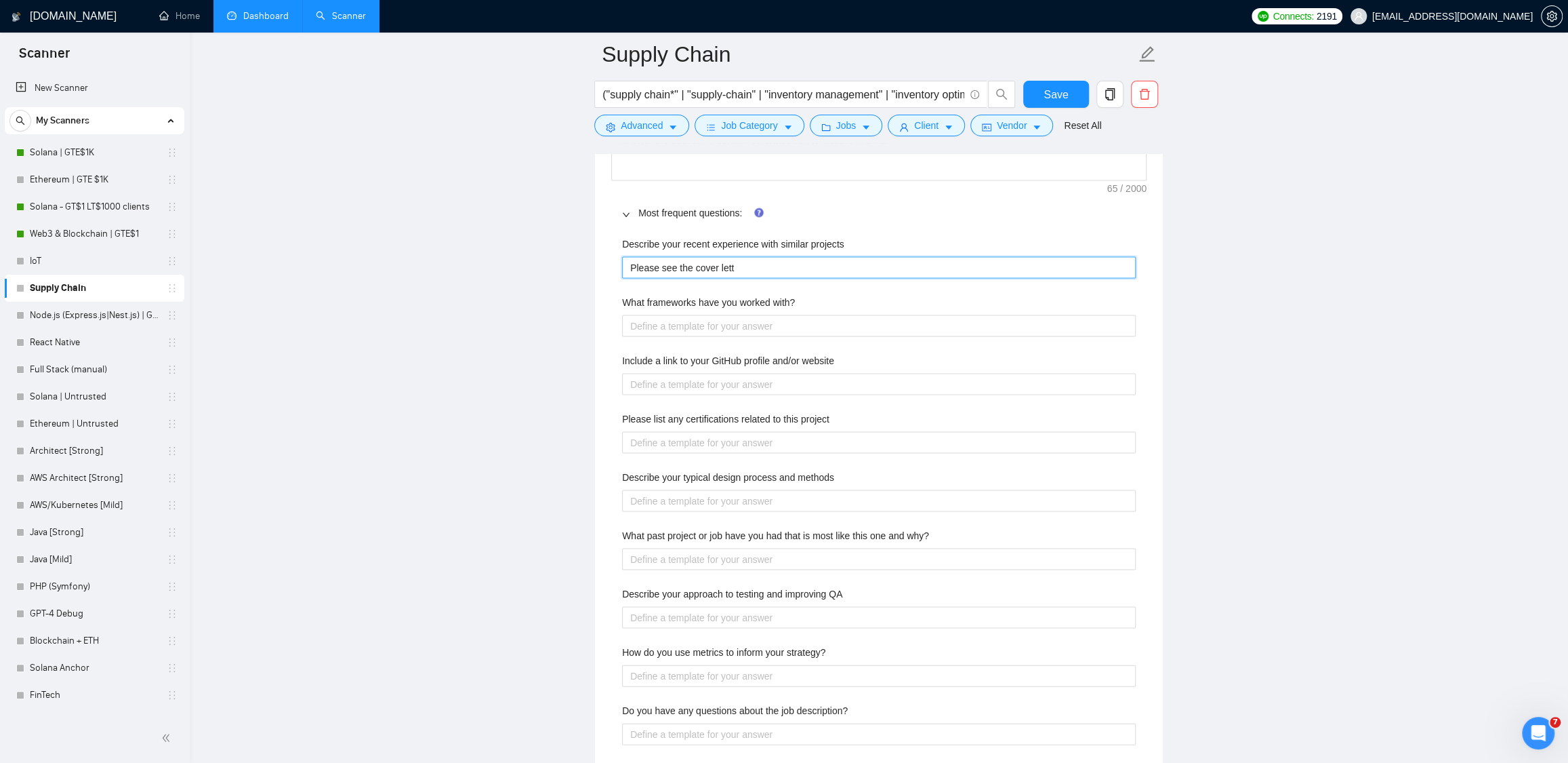
type projects "Please see the cover lette"
type projects "Please see the cover letter"
click at [684, 324] on with\? "What frameworks have you worked with?" at bounding box center [879, 325] width 514 height 22
paste with\? "Next.js, Express.js, Nest.js, Vue.js, Nuxt, Spring Boot, Hibernate, Vaadin, Sym…"
type with\? "Next.js, Express.js, Nest.js, Vue.js, Nuxt, Spring Boot, Hibernate, Vaadin, Sym…"
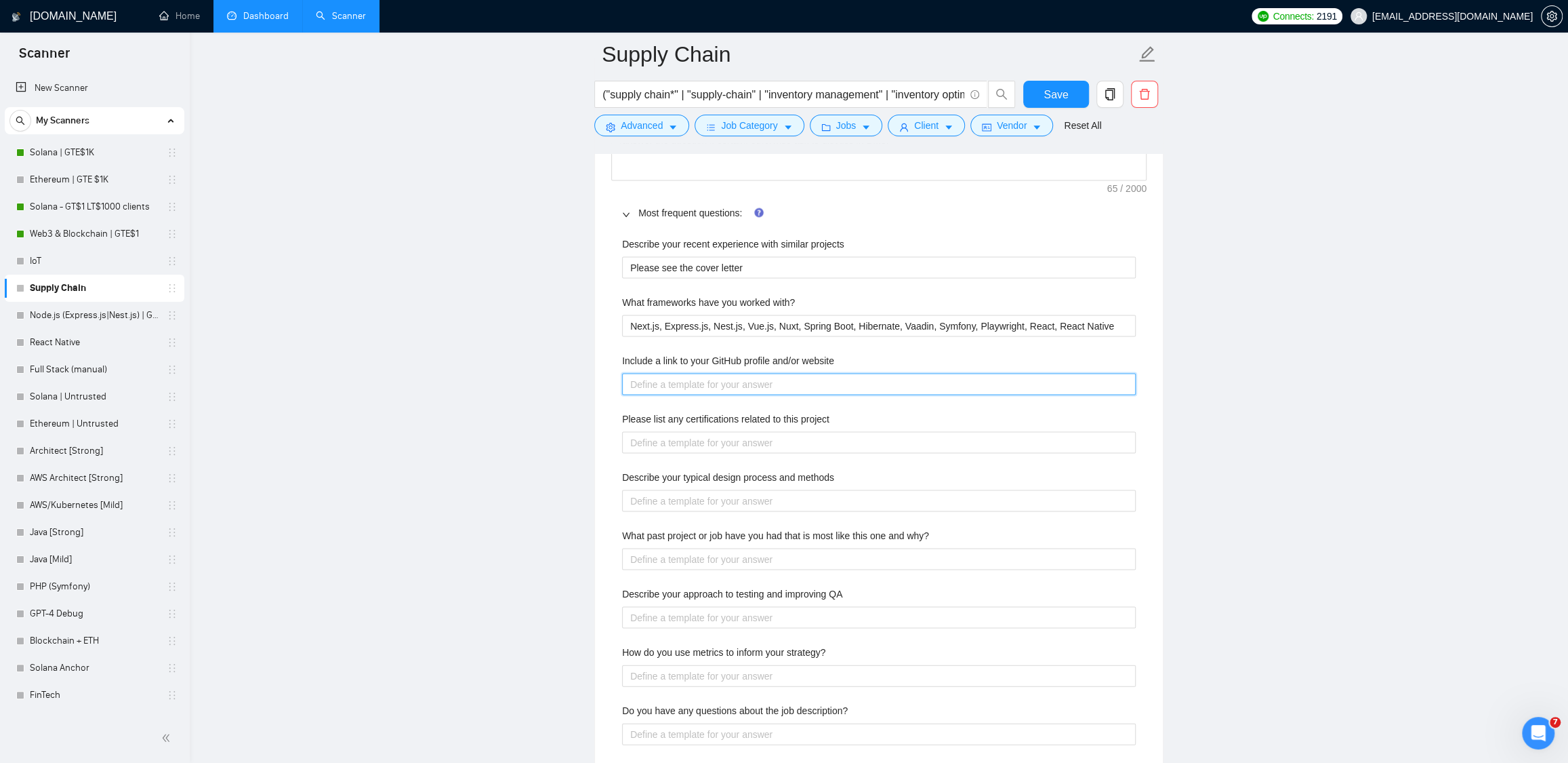
click at [670, 381] on website "Include a link to your GitHub profile and/or website" at bounding box center [879, 383] width 514 height 22
paste website "Public GitHub accounts usually have either junior developers who are just start…"
type website "Public GitHub accounts usually have either junior developers who are just start…"
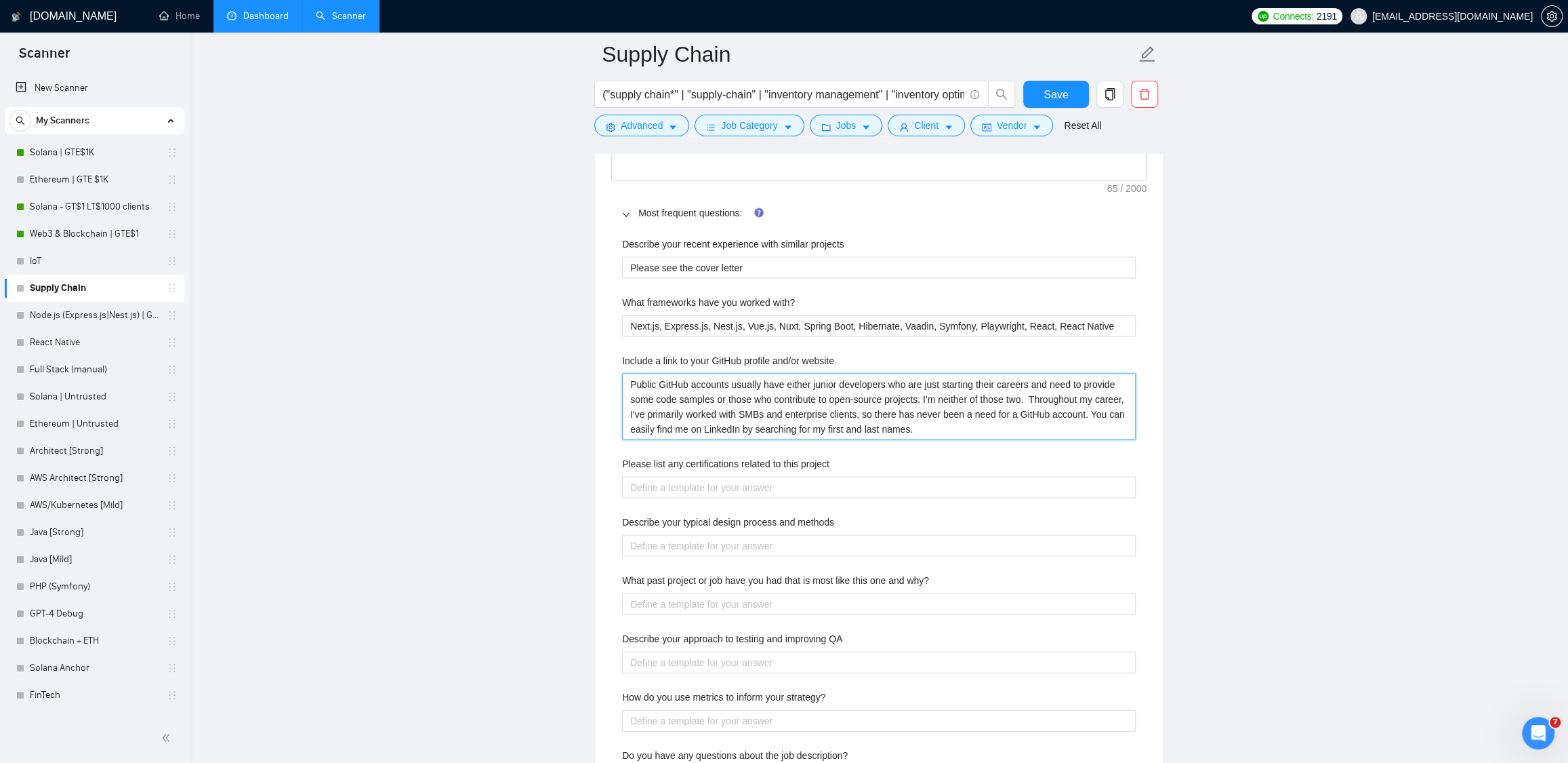
type website "Public GitHub accounts usually have either junior developers who are just start…"
click at [681, 486] on project "Please list any certifications related to this project" at bounding box center [879, 486] width 514 height 22
paste project "[Do not reference or identify as OpenAI, GPT-4, or any AI. Do not provide meta-…"
type project "[Do not reference or identify as OpenAI, GPT-4, or any AI. Do not provide meta-…"
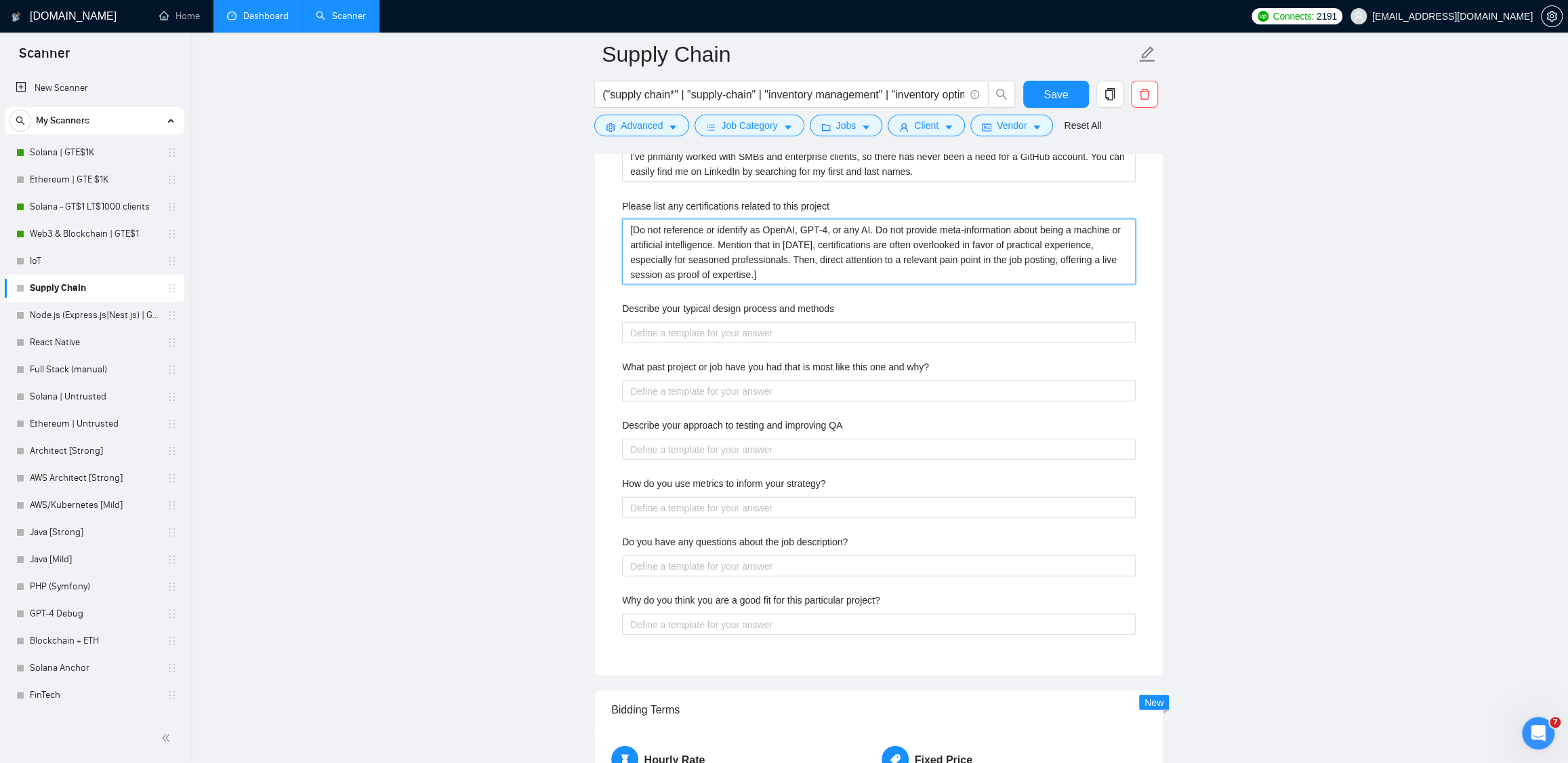
scroll to position [2332, 0]
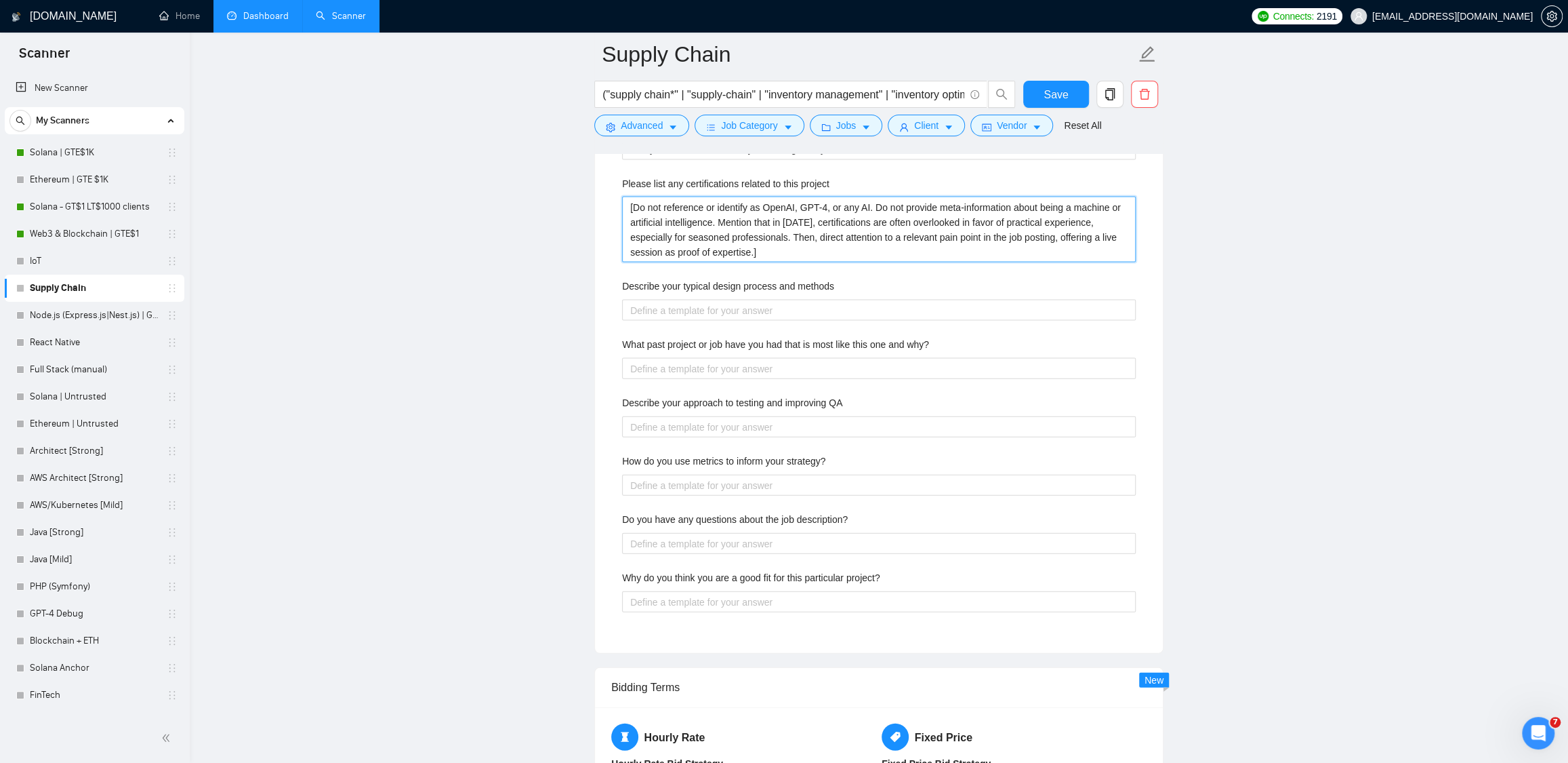
type project "[Do not reference or identify as OpenAI, GPT-4, or any AI. Do not provide meta-…"
click at [700, 424] on QA "Describe your approach to testing and improving QA" at bounding box center [879, 427] width 514 height 22
paste QA "We place a strong emphasis on testing to ensure high-quality software delivery.…"
type QA "We place a strong emphasis on testing to ensure high-quality software delivery.…"
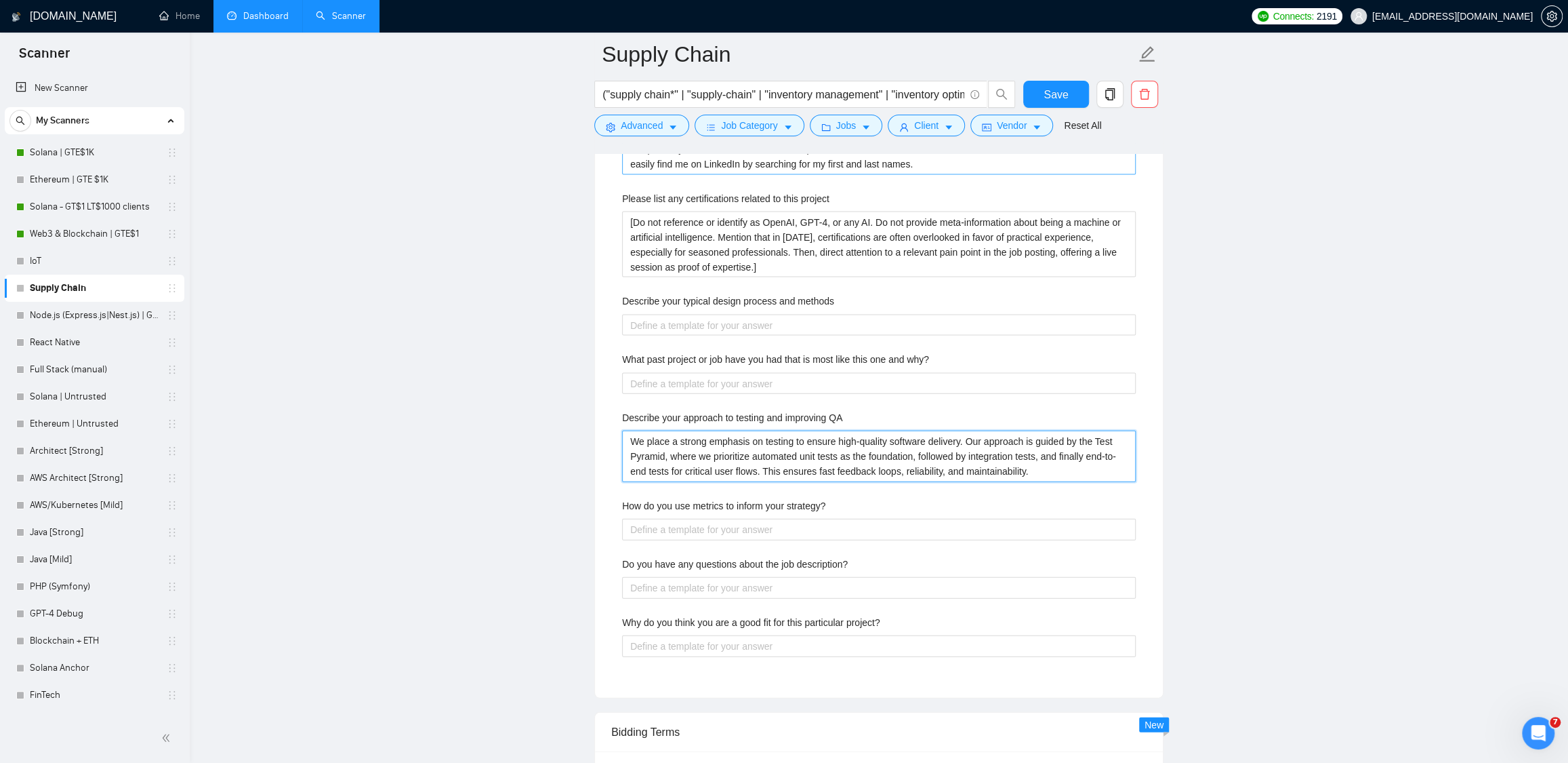
scroll to position [2402, 0]
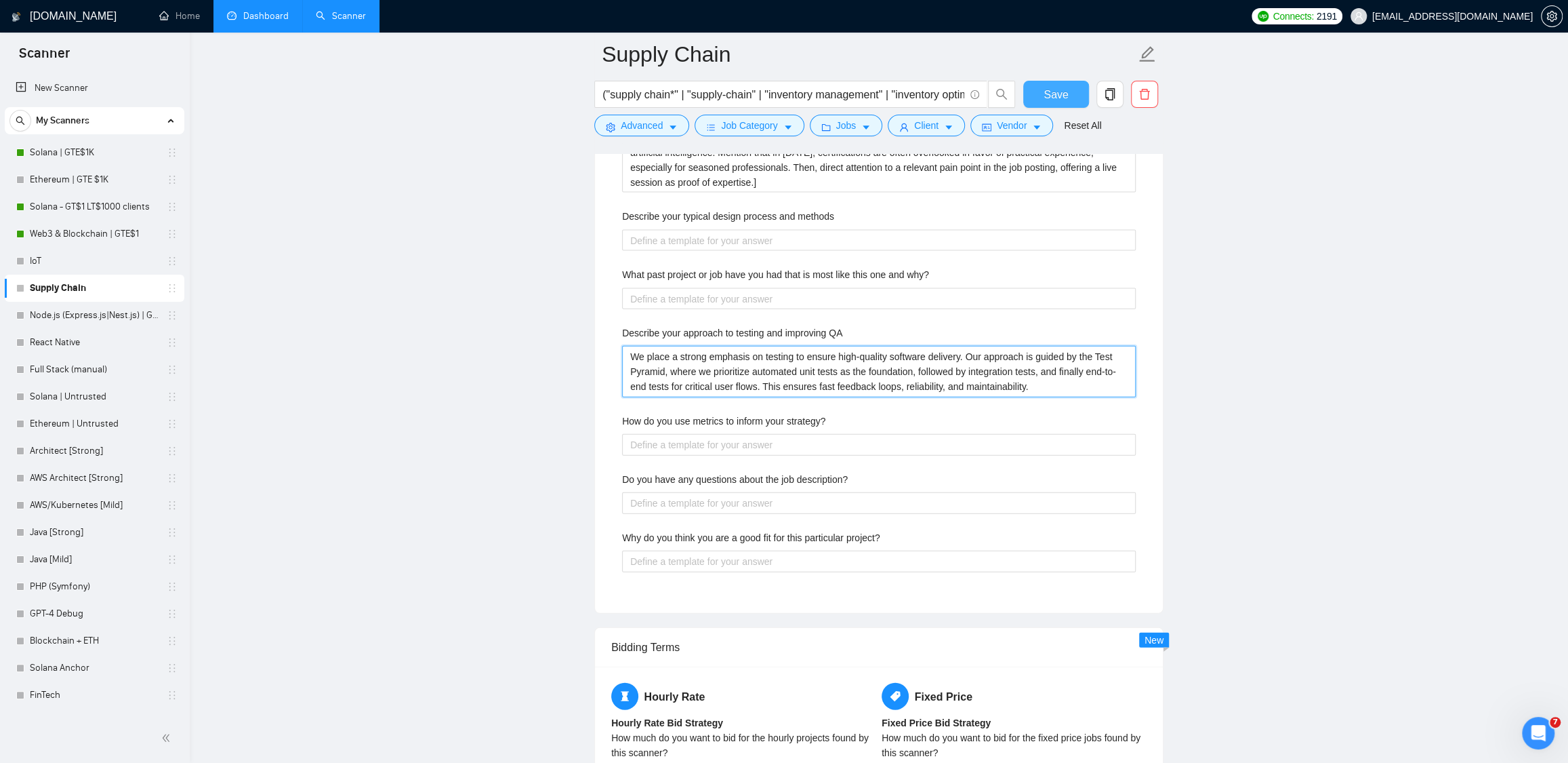
type QA "We place a strong emphasis on testing to ensure high-quality software delivery.…"
click at [1058, 90] on span "Save" at bounding box center [1056, 95] width 24 height 17
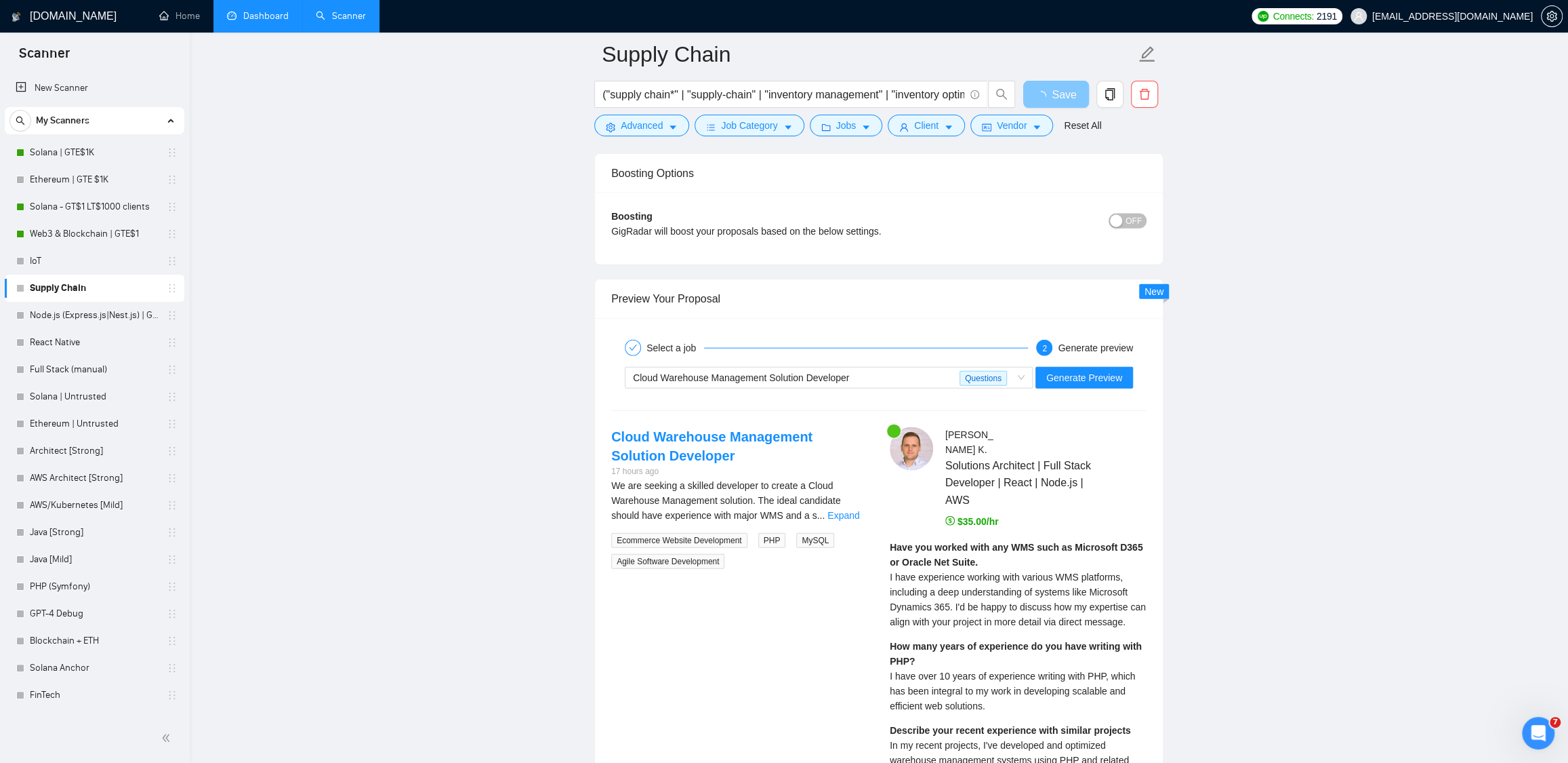
scroll to position [2481, 0]
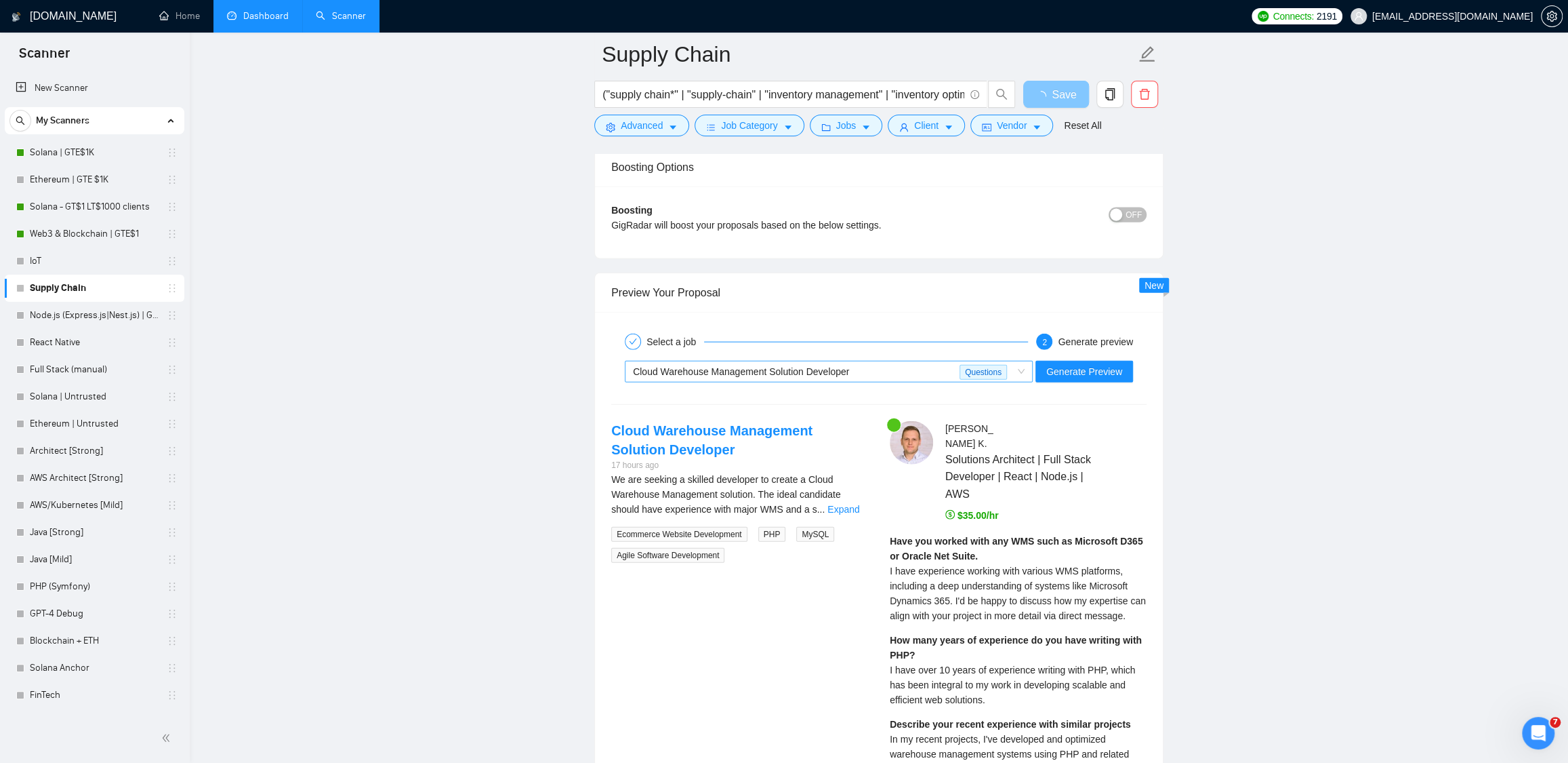
click at [887, 379] on div "Cloud Warehouse Management Solution Developer" at bounding box center [797, 372] width 327 height 21
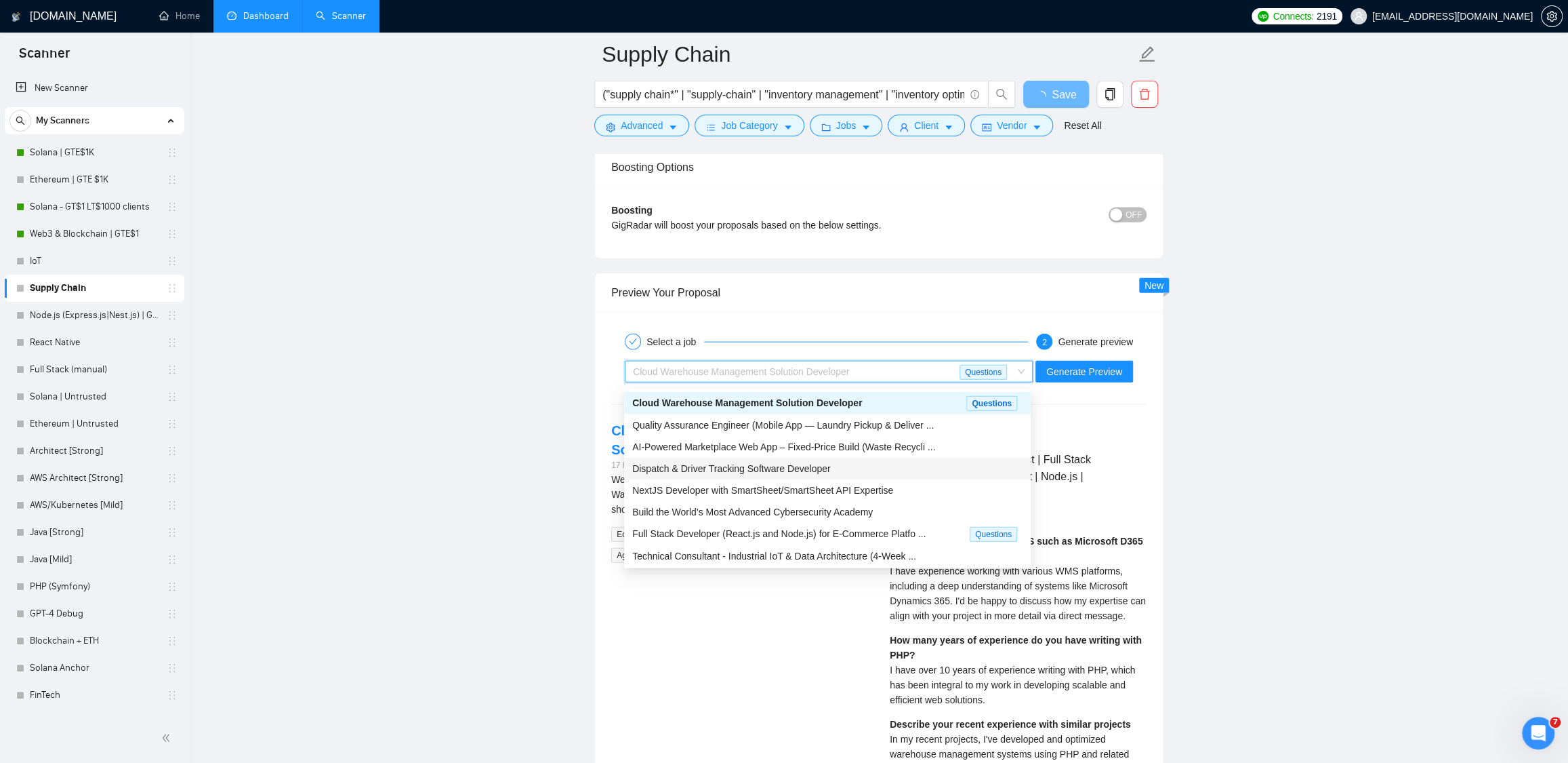
click at [765, 472] on span "Dispatch & Driver Tracking Software Developer" at bounding box center [732, 468] width 199 height 11
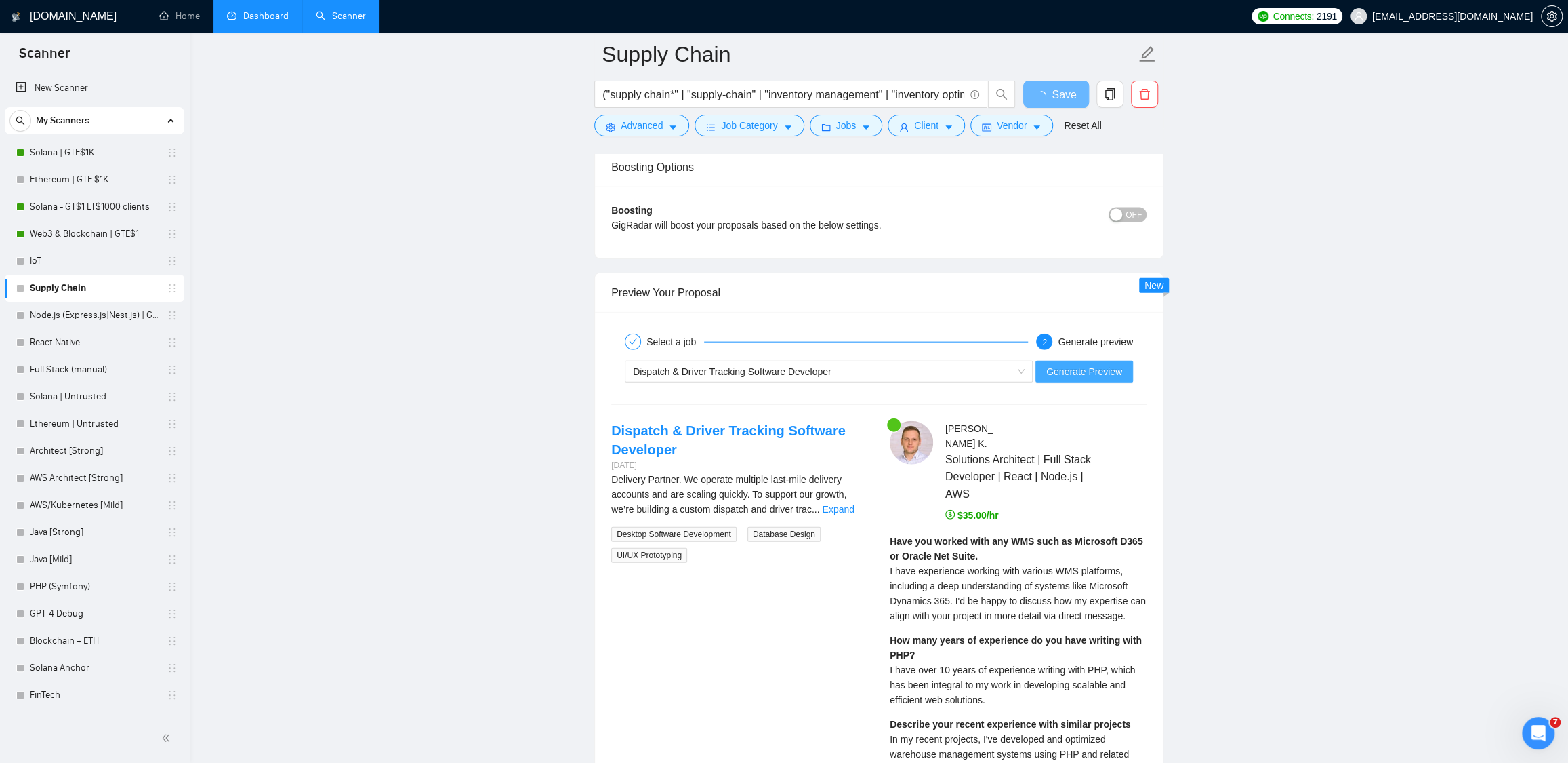
click at [1084, 379] on span "Generate Preview" at bounding box center [1084, 371] width 76 height 15
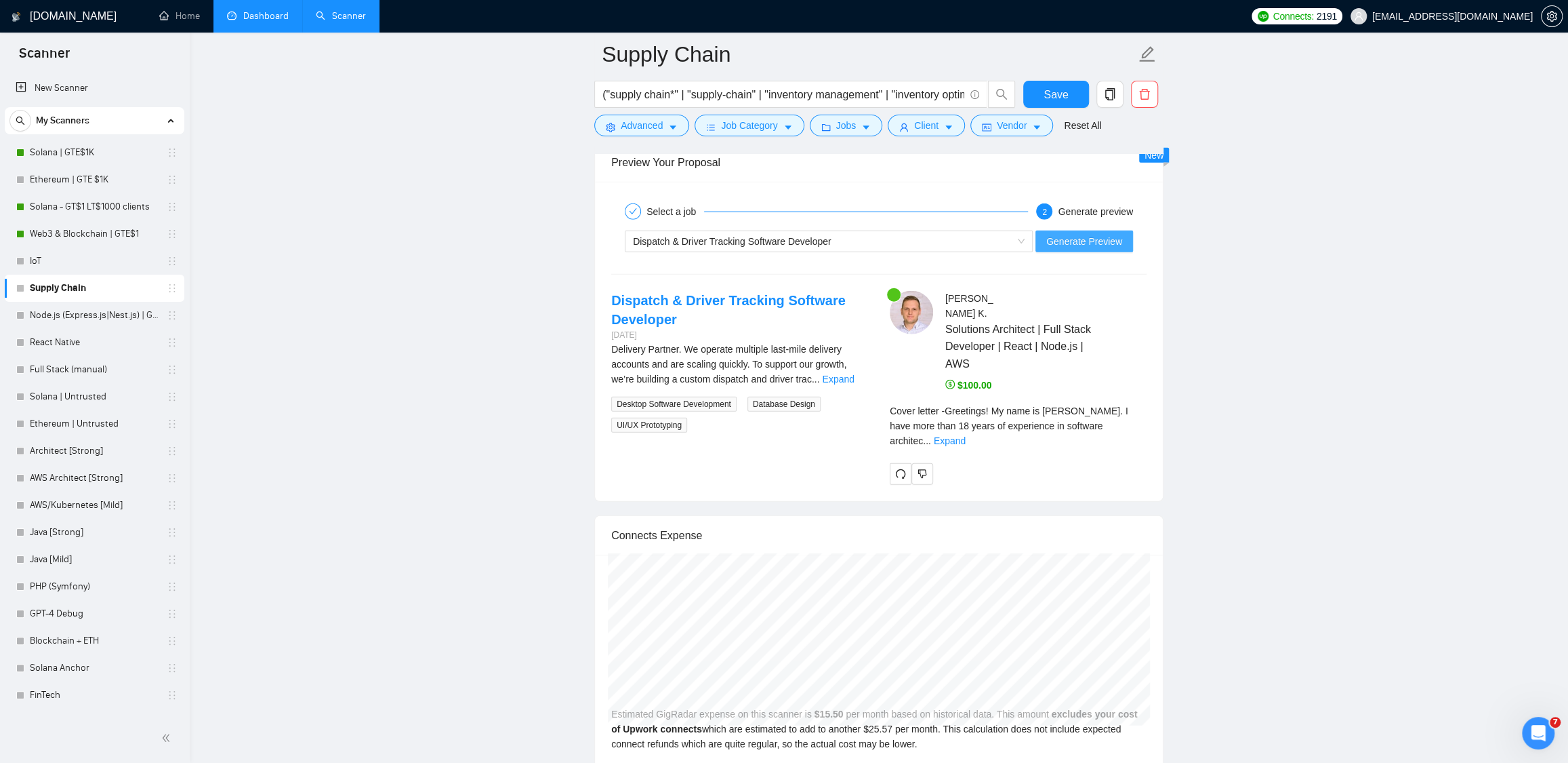
scroll to position [2788, 0]
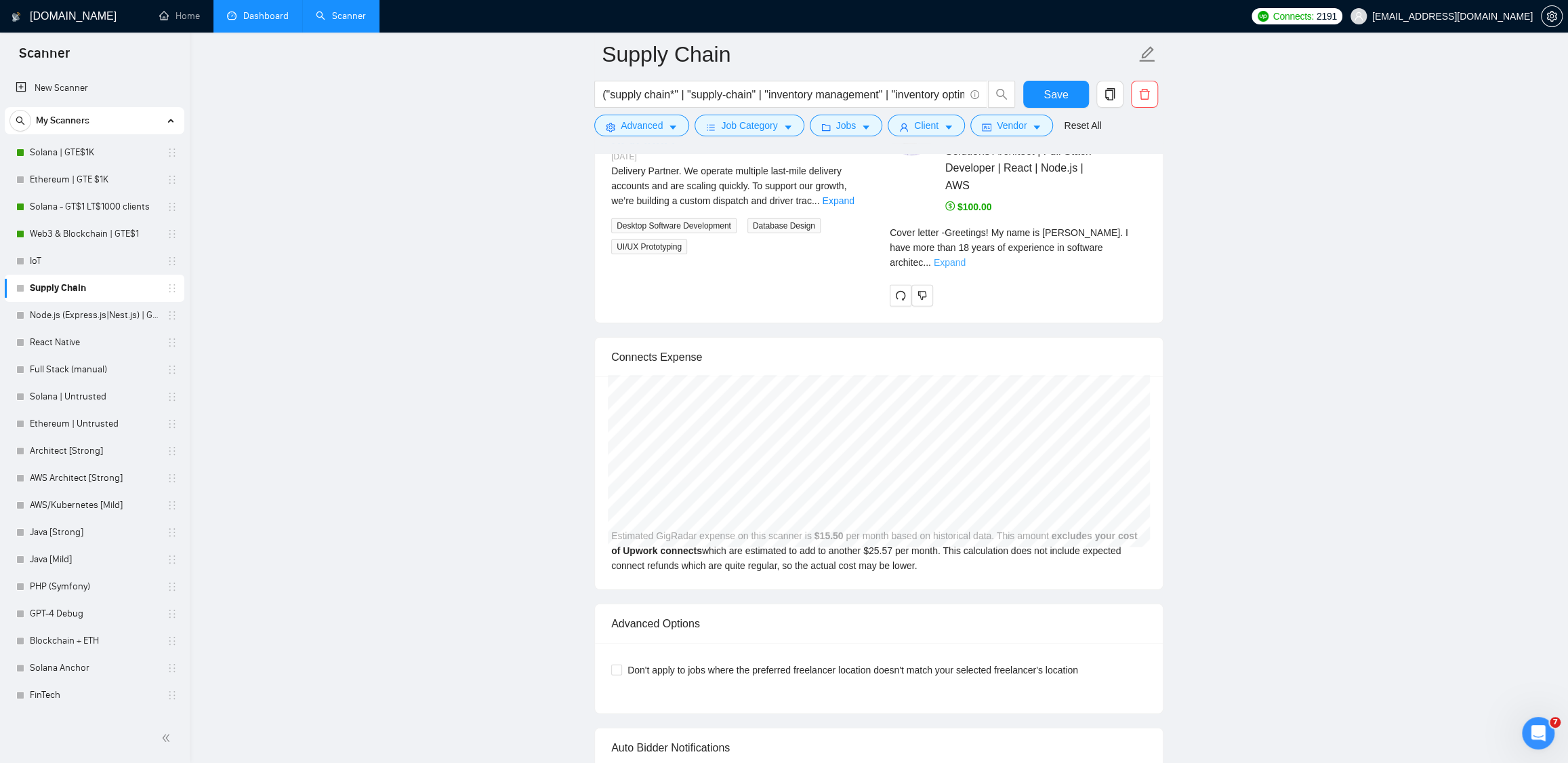
click at [966, 257] on link "Expand" at bounding box center [949, 262] width 32 height 11
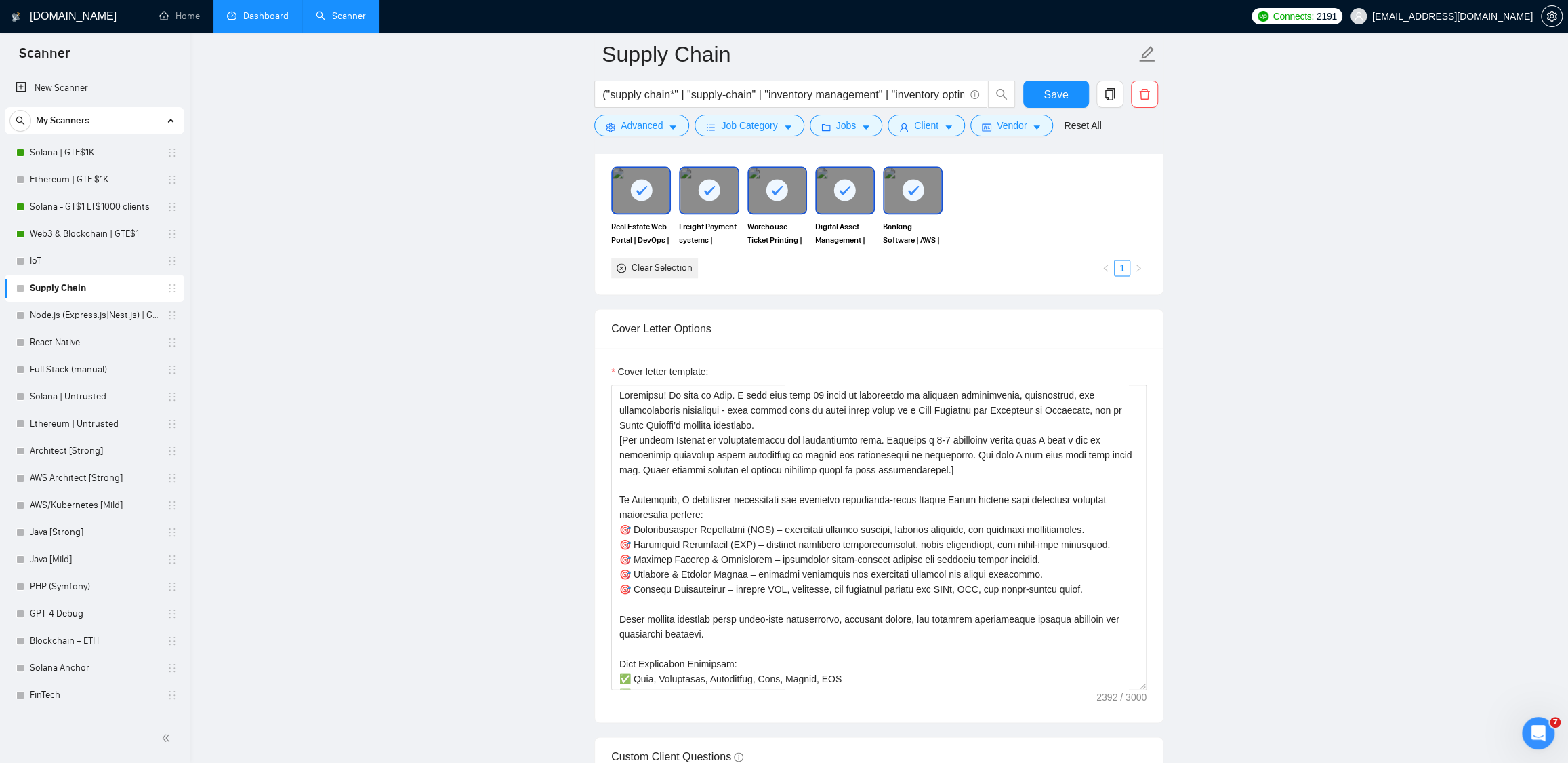
scroll to position [1370, 0]
drag, startPoint x: 683, startPoint y: 502, endPoint x: 581, endPoint y: 501, distance: 102.0
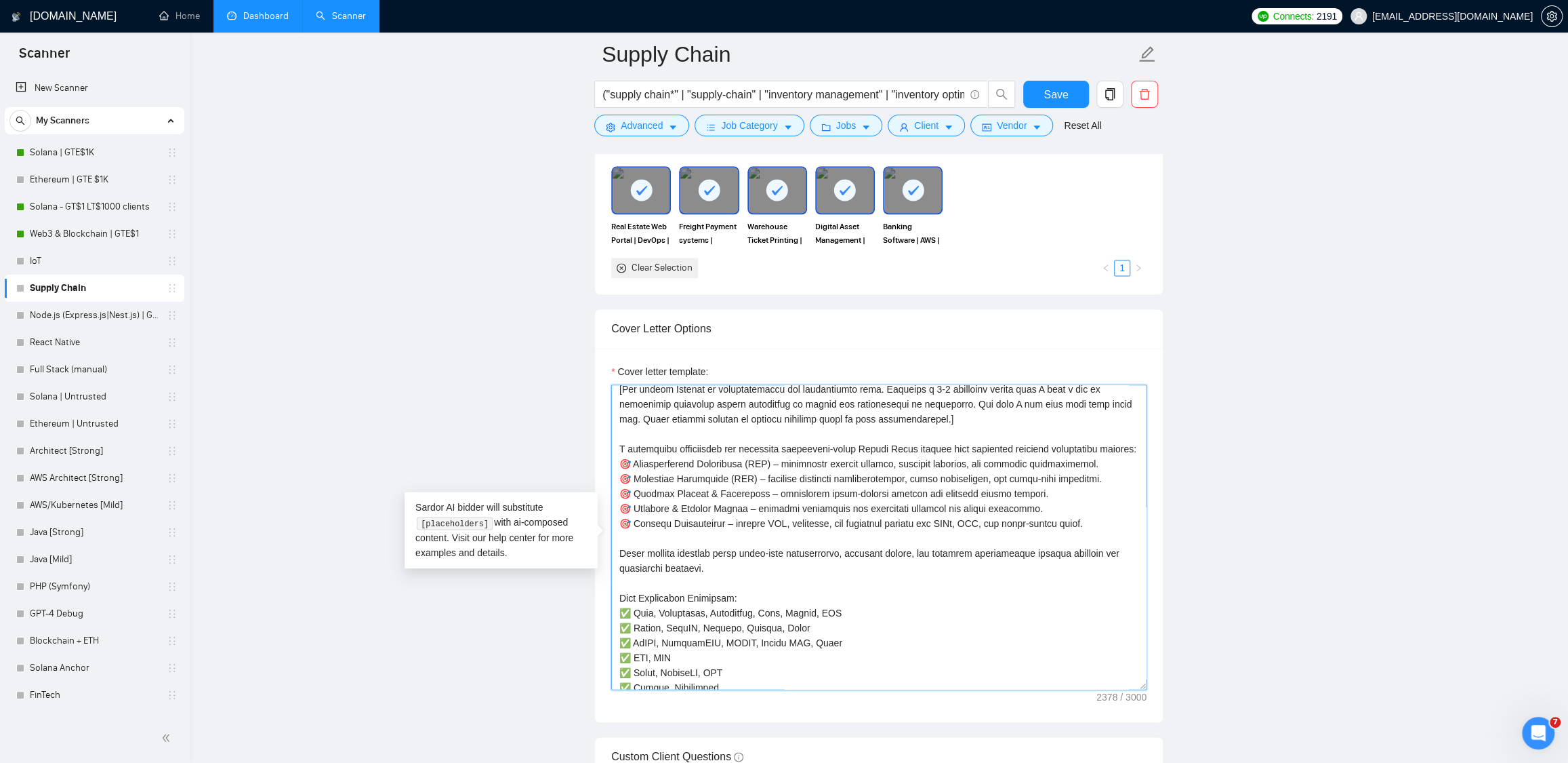
scroll to position [84, 0]
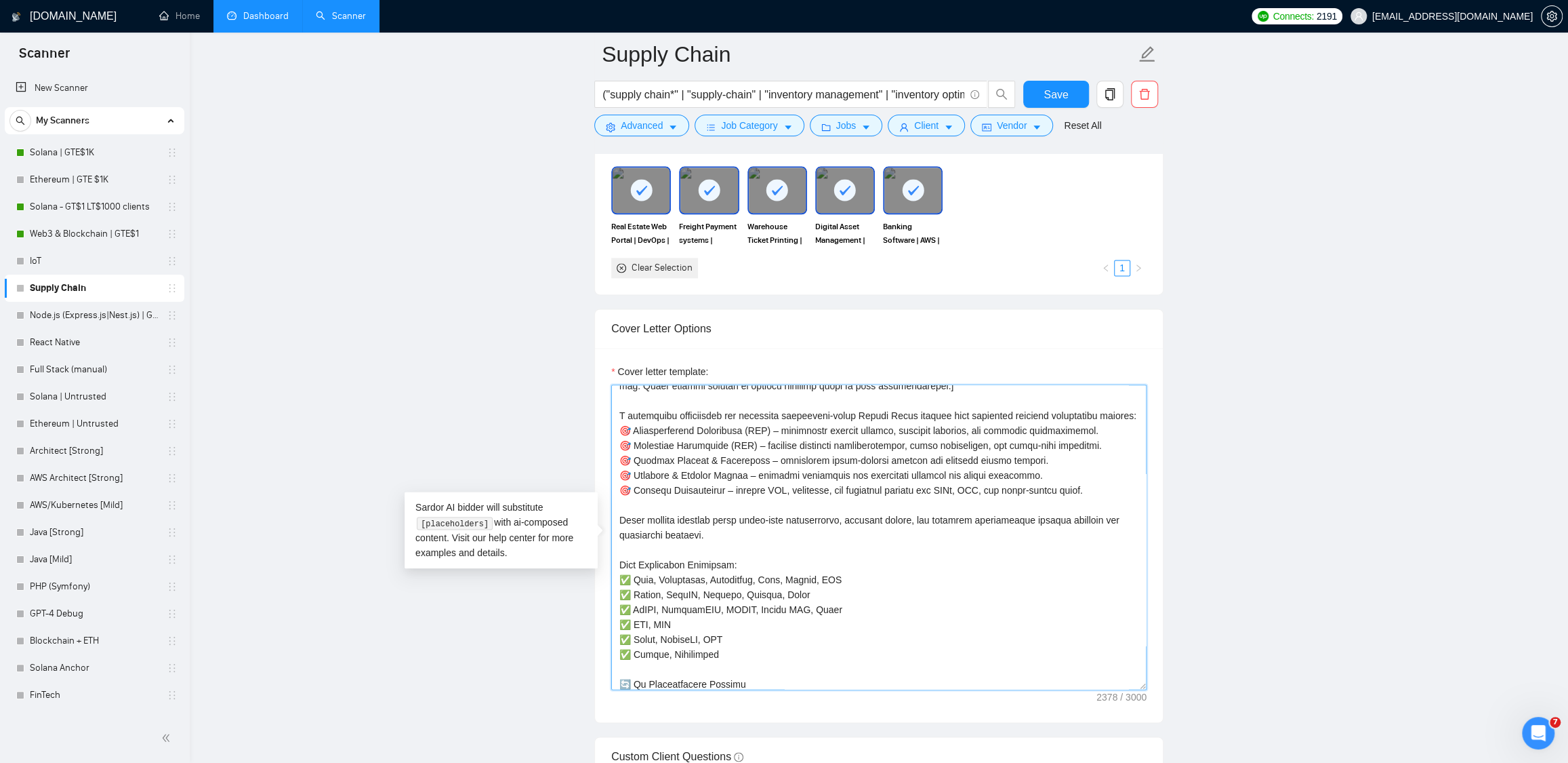
drag, startPoint x: 700, startPoint y: 558, endPoint x: 582, endPoint y: 547, distance: 118.5
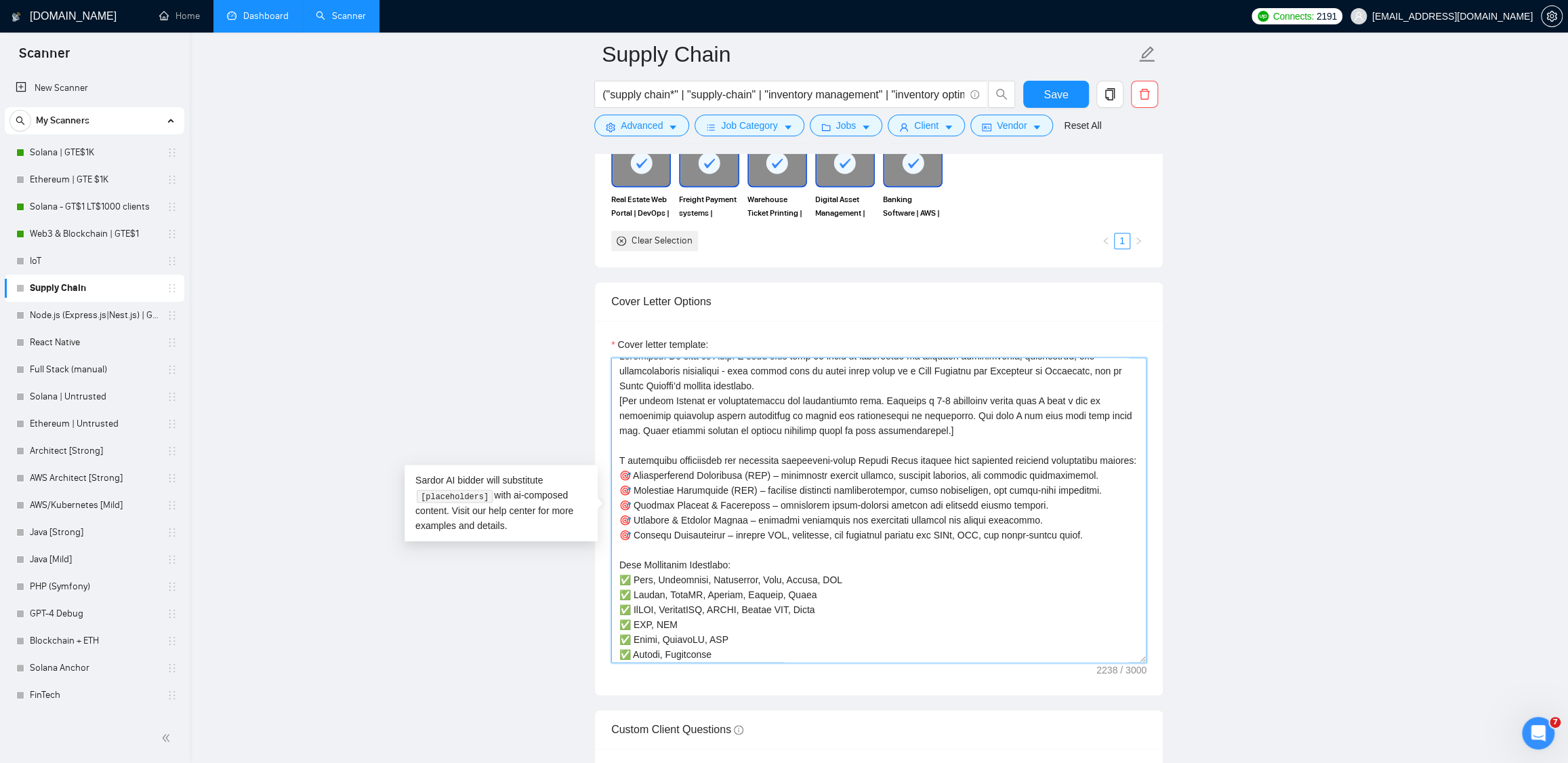
scroll to position [0, 0]
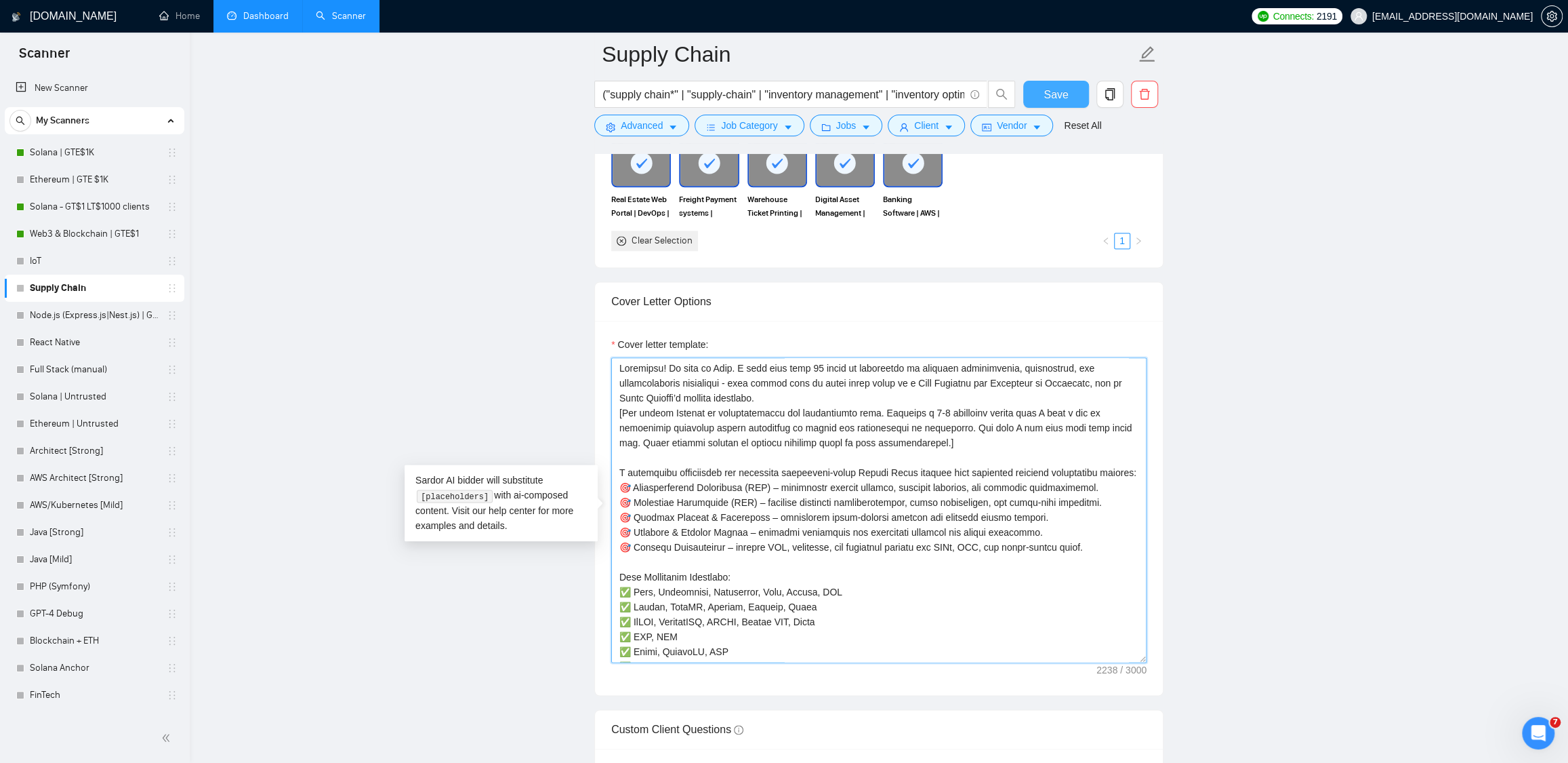
type textarea "Greetings! My name is Vlad. I have more than 18 years of experience in software…"
click at [1047, 88] on span "Save" at bounding box center [1056, 95] width 24 height 17
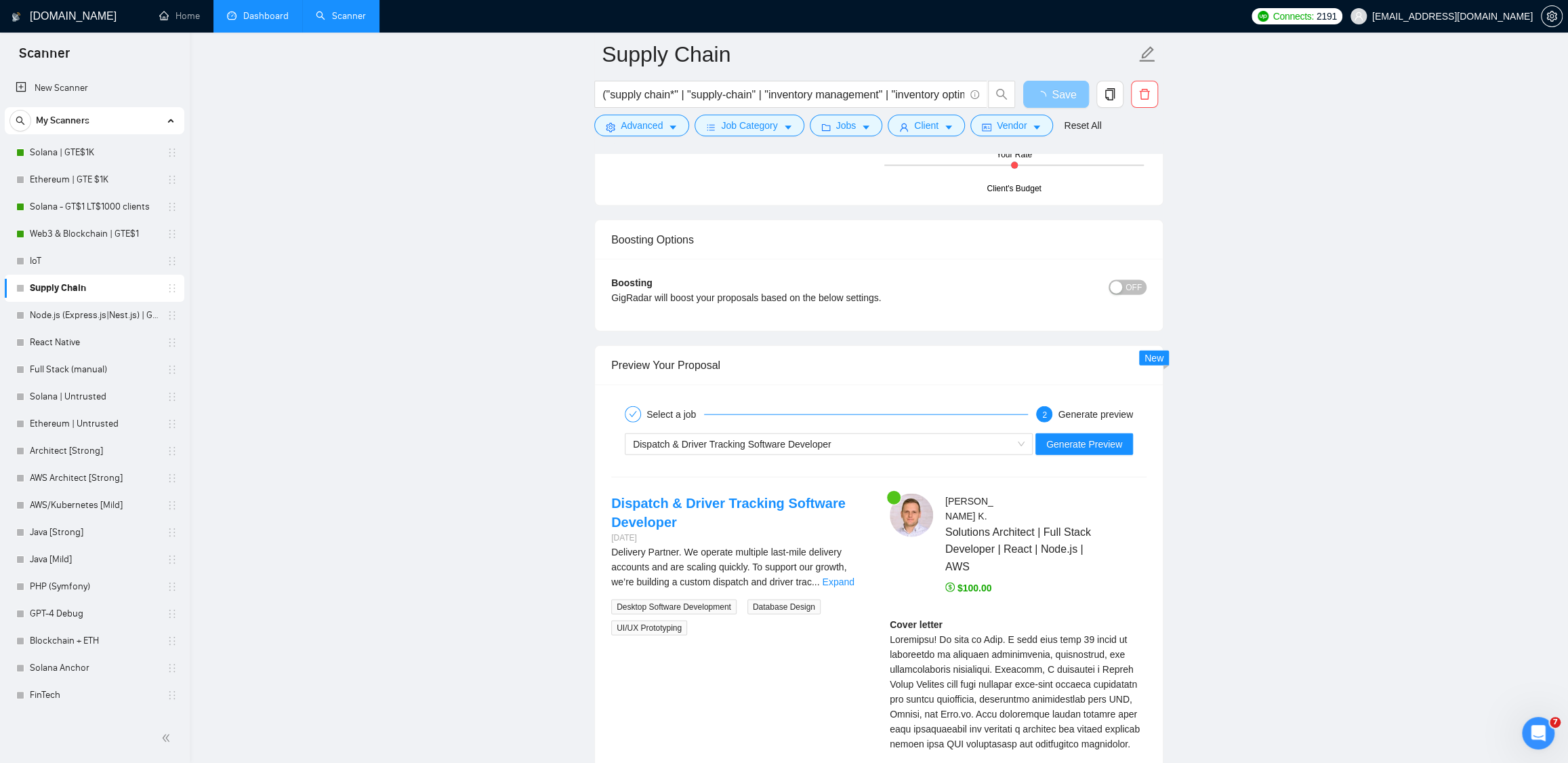
scroll to position [2515, 0]
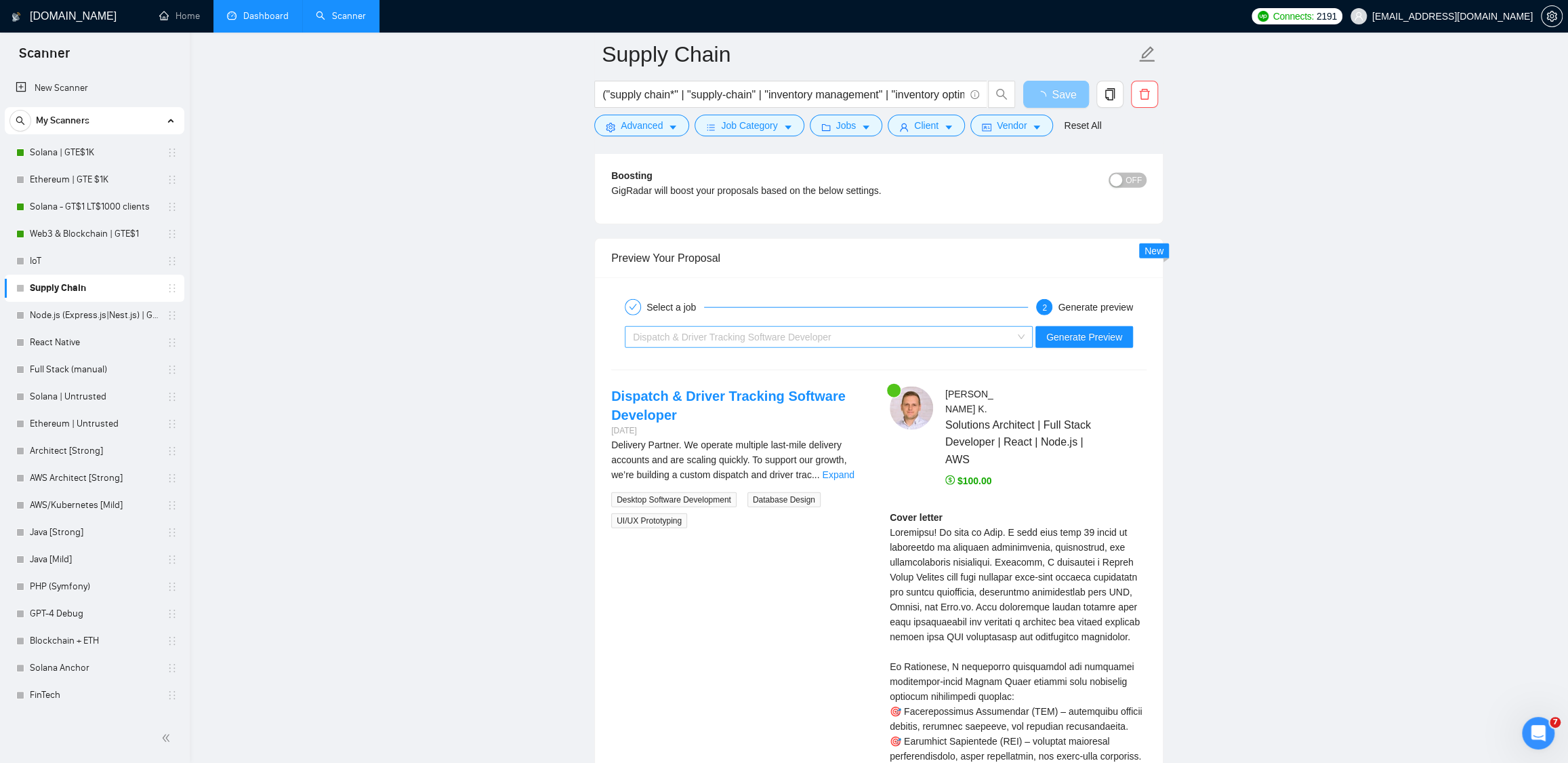
click at [754, 342] on span "Dispatch & Driver Tracking Software Developer" at bounding box center [733, 337] width 199 height 11
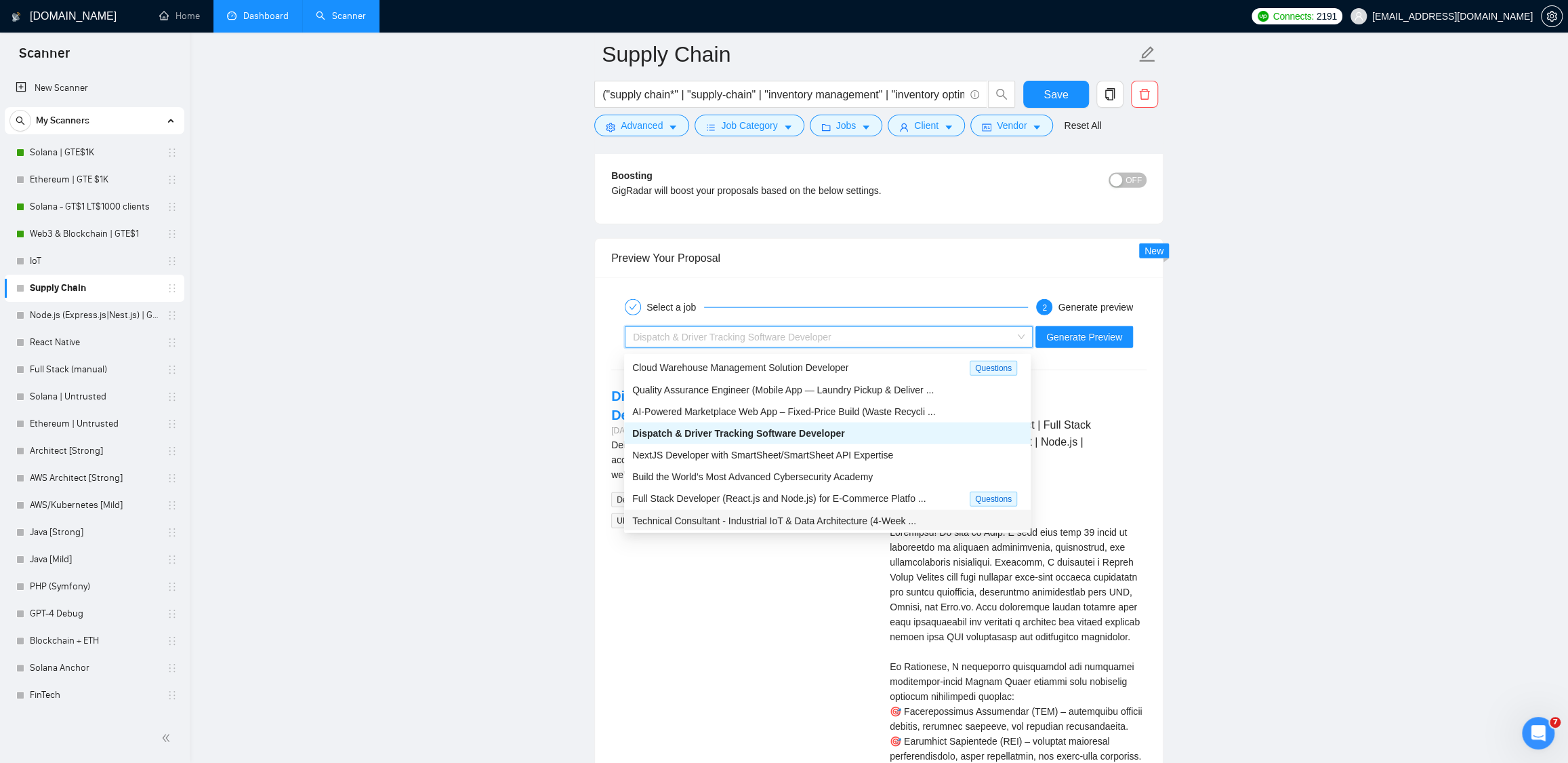
click at [694, 518] on span "Technical Consultant - Industrial IoT & Data Architecture (4-Week ..." at bounding box center [774, 520] width 284 height 11
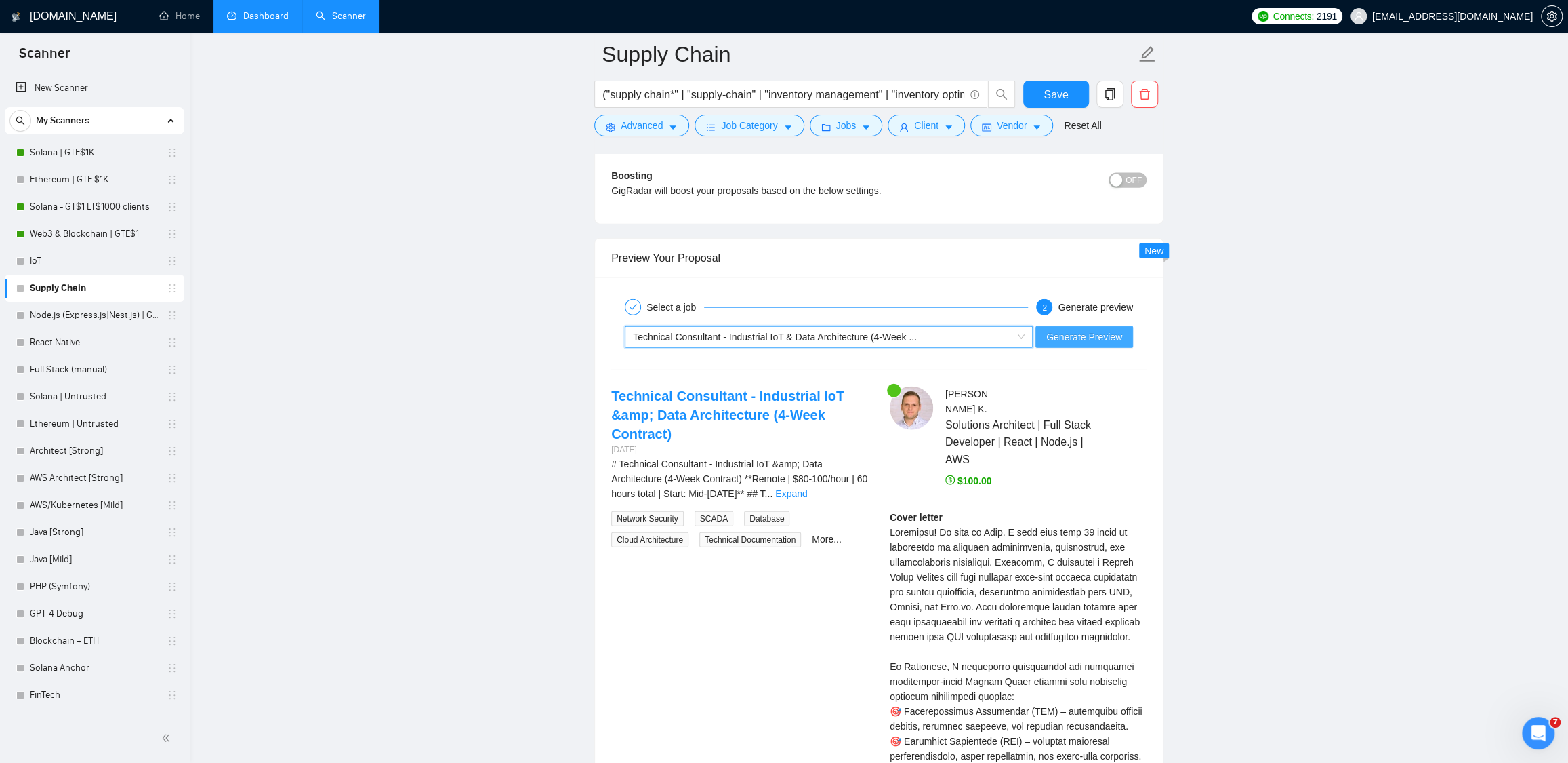
click at [1072, 333] on span "Generate Preview" at bounding box center [1084, 336] width 76 height 15
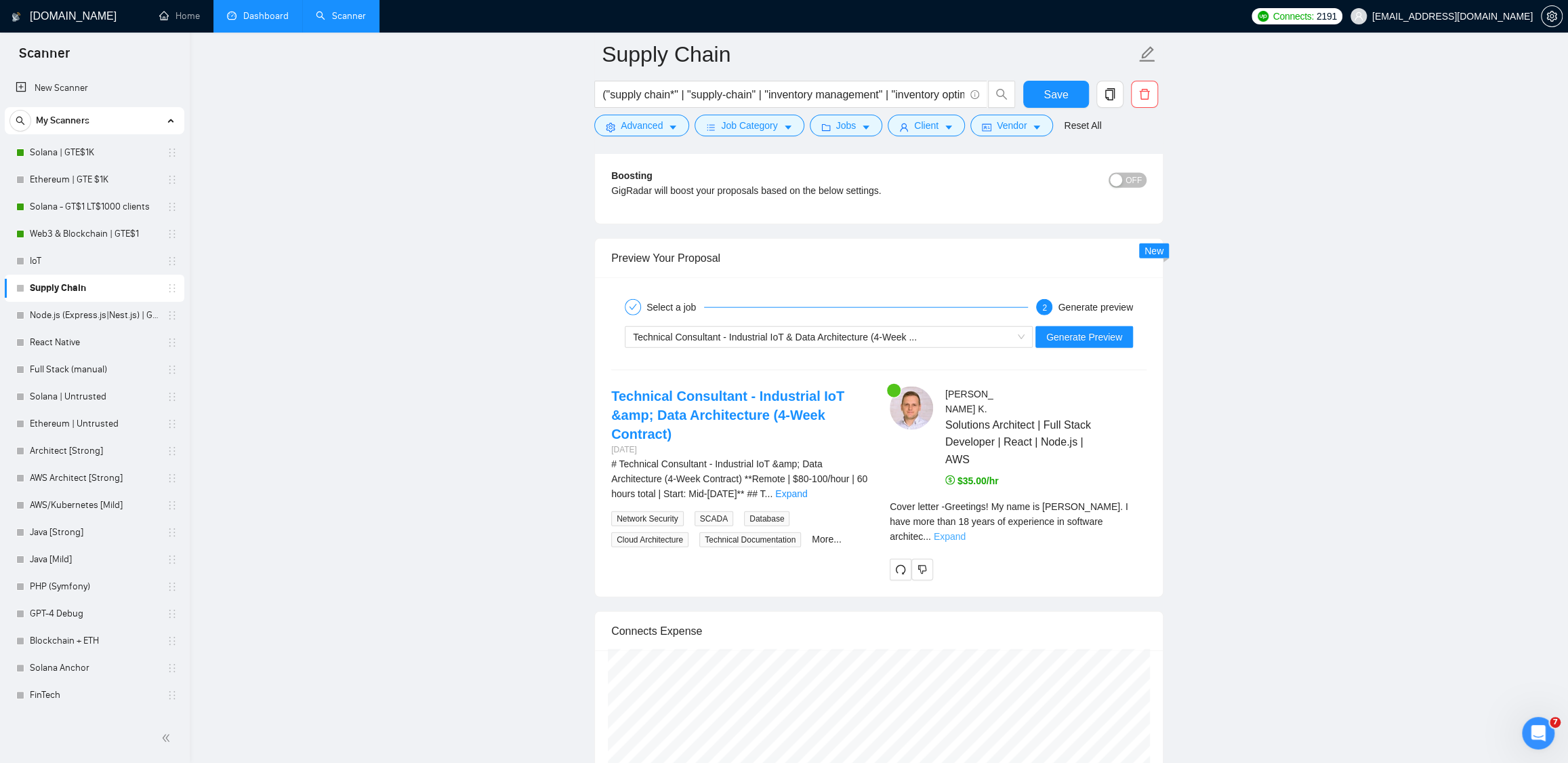
click at [966, 531] on link "Expand" at bounding box center [949, 536] width 32 height 11
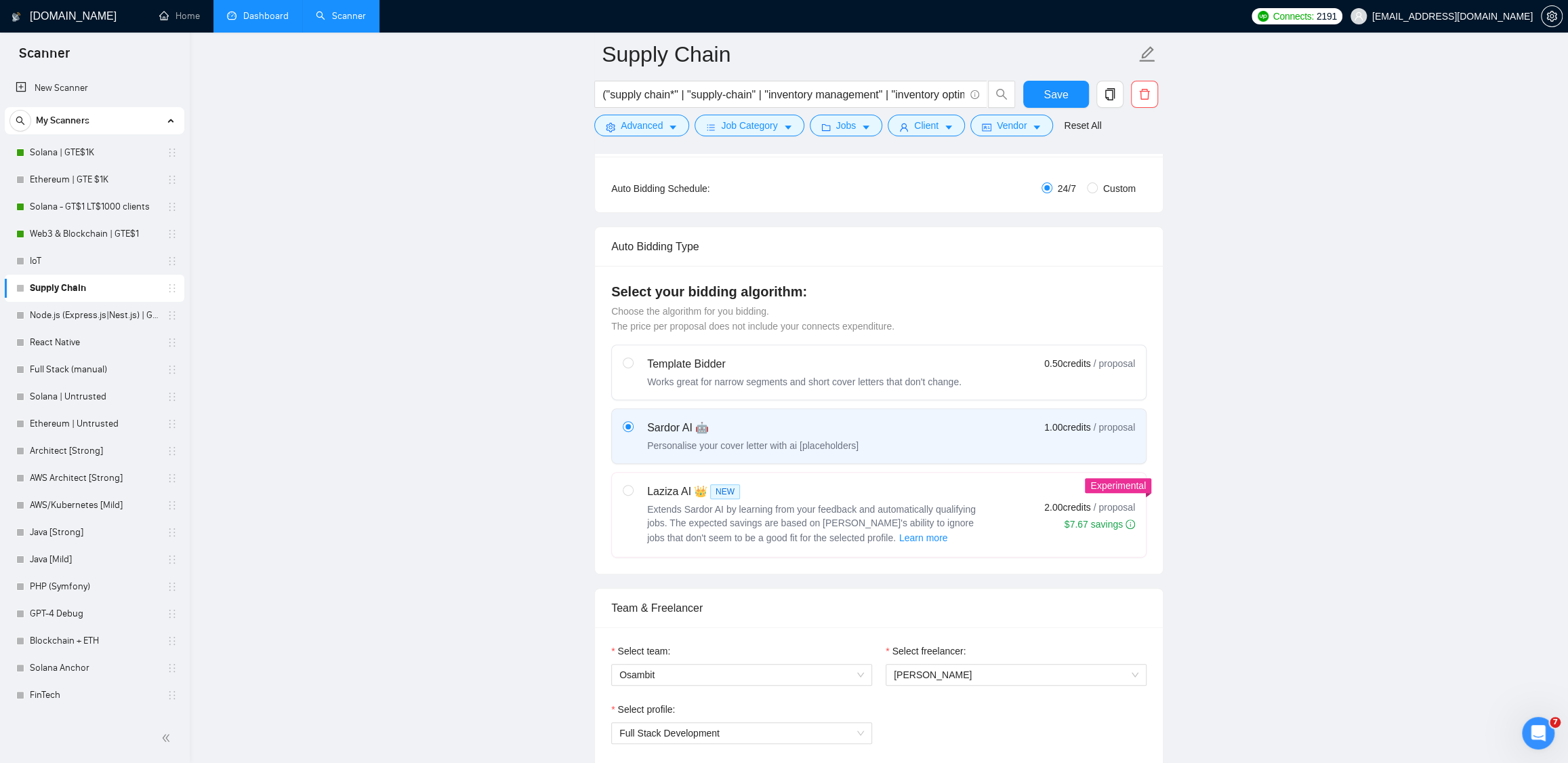
scroll to position [0, 0]
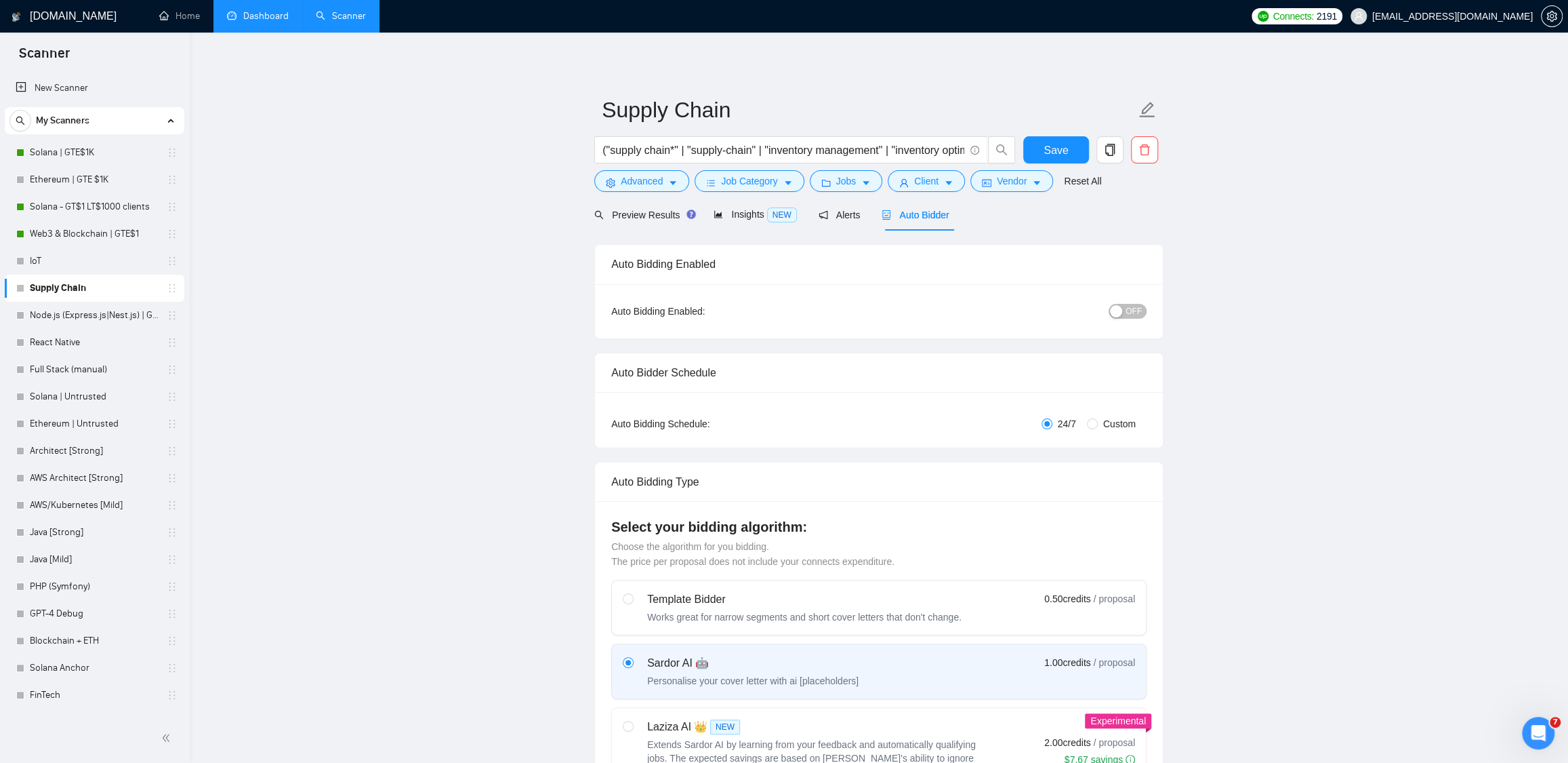
click at [1131, 310] on span "OFF" at bounding box center [1133, 310] width 16 height 15
click at [1044, 153] on span "Save" at bounding box center [1056, 150] width 24 height 17
click at [634, 213] on span "Preview Results" at bounding box center [643, 214] width 98 height 11
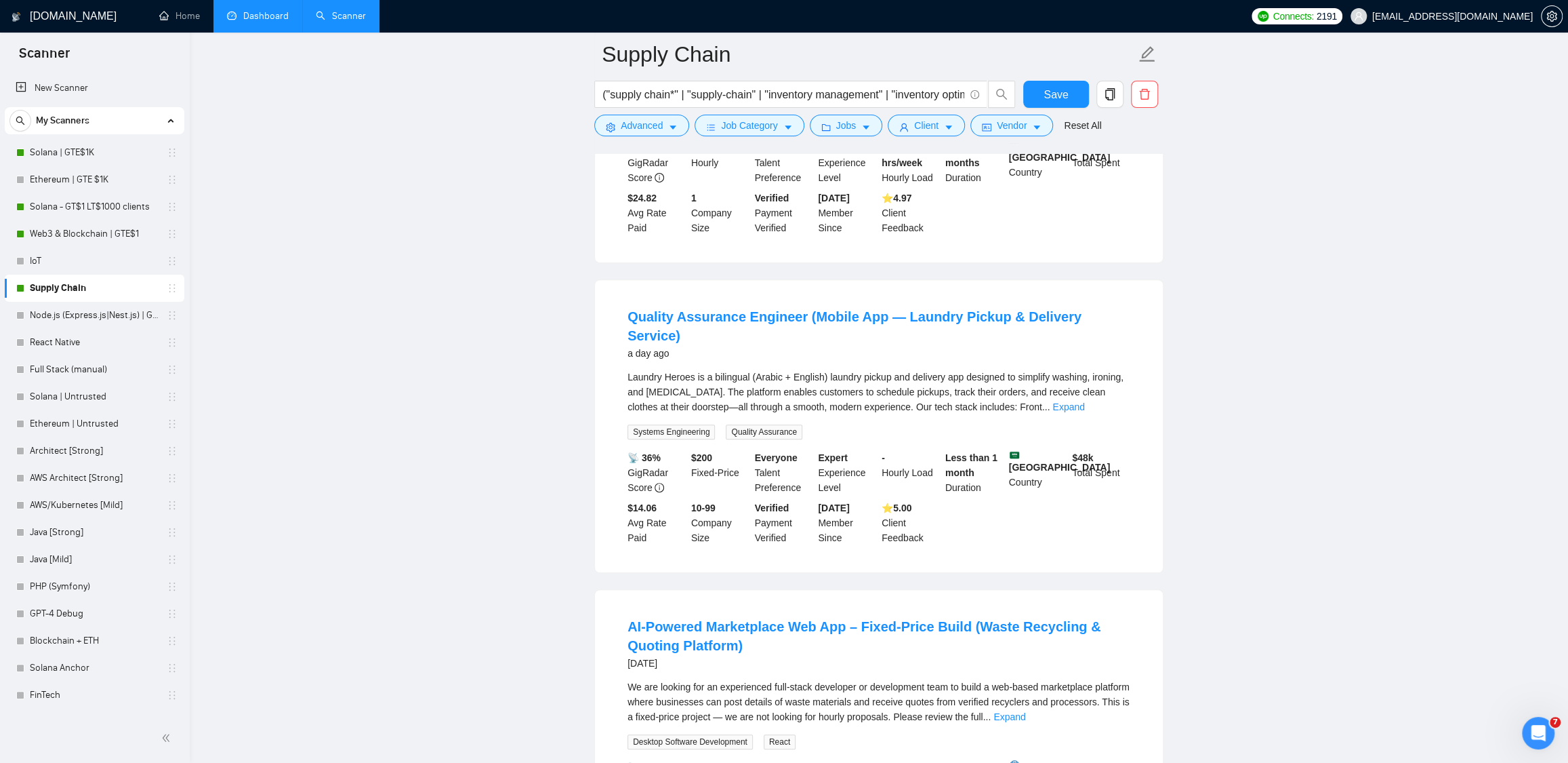
scroll to position [302, 0]
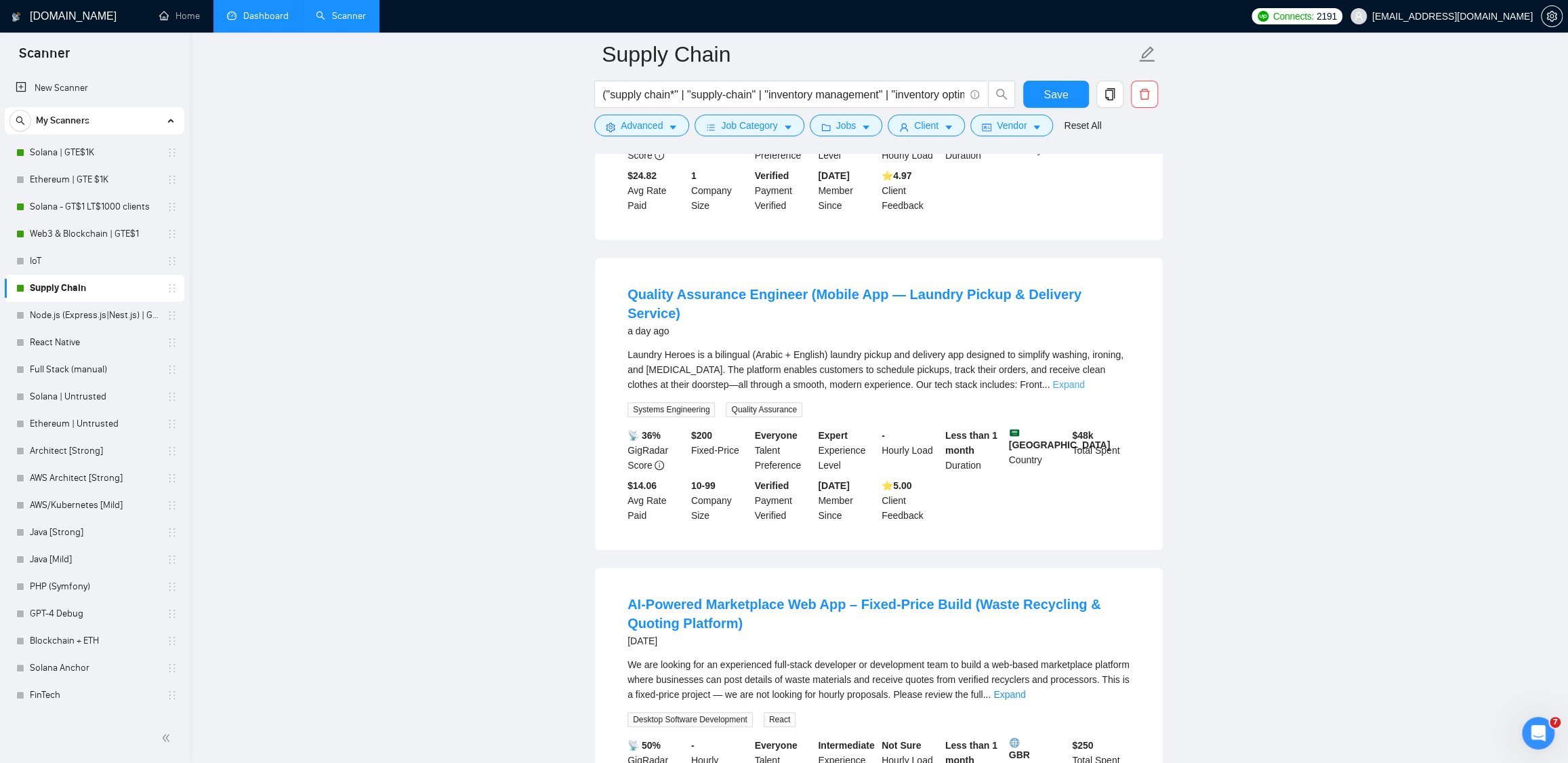
click at [1084, 389] on link "Expand" at bounding box center [1068, 385] width 32 height 11
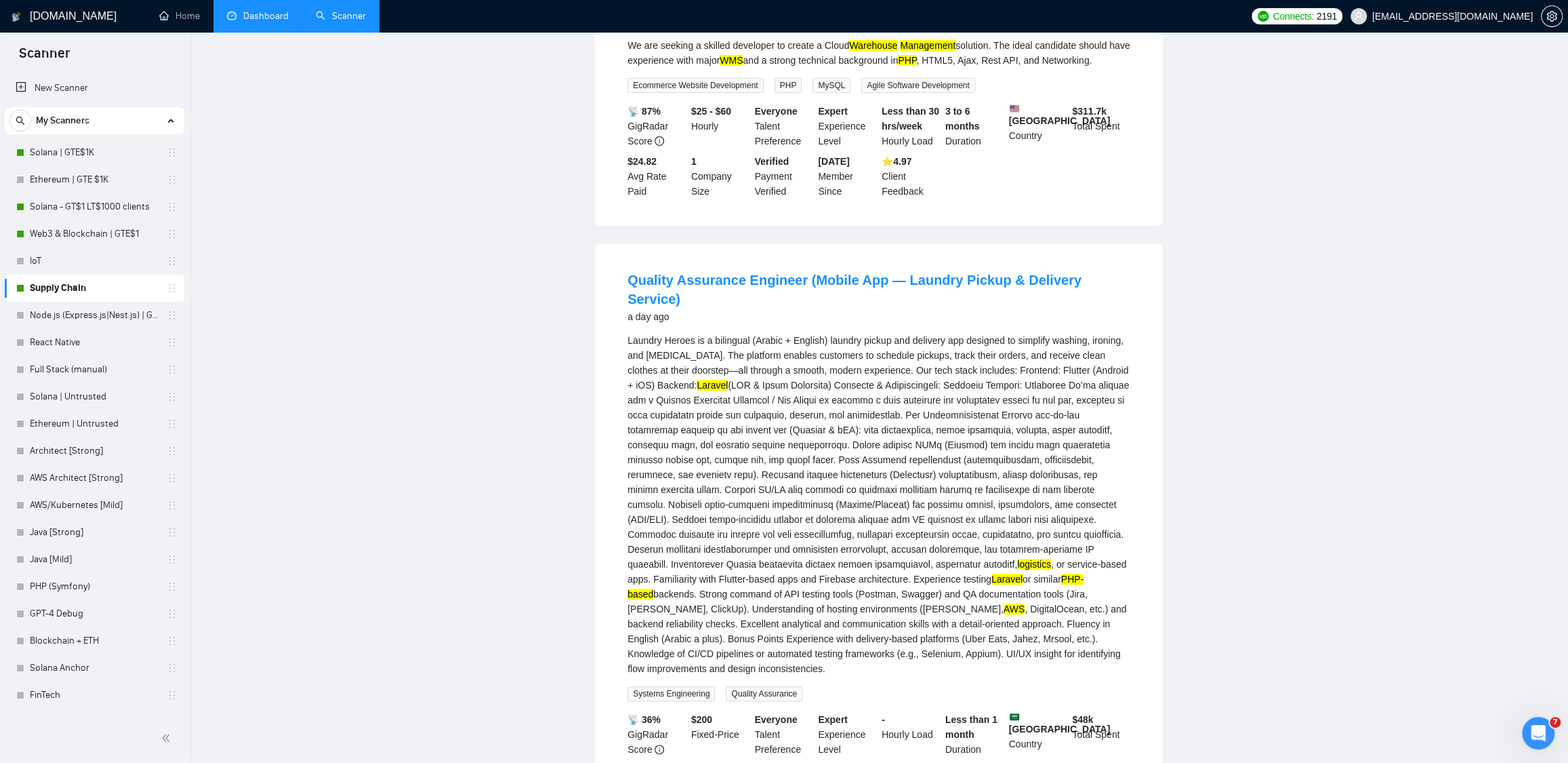
scroll to position [0, 0]
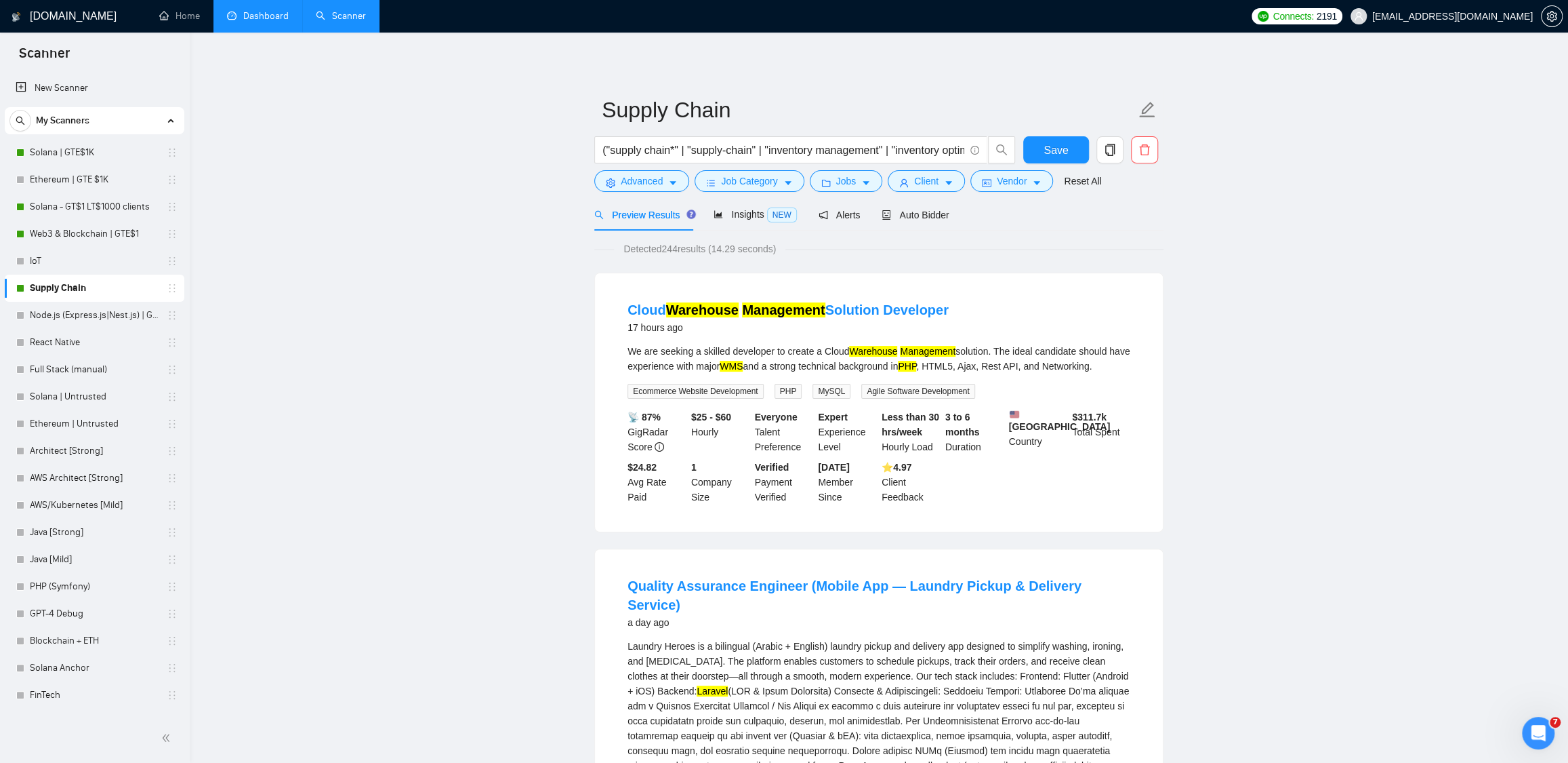
click at [67, 240] on link "Web3 & Blockchain | GTE$1" at bounding box center [94, 233] width 129 height 27
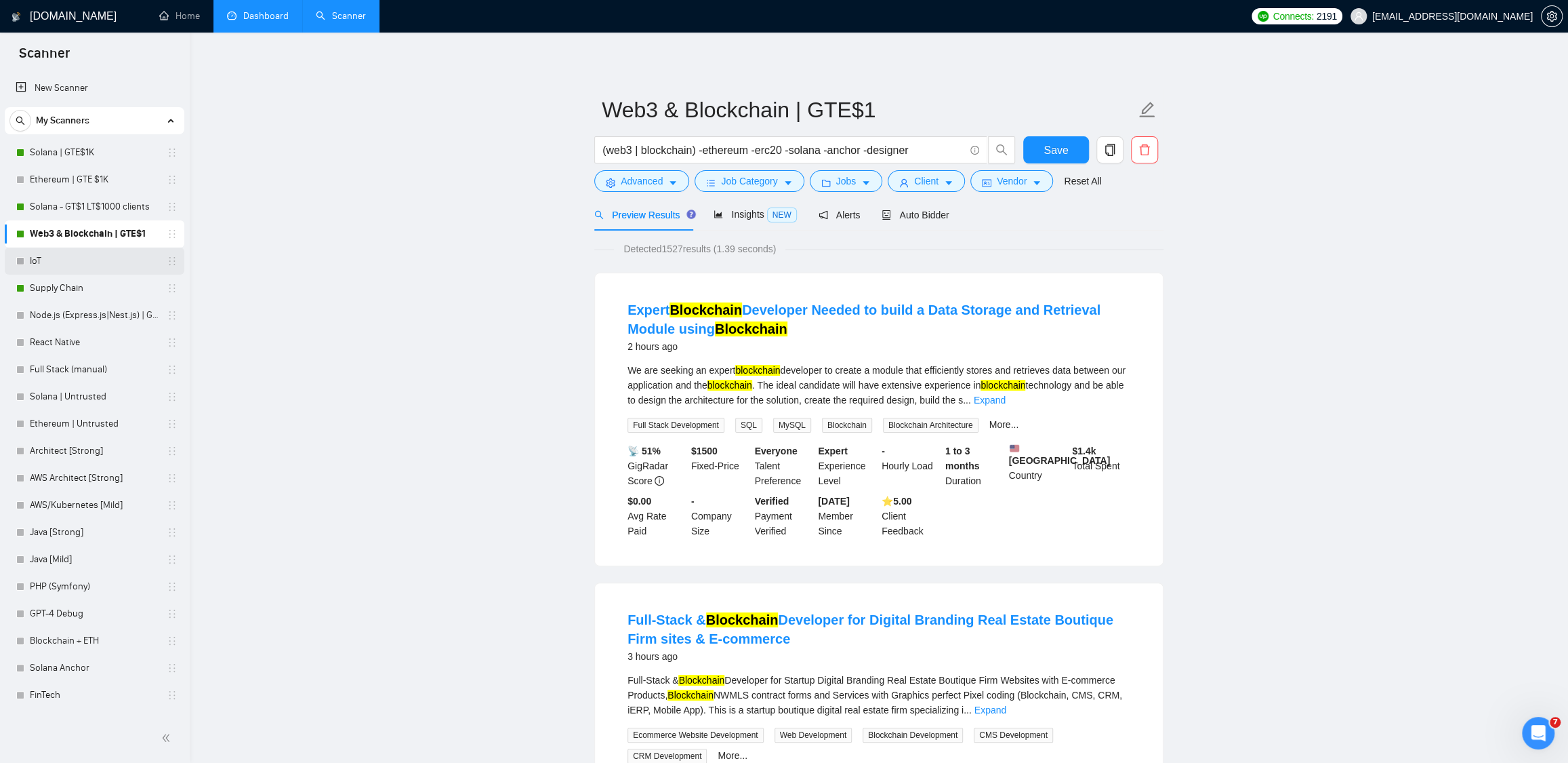
click at [75, 258] on link "IoT" at bounding box center [94, 260] width 129 height 27
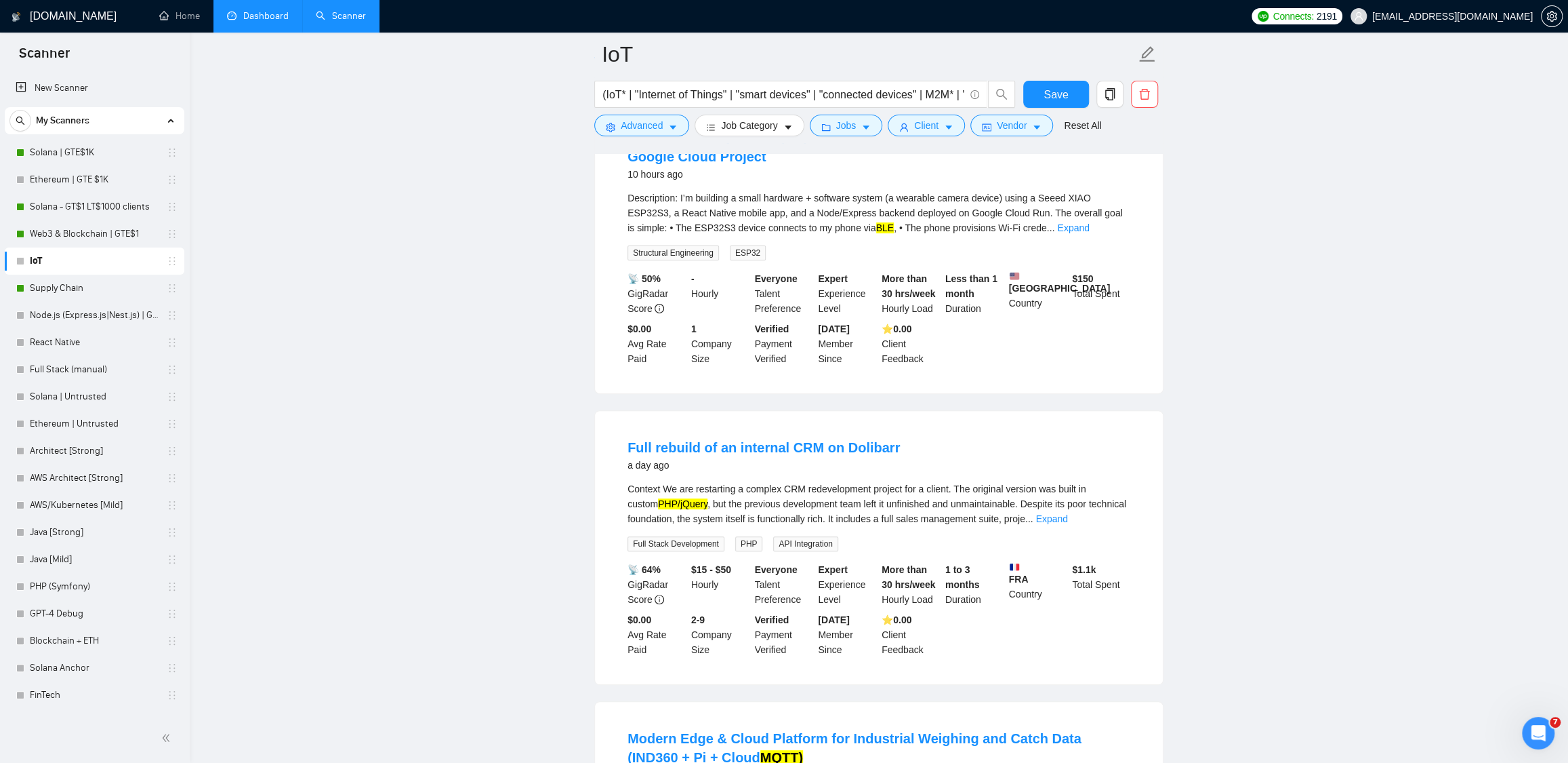
scroll to position [253, 0]
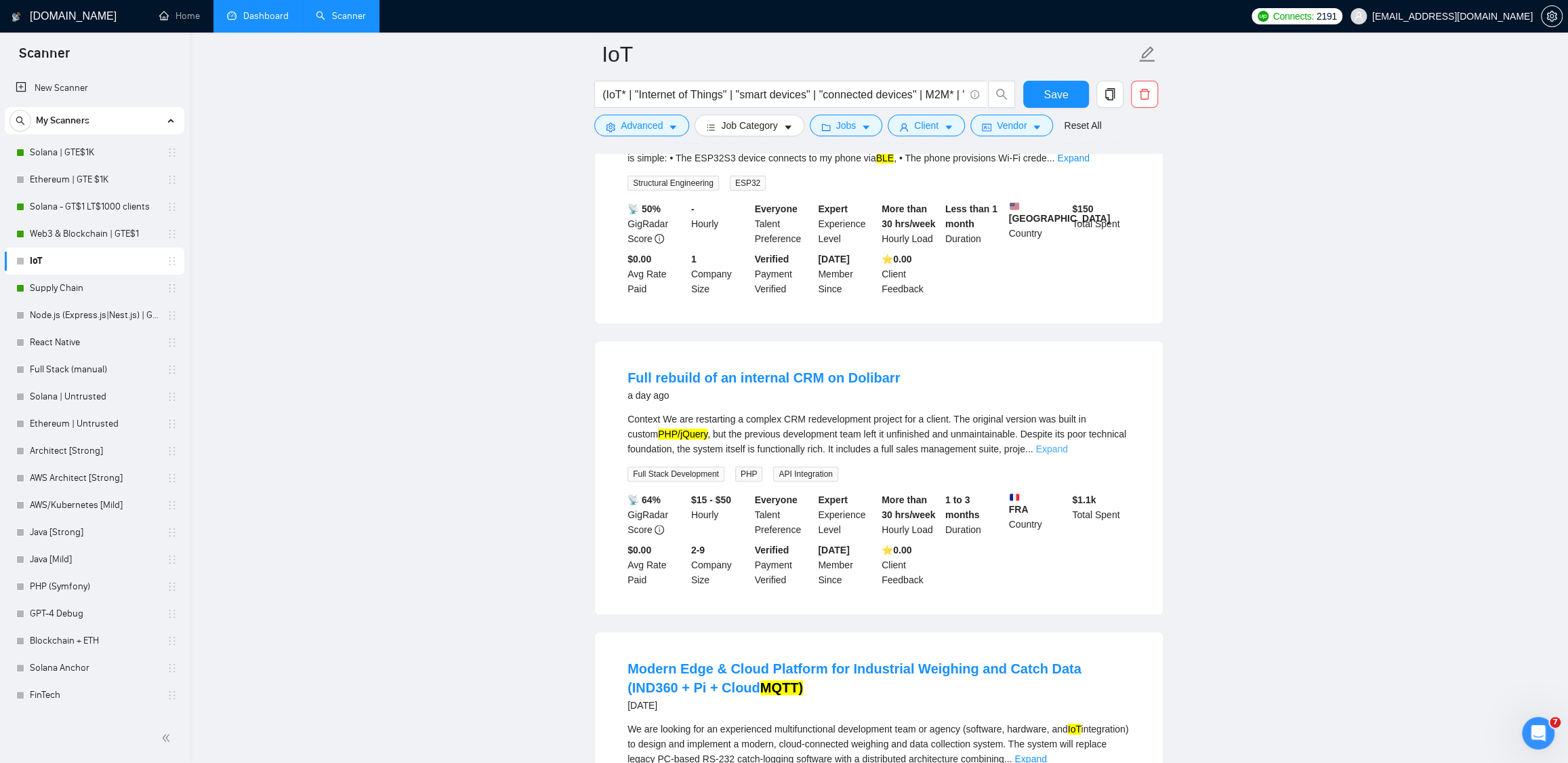
click at [1068, 455] on link "Expand" at bounding box center [1051, 448] width 32 height 11
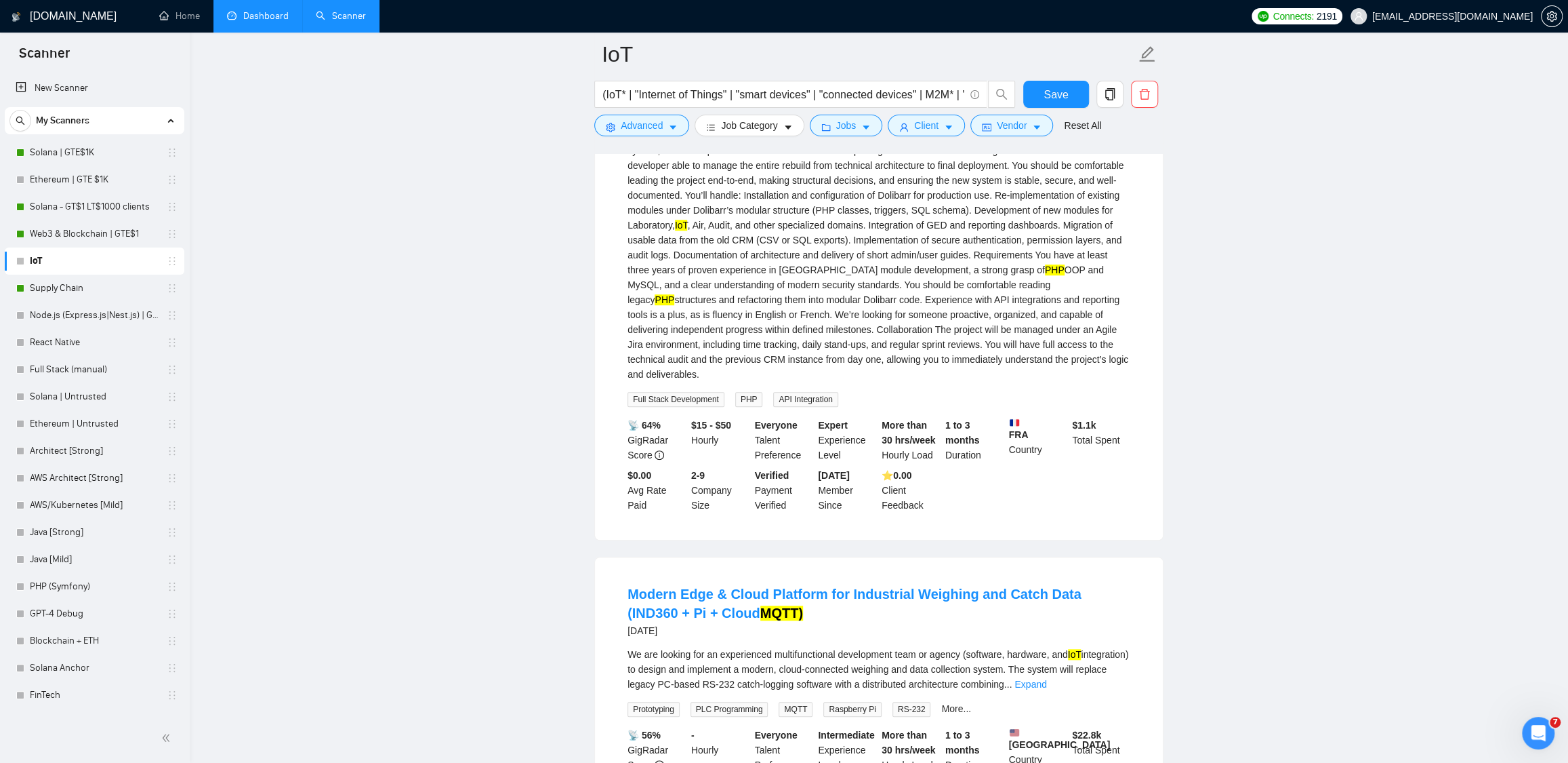
scroll to position [989, 0]
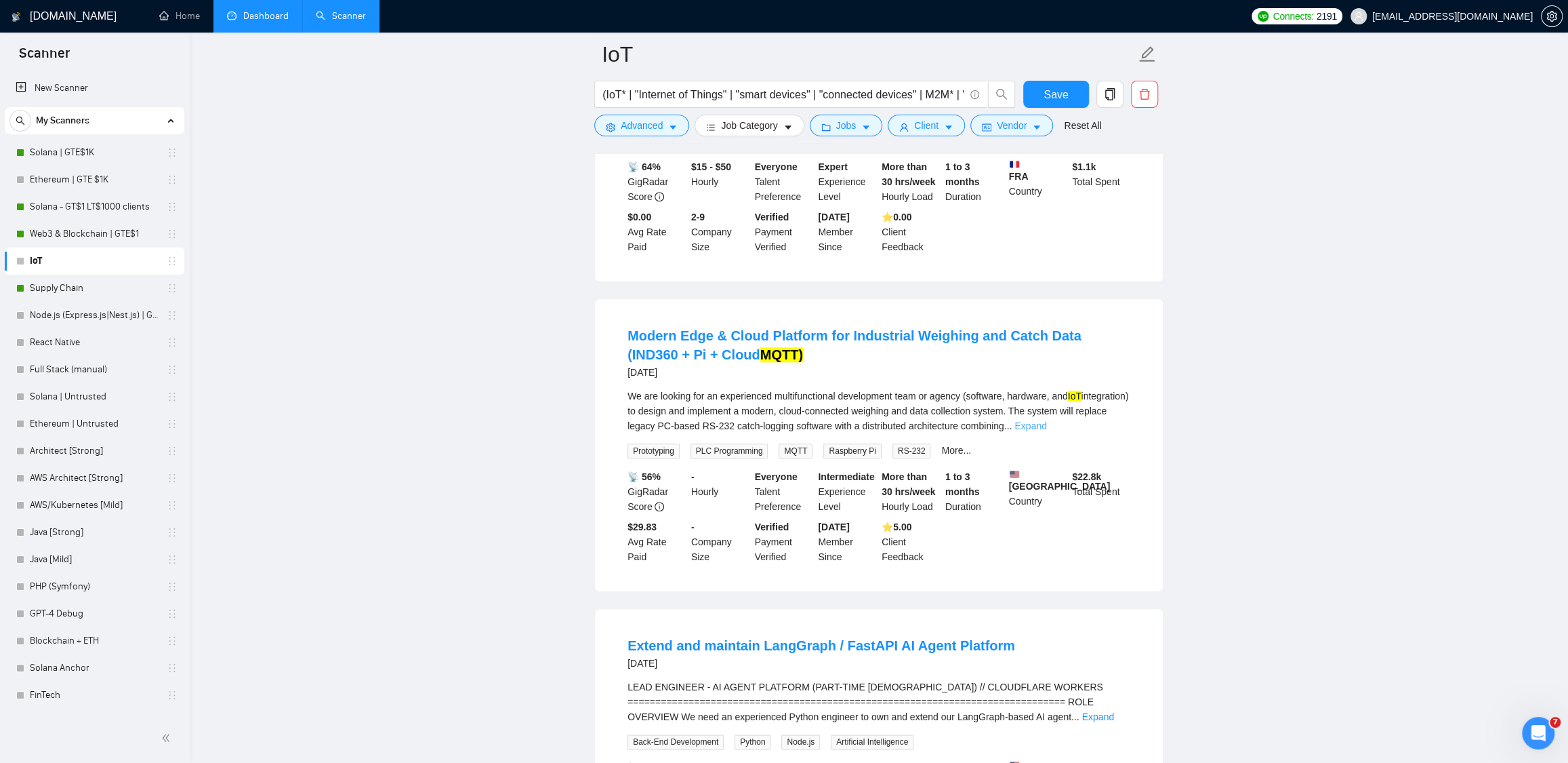
click at [1046, 431] on link "Expand" at bounding box center [1030, 425] width 32 height 11
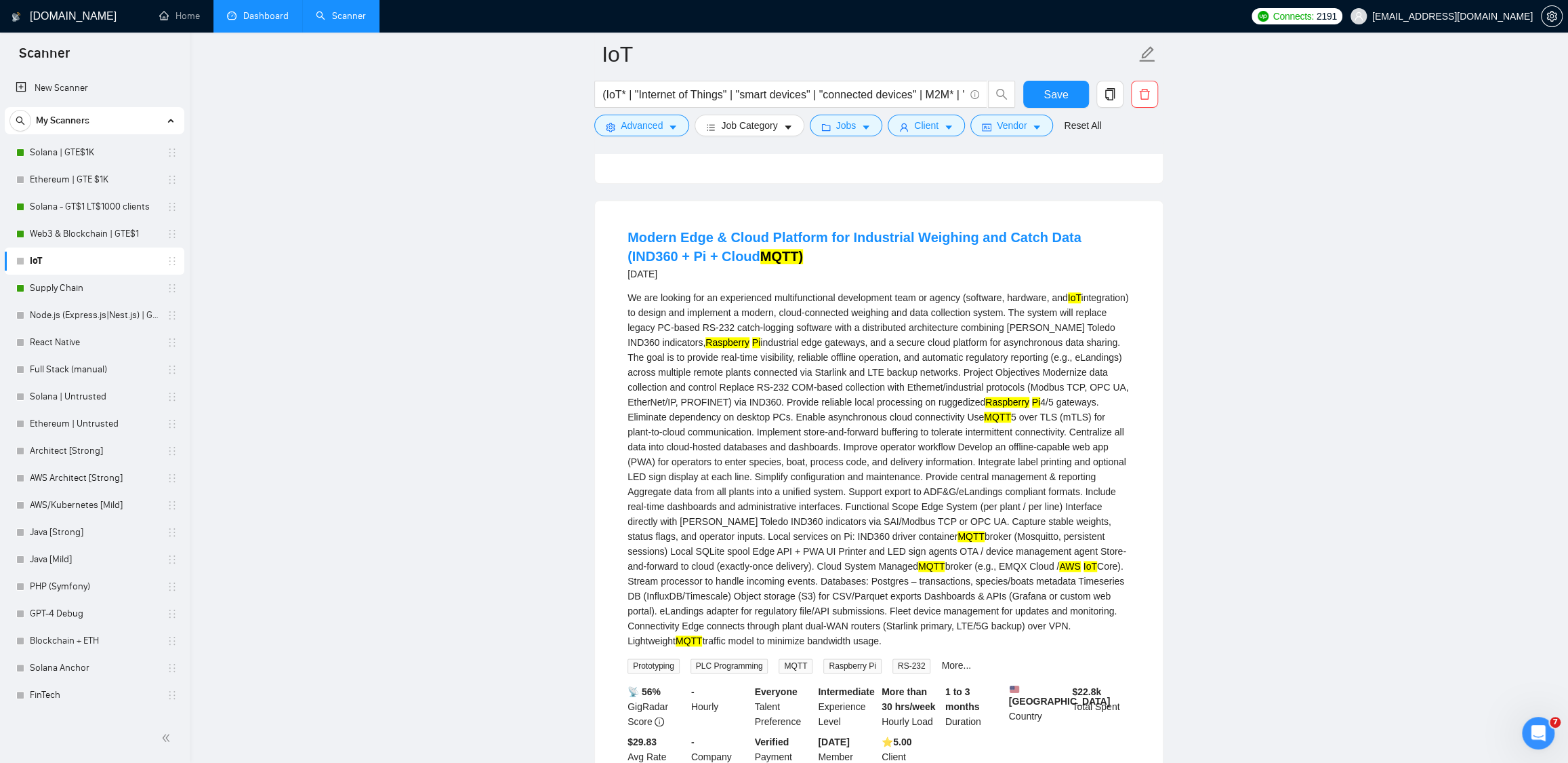
scroll to position [1116, 0]
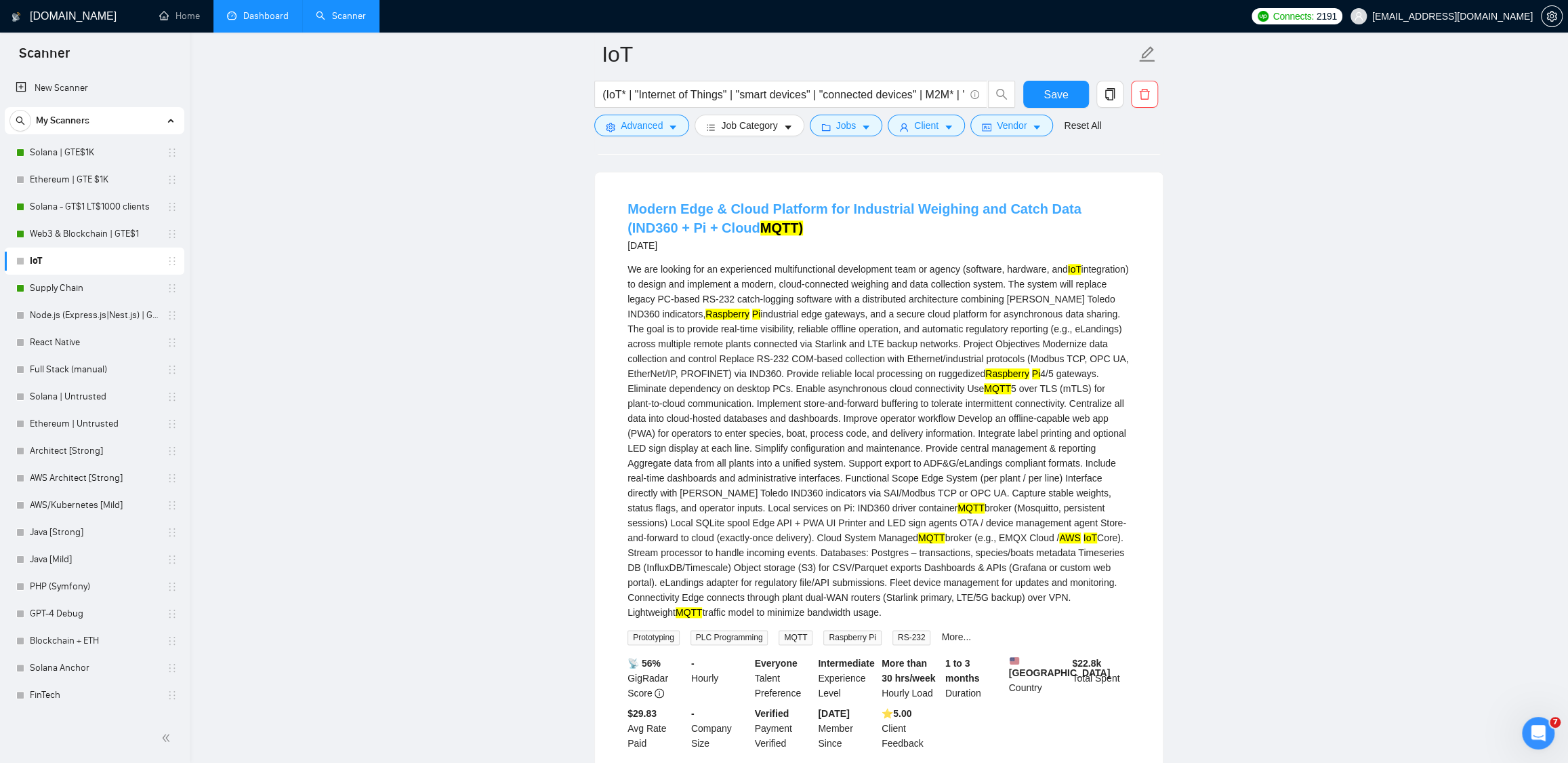
click at [788, 235] on link "Modern Edge & Cloud Platform for Industrial Weighing and Catch Data (IND360 + P…" at bounding box center [854, 218] width 454 height 34
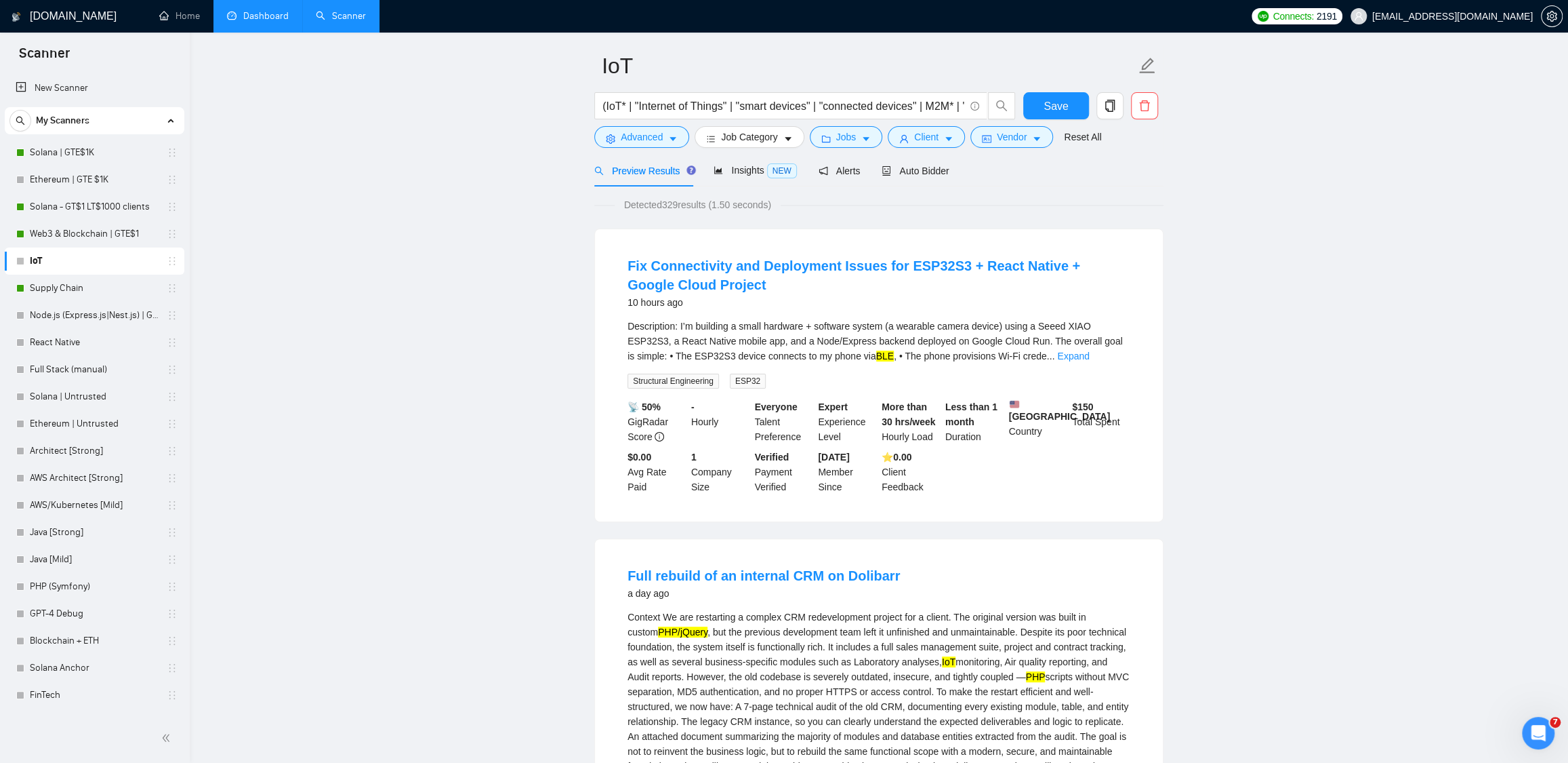
scroll to position [0, 0]
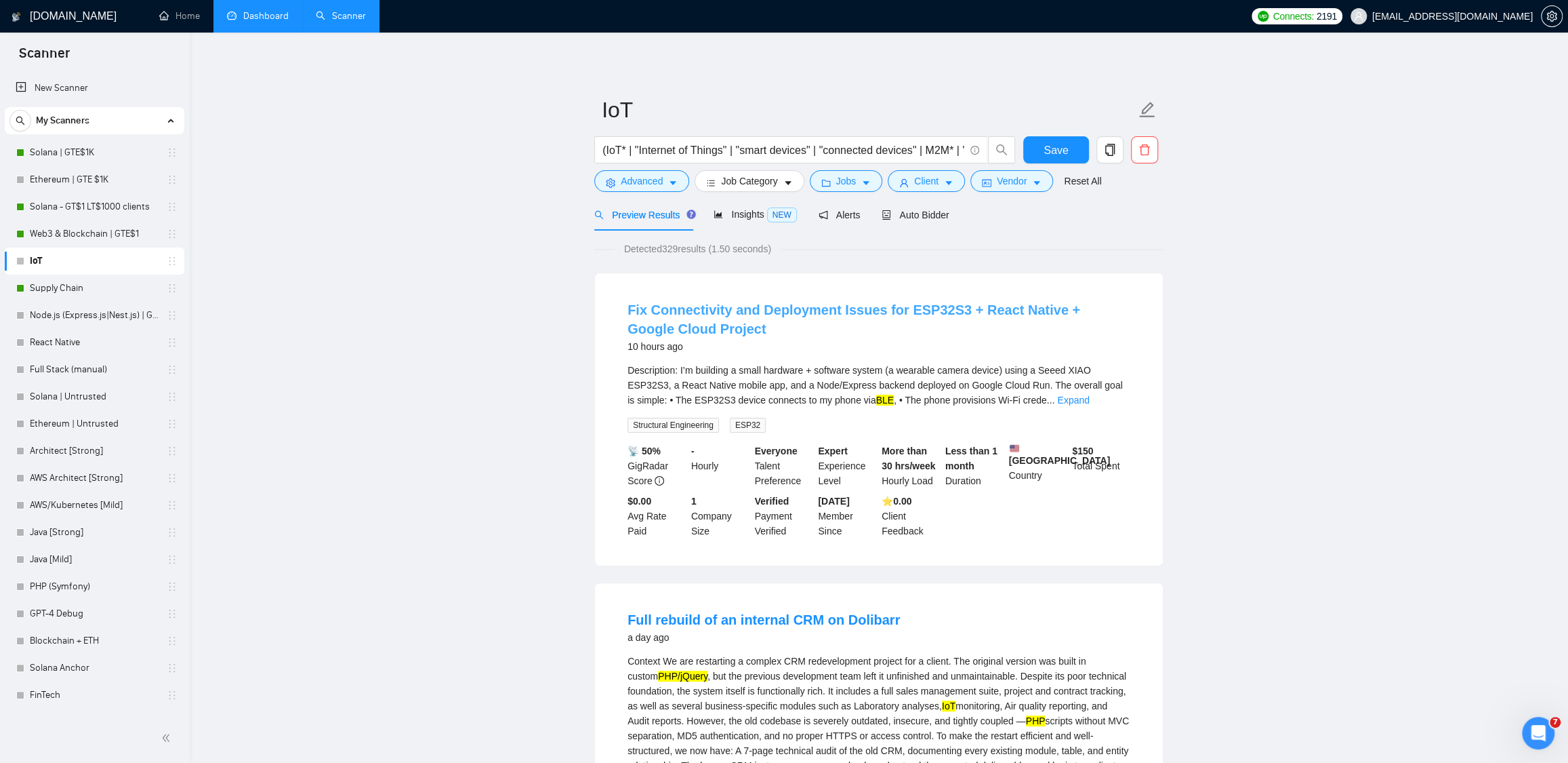
click at [889, 307] on link "Fix Connectivity and Deployment Issues for ESP32S3 + React Native + Google Clou…" at bounding box center [854, 319] width 453 height 34
click at [1089, 400] on link "Expand" at bounding box center [1073, 400] width 32 height 11
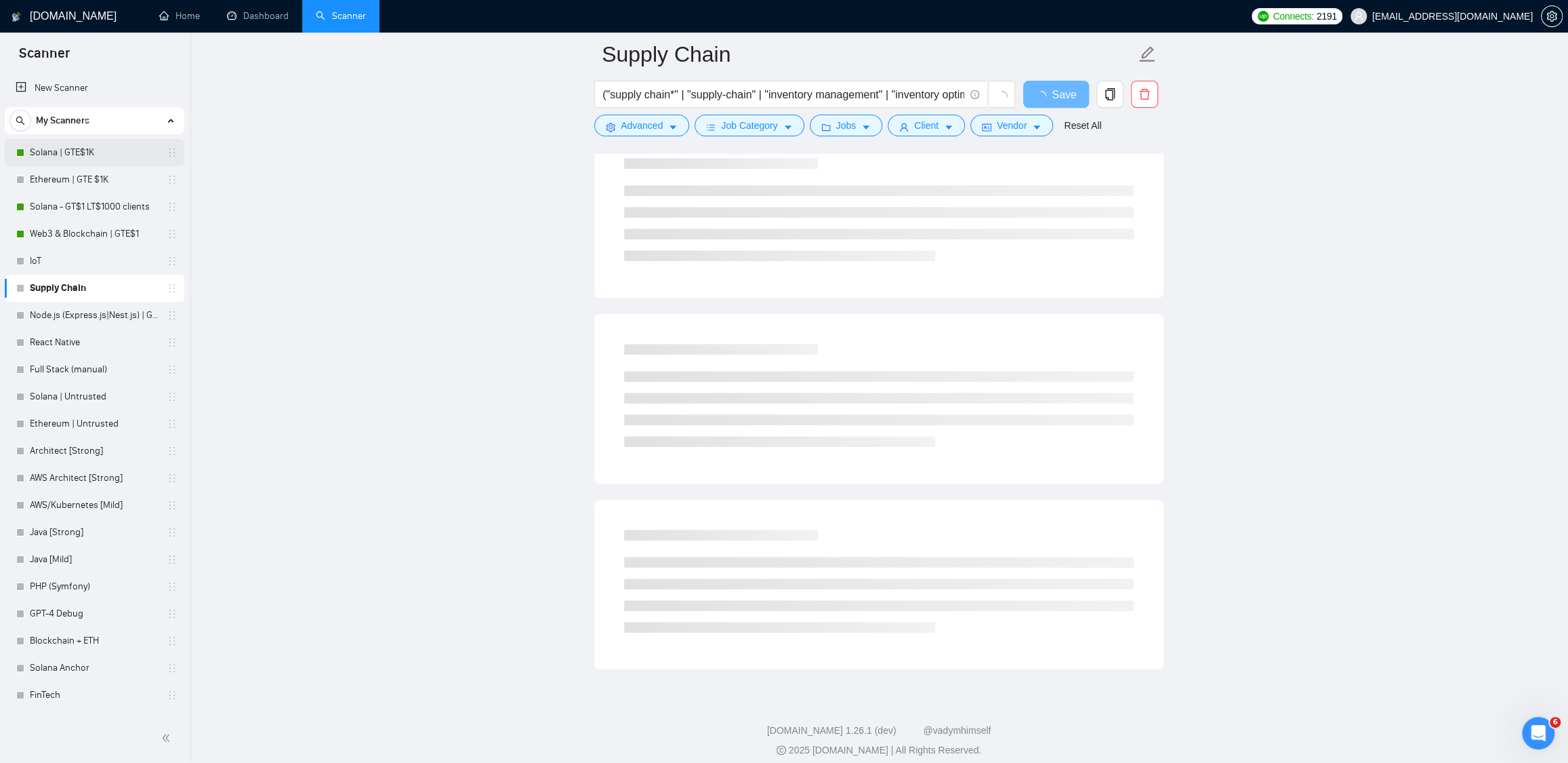
click at [37, 144] on link "Solana | GTE$1K" at bounding box center [94, 152] width 129 height 27
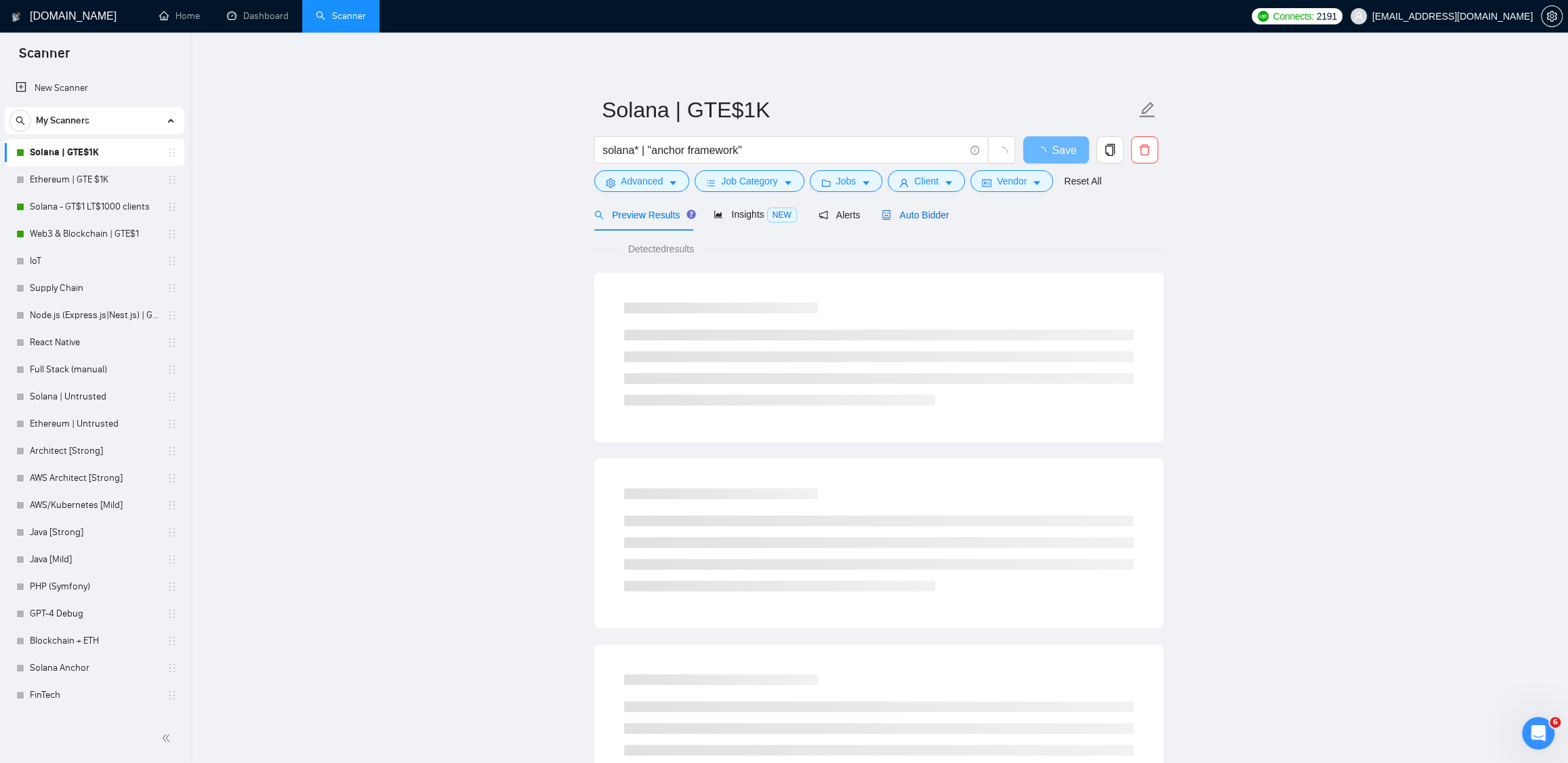
click at [900, 213] on span "Auto Bidder" at bounding box center [916, 214] width 67 height 11
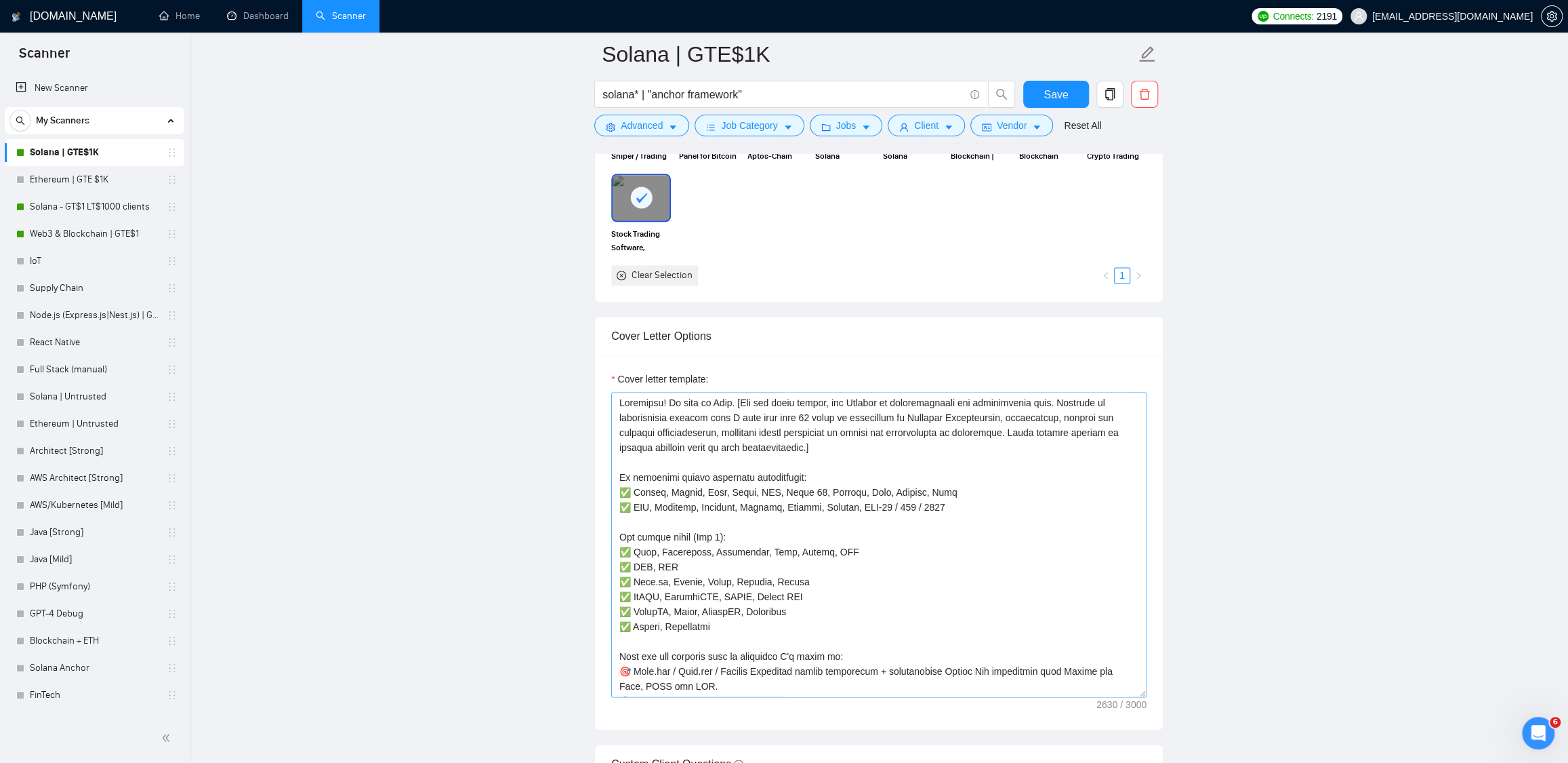
scroll to position [1408, 0]
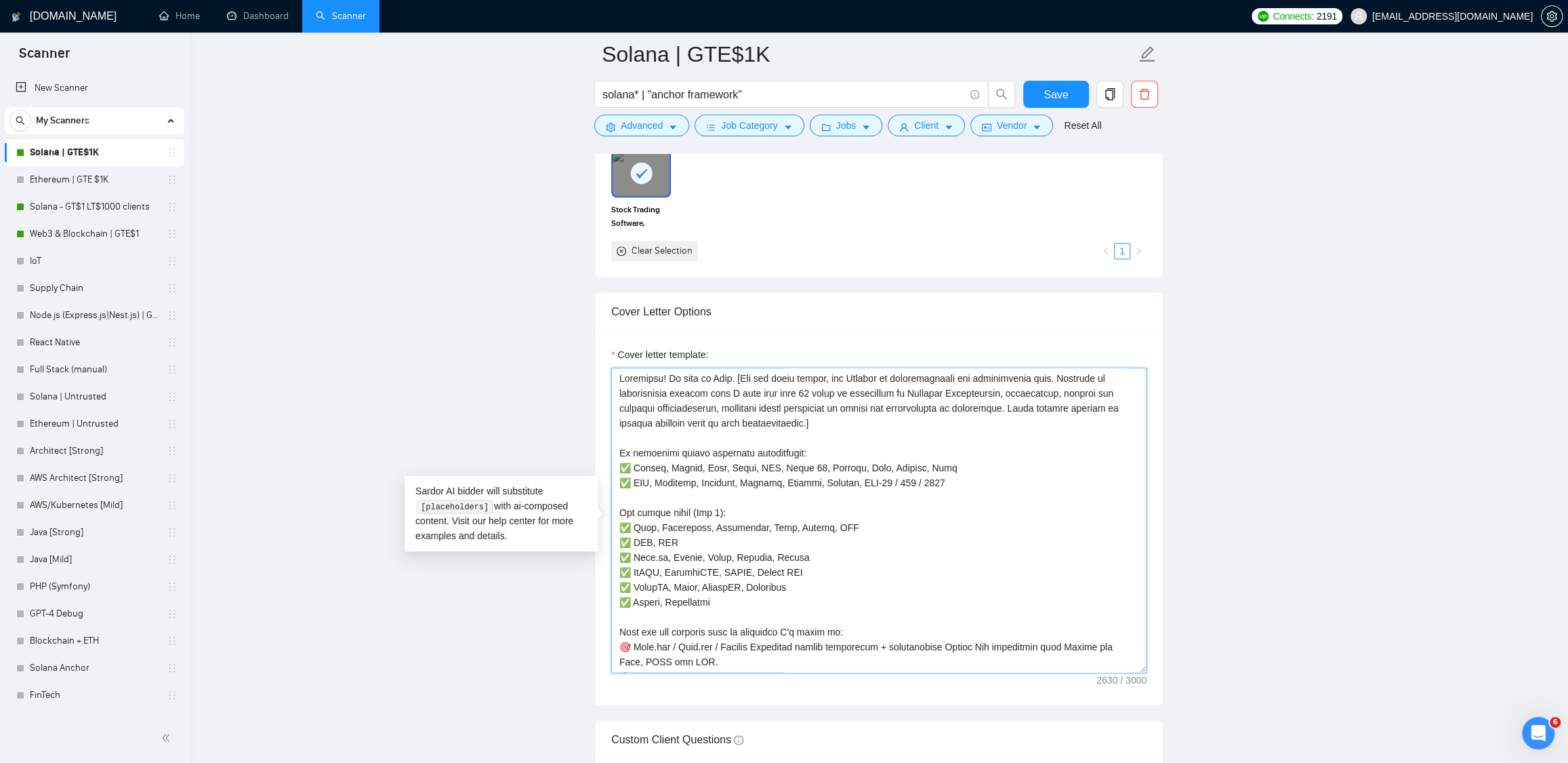
drag, startPoint x: 745, startPoint y: 381, endPoint x: 847, endPoint y: 423, distance: 110.3
click at [847, 423] on textarea "Cover letter template:" at bounding box center [879, 519] width 536 height 305
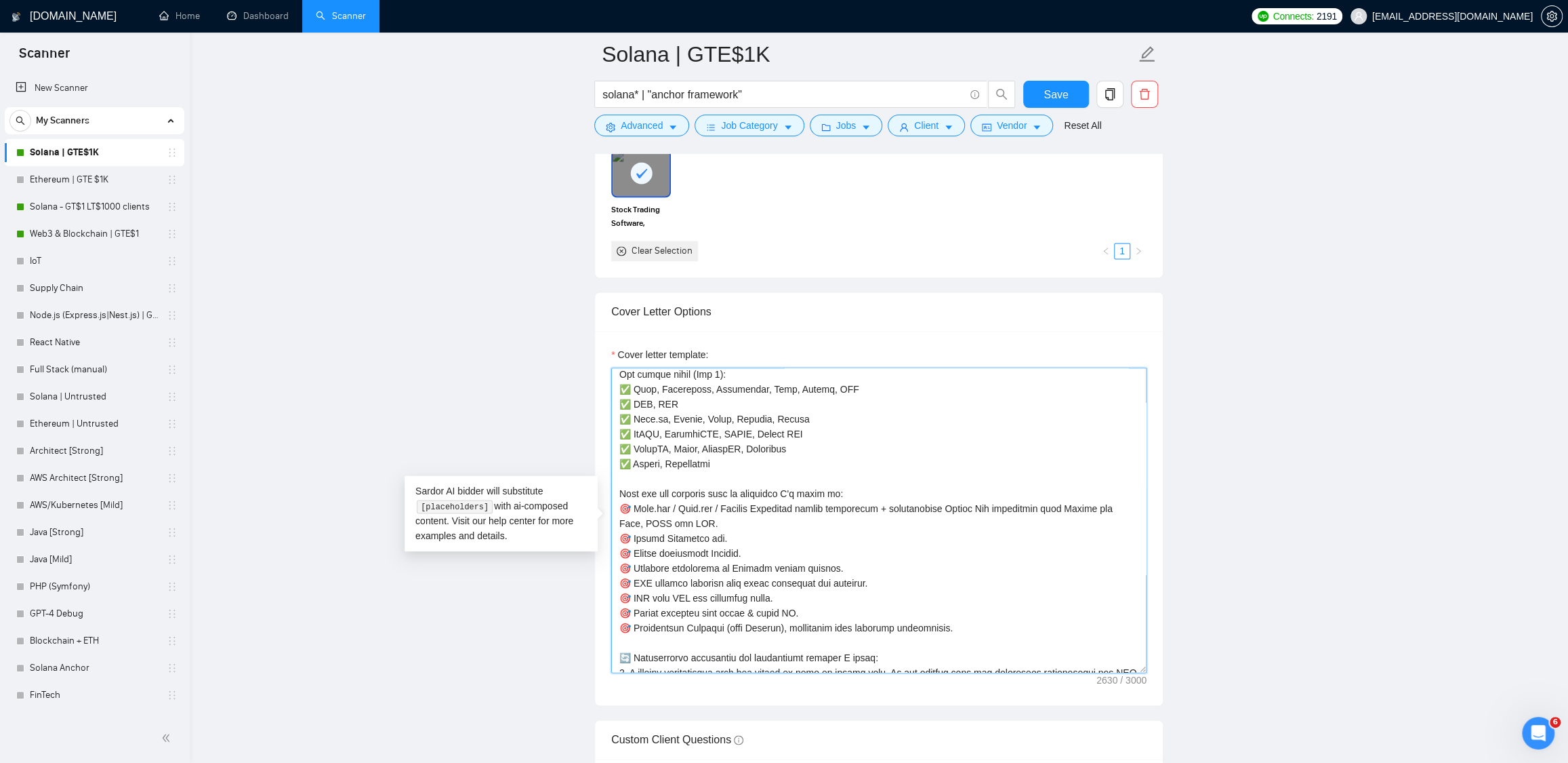
scroll to position [142, 0]
drag, startPoint x: 632, startPoint y: 514, endPoint x: 622, endPoint y: 512, distance: 10.2
click at [622, 512] on textarea "Cover letter template:" at bounding box center [879, 519] width 536 height 305
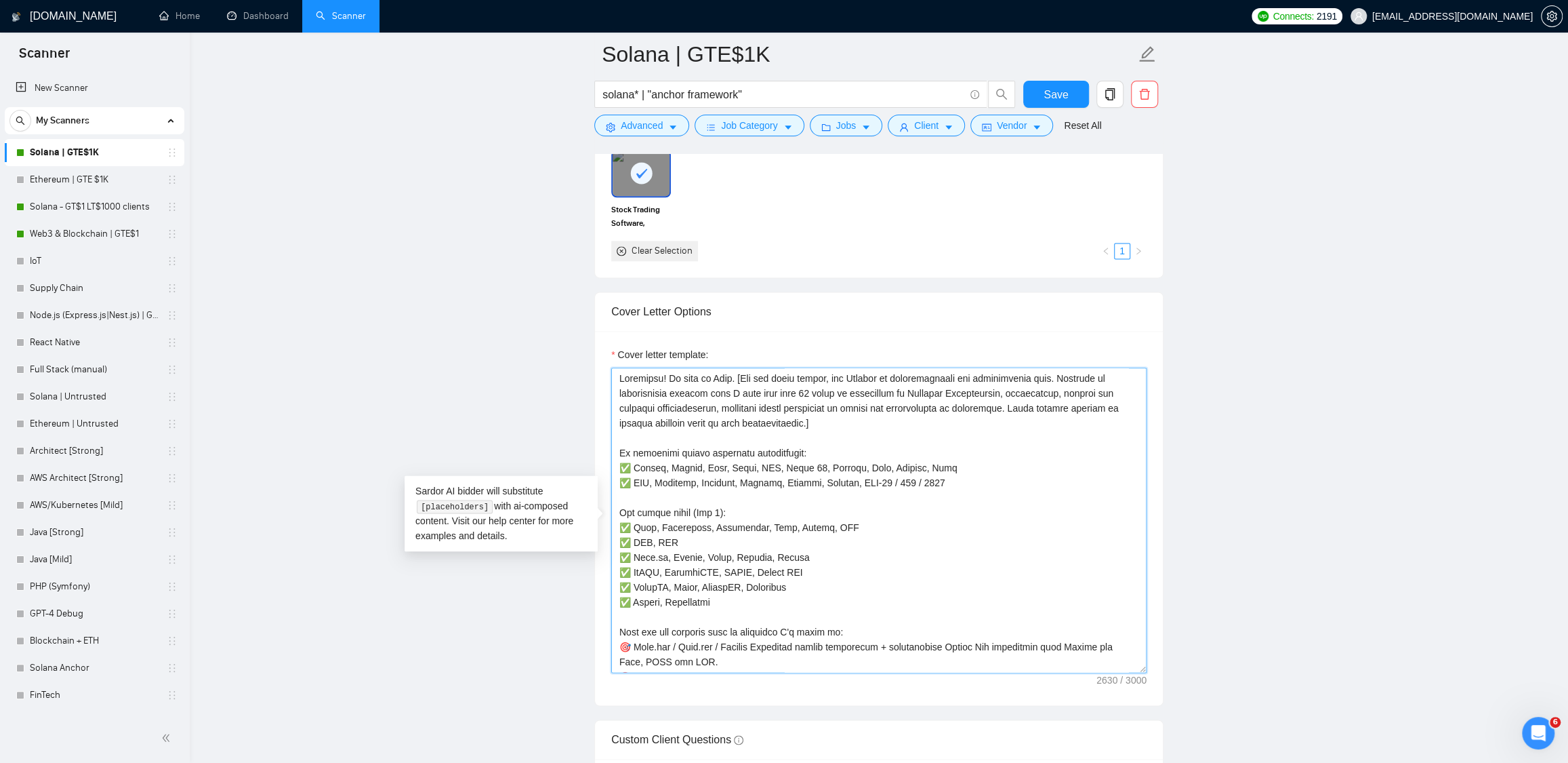
scroll to position [0, 0]
drag, startPoint x: 733, startPoint y: 527, endPoint x: 634, endPoint y: 528, distance: 99.0
click at [634, 528] on textarea "Cover letter template:" at bounding box center [879, 519] width 536 height 305
drag, startPoint x: 731, startPoint y: 606, endPoint x: 589, endPoint y: 530, distance: 161.1
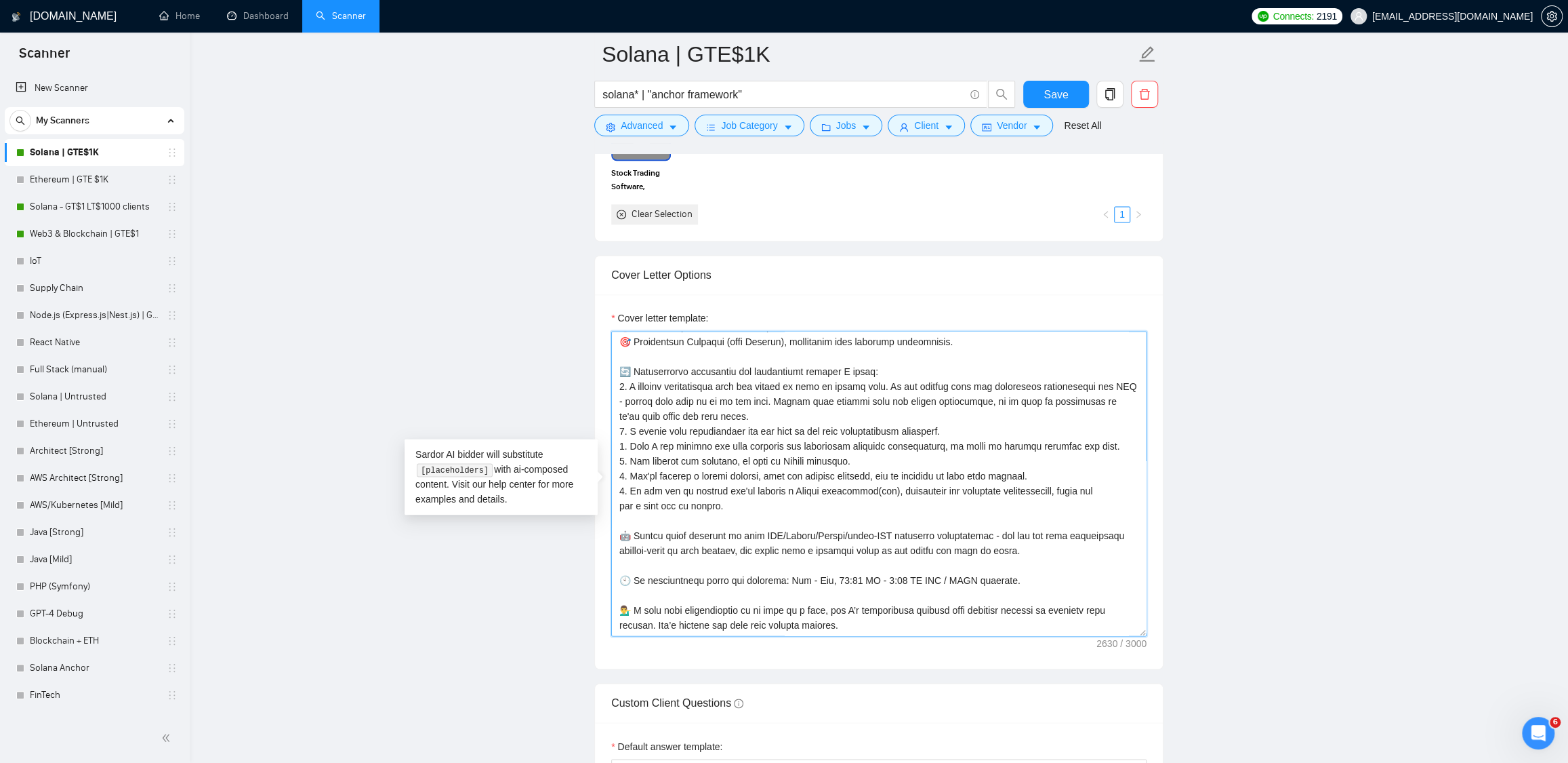
scroll to position [1446, 0]
drag, startPoint x: 623, startPoint y: 584, endPoint x: 868, endPoint y: 631, distance: 249.5
click at [868, 631] on textarea "Cover letter template:" at bounding box center [879, 482] width 536 height 305
click at [1026, 594] on textarea "Cover letter template:" at bounding box center [879, 482] width 536 height 305
drag, startPoint x: 993, startPoint y: 583, endPoint x: 621, endPoint y: 579, distance: 372.0
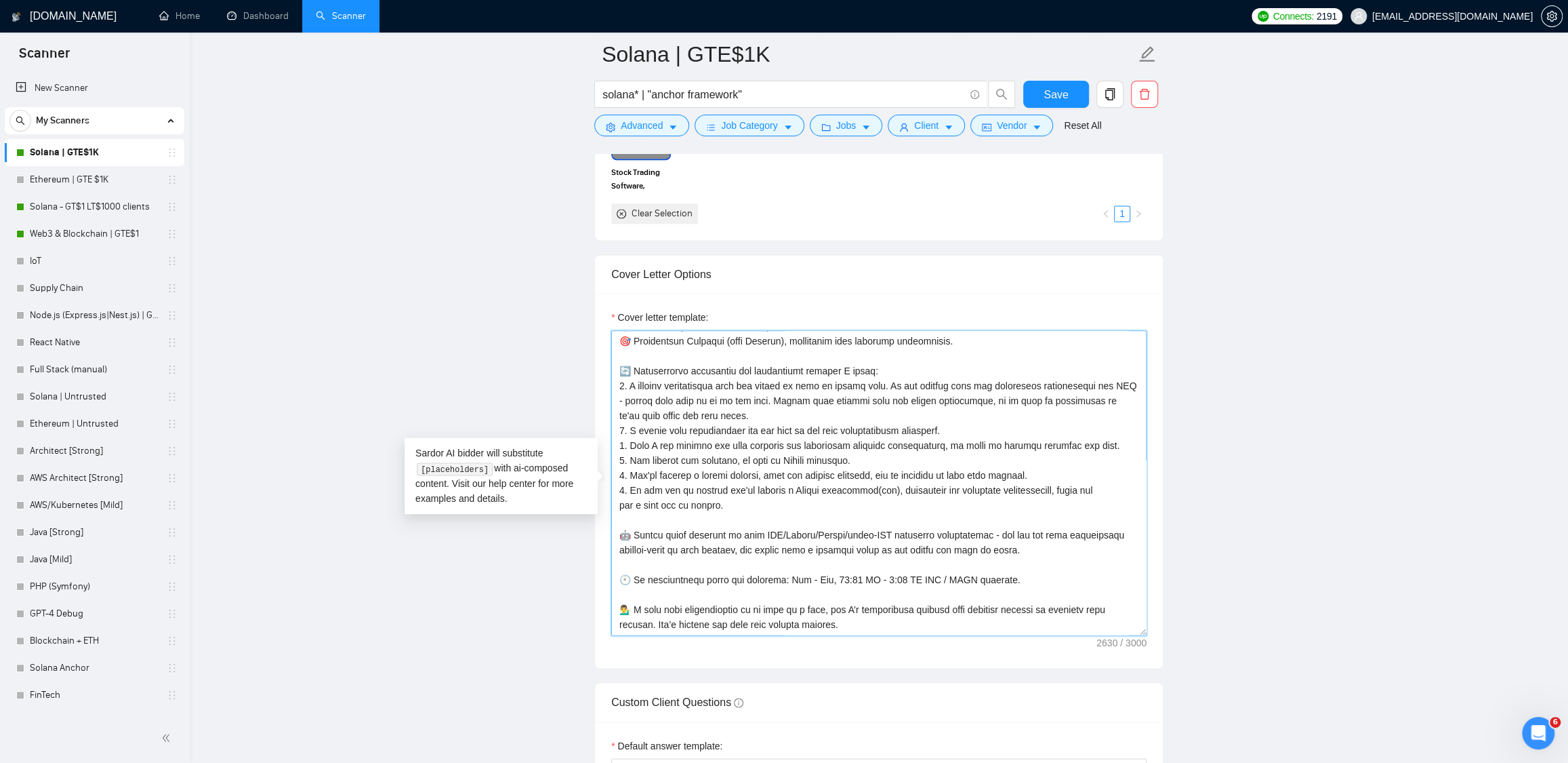
click at [621, 579] on textarea "Cover letter template:" at bounding box center [879, 482] width 536 height 305
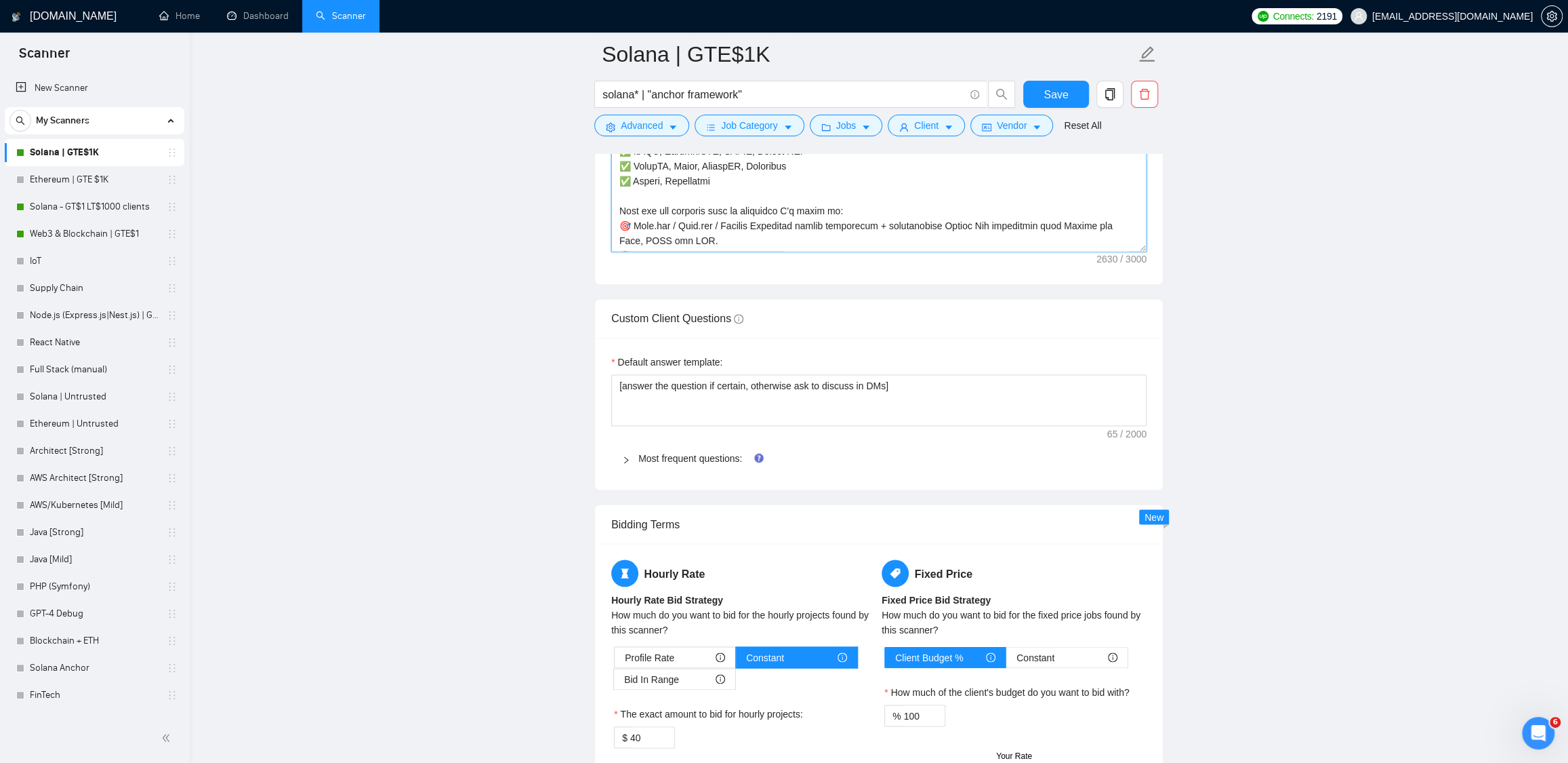
scroll to position [1768, 0]
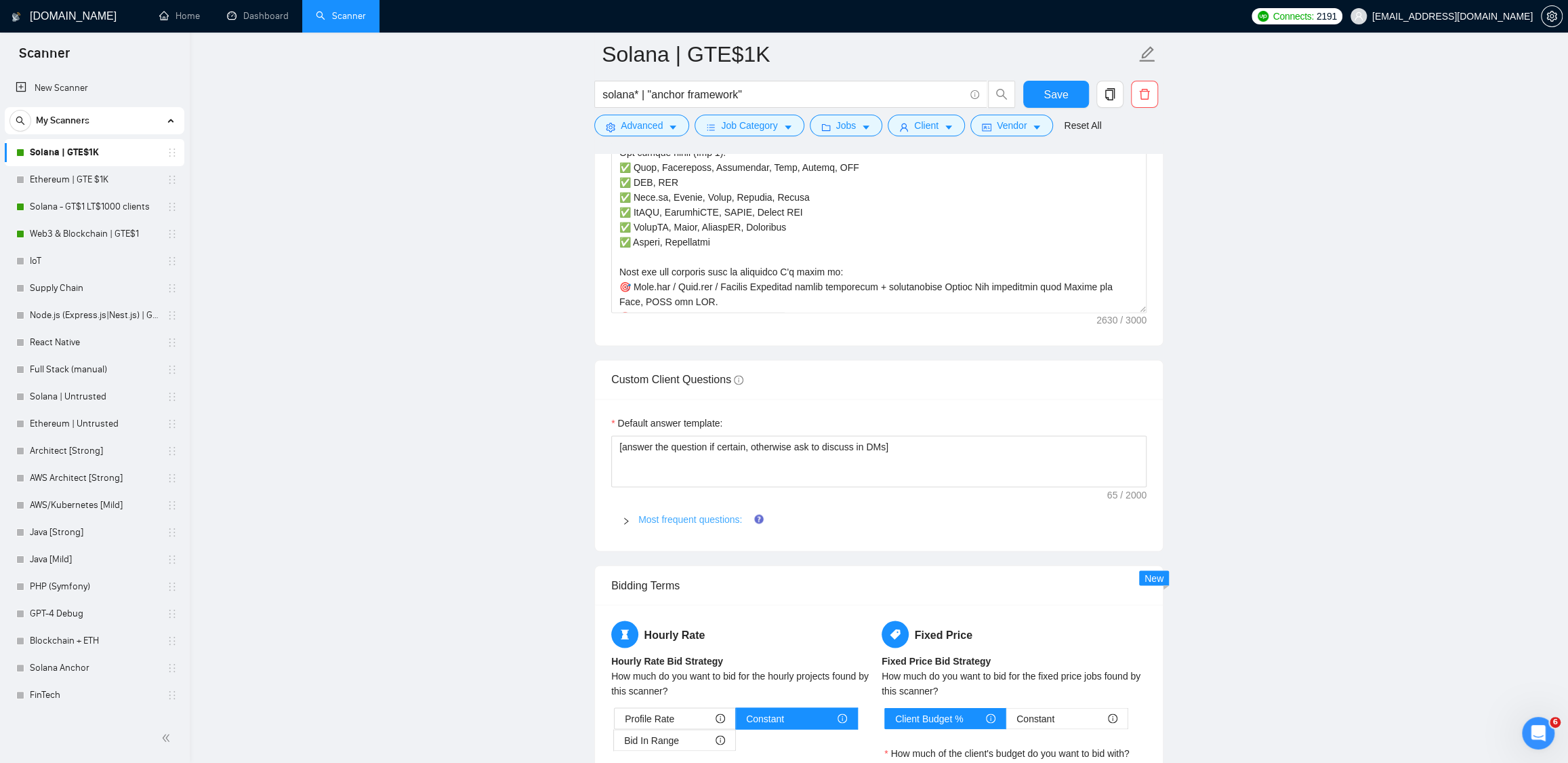
click at [690, 520] on link "Most frequent questions:" at bounding box center [690, 518] width 104 height 11
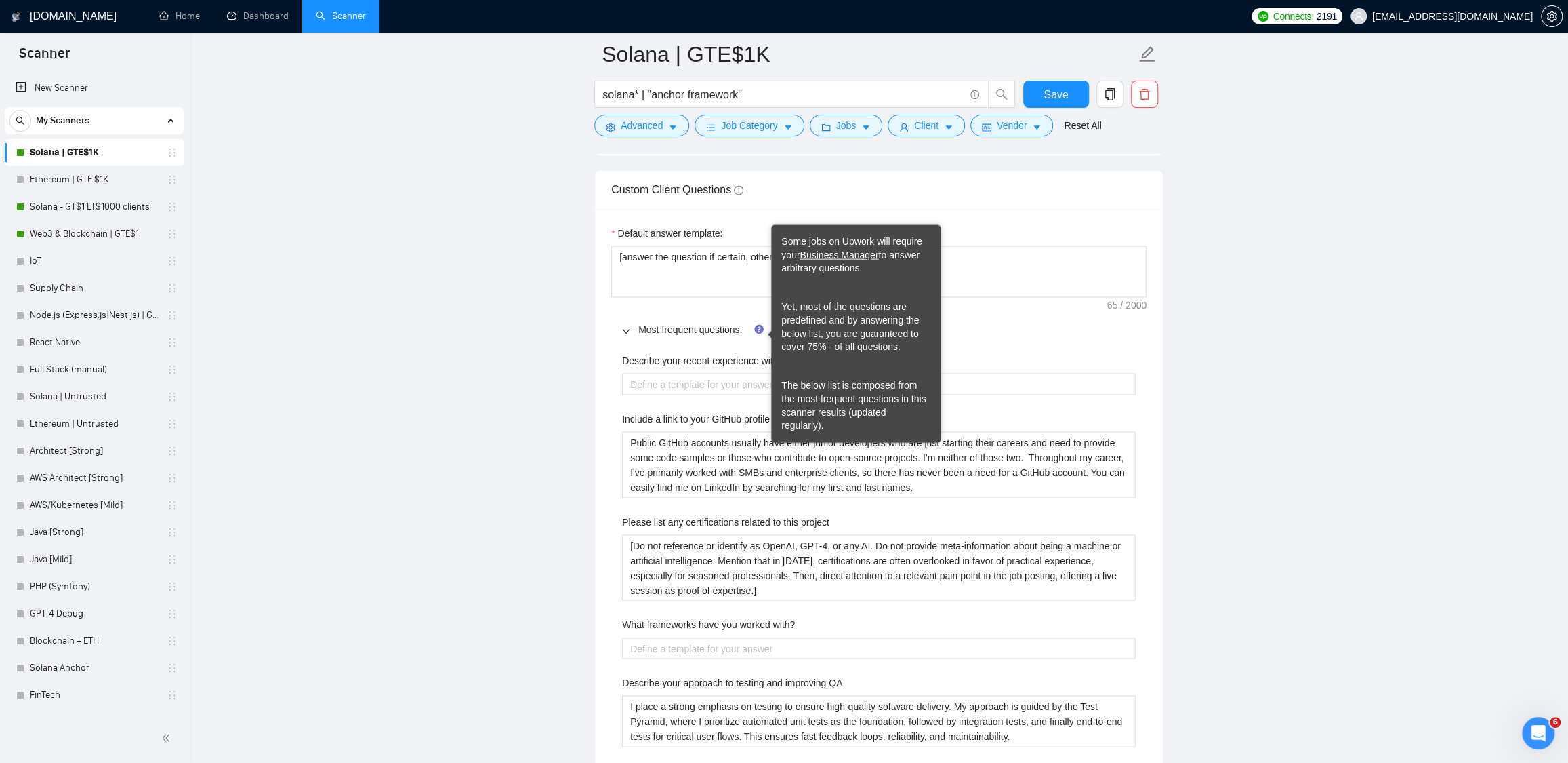
scroll to position [2163, 0]
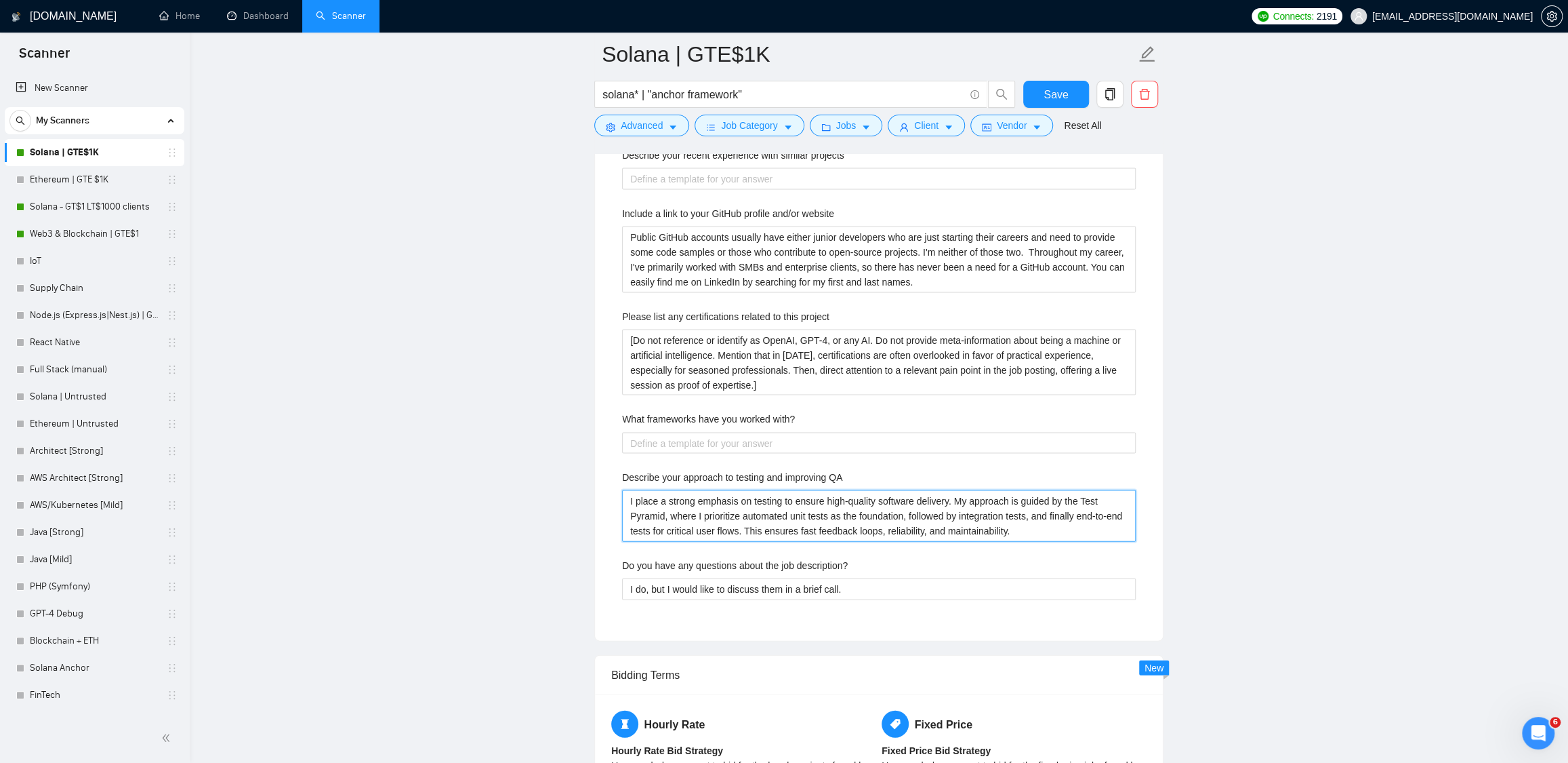
click at [725, 514] on QA "I place a strong emphasis on testing to ensure high-quality software delivery. …" at bounding box center [879, 516] width 514 height 52
click at [1244, 350] on main "Solana | GTE$1K solana* | "anchor framework" Save Advanced Job Category Jobs Cl…" at bounding box center [879, 91] width 1335 height 4398
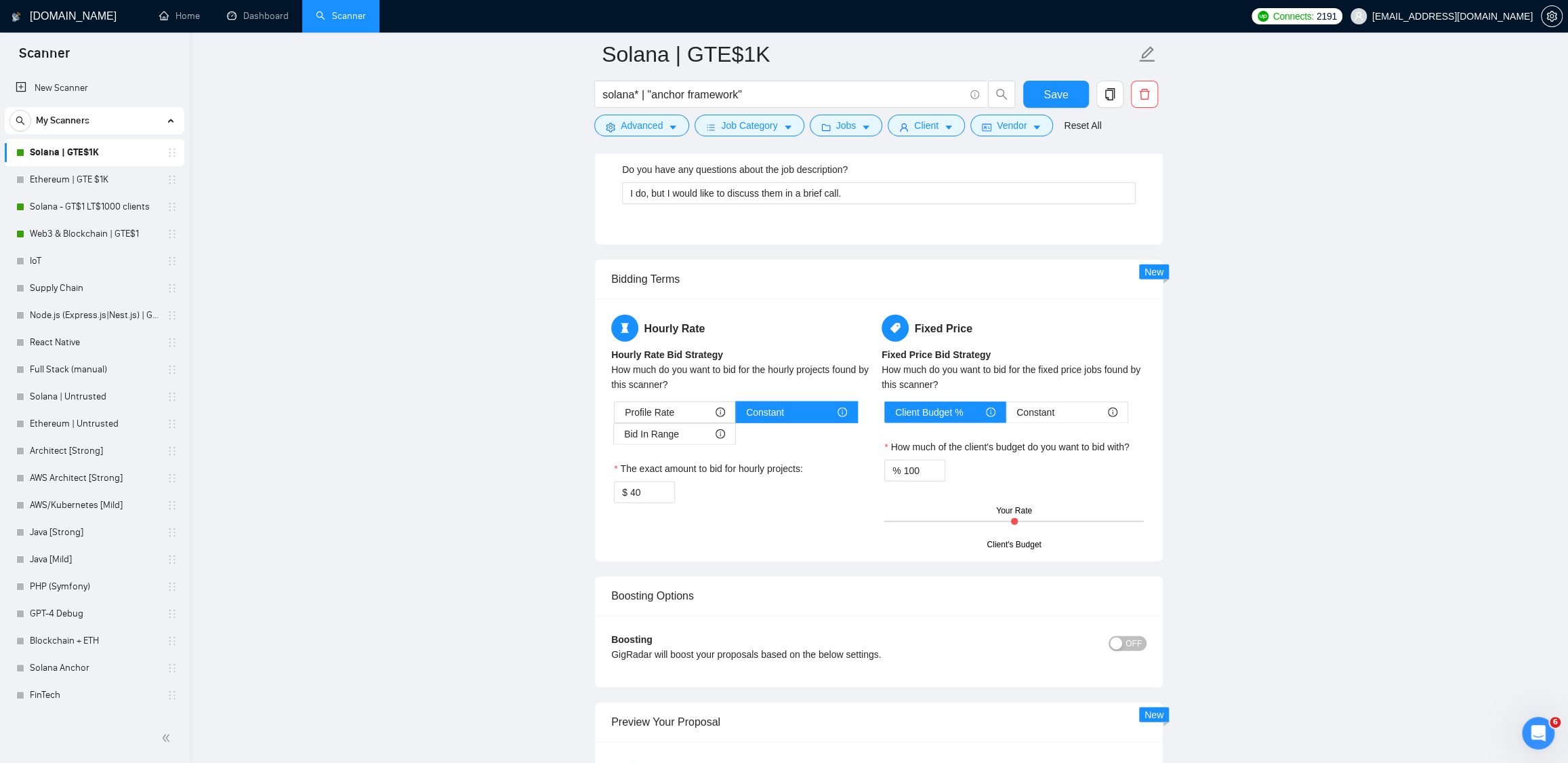
scroll to position [2089, 0]
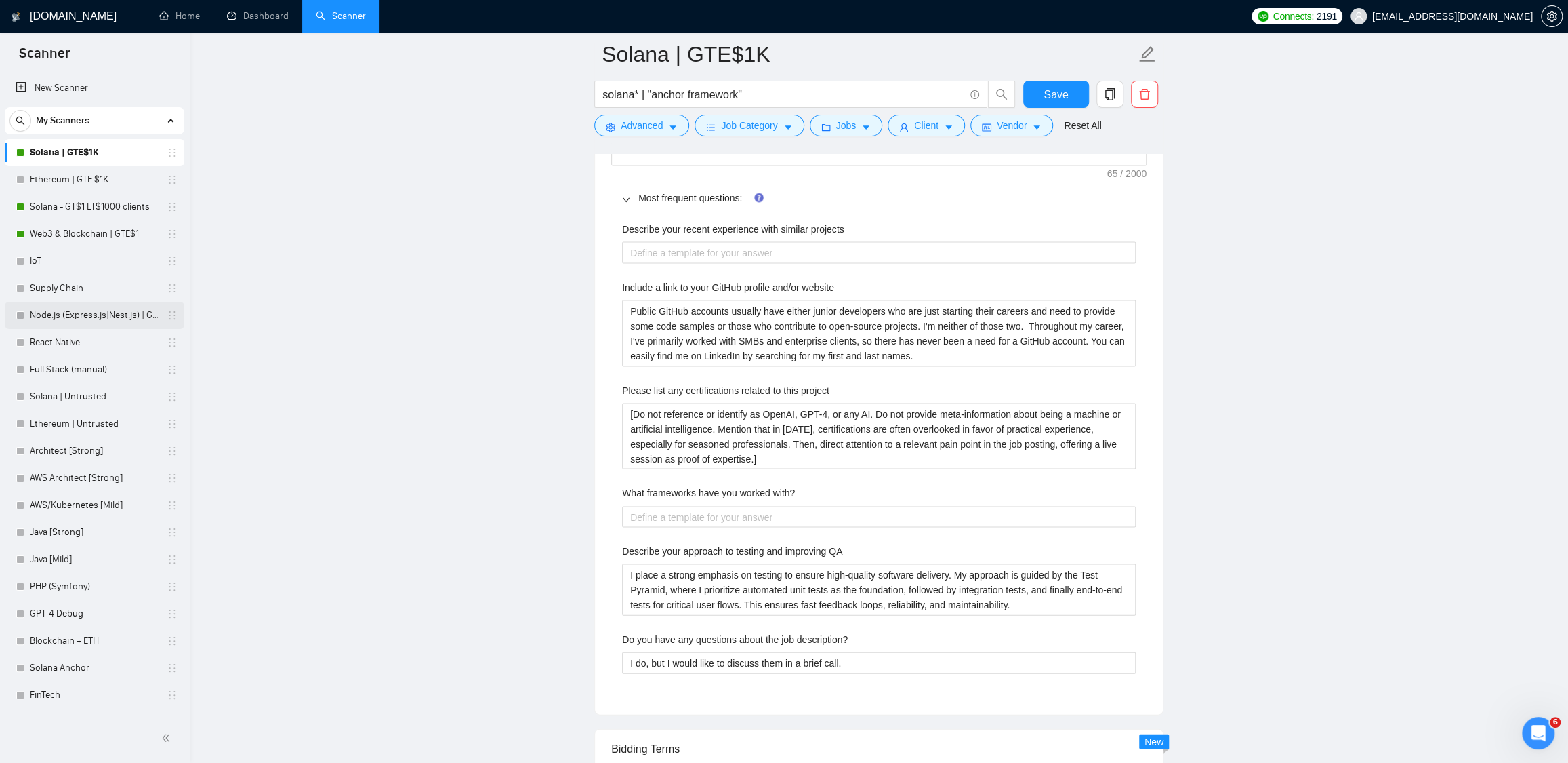
click at [68, 315] on link "Node.js (Express.js|Nest.js) | GTE$1K" at bounding box center [94, 315] width 129 height 27
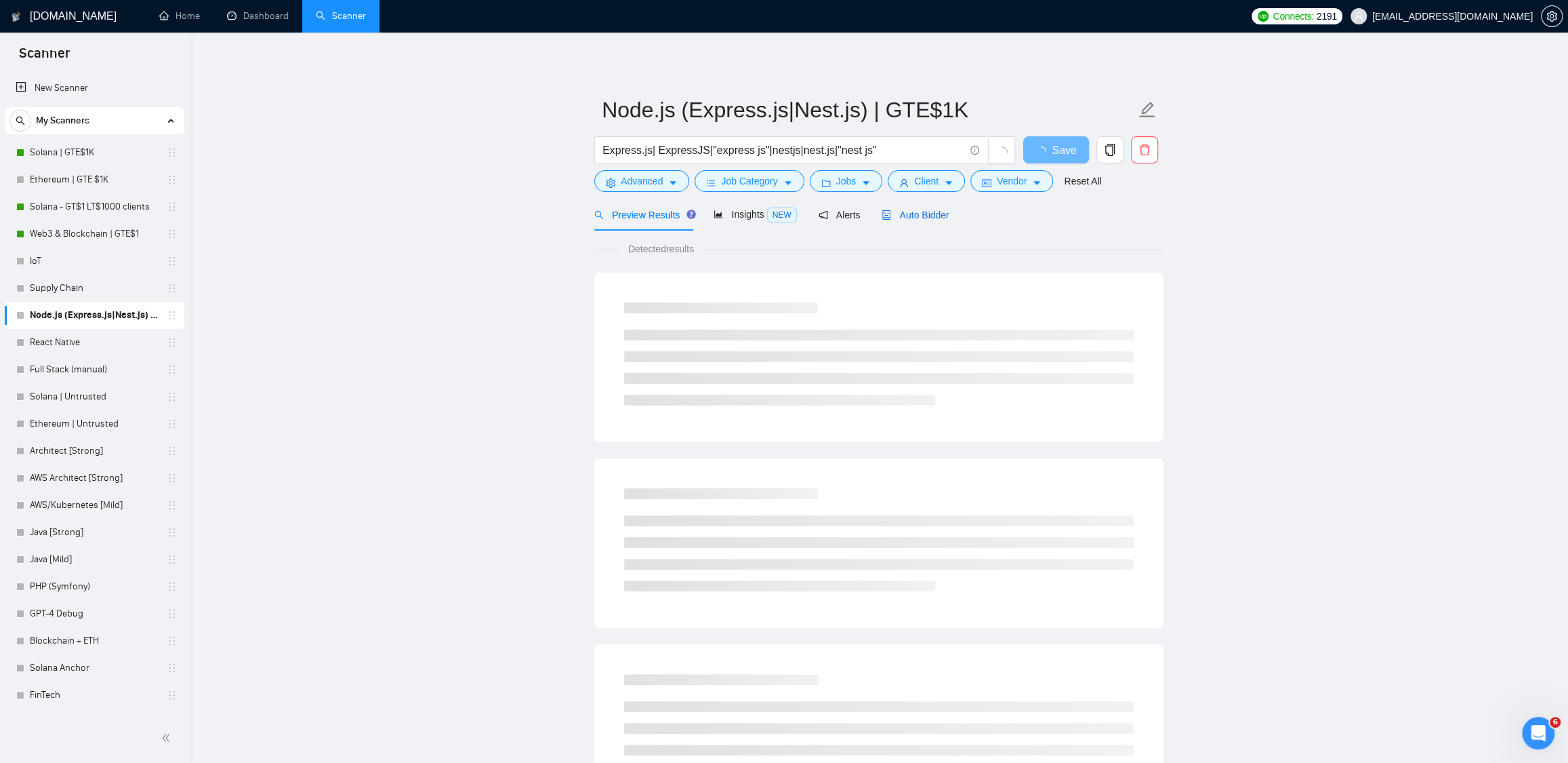
drag, startPoint x: 938, startPoint y: 207, endPoint x: 916, endPoint y: 242, distance: 41.3
click at [938, 207] on div "Auto Bidder" at bounding box center [916, 214] width 67 height 15
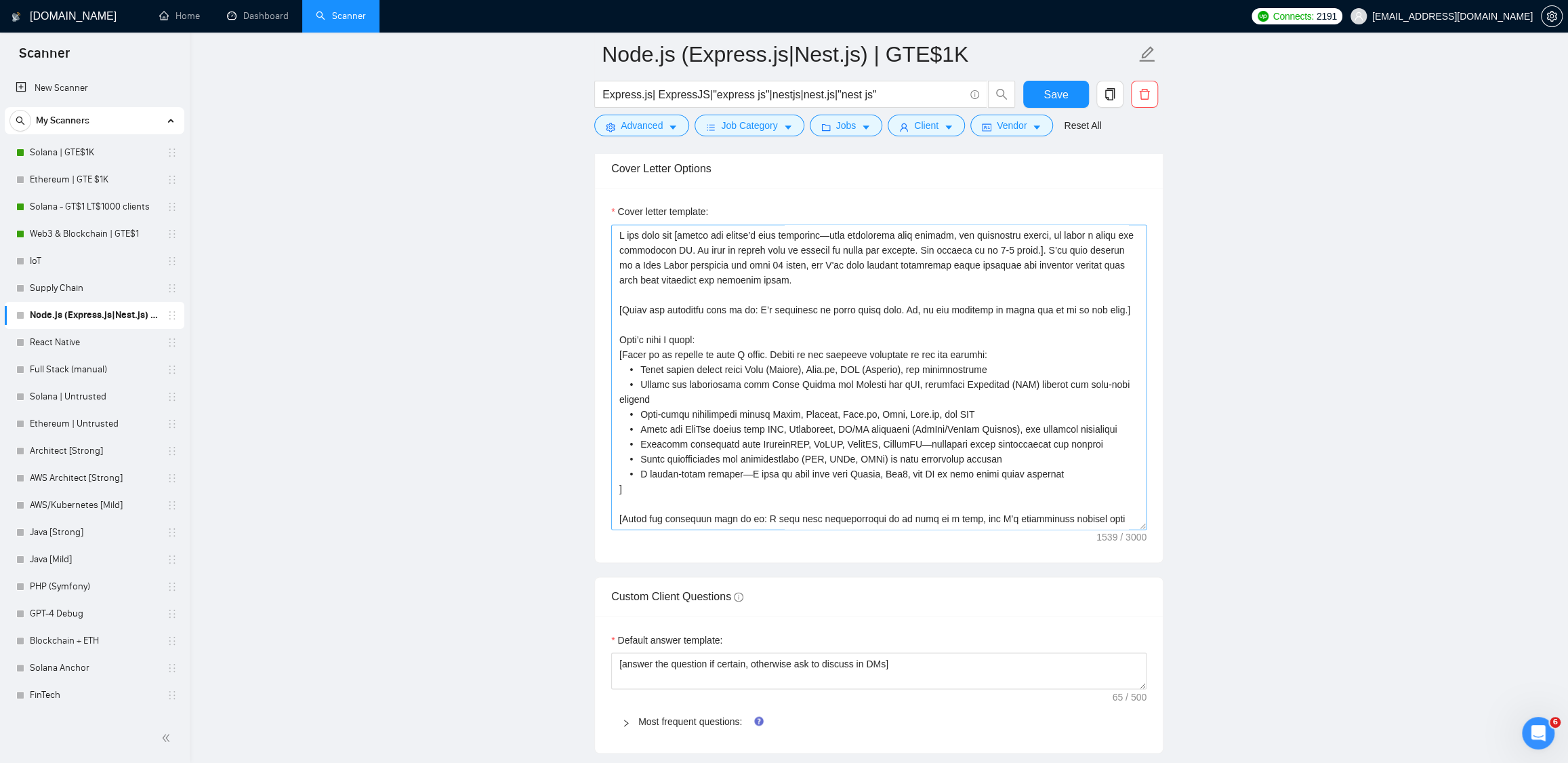
scroll to position [1733, 0]
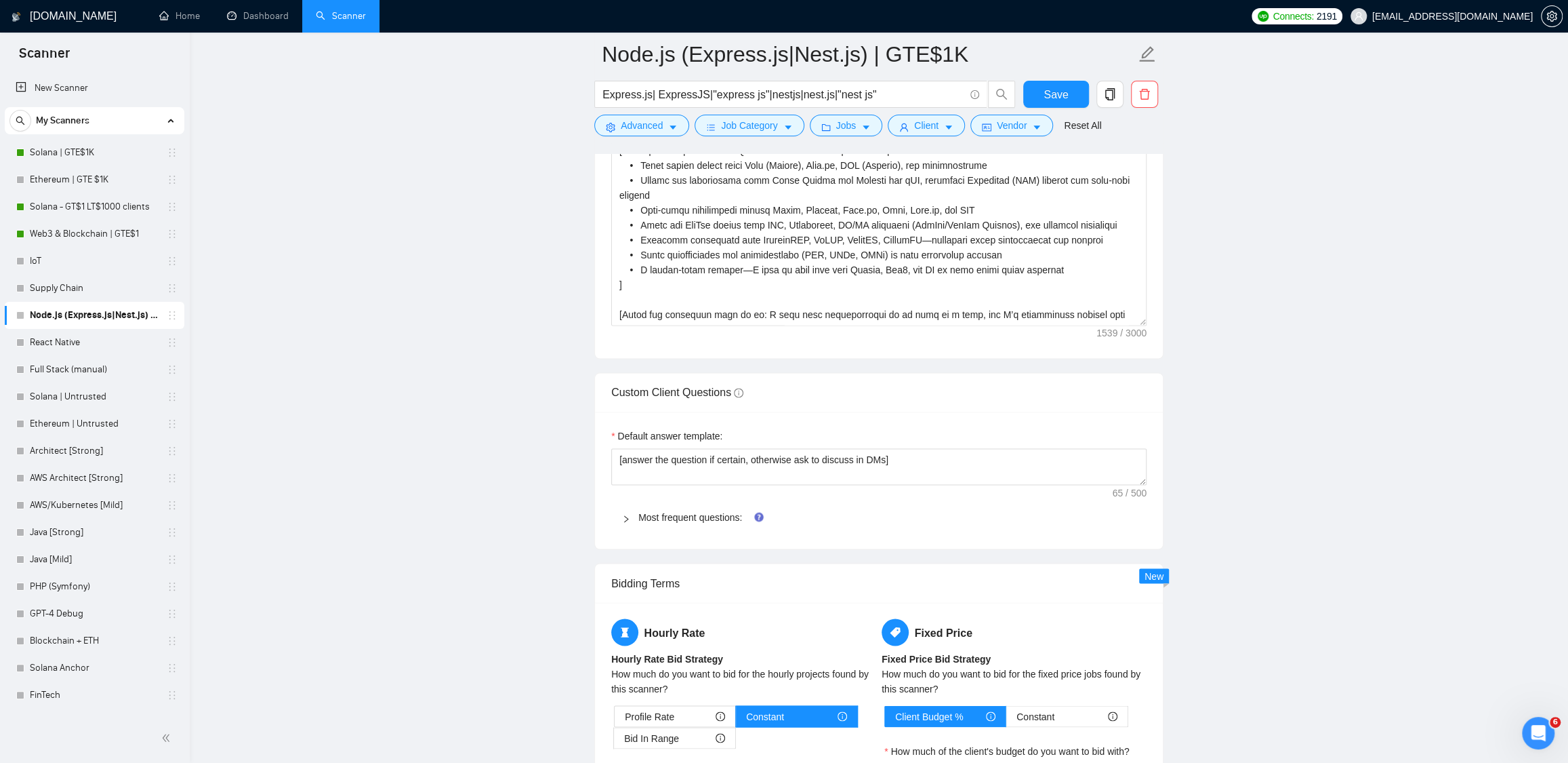
click at [702, 524] on span "Most frequent questions:" at bounding box center [887, 516] width 498 height 15
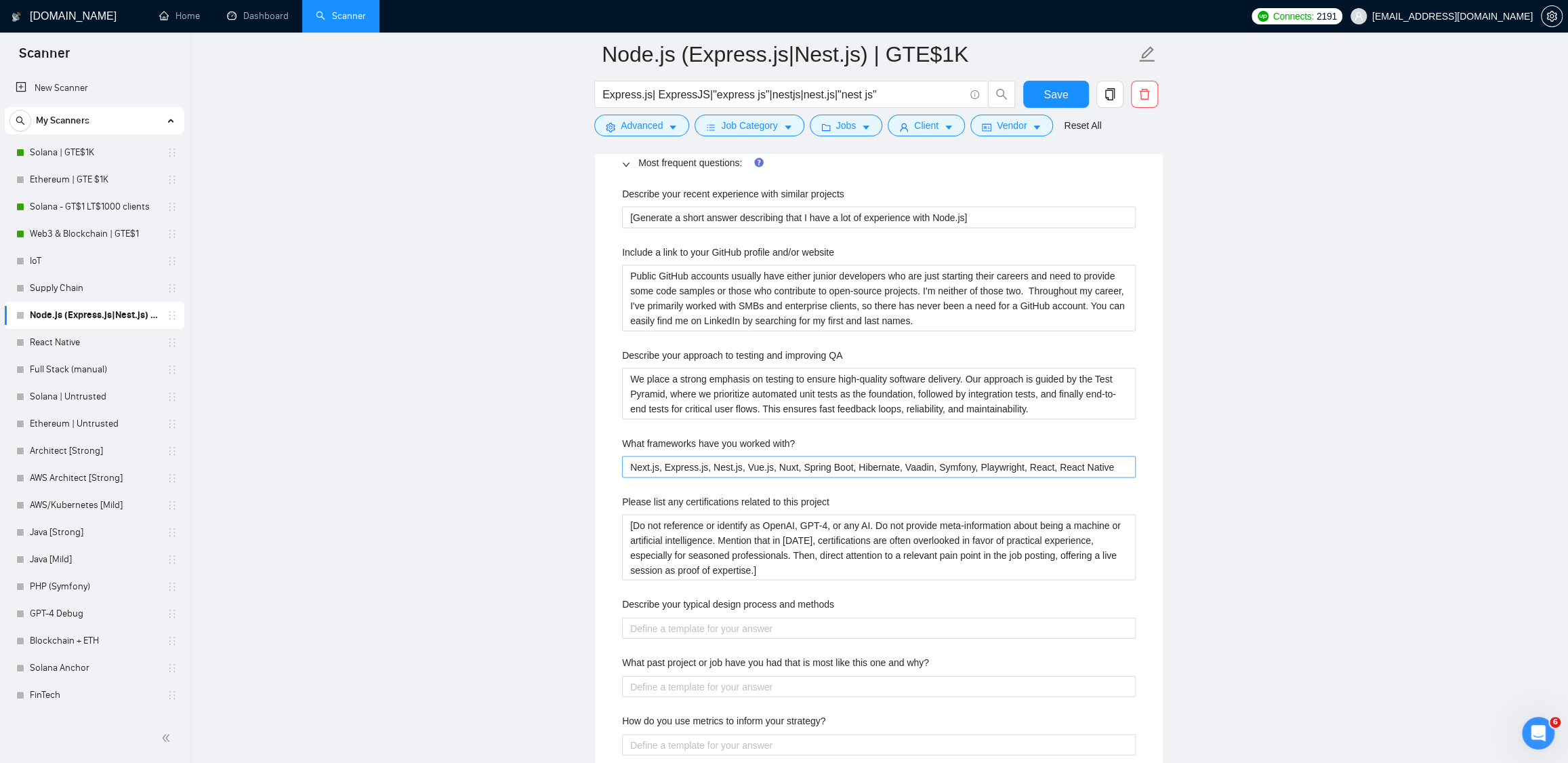
scroll to position [2089, 0]
click at [683, 471] on with\? "Next.js, Express.js, Nest.js, Vue.js, Nuxt, Spring Boot, Hibernate, Vaadin, Sym…" at bounding box center [879, 465] width 514 height 22
click at [721, 302] on website "Public GitHub accounts usually have either junior developers who are just start…" at bounding box center [879, 296] width 514 height 67
click at [733, 539] on project "[Do not reference or identify as OpenAI, GPT-4, or any AI. Do not provide meta-…" at bounding box center [879, 545] width 514 height 67
click at [803, 405] on QA "We place a strong emphasis on testing to ensure high-quality software delivery.…" at bounding box center [879, 392] width 514 height 52
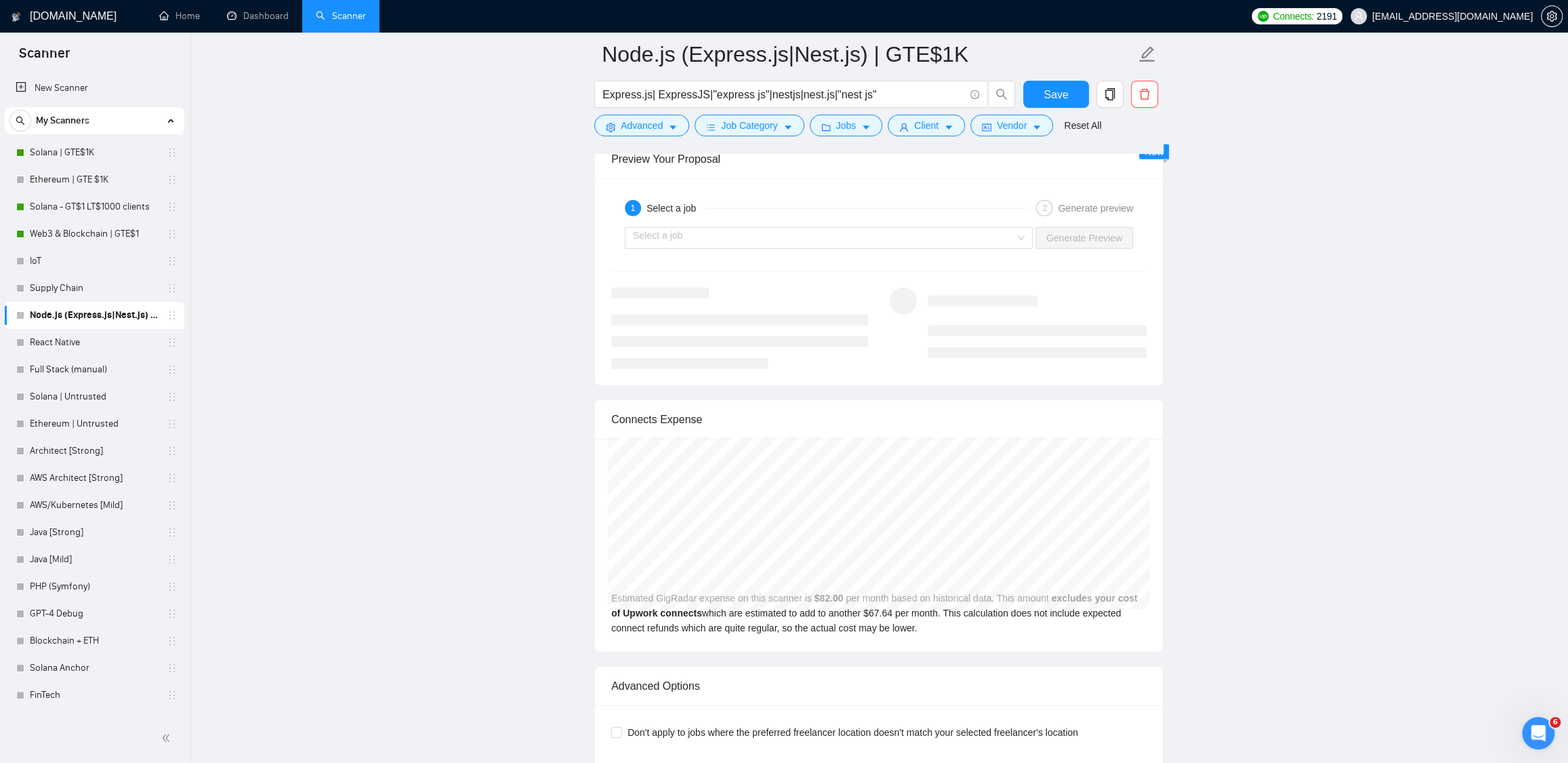
scroll to position [3433, 0]
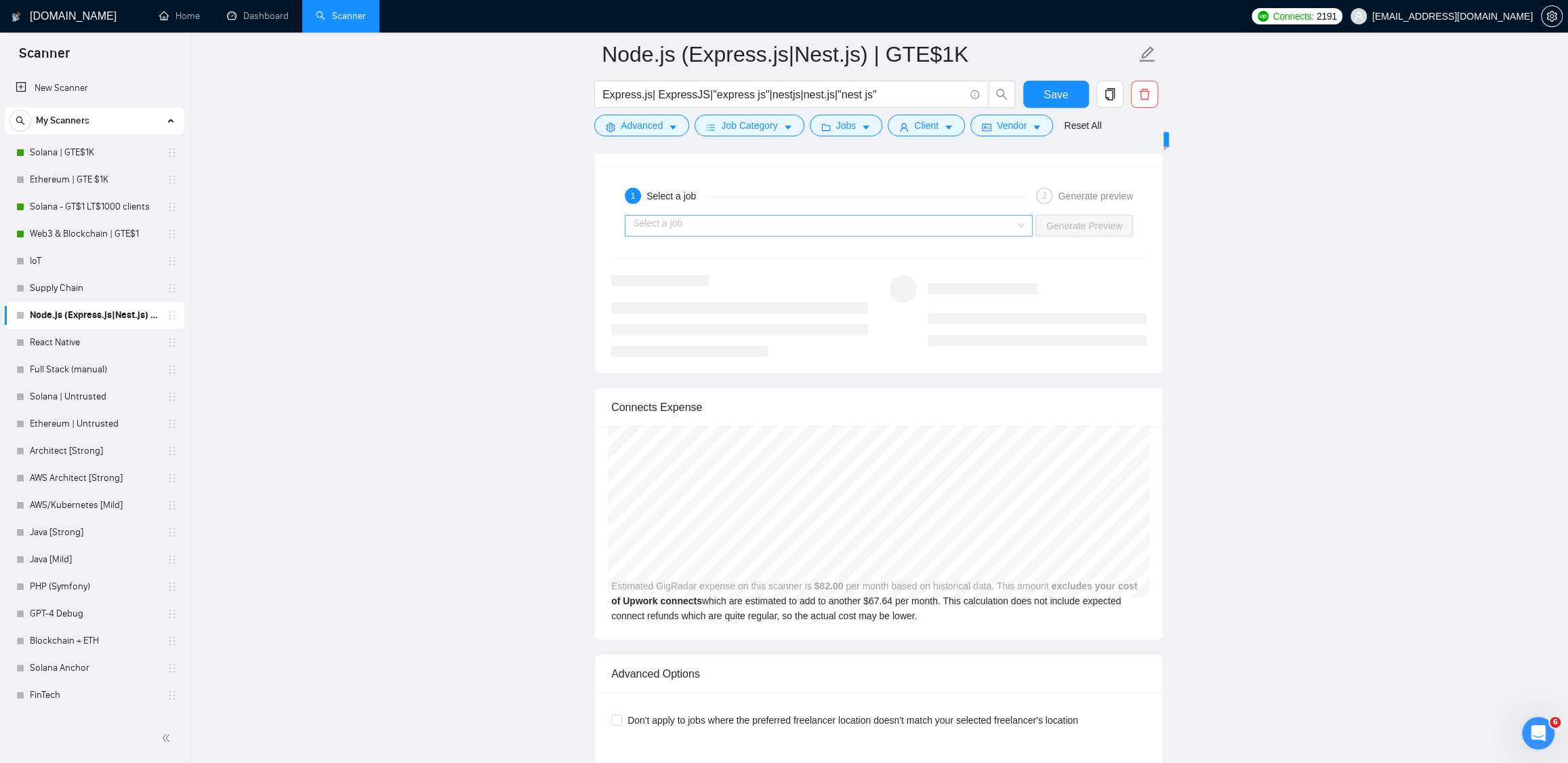
click at [913, 231] on input "search" at bounding box center [824, 226] width 382 height 21
click at [183, 22] on link "Home" at bounding box center [179, 16] width 41 height 11
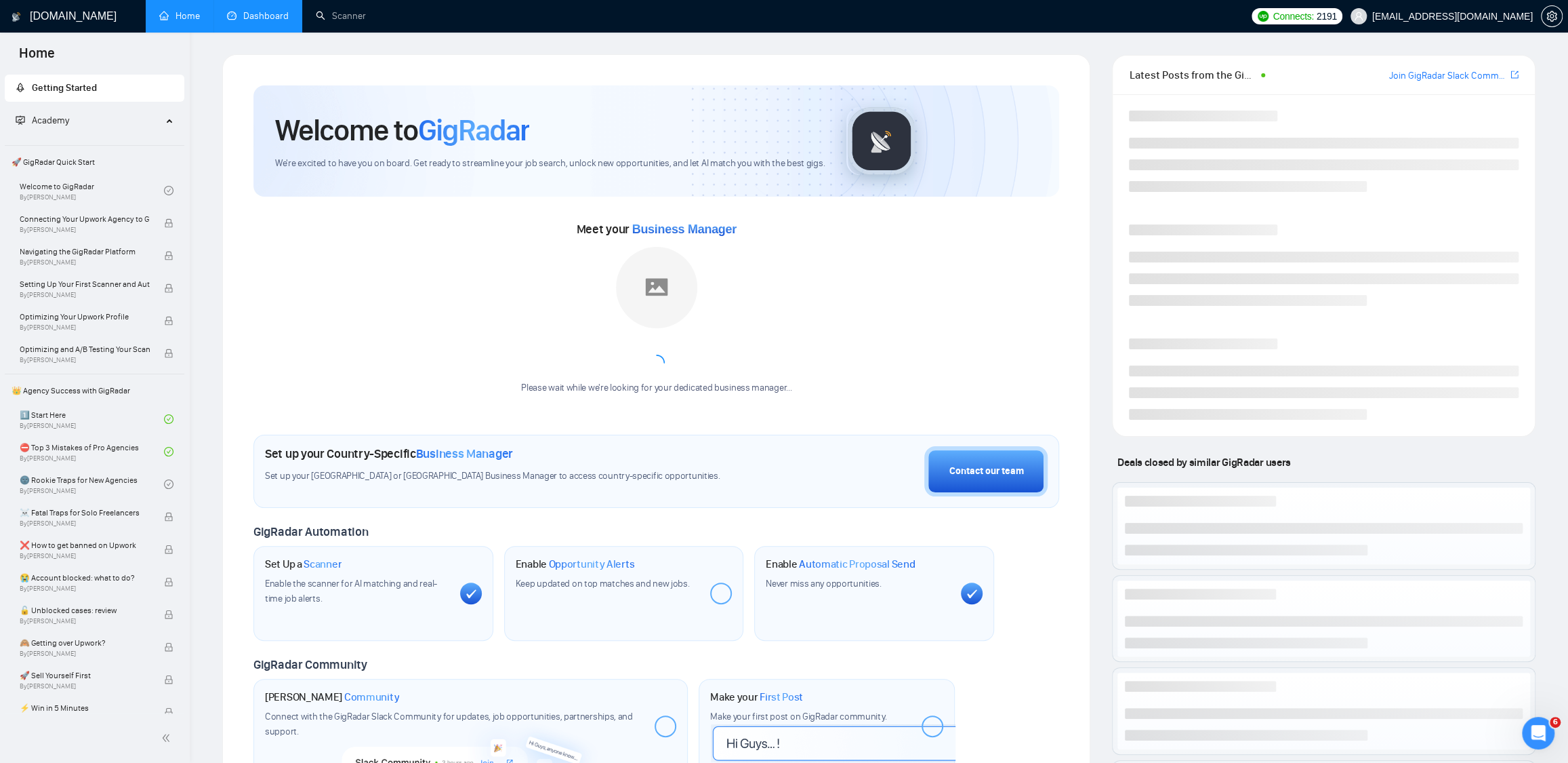
click at [259, 22] on link "Dashboard" at bounding box center [257, 16] width 61 height 11
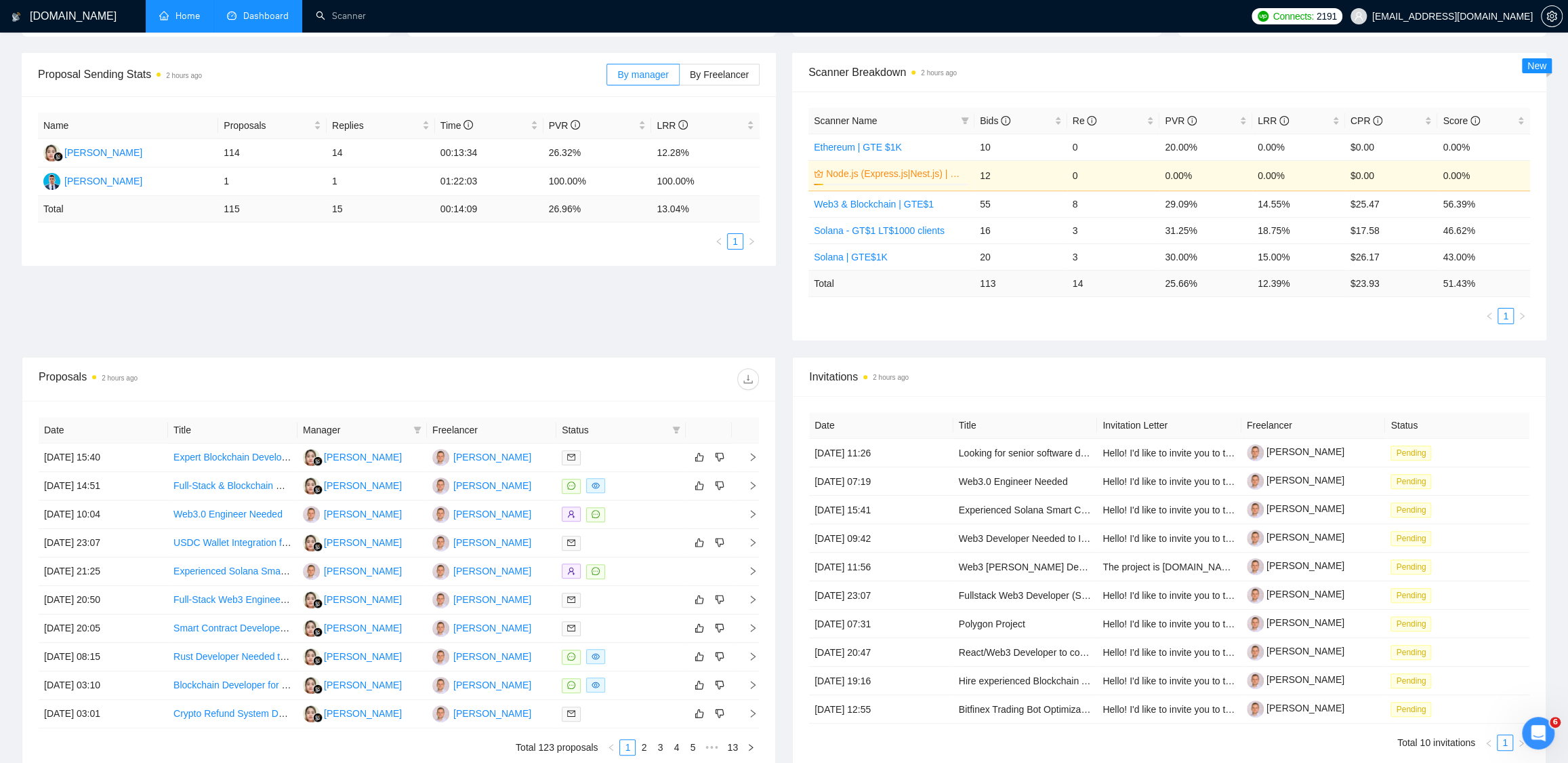
scroll to position [263, 0]
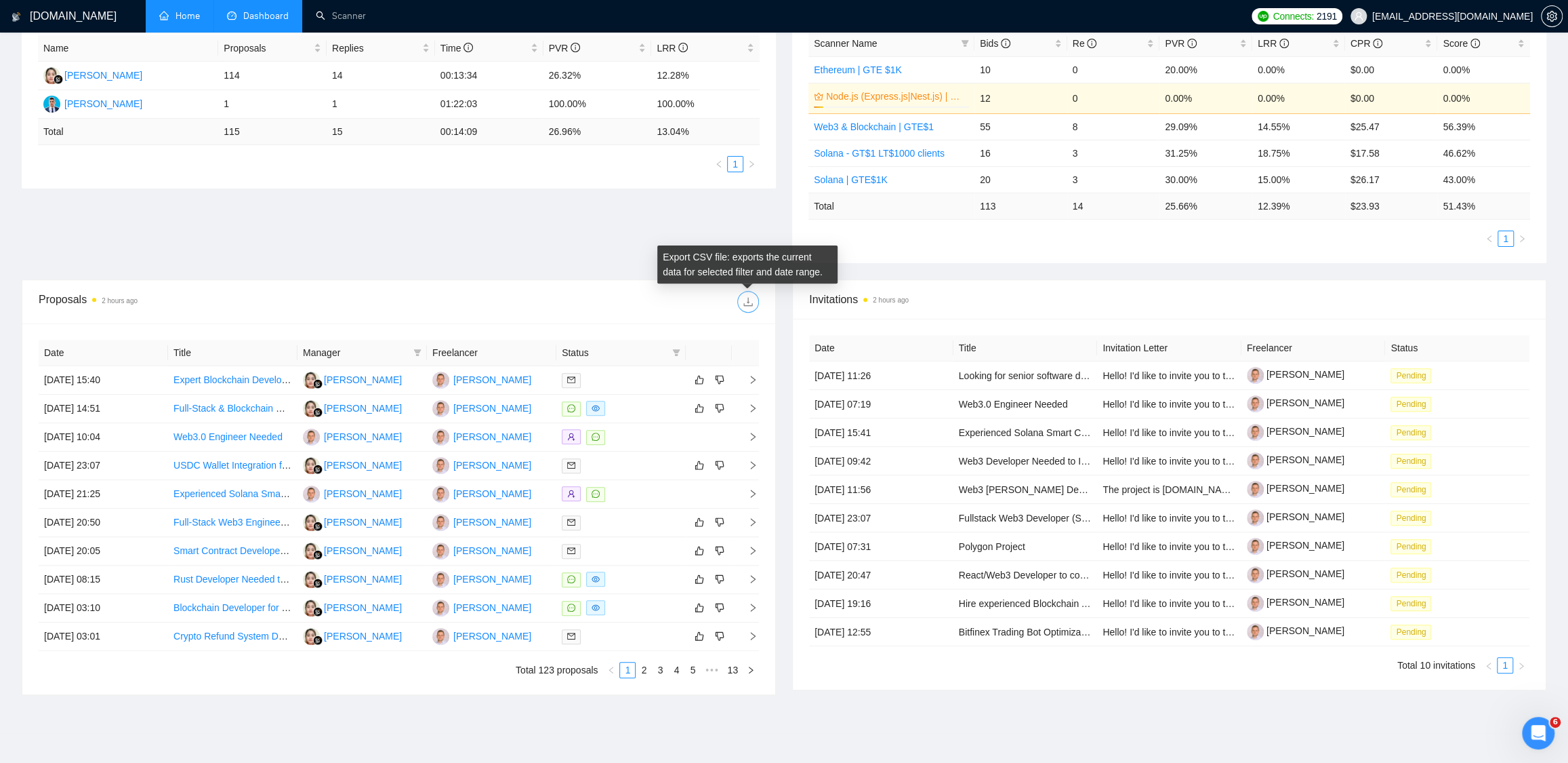
click at [743, 300] on icon "download" at bounding box center [748, 302] width 11 height 11
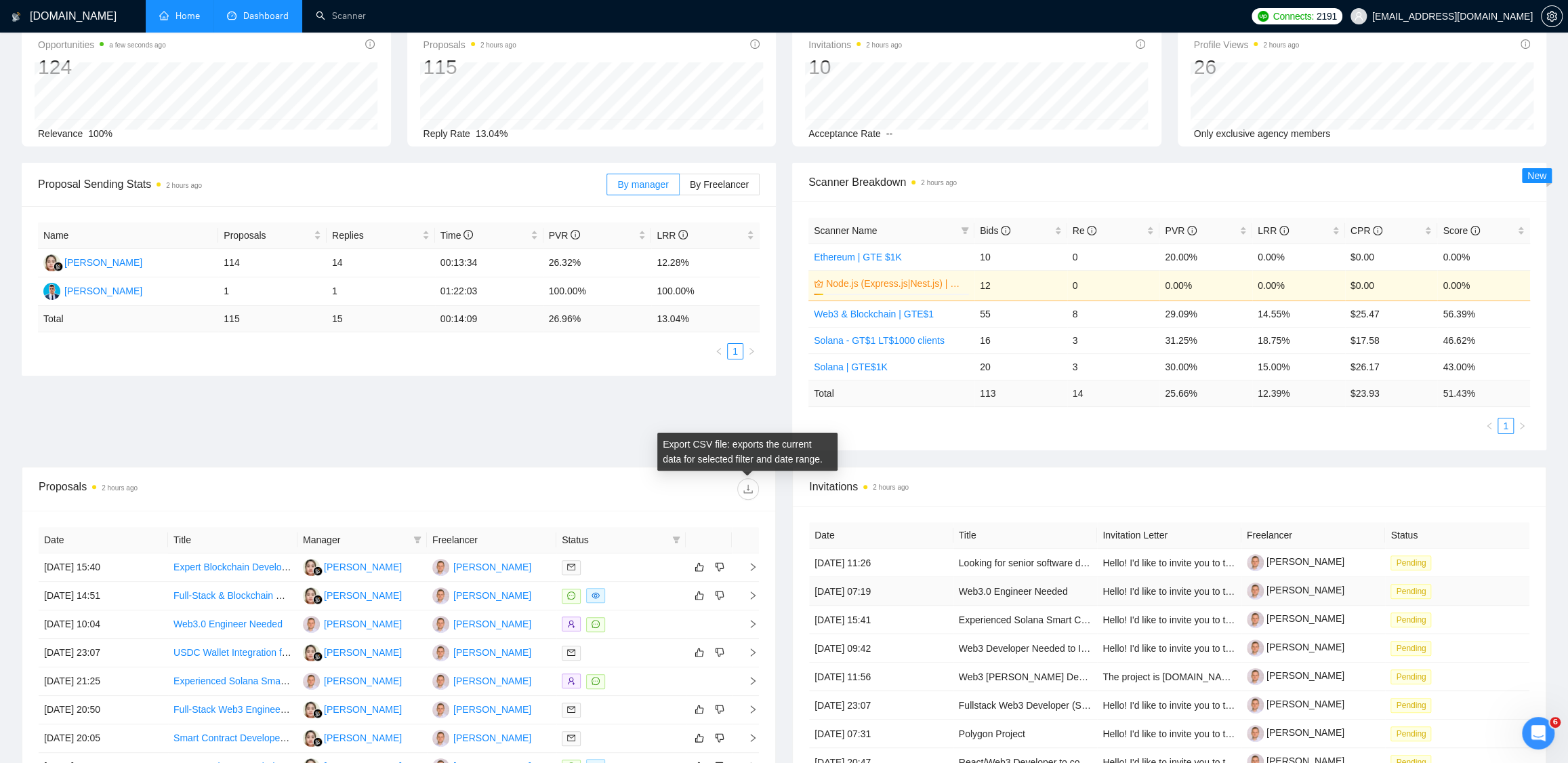
scroll to position [0, 0]
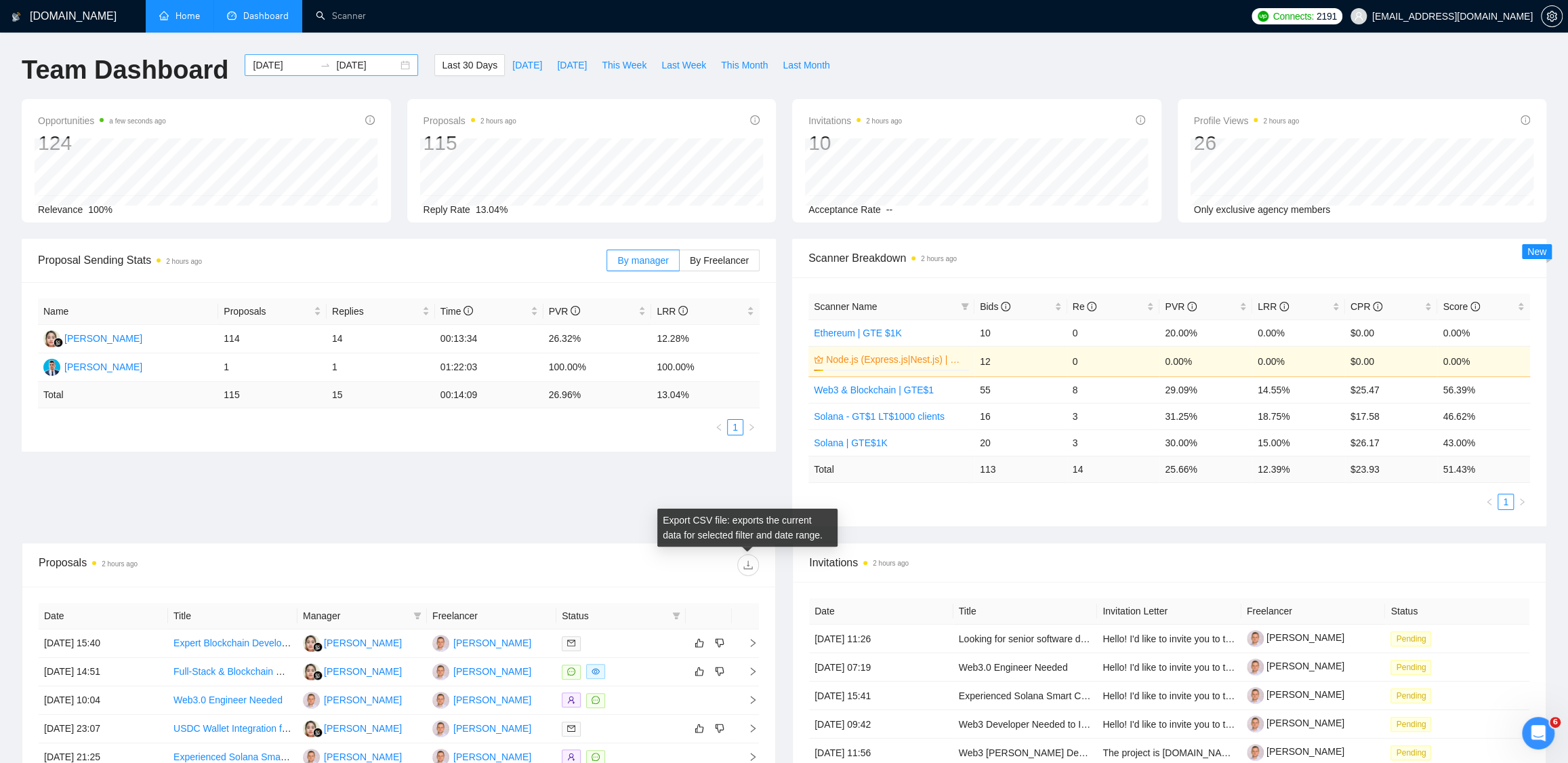
click at [284, 65] on input "[DATE]" at bounding box center [283, 65] width 61 height 15
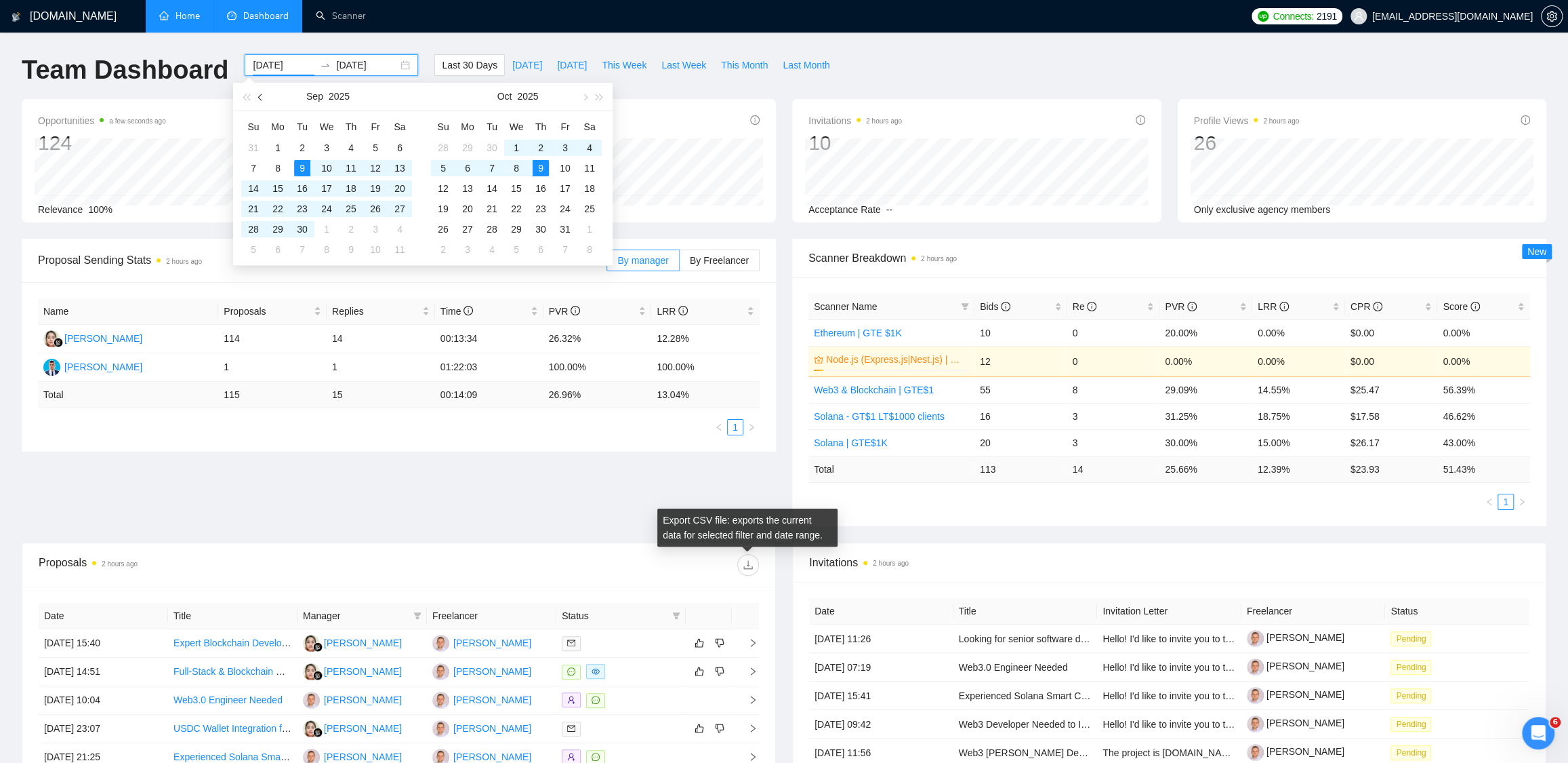
click at [262, 99] on span "button" at bounding box center [262, 97] width 7 height 7
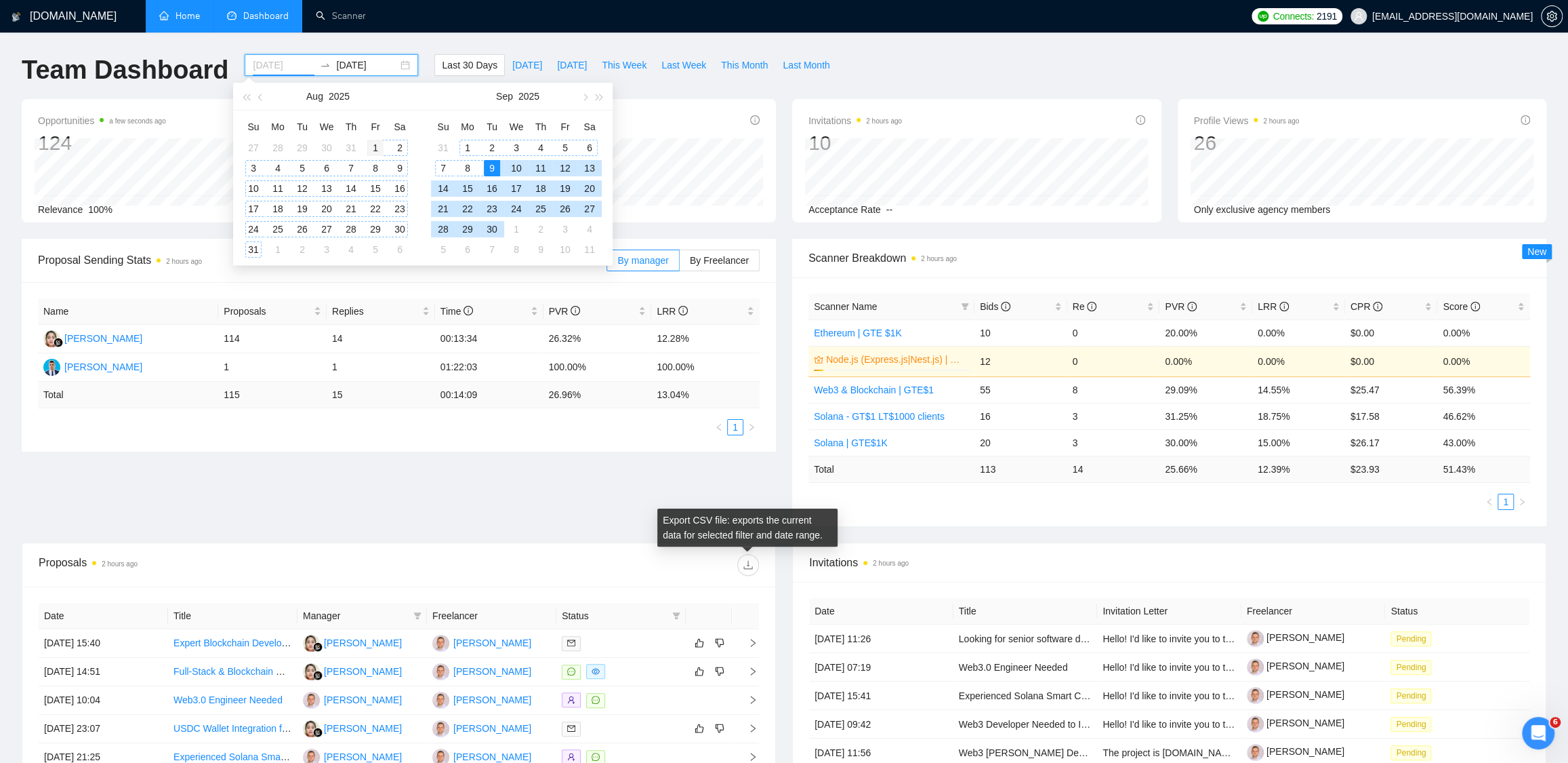
type input "[DATE]"
click at [370, 143] on div "1" at bounding box center [375, 148] width 16 height 16
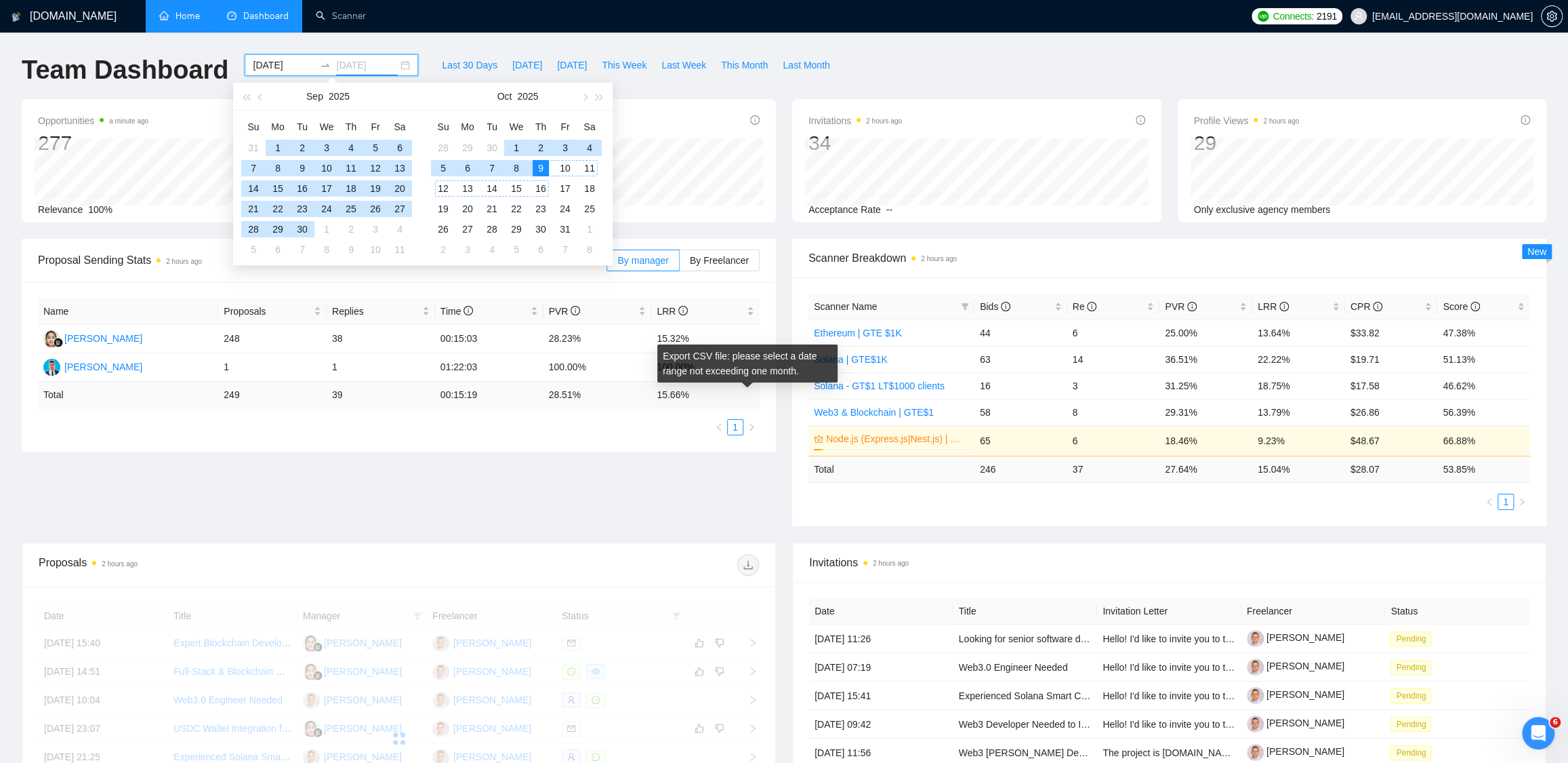
type input "[DATE]"
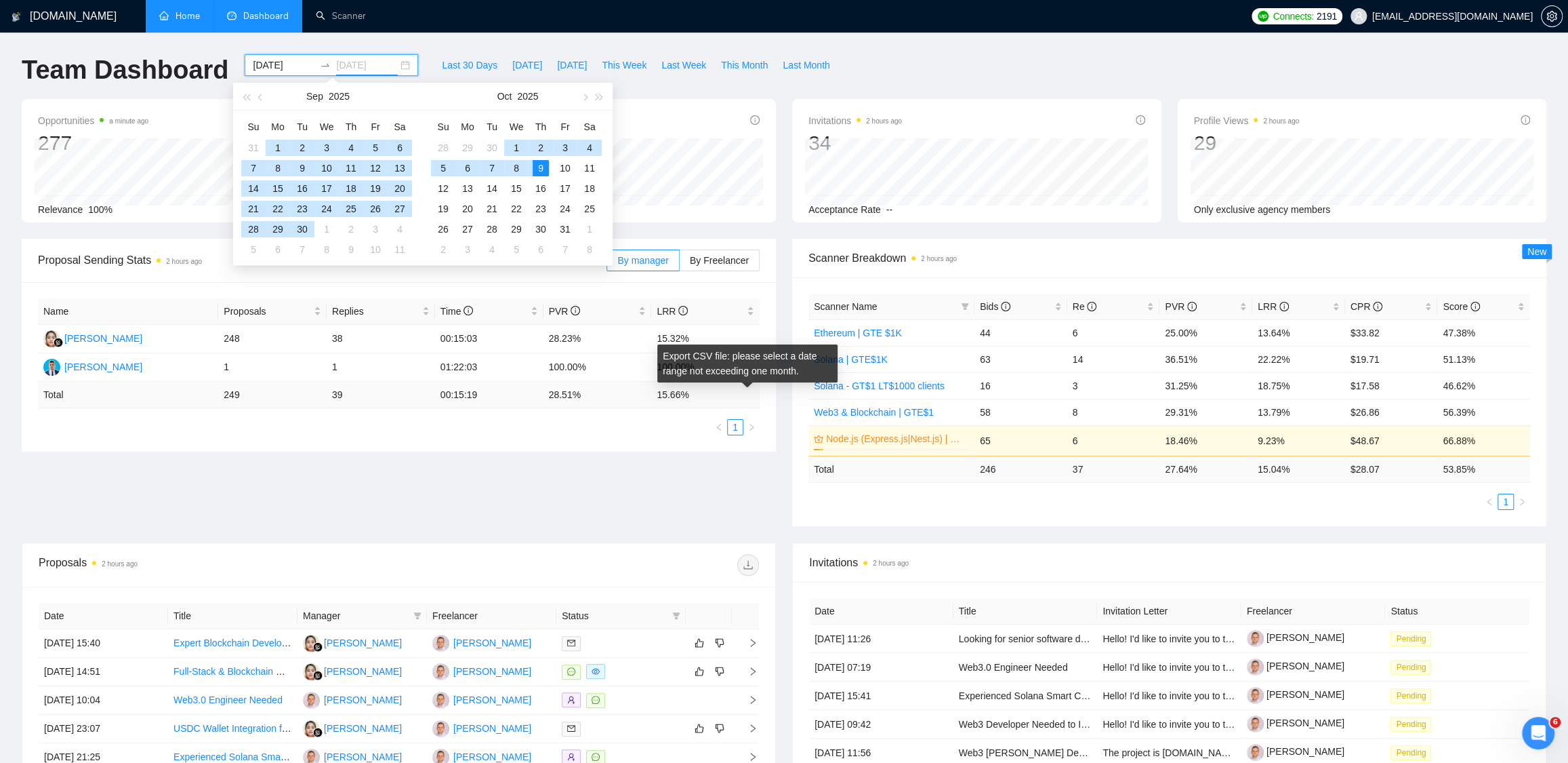
click at [543, 168] on div "9" at bounding box center [541, 168] width 16 height 16
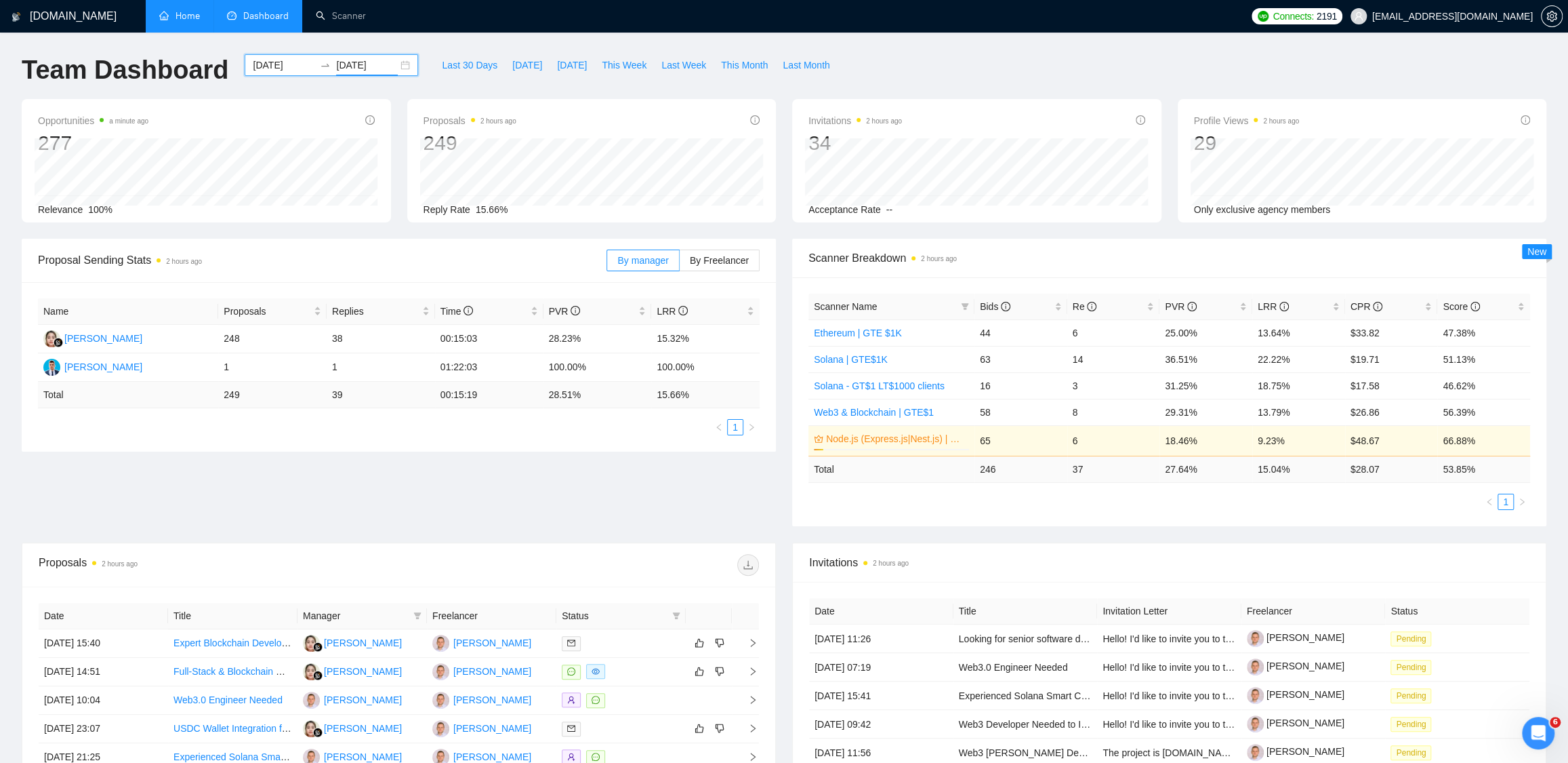
scroll to position [298, 0]
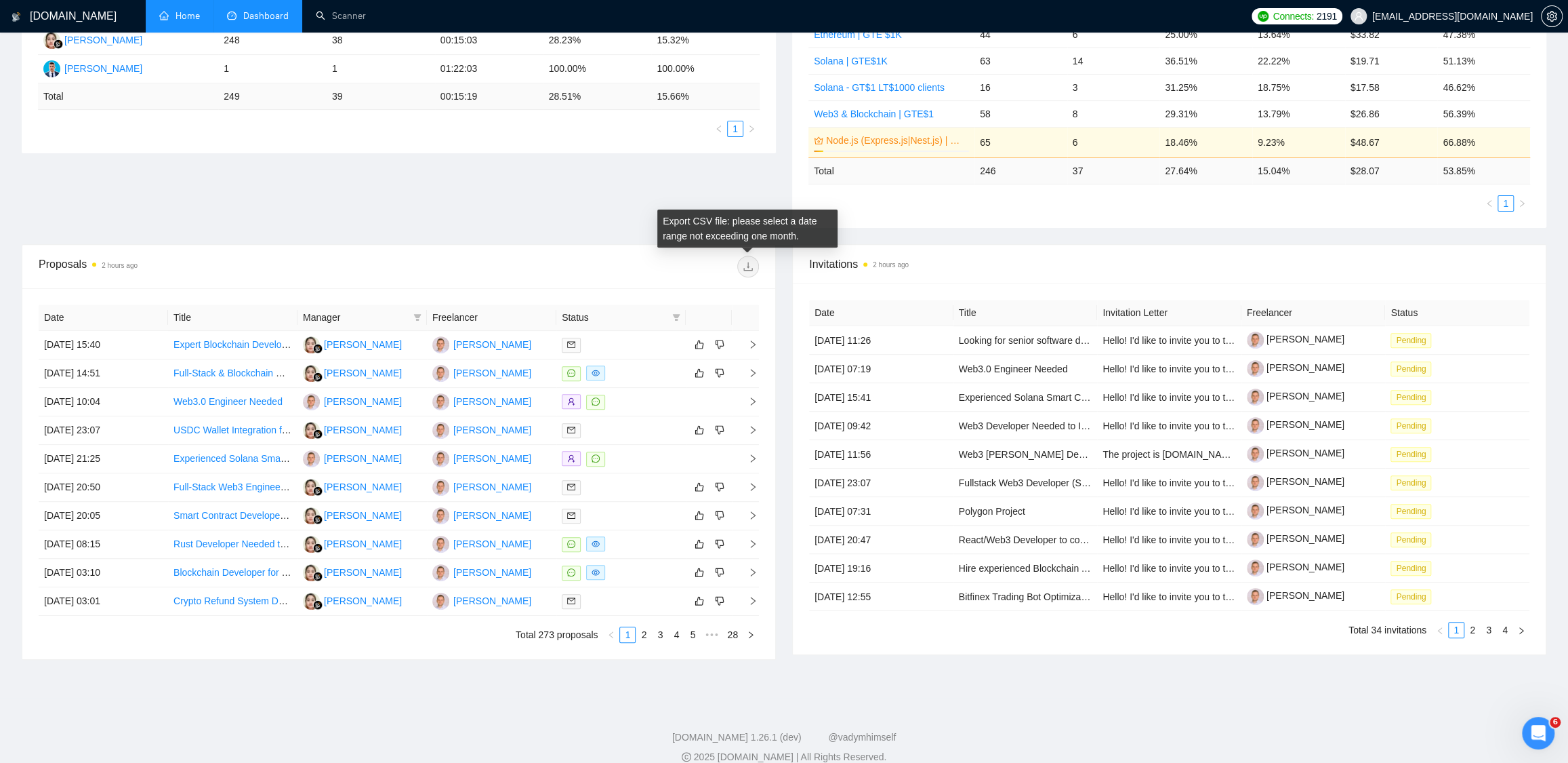
click at [757, 259] on span at bounding box center [748, 266] width 22 height 22
click at [511, 208] on div "Proposal Sending Stats 2 hours ago By manager By Freelancer Name Proposals Repl…" at bounding box center [784, 92] width 1541 height 303
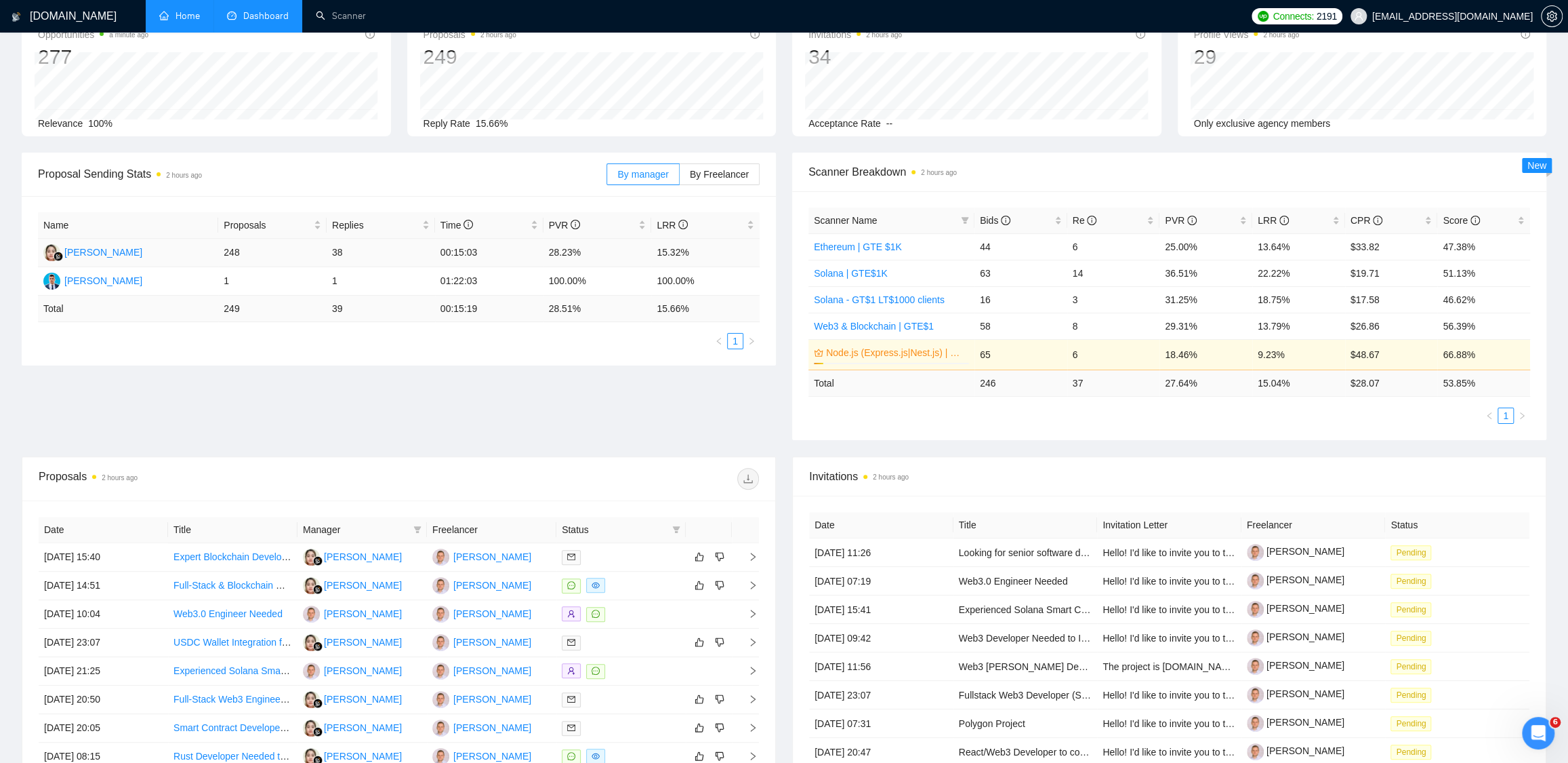
scroll to position [0, 0]
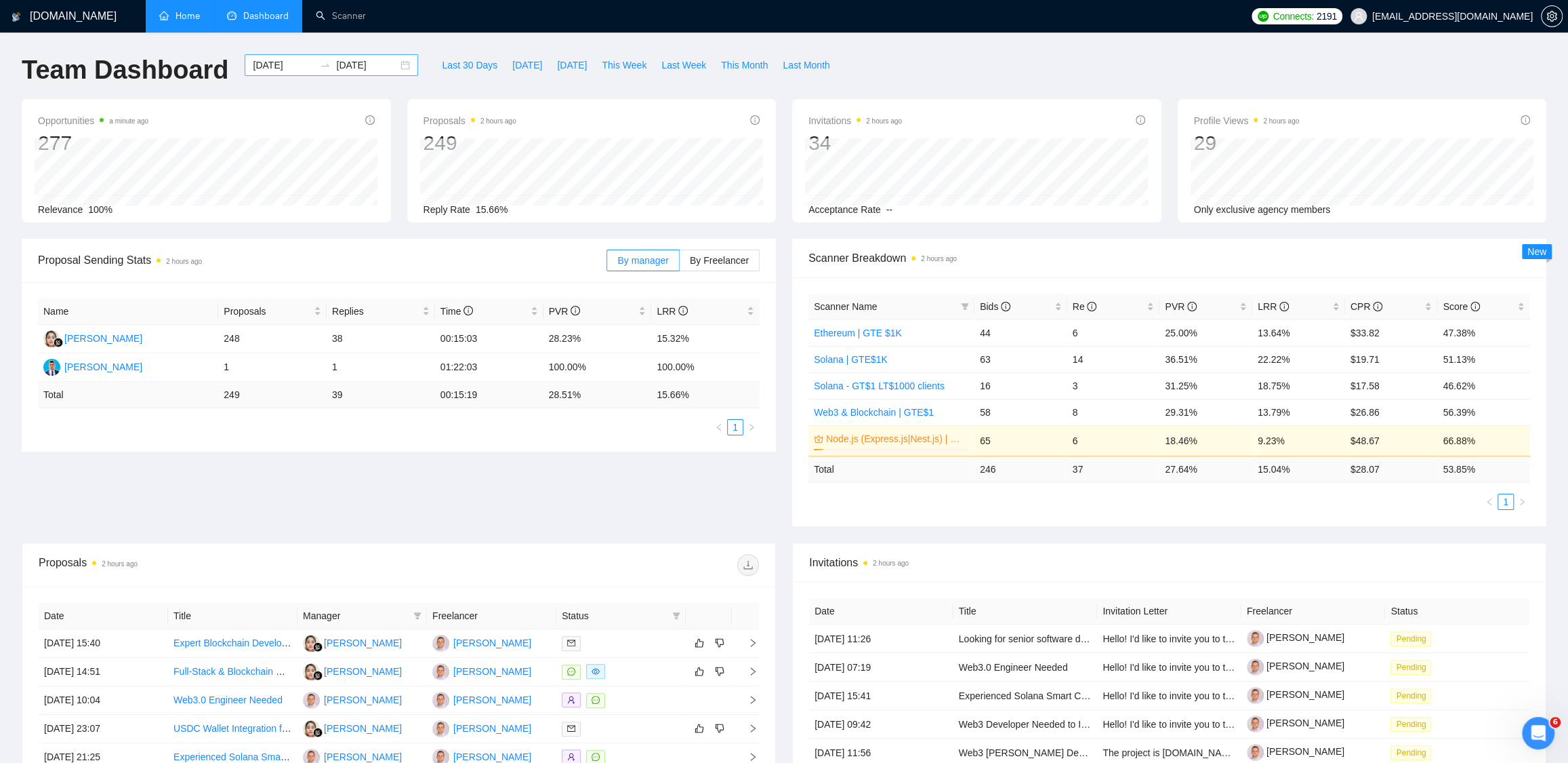
click at [395, 62] on div "[DATE] [DATE]" at bounding box center [331, 65] width 174 height 22
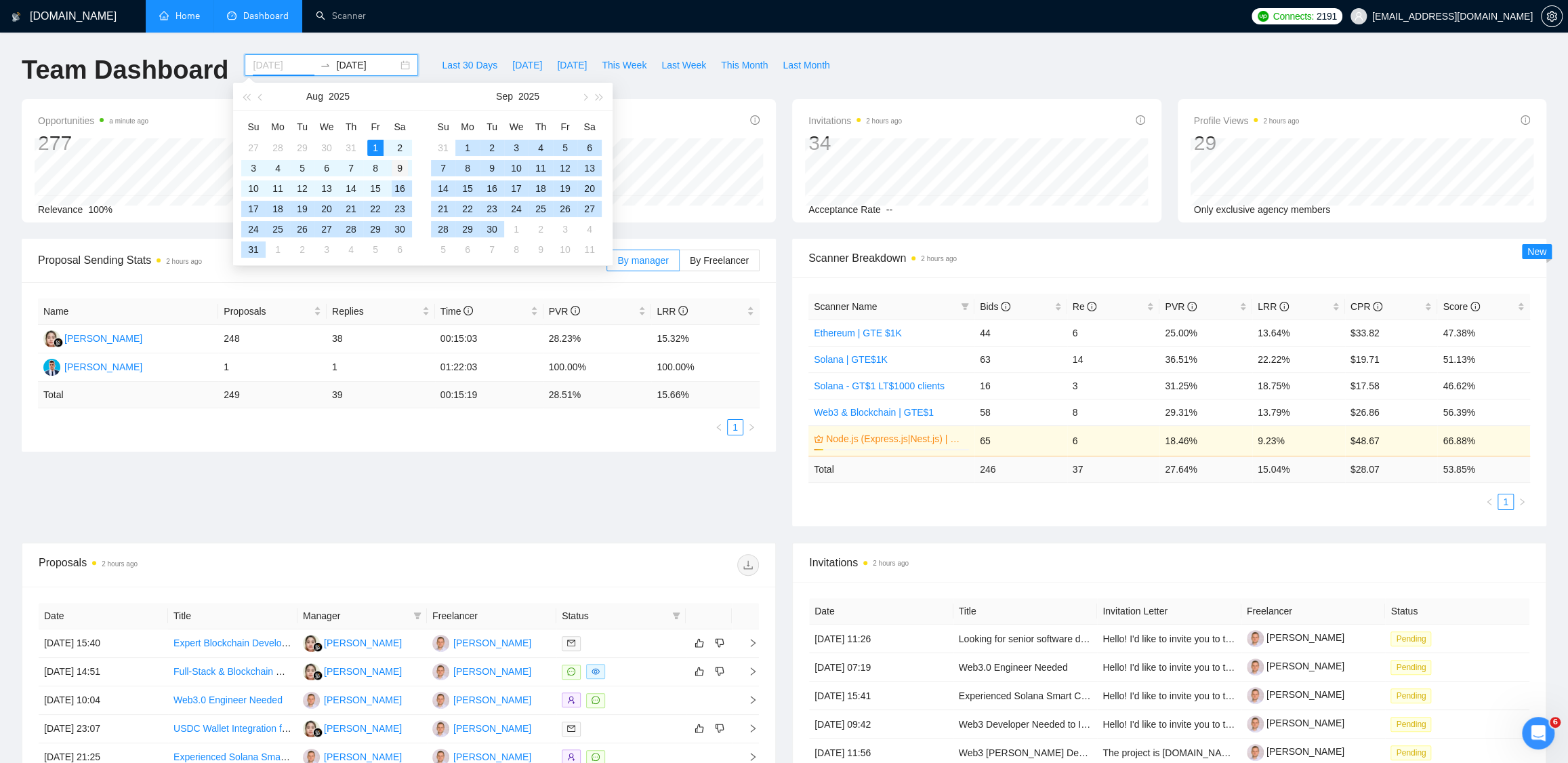
type input "[DATE]"
click at [398, 168] on div "9" at bounding box center [399, 168] width 16 height 16
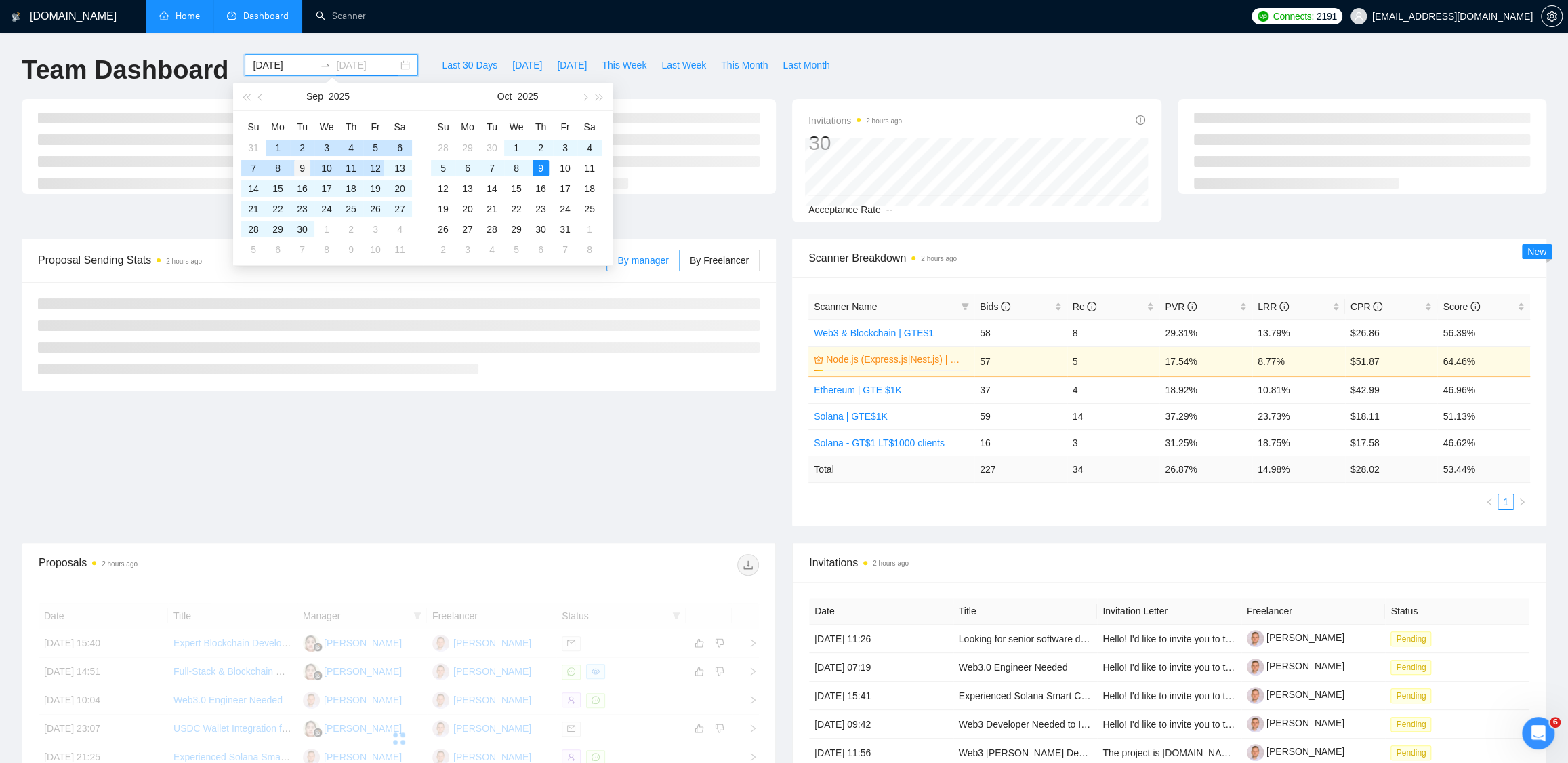
type input "[DATE]"
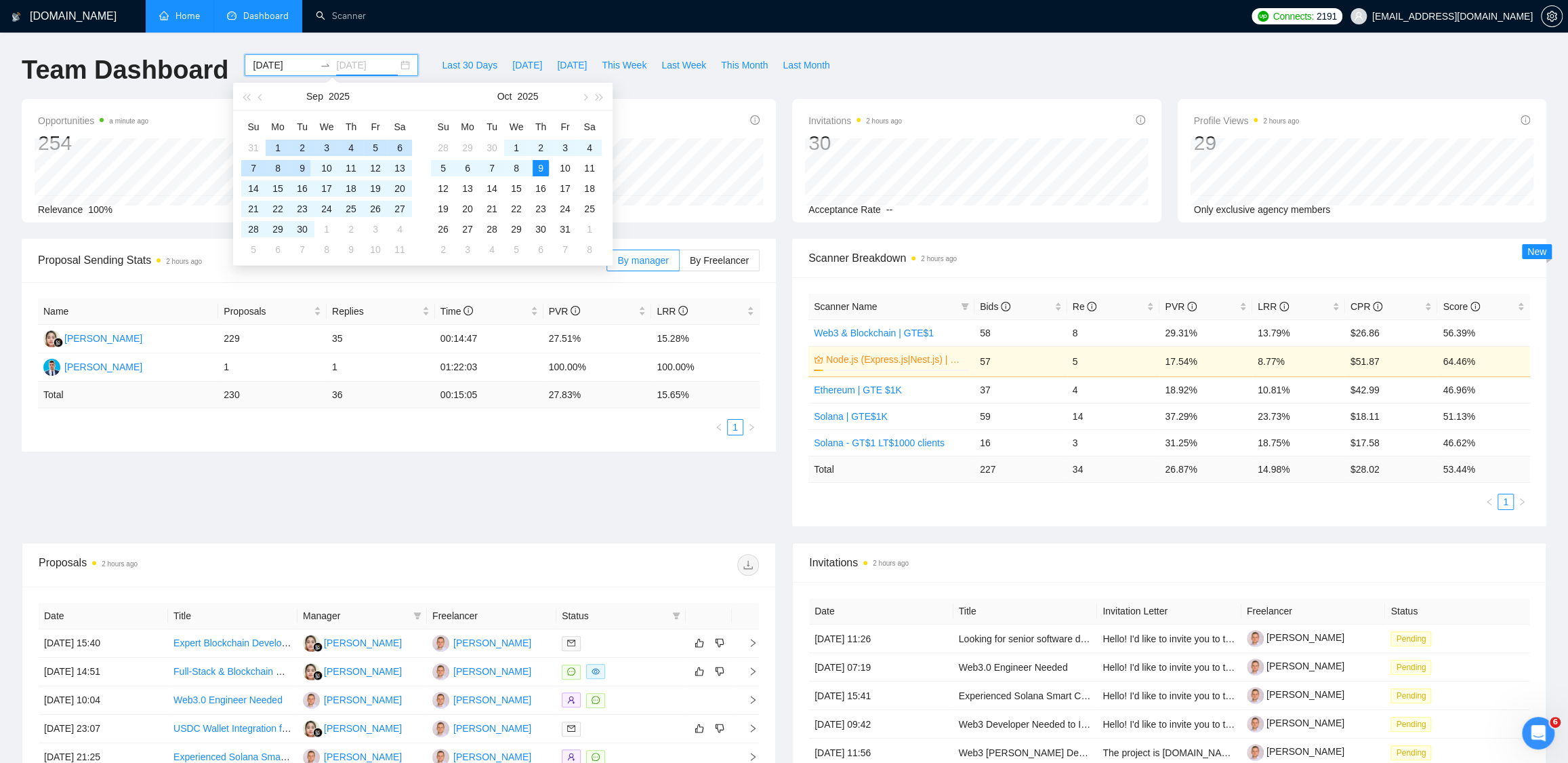
click at [301, 169] on div "9" at bounding box center [302, 168] width 16 height 16
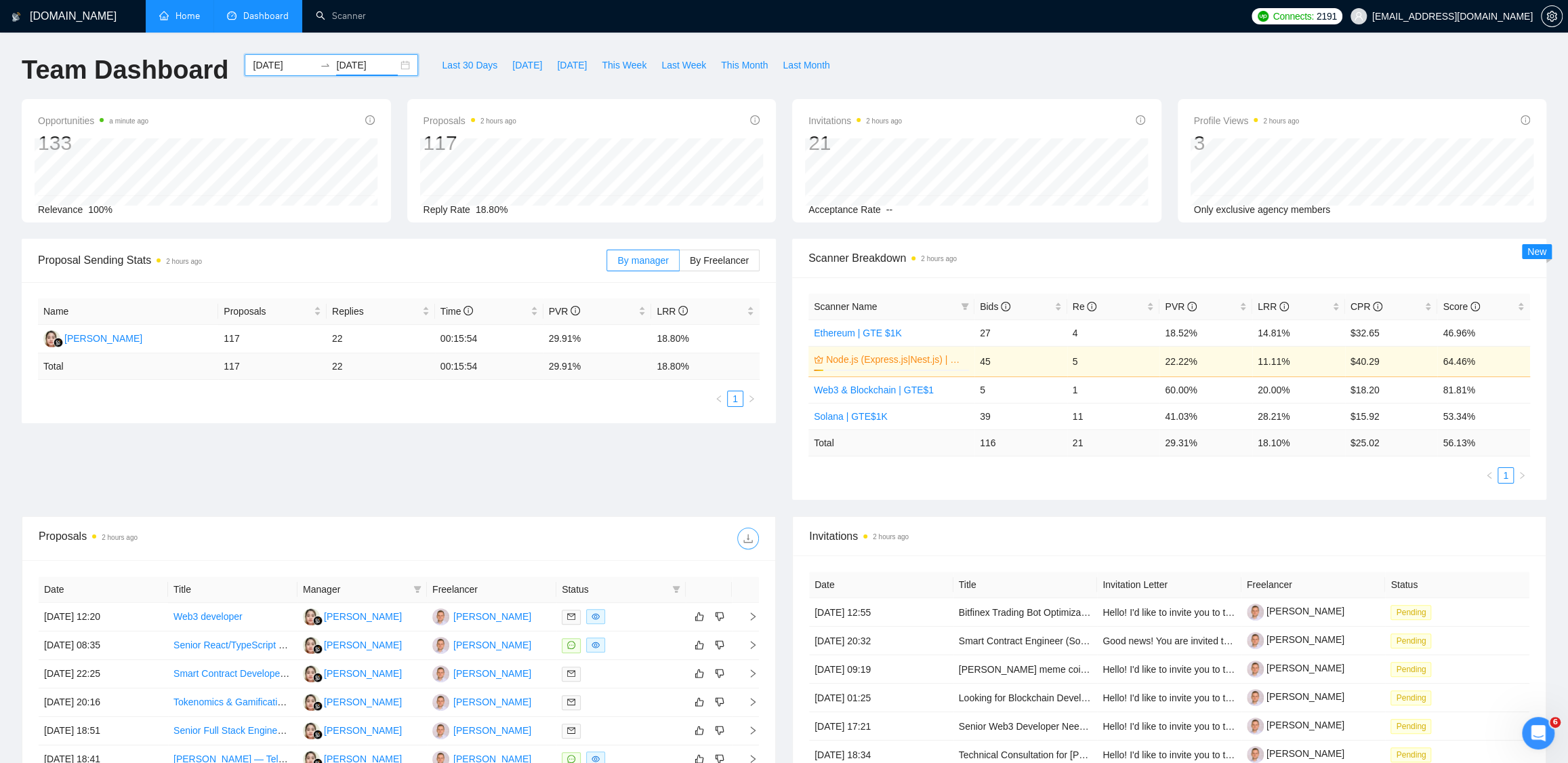
click at [749, 537] on icon "download" at bounding box center [748, 538] width 11 height 11
